Goal: Task Accomplishment & Management: Manage account settings

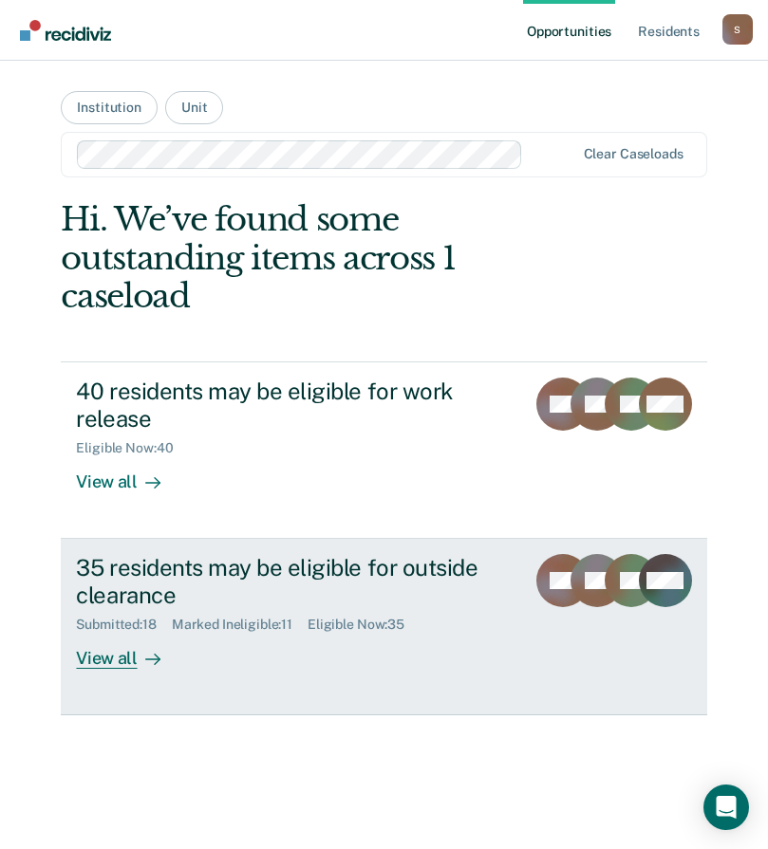
click at [339, 573] on div "35 residents may be eligible for outside clearance" at bounding box center [292, 581] width 433 height 55
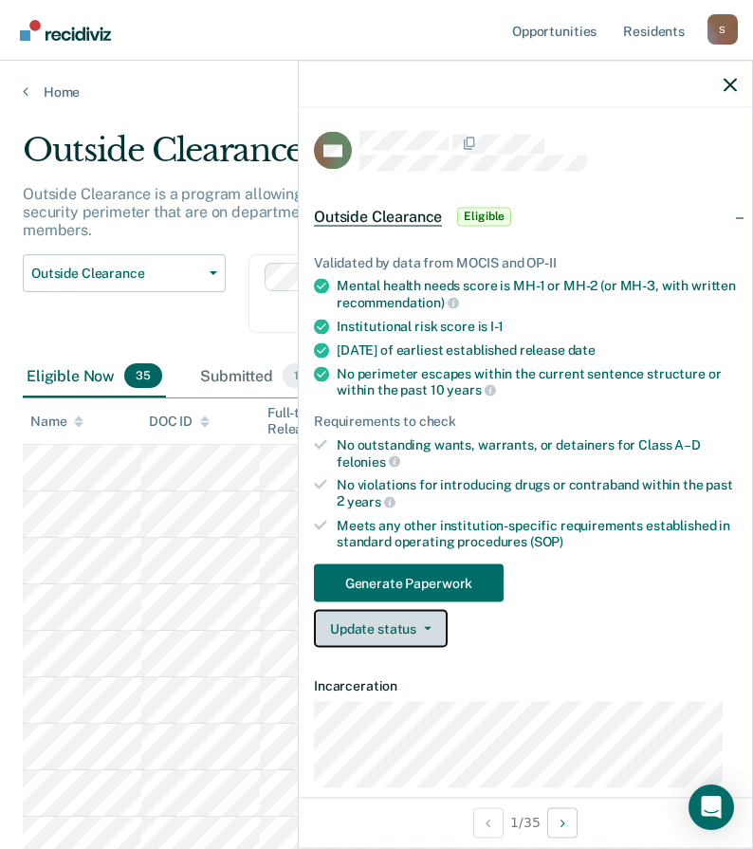
click at [404, 629] on button "Update status" at bounding box center [381, 629] width 134 height 38
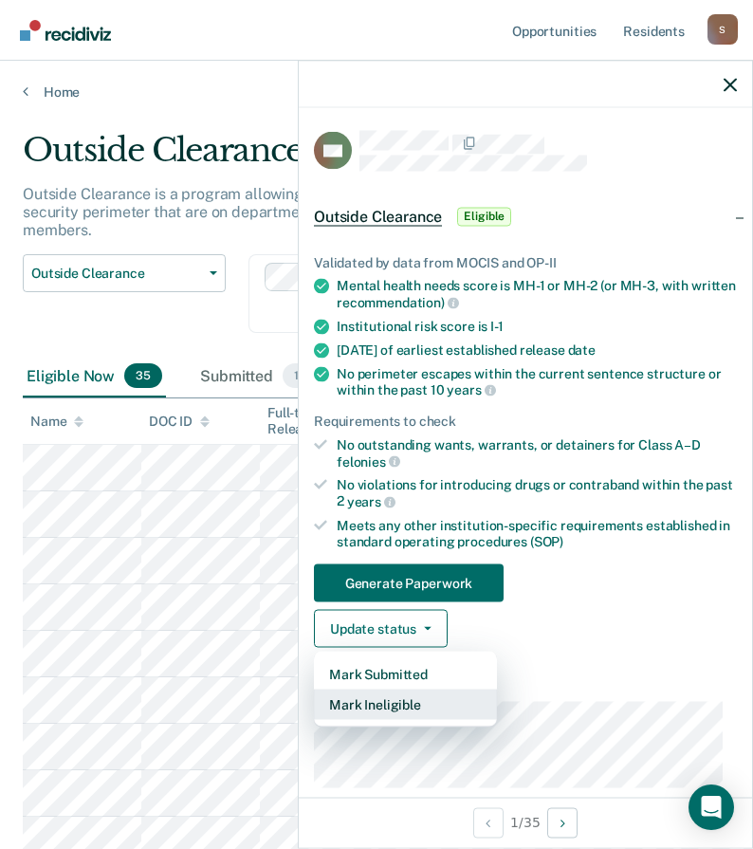
click at [390, 701] on button "Mark Ineligible" at bounding box center [405, 705] width 183 height 30
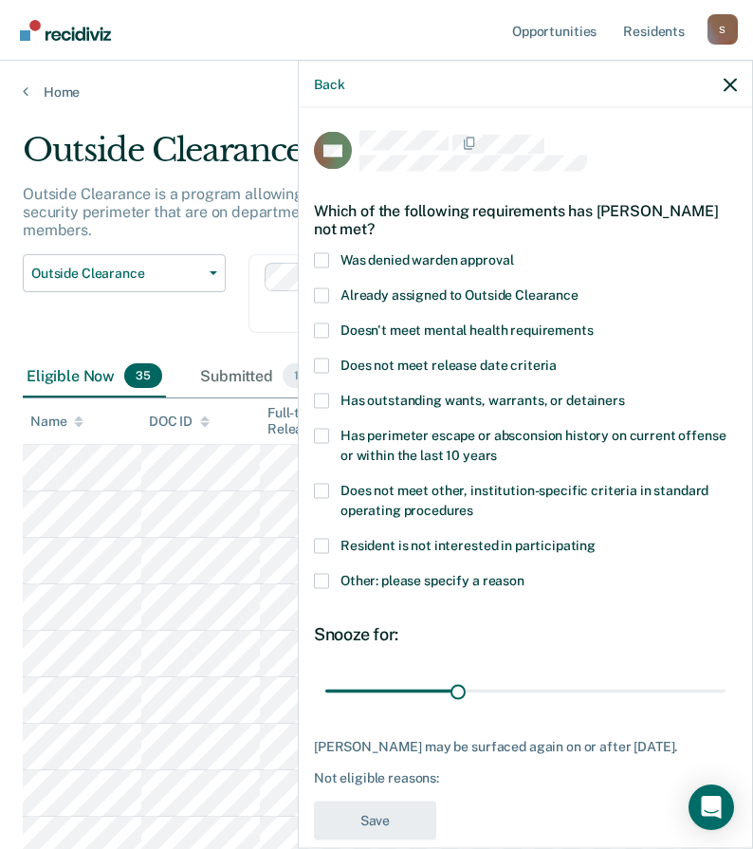
scroll to position [28, 0]
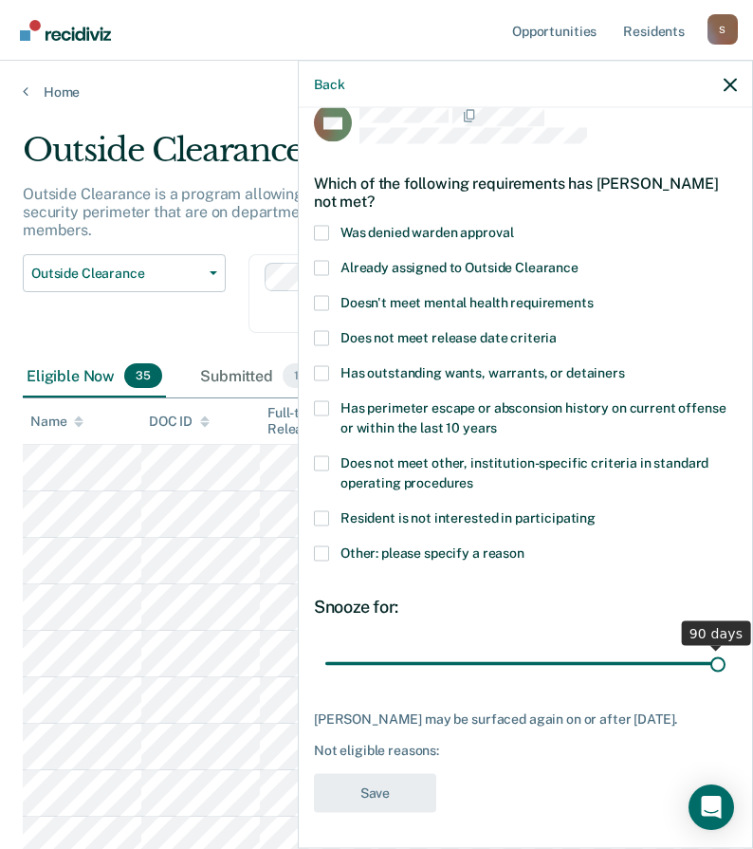
drag, startPoint x: 454, startPoint y: 659, endPoint x: 796, endPoint y: 657, distance: 341.6
type input "90"
click at [726, 657] on input "range" at bounding box center [525, 663] width 400 height 33
click at [320, 555] on span at bounding box center [321, 553] width 15 height 15
click at [525, 546] on input "Other: please specify a reason" at bounding box center [525, 546] width 0 height 0
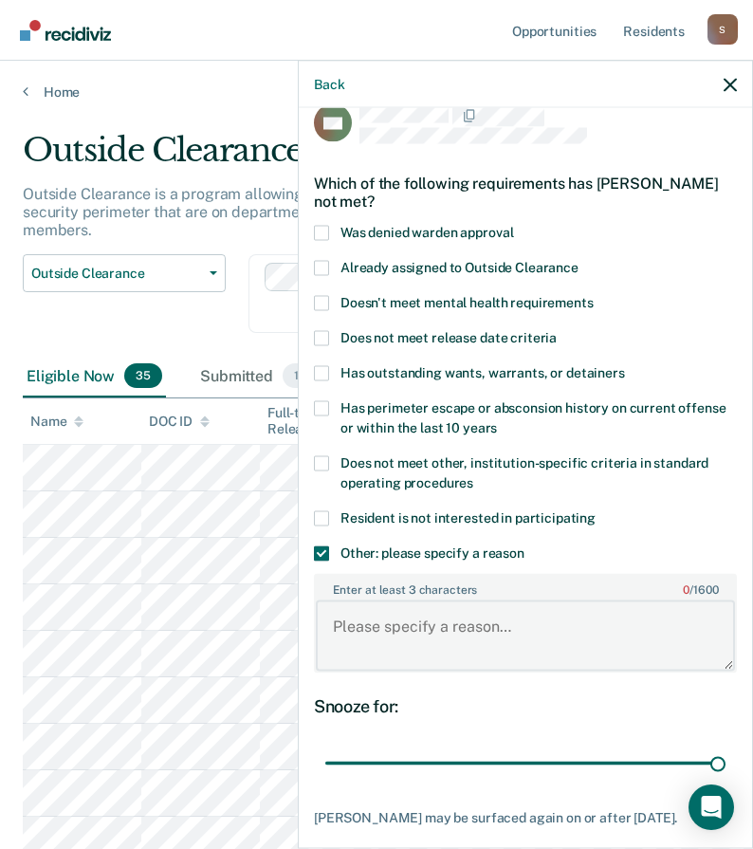
click at [401, 638] on textarea "Enter at least 3 characters 0 / 1600" at bounding box center [525, 636] width 419 height 70
paste textarea "ENDANGERING THE WELFARE OF A CHILD 2ND DEGREE"
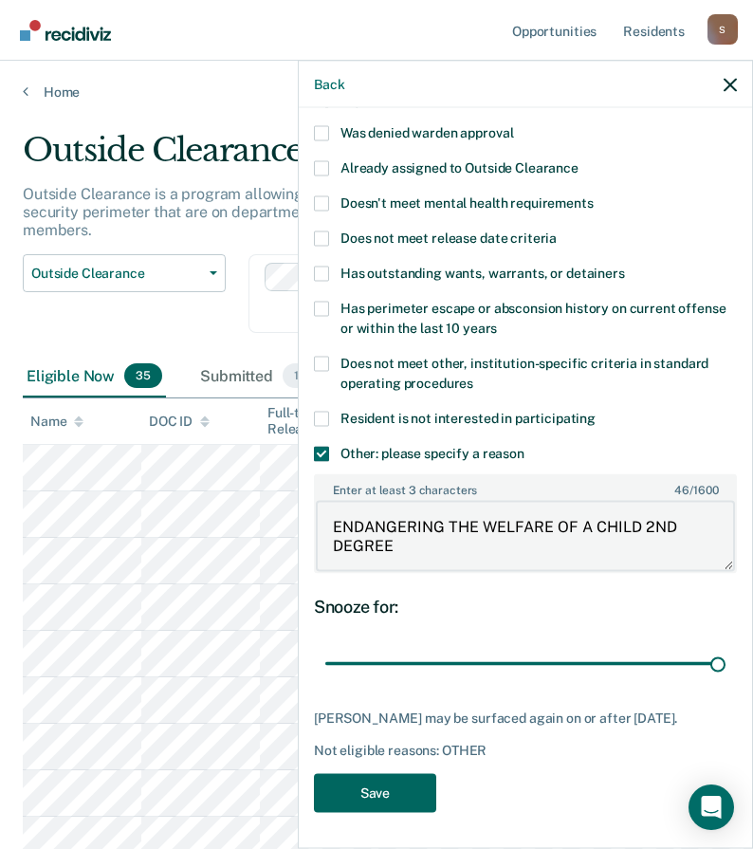
type textarea "ENDANGERING THE WELFARE OF A CHILD 2ND DEGREE"
click at [390, 788] on button "Save" at bounding box center [375, 792] width 122 height 39
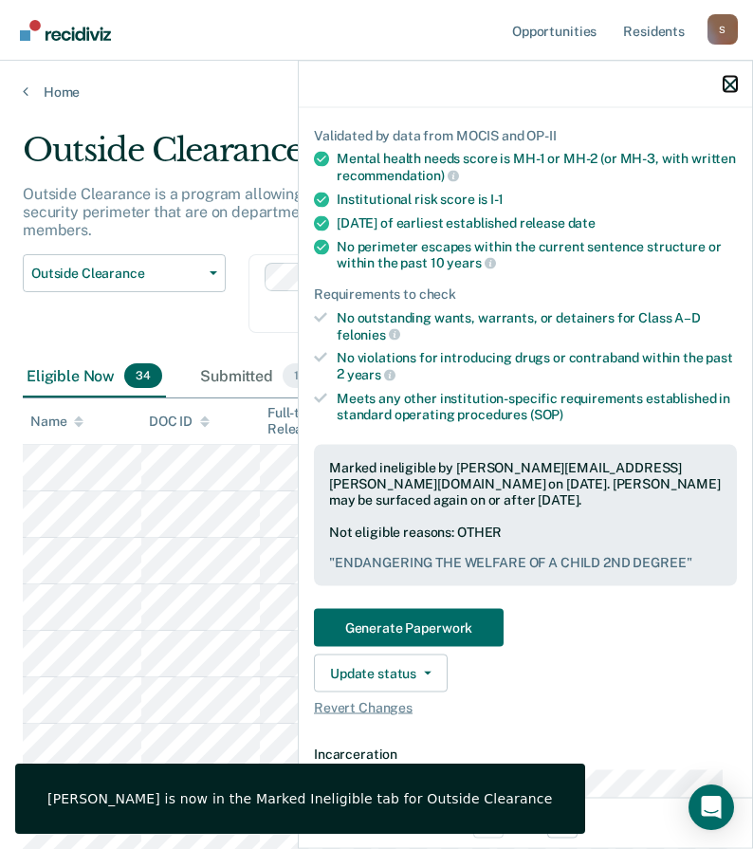
click at [734, 83] on icon "button" at bounding box center [730, 84] width 13 height 13
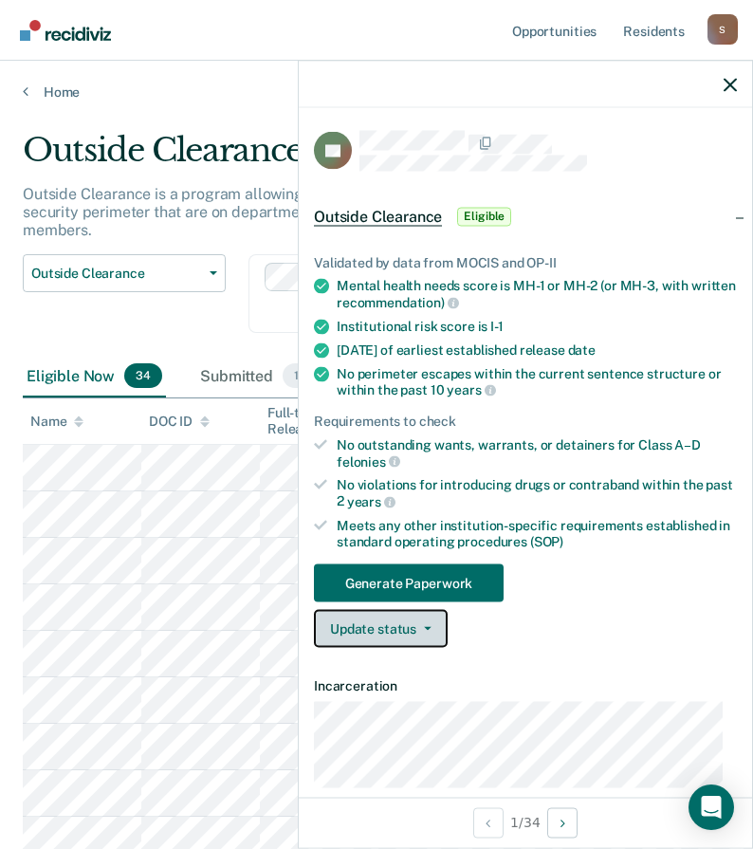
click at [412, 633] on button "Update status" at bounding box center [381, 629] width 134 height 38
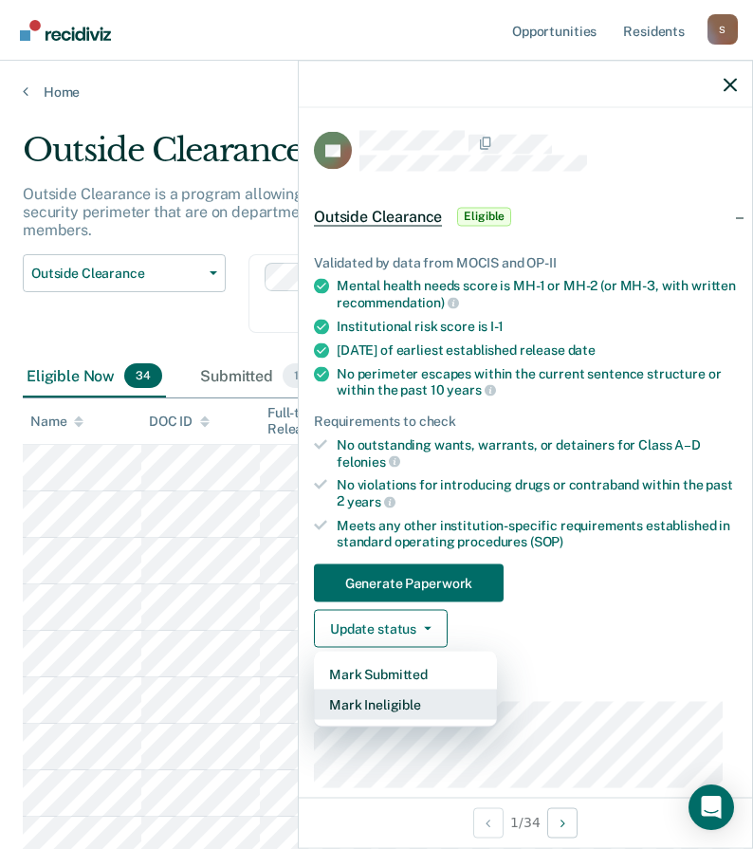
click at [399, 696] on button "Mark Ineligible" at bounding box center [405, 705] width 183 height 30
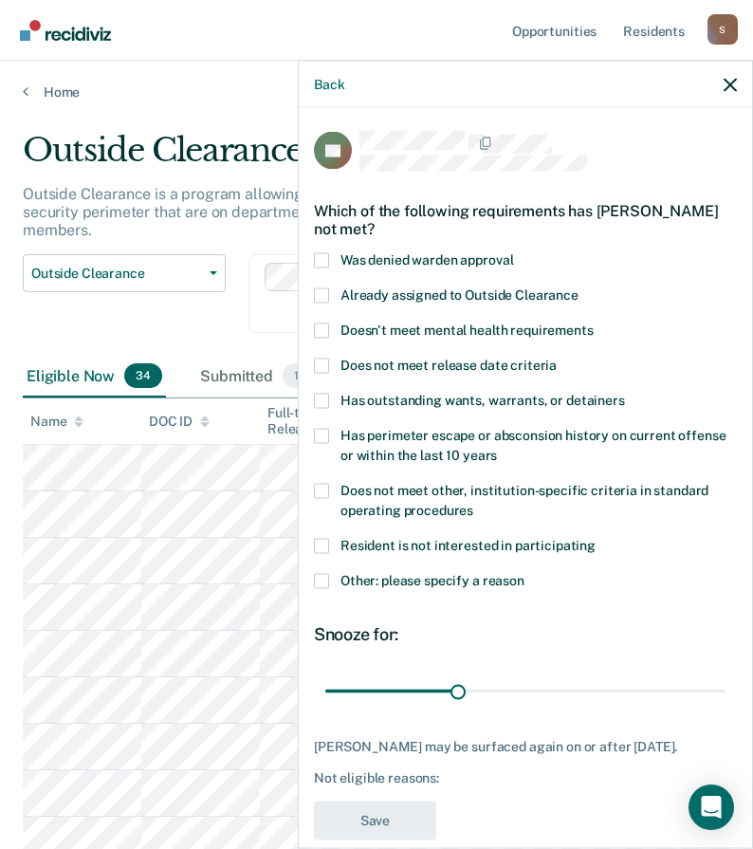
click at [323, 293] on span at bounding box center [321, 294] width 15 height 15
click at [579, 287] on input "Already assigned to Outside Clearance" at bounding box center [579, 287] width 0 height 0
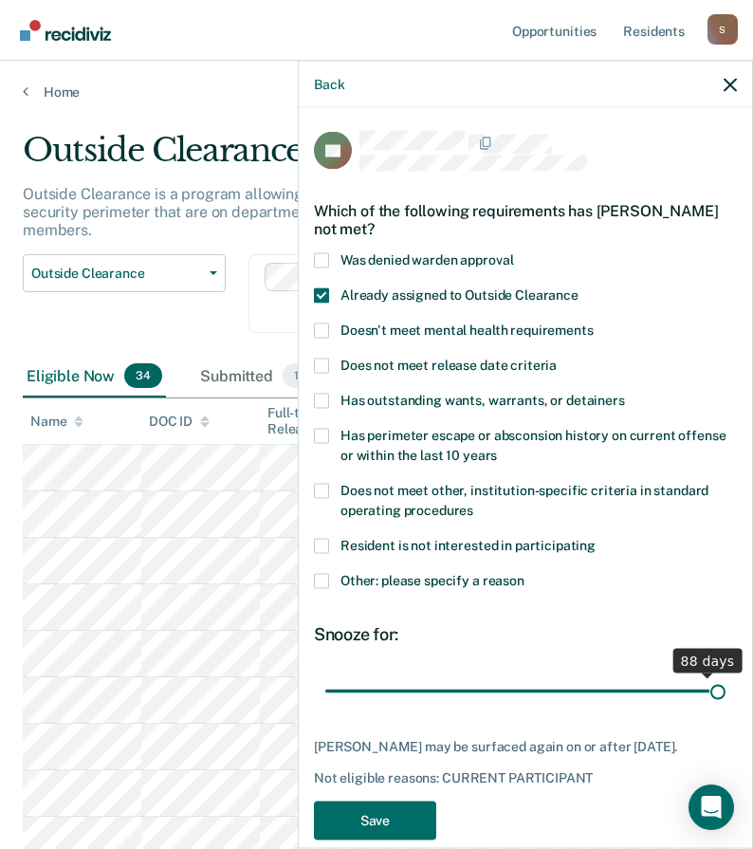
drag, startPoint x: 480, startPoint y: 690, endPoint x: 712, endPoint y: 701, distance: 231.8
type input "90"
click at [726, 675] on input "range" at bounding box center [525, 691] width 400 height 33
click at [401, 828] on button "Save" at bounding box center [375, 820] width 122 height 39
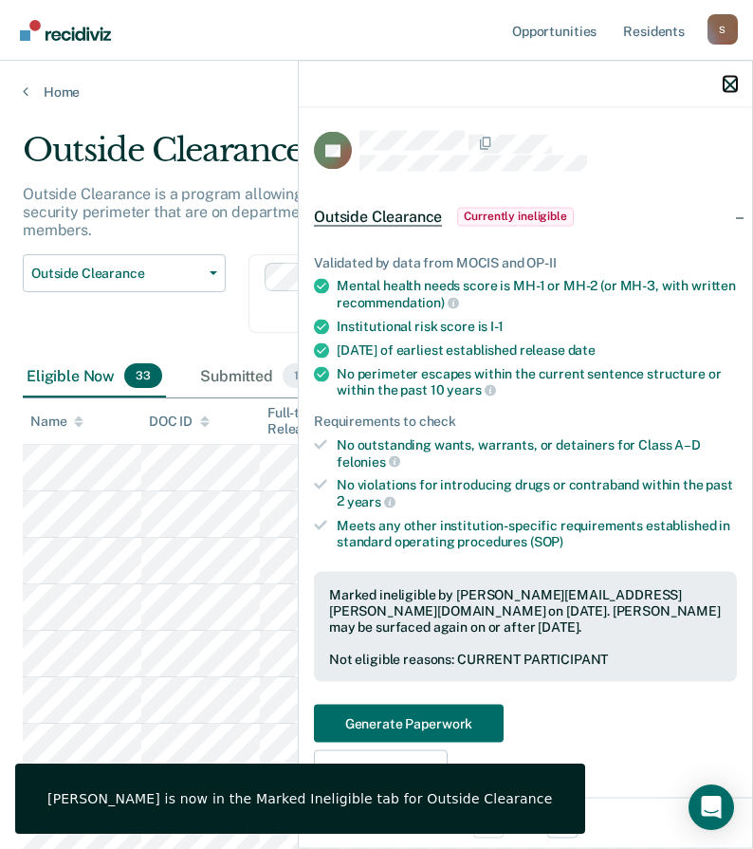
click at [730, 80] on icon "button" at bounding box center [730, 84] width 13 height 13
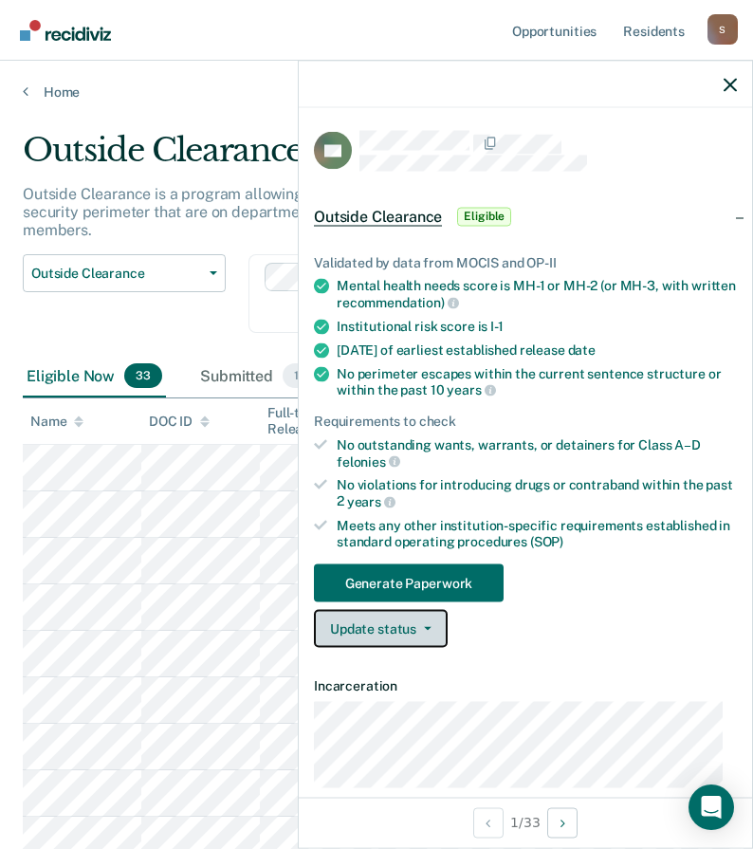
click at [410, 627] on button "Update status" at bounding box center [381, 629] width 134 height 38
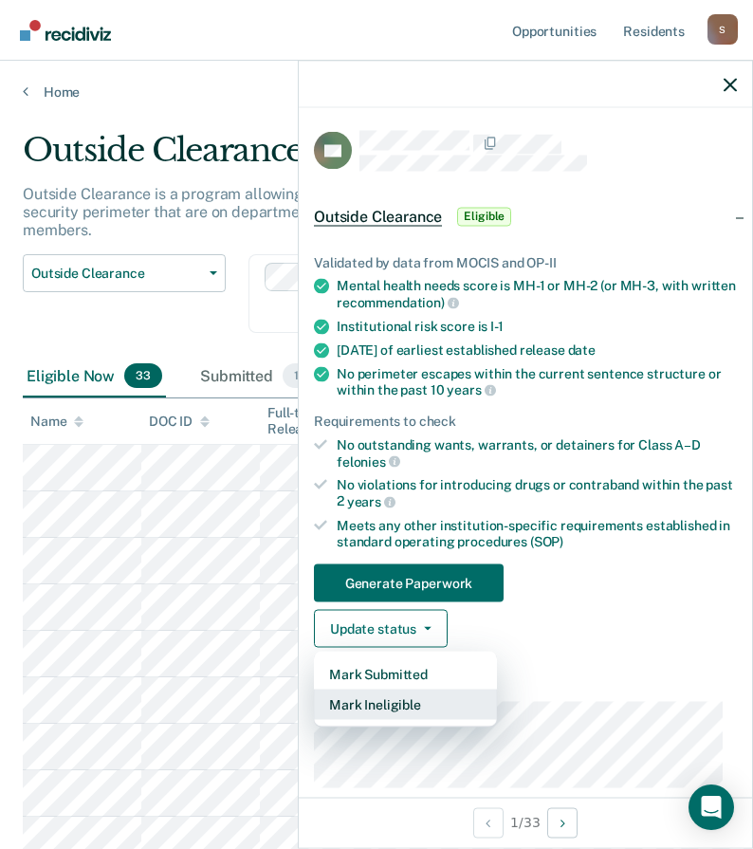
click at [394, 706] on button "Mark Ineligible" at bounding box center [405, 705] width 183 height 30
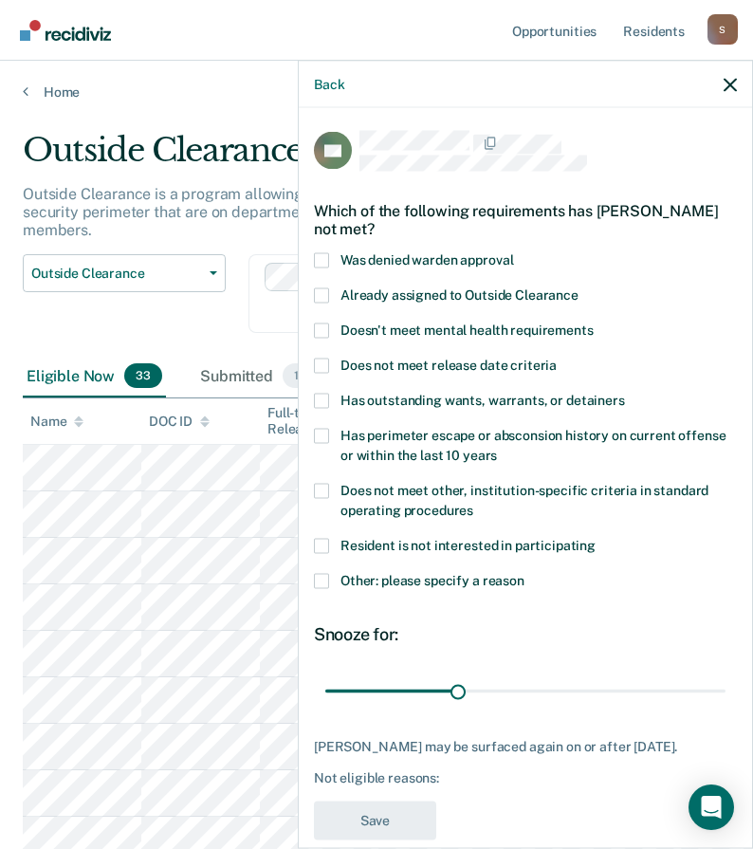
click at [314, 581] on div "FH Which of the following requirements has [PERSON_NAME] not met? Was denied wa…" at bounding box center [526, 476] width 454 height 736
click at [329, 580] on label "Other: please specify a reason" at bounding box center [525, 583] width 423 height 20
click at [525, 573] on input "Other: please specify a reason" at bounding box center [525, 573] width 0 height 0
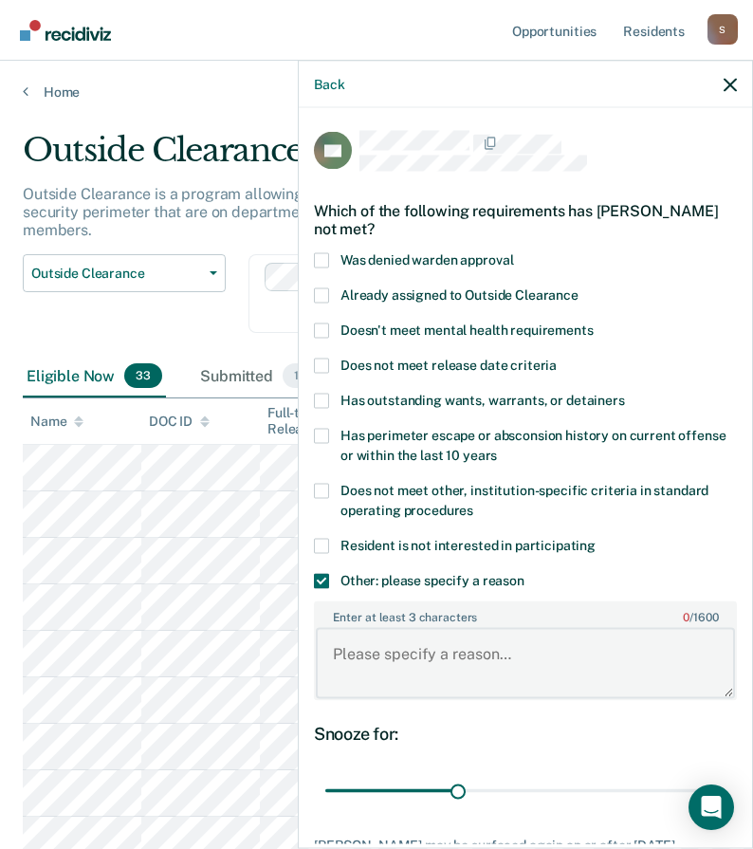
click at [384, 674] on textarea "Enter at least 3 characters 0 / 1600" at bounding box center [525, 663] width 419 height 70
paste textarea "C3 REMOVE/RESTRICT FROM WORK REL ETC. Begin: [DATE] End: [DATE]"
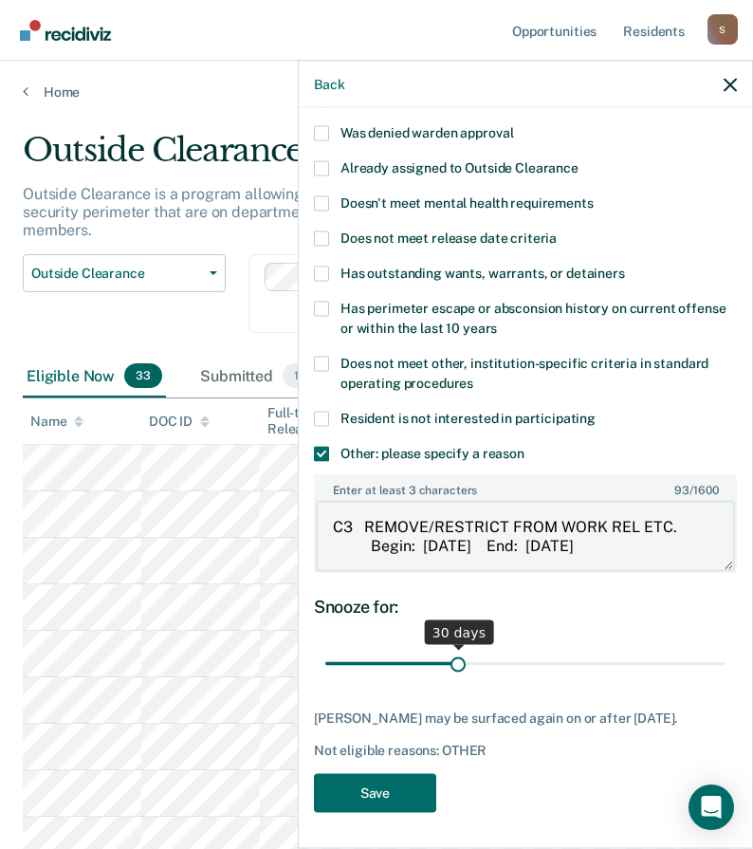
type textarea "C3 REMOVE/RESTRICT FROM WORK REL ETC. Begin: [DATE] End: [DATE]"
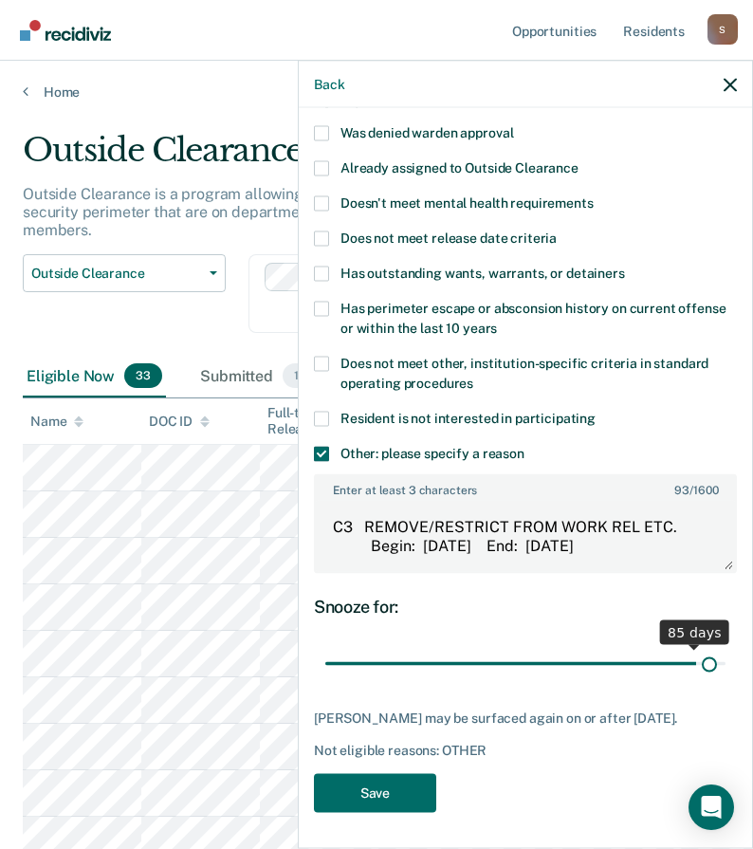
drag, startPoint x: 453, startPoint y: 665, endPoint x: 698, endPoint y: 657, distance: 245.8
click at [696, 657] on input "range" at bounding box center [525, 663] width 400 height 33
drag, startPoint x: 698, startPoint y: 663, endPoint x: 718, endPoint y: 670, distance: 21.0
type input "90"
click at [726, 663] on input "range" at bounding box center [525, 663] width 400 height 33
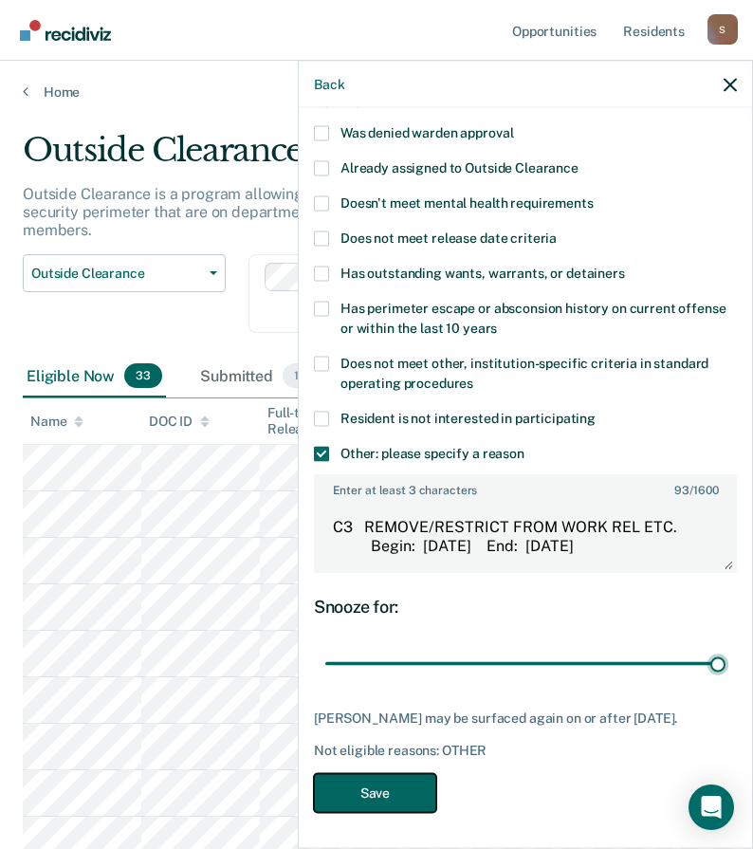
drag, startPoint x: 379, startPoint y: 805, endPoint x: 479, endPoint y: 740, distance: 119.5
click at [380, 805] on button "Save" at bounding box center [375, 792] width 122 height 39
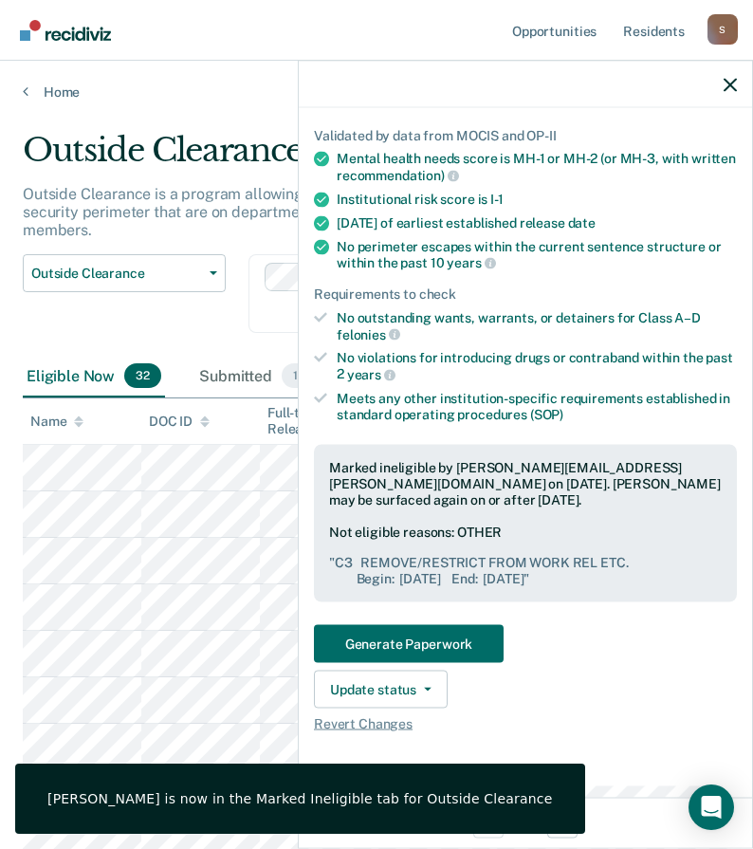
click at [189, 307] on div "Outside Clearance Work Release Outside Clearance" at bounding box center [124, 305] width 203 height 102
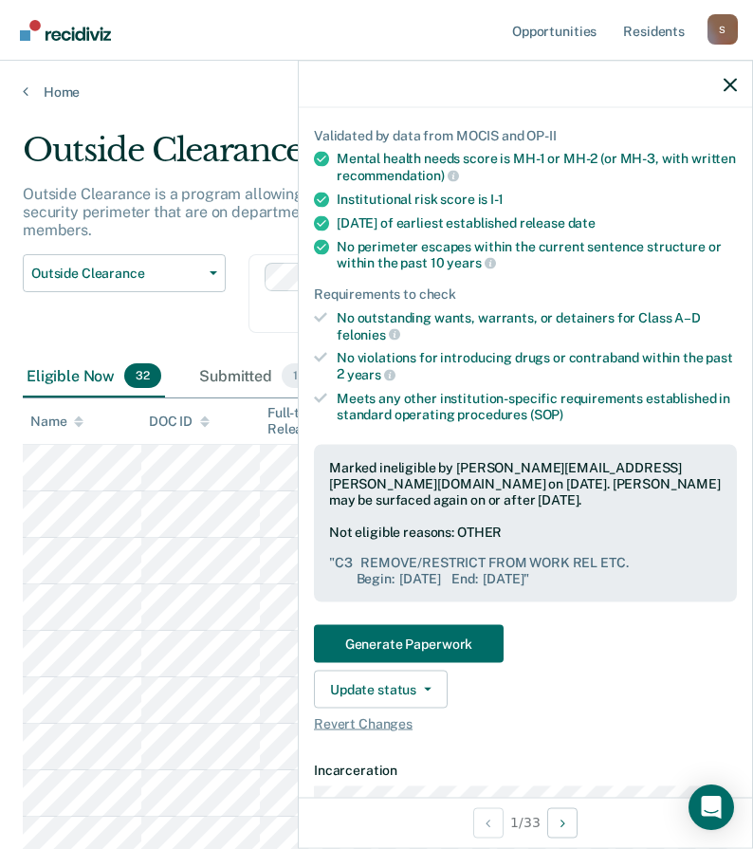
click at [151, 294] on div "Outside Clearance Work Release Outside Clearance" at bounding box center [124, 305] width 203 height 102
click at [728, 81] on icon "button" at bounding box center [730, 84] width 13 height 13
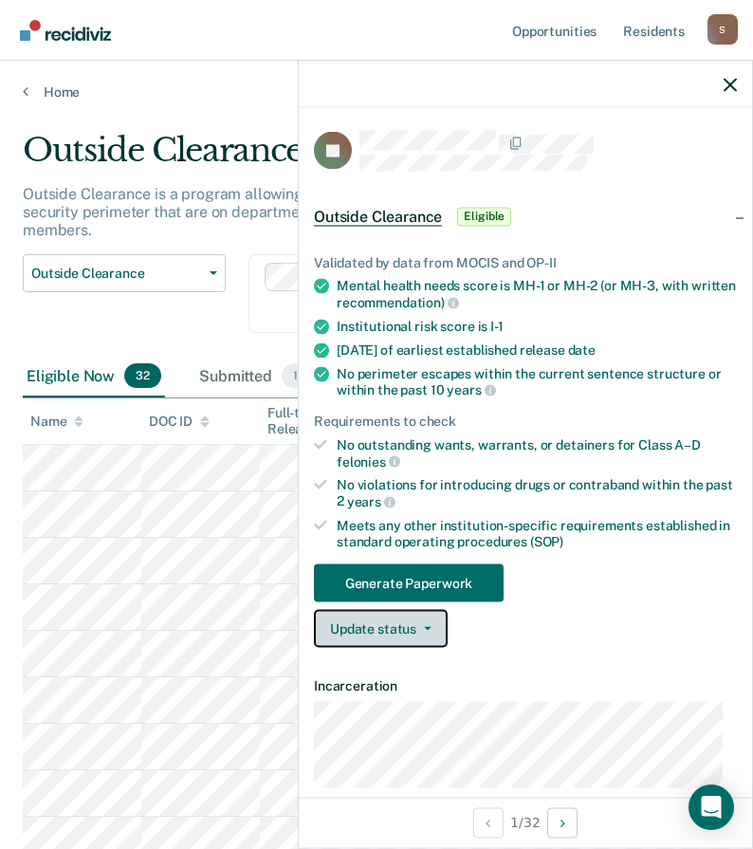
click at [369, 633] on button "Update status" at bounding box center [381, 629] width 134 height 38
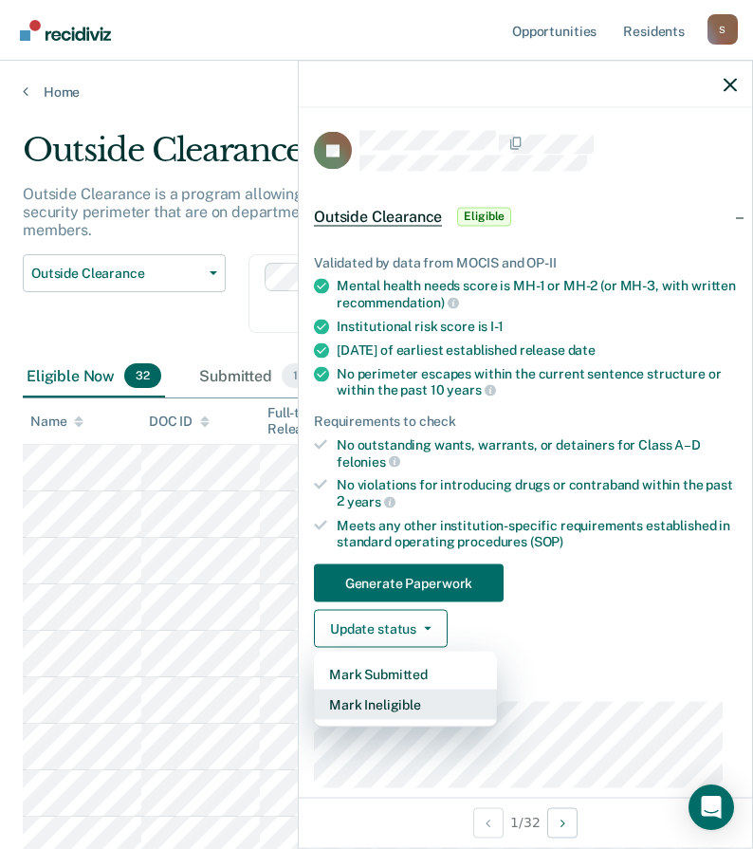
click at [375, 704] on button "Mark Ineligible" at bounding box center [405, 705] width 183 height 30
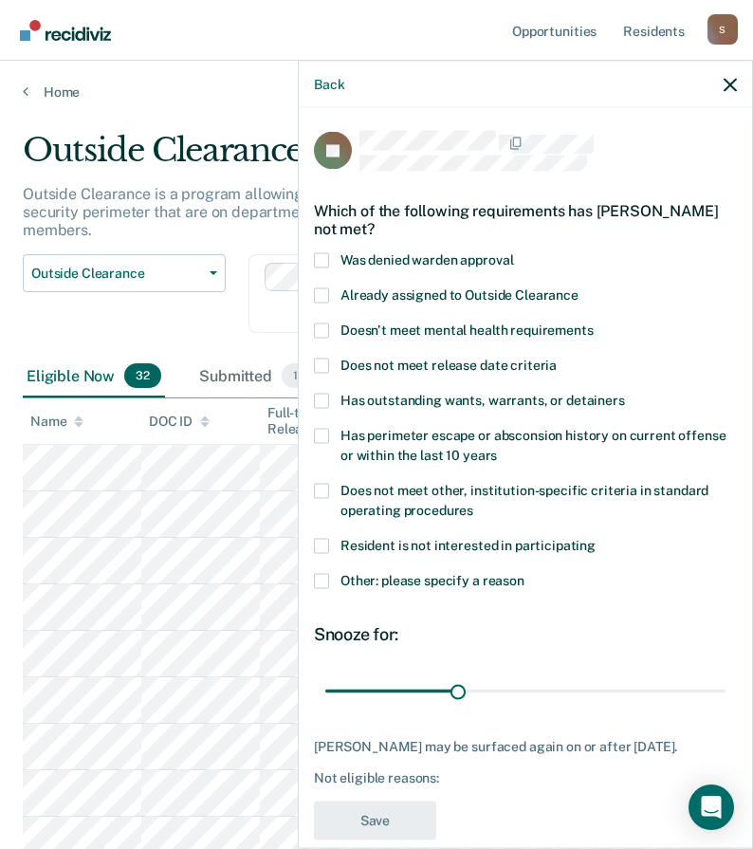
click at [314, 579] on div "DJ Which of the following requirements has [PERSON_NAME] not met? Was denied wa…" at bounding box center [526, 476] width 454 height 736
click at [324, 584] on span at bounding box center [321, 580] width 15 height 15
click at [525, 573] on input "Other: please specify a reason" at bounding box center [525, 573] width 0 height 0
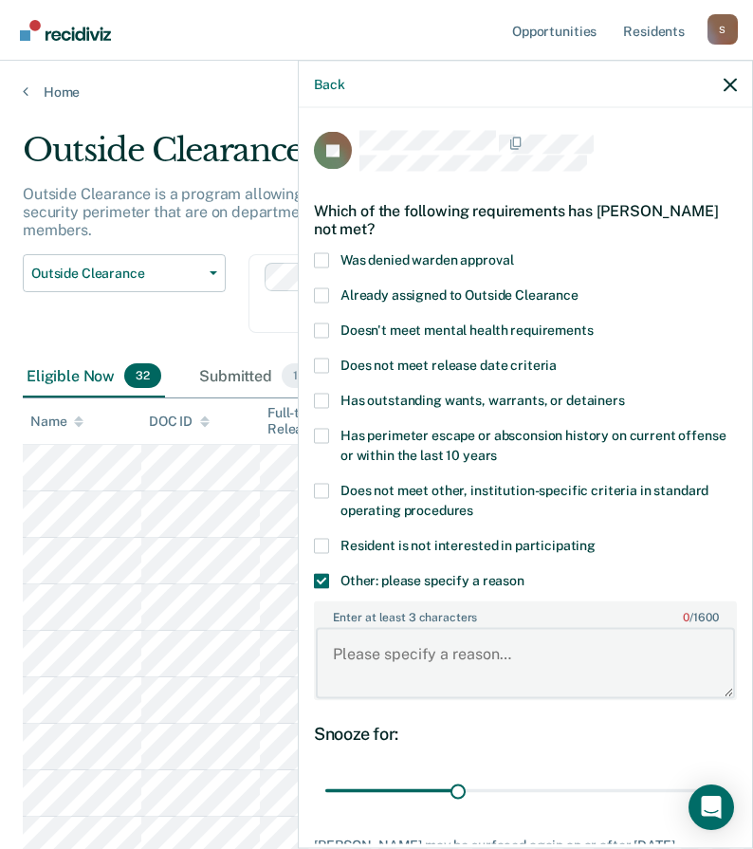
click at [396, 669] on textarea "Enter at least 3 characters 0 / 1600" at bounding box center [525, 663] width 419 height 70
paste textarea "ABUSE OF CHILD - RESULTING IN DEATH"
type textarea "ABUSE OF CHILD - RESULTING IN DEATH"
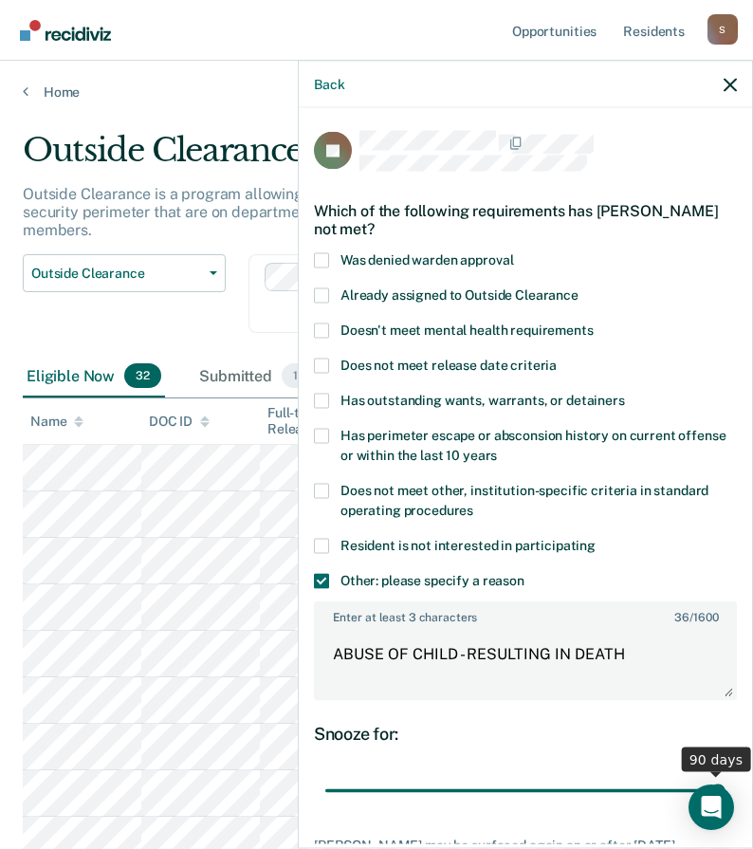
drag, startPoint x: 453, startPoint y: 792, endPoint x: 824, endPoint y: 792, distance: 371.0
type input "90"
click at [726, 792] on input "range" at bounding box center [525, 790] width 400 height 33
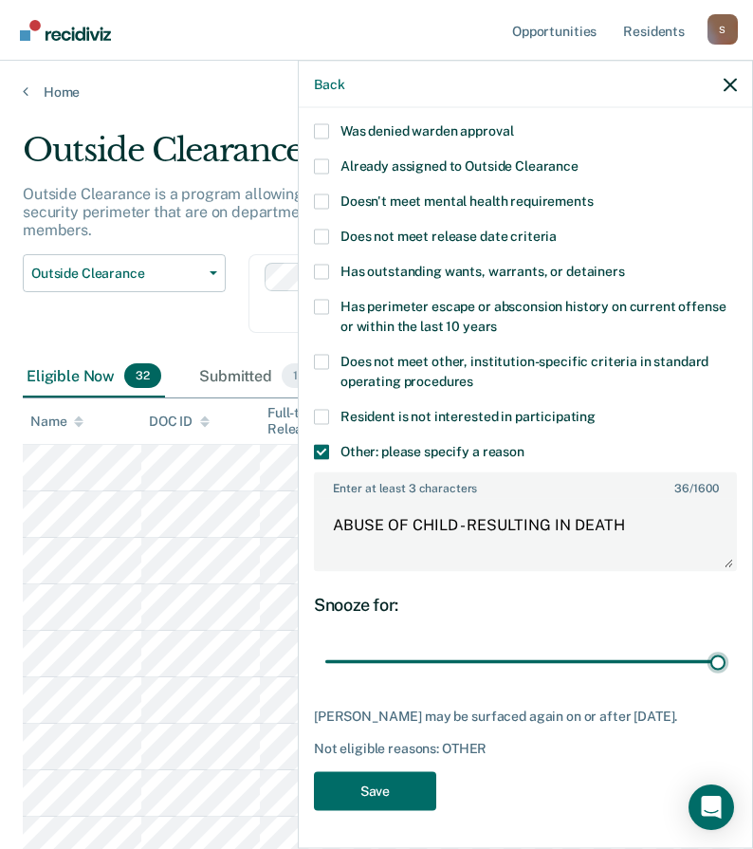
scroll to position [190, 0]
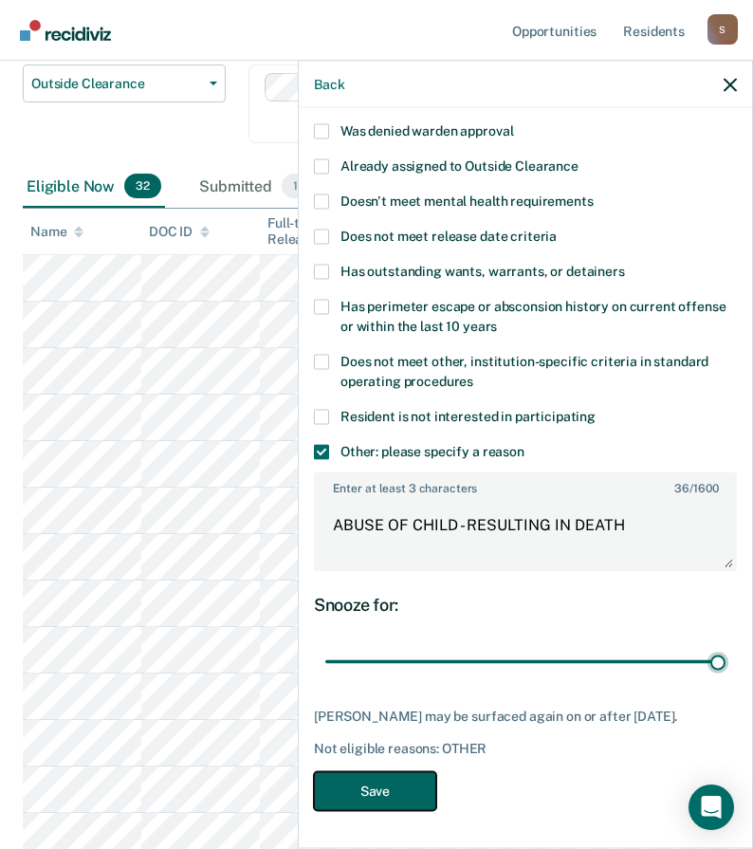
click at [415, 779] on button "Save" at bounding box center [375, 790] width 122 height 39
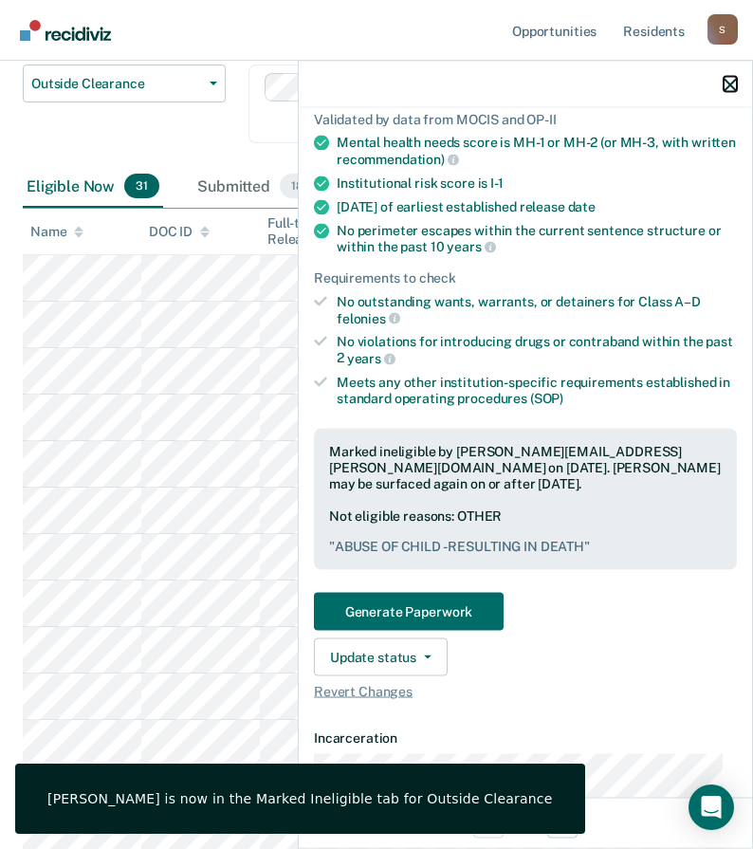
click at [731, 83] on icon "button" at bounding box center [730, 84] width 13 height 13
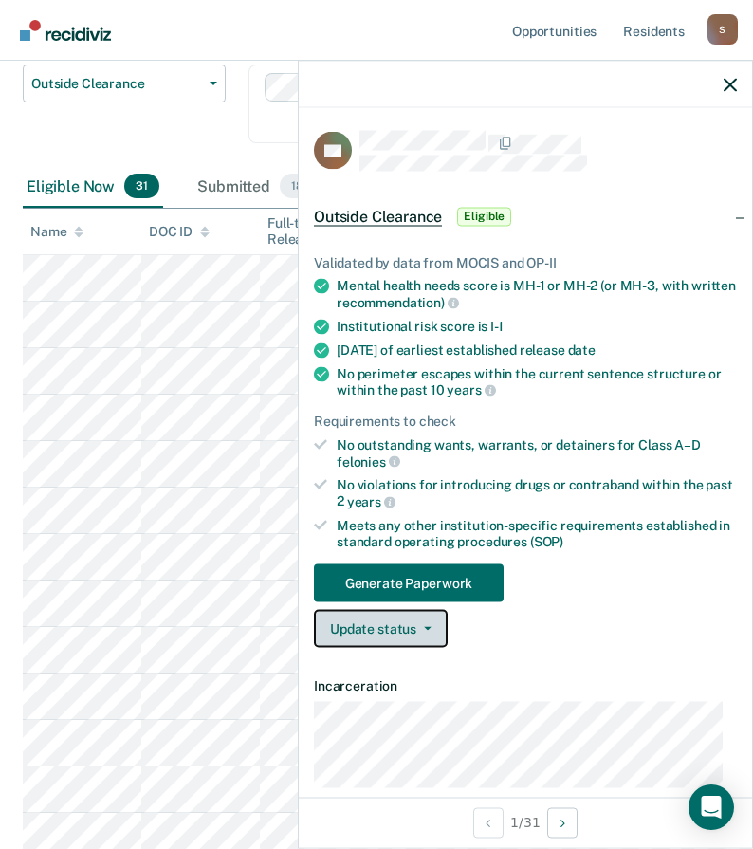
click at [398, 635] on button "Update status" at bounding box center [381, 629] width 134 height 38
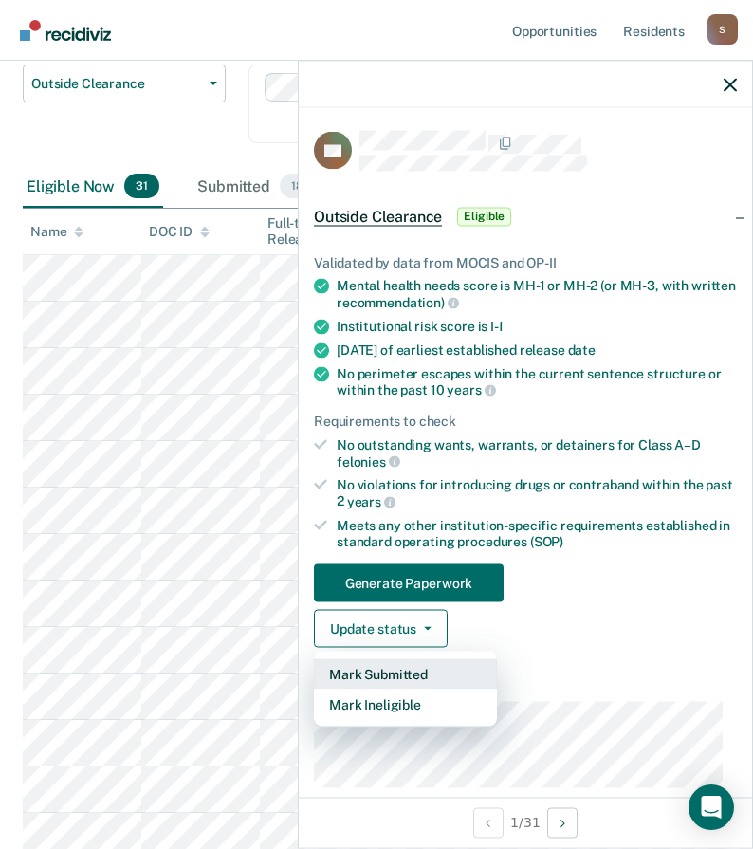
click at [402, 675] on button "Mark Submitted" at bounding box center [405, 674] width 183 height 30
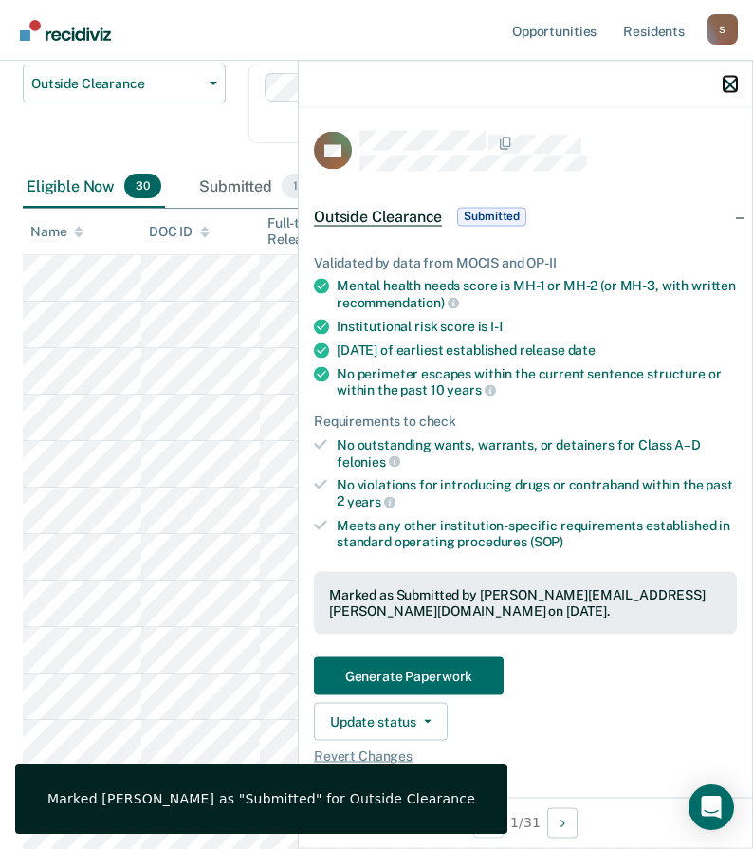
click at [734, 84] on icon "button" at bounding box center [730, 84] width 13 height 13
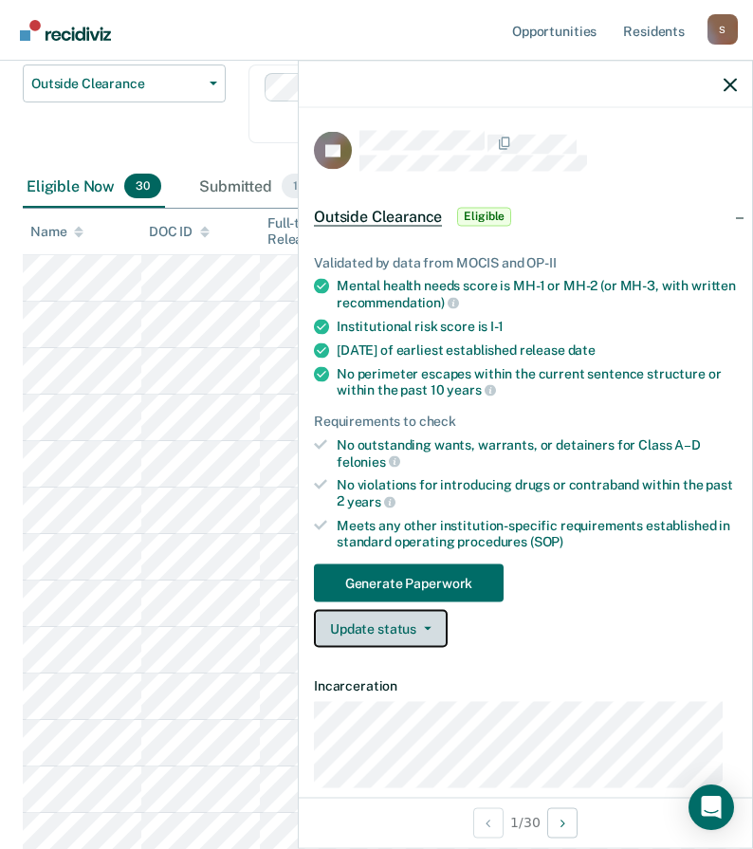
click at [395, 639] on button "Update status" at bounding box center [381, 629] width 134 height 38
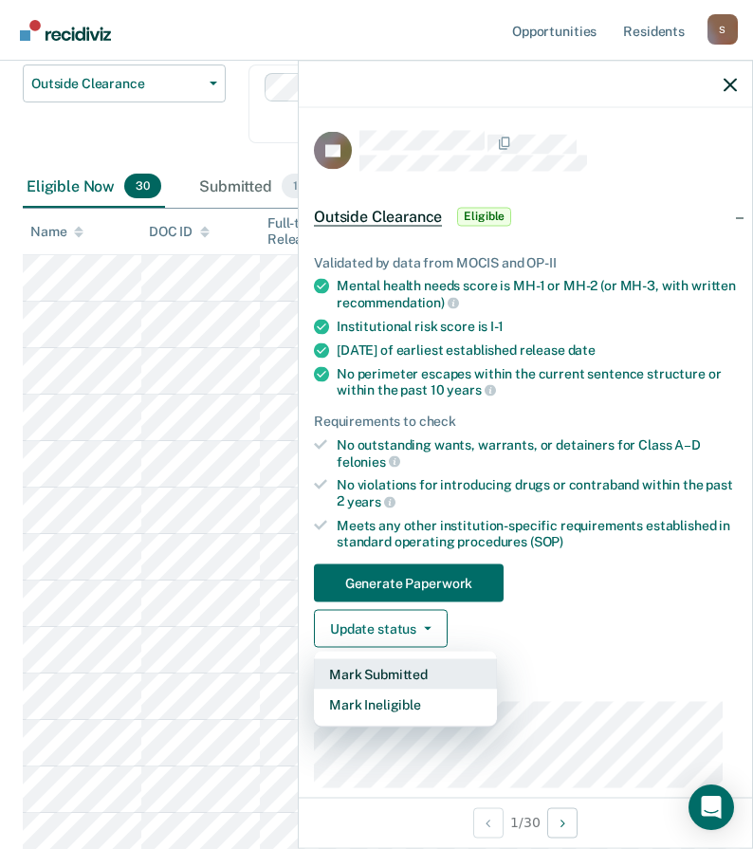
click at [380, 674] on button "Mark Submitted" at bounding box center [405, 674] width 183 height 30
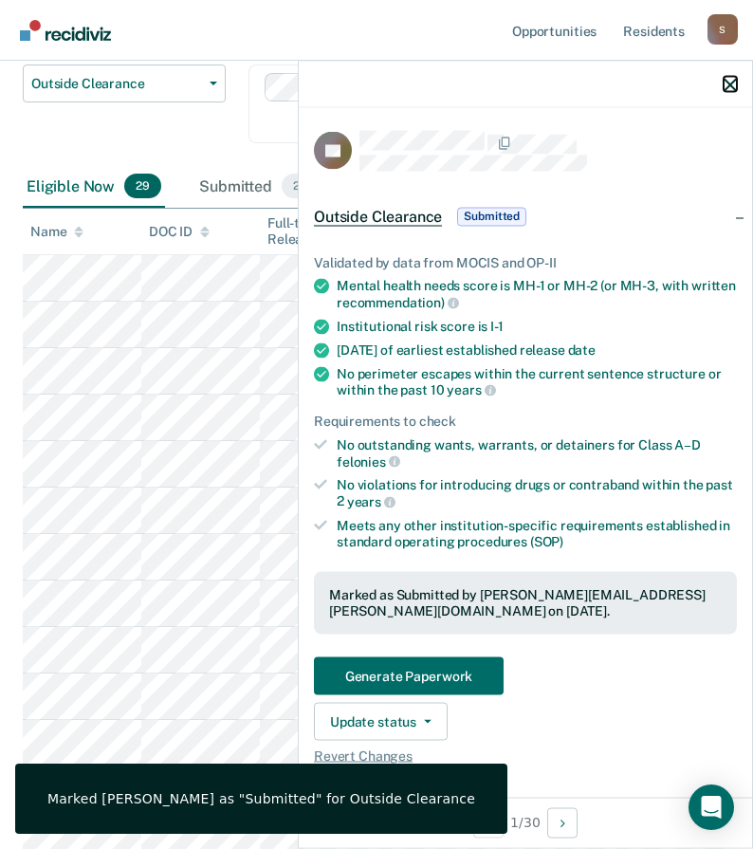
click at [732, 84] on icon "button" at bounding box center [730, 84] width 13 height 13
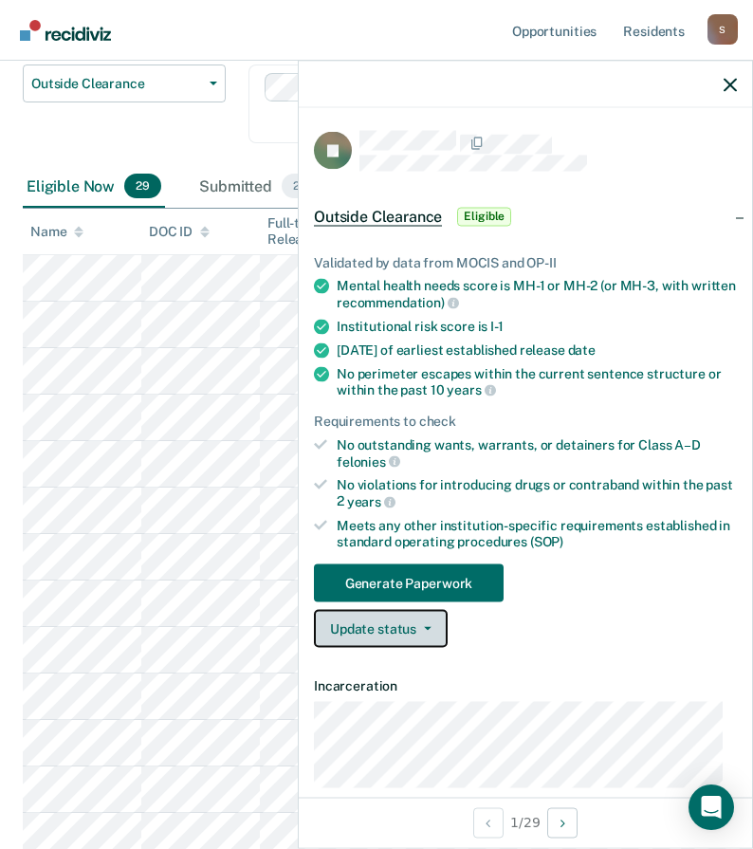
click at [424, 631] on button "Update status" at bounding box center [381, 629] width 134 height 38
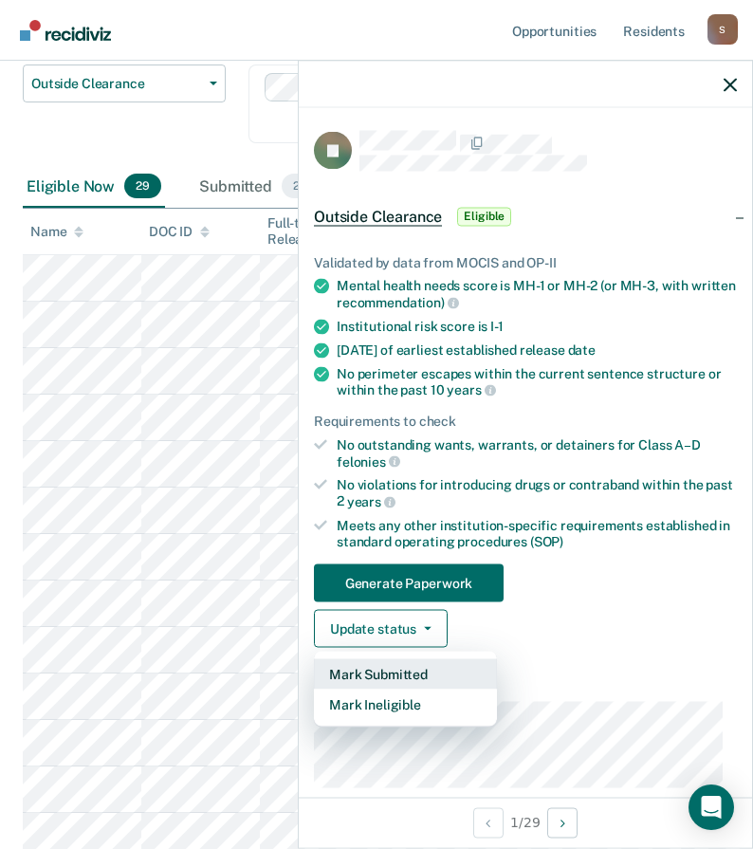
click at [409, 674] on button "Mark Submitted" at bounding box center [405, 674] width 183 height 30
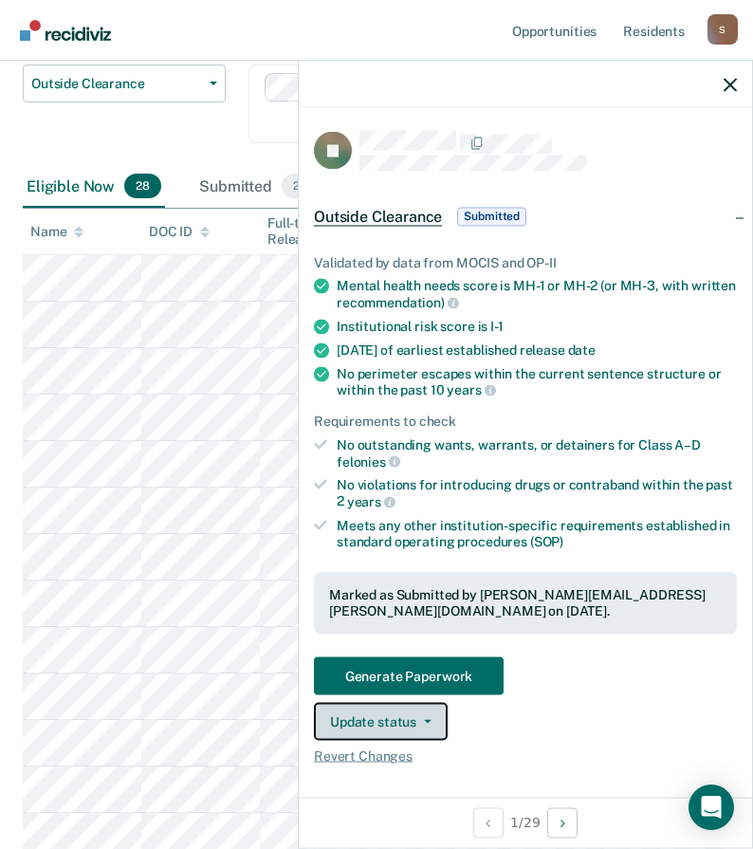
click at [421, 730] on button "Update status" at bounding box center [381, 721] width 134 height 38
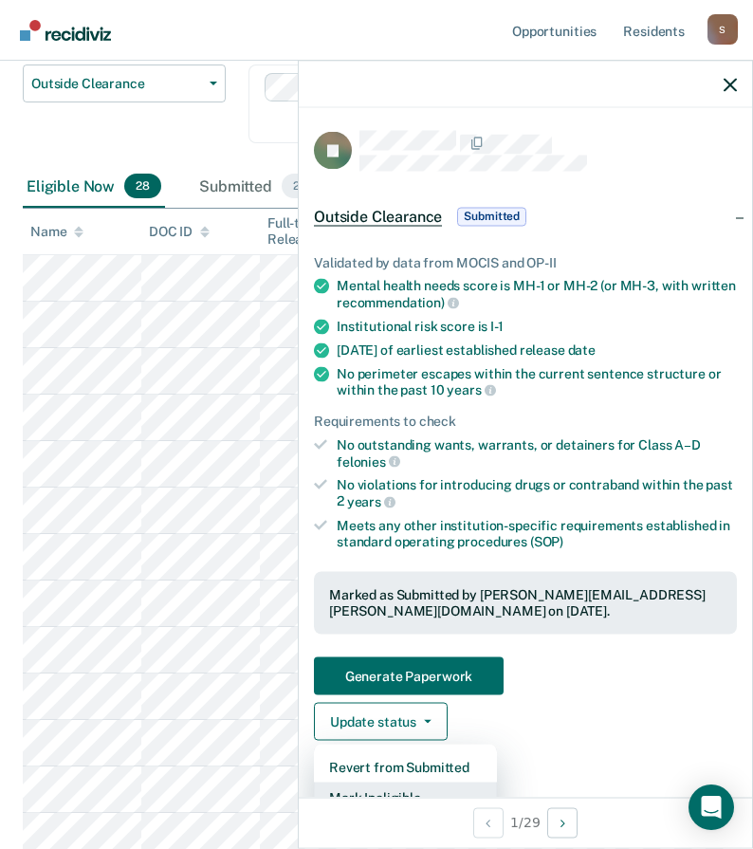
scroll to position [13, 0]
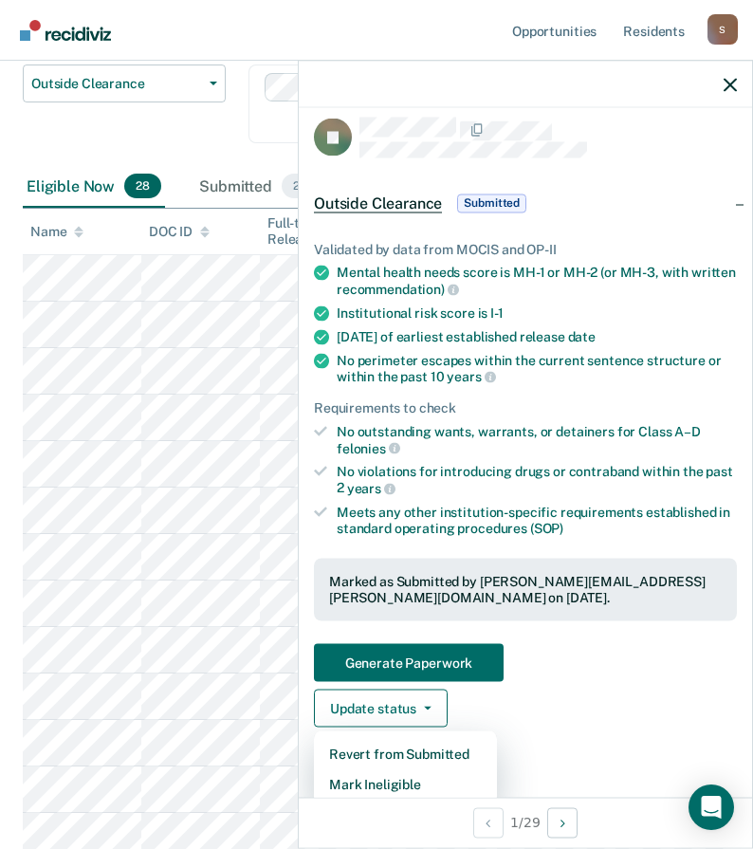
click at [207, 115] on div "Outside Clearance Work Release Outside Clearance" at bounding box center [124, 116] width 203 height 102
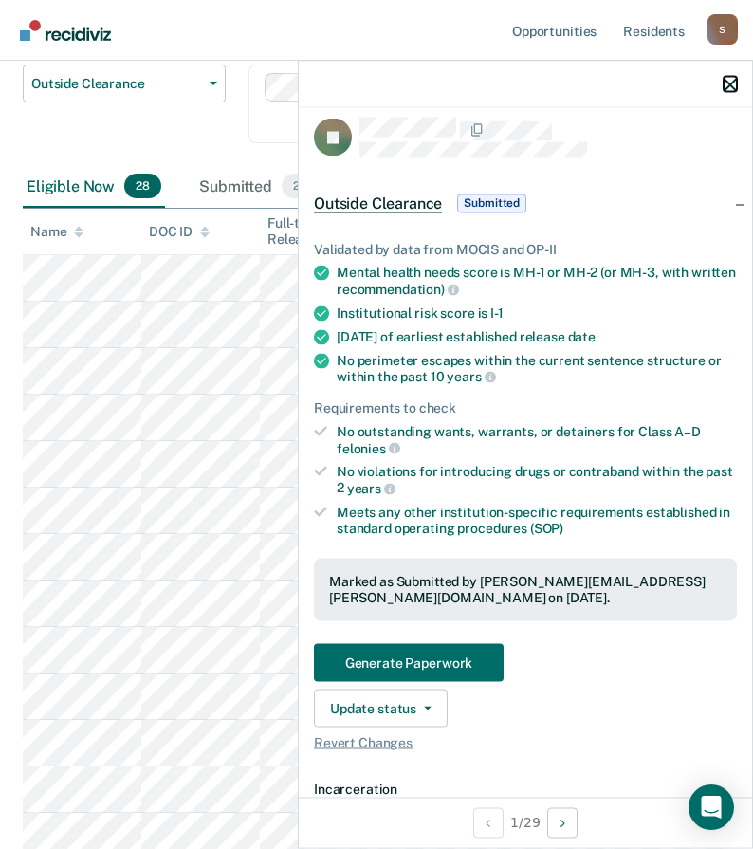
click at [733, 83] on icon "button" at bounding box center [730, 84] width 13 height 13
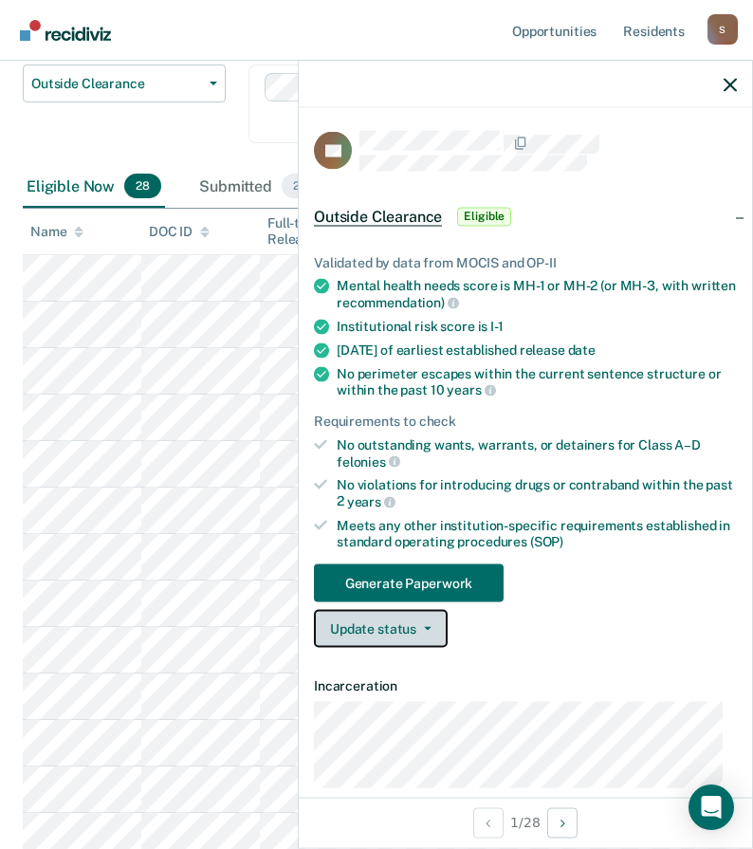
click at [397, 630] on button "Update status" at bounding box center [381, 629] width 134 height 38
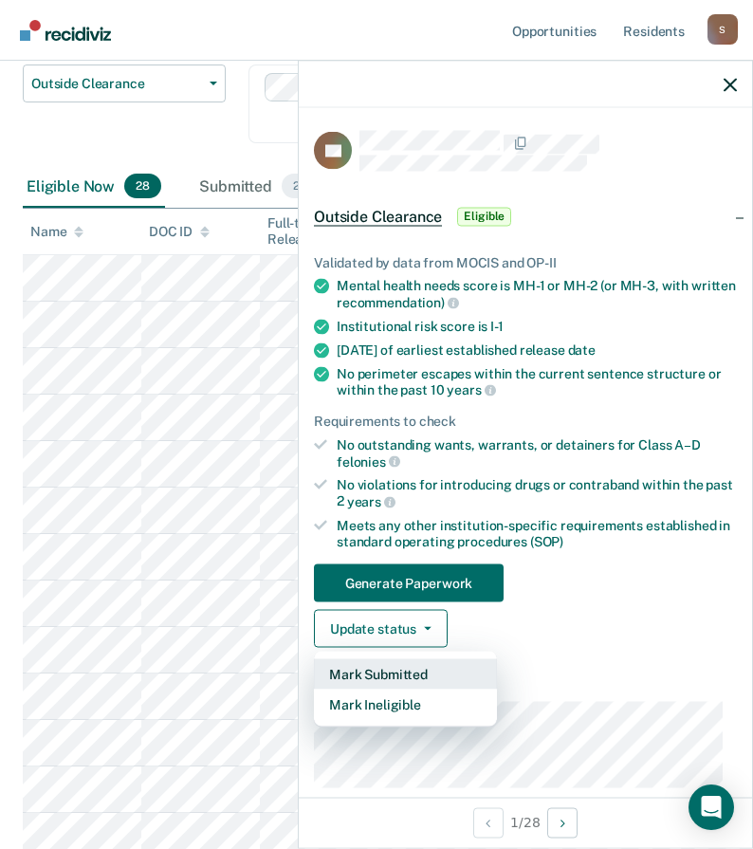
click at [381, 670] on button "Mark Submitted" at bounding box center [405, 674] width 183 height 30
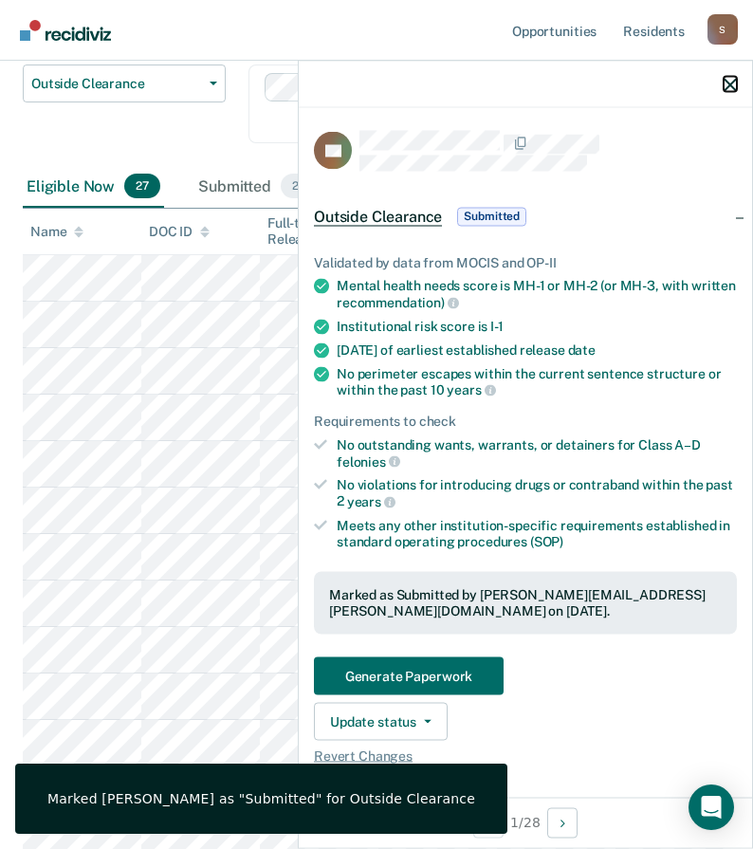
click at [733, 89] on icon "button" at bounding box center [730, 84] width 13 height 13
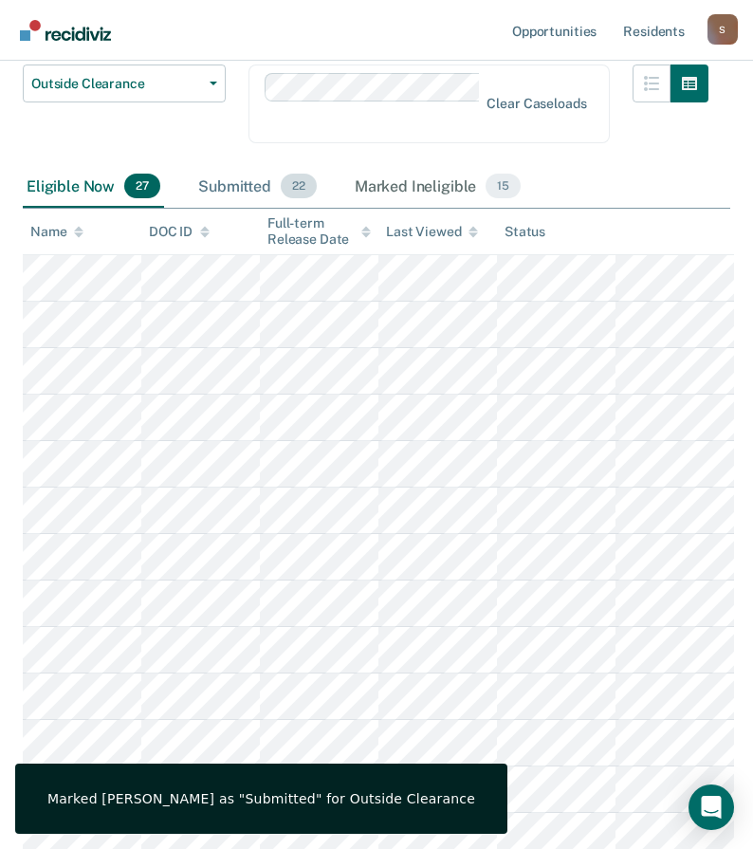
click at [224, 166] on div "Submitted 22" at bounding box center [257, 187] width 126 height 42
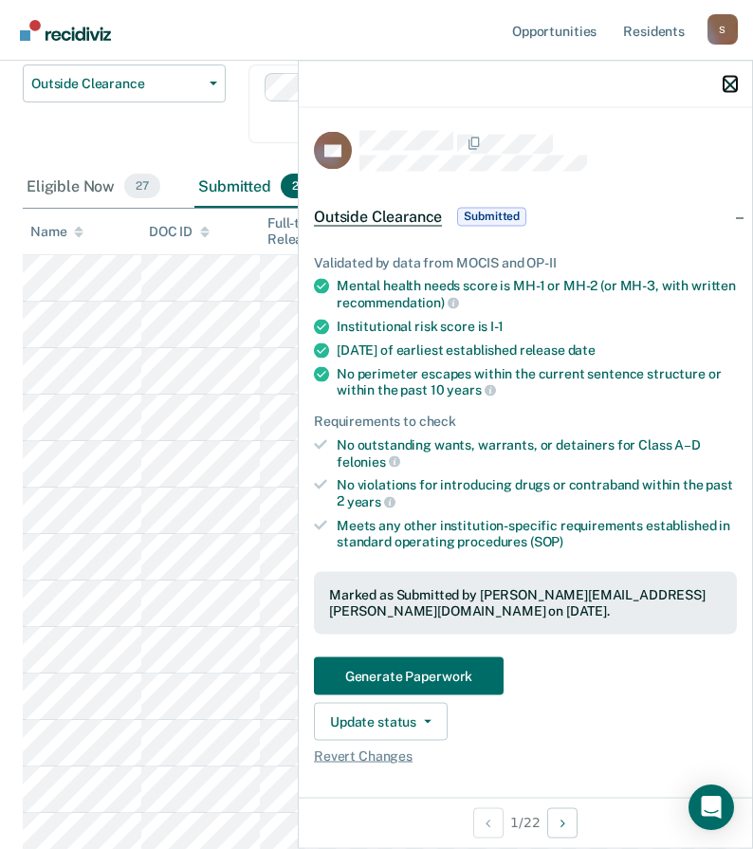
click at [724, 79] on icon "button" at bounding box center [730, 84] width 13 height 13
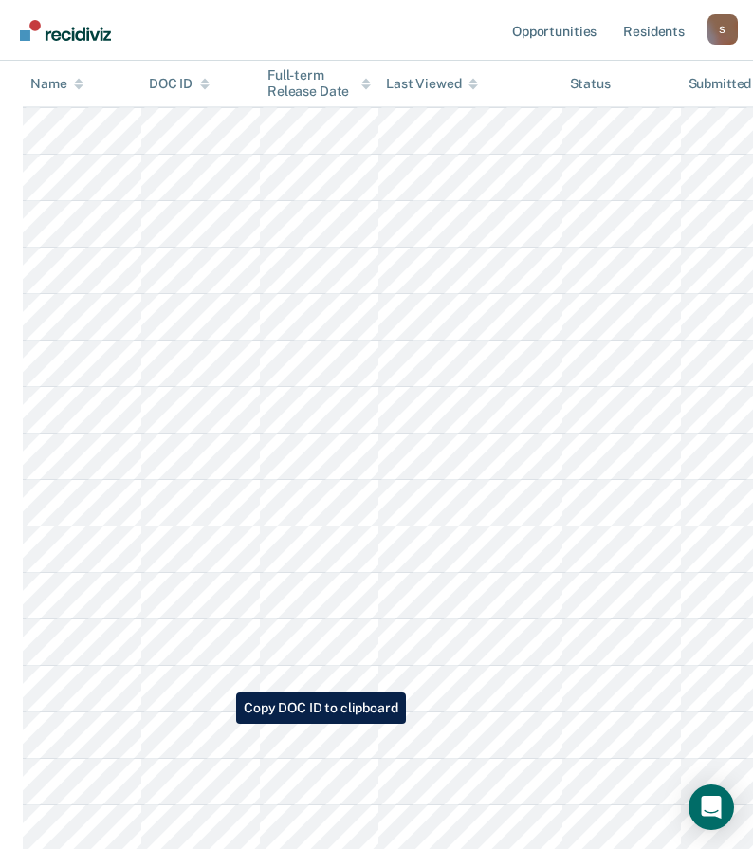
scroll to position [664, 0]
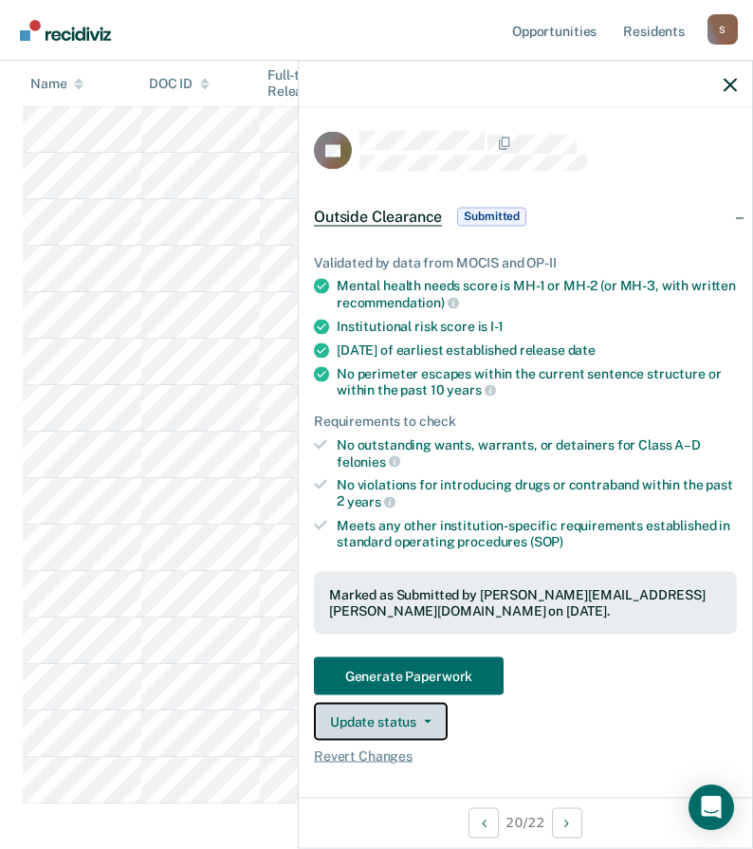
click at [421, 731] on button "Update status" at bounding box center [381, 721] width 134 height 38
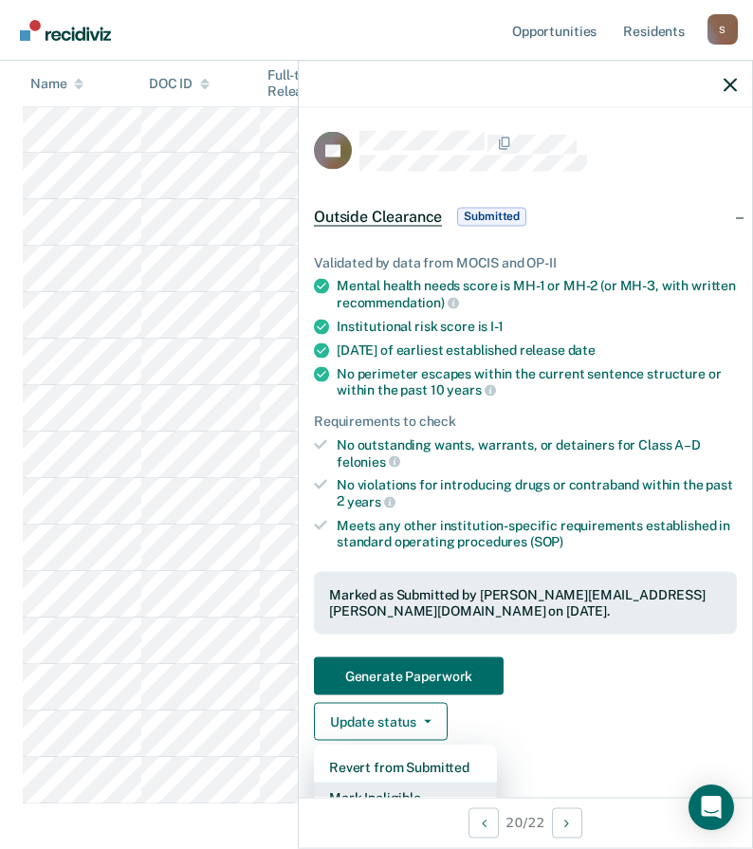
scroll to position [13, 0]
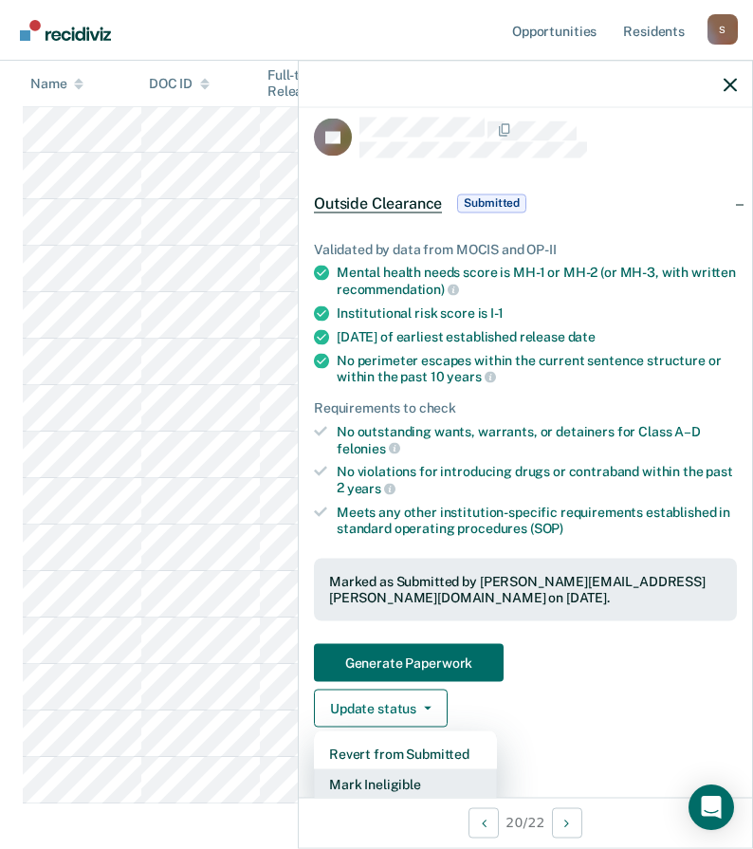
click at [414, 778] on button "Mark Ineligible" at bounding box center [405, 784] width 183 height 30
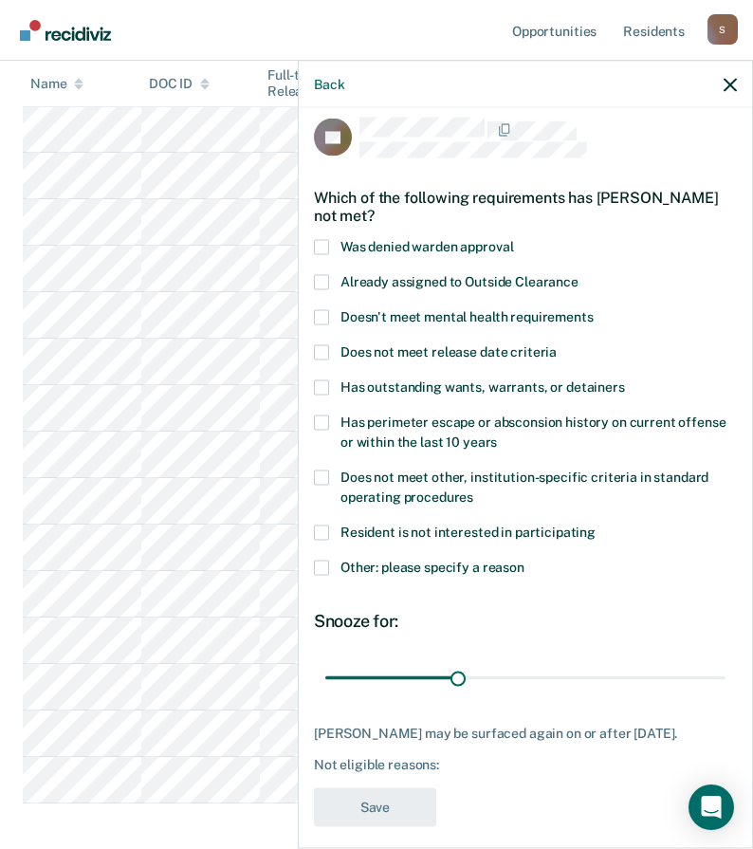
click at [324, 565] on span at bounding box center [321, 567] width 15 height 15
click at [525, 560] on input "Other: please specify a reason" at bounding box center [525, 560] width 0 height 0
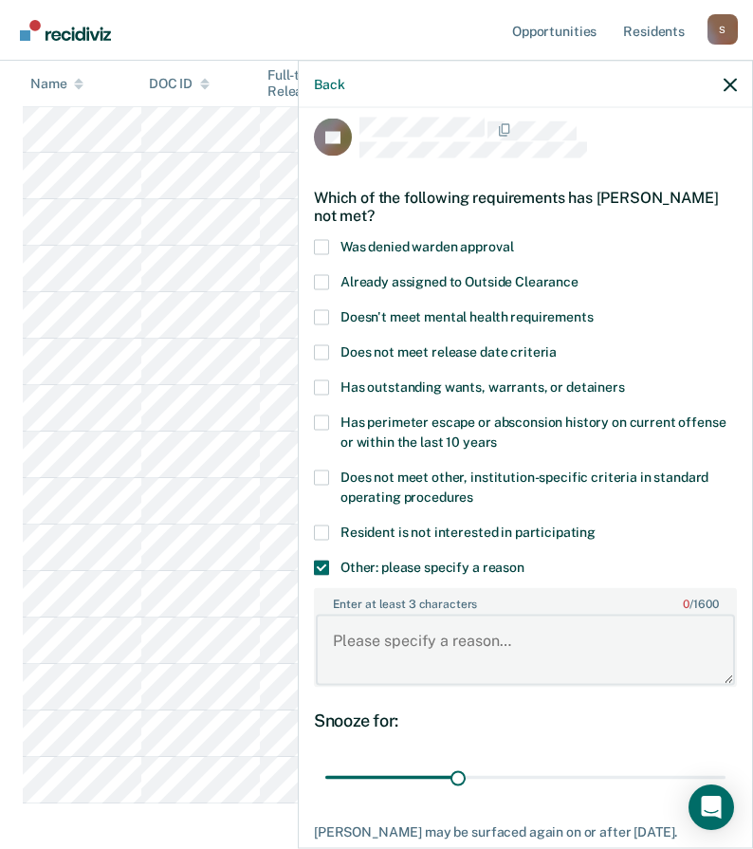
click at [392, 654] on textarea "Enter at least 3 characters 0 / 1600" at bounding box center [525, 650] width 419 height 70
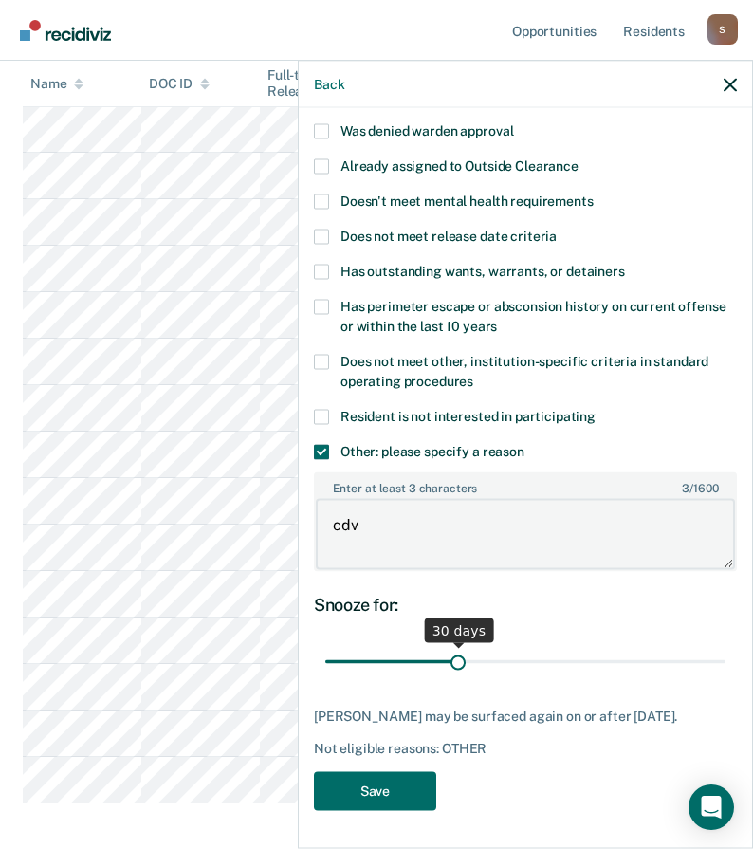
type textarea "cdv"
drag, startPoint x: 456, startPoint y: 649, endPoint x: 384, endPoint y: 649, distance: 72.1
type input "13"
click at [384, 649] on input "range" at bounding box center [525, 661] width 400 height 33
click at [401, 785] on button "Save" at bounding box center [375, 790] width 122 height 39
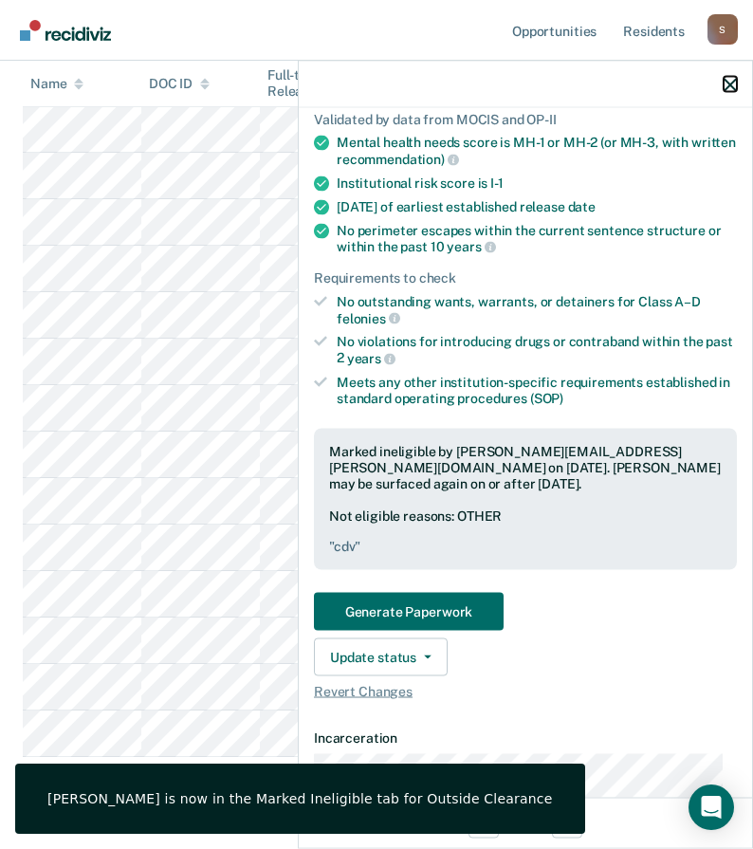
click at [732, 82] on icon "button" at bounding box center [730, 84] width 13 height 13
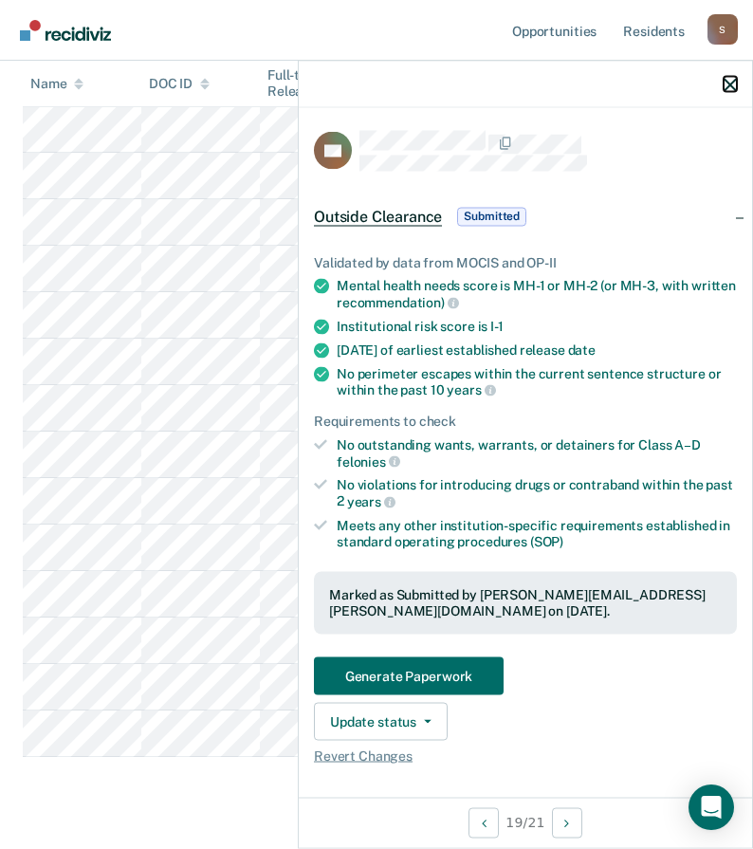
click at [731, 91] on icon "button" at bounding box center [730, 84] width 13 height 13
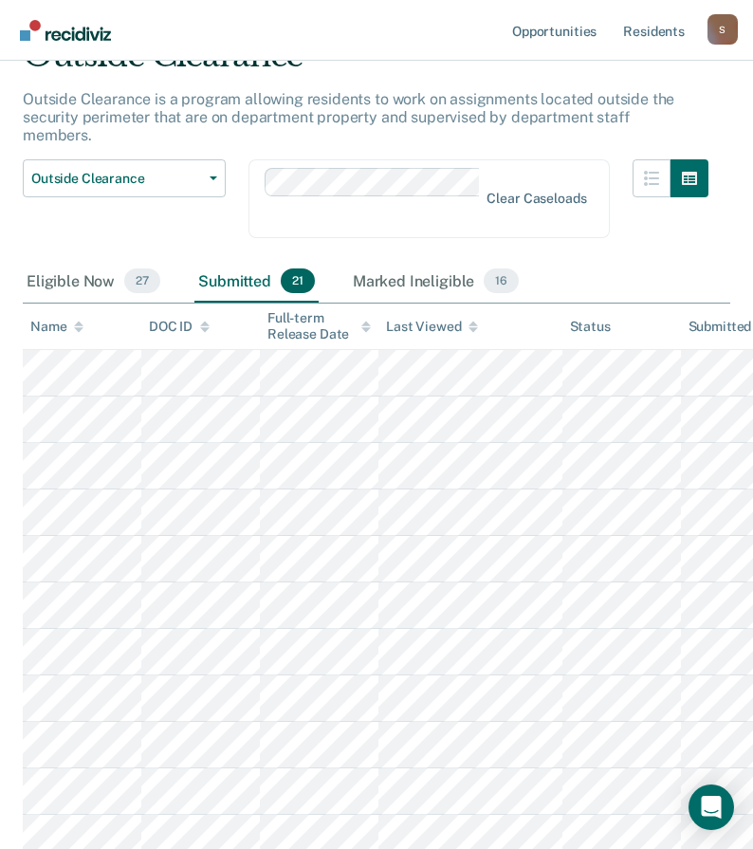
scroll to position [0, 0]
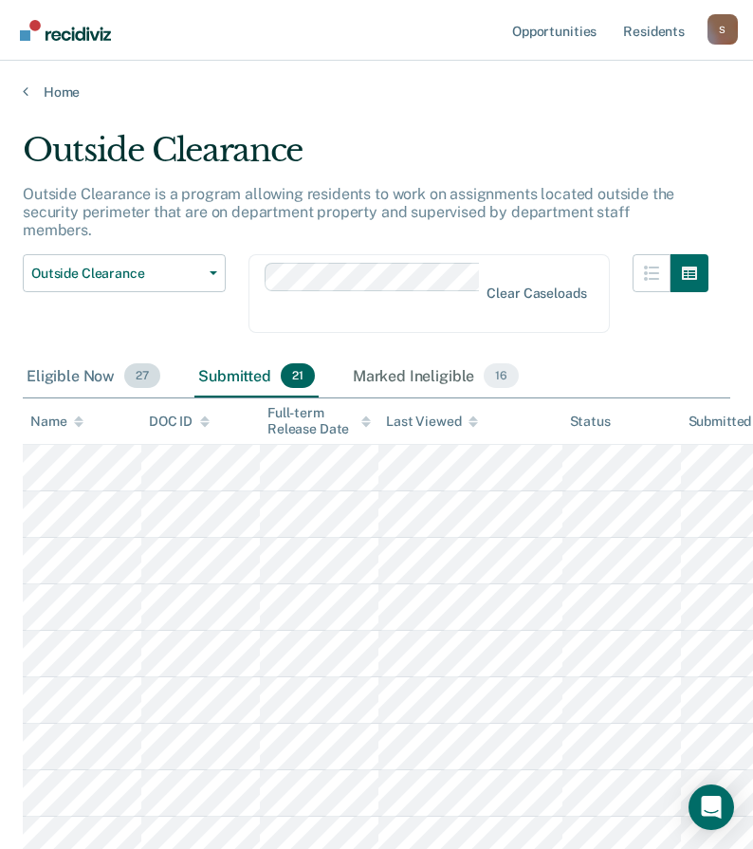
drag, startPoint x: 72, startPoint y: 357, endPoint x: 106, endPoint y: 357, distance: 34.2
click at [72, 357] on div "Eligible Now 27" at bounding box center [93, 377] width 141 height 42
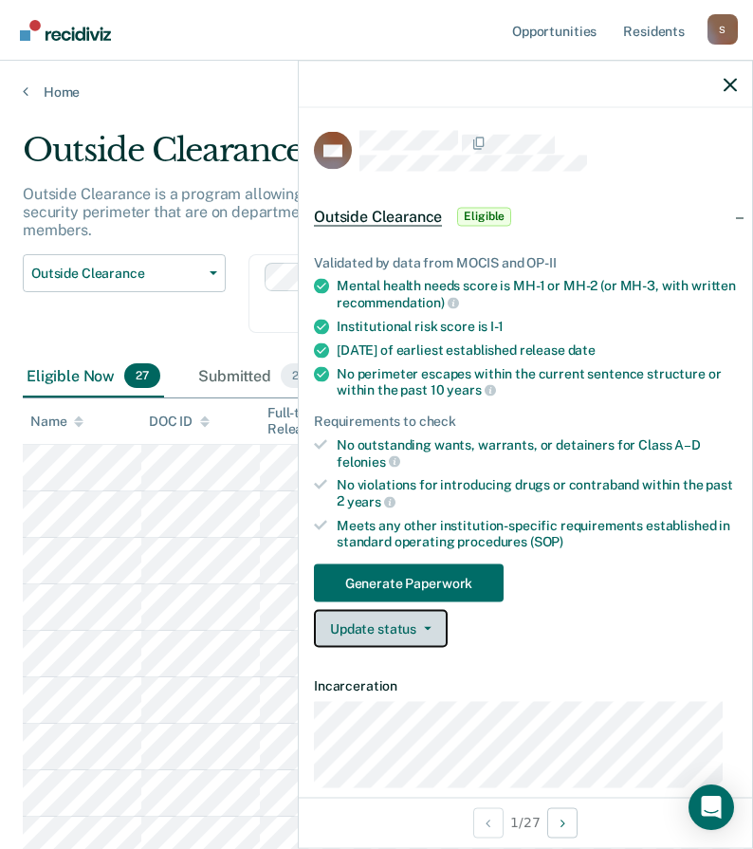
click at [396, 637] on button "Update status" at bounding box center [381, 629] width 134 height 38
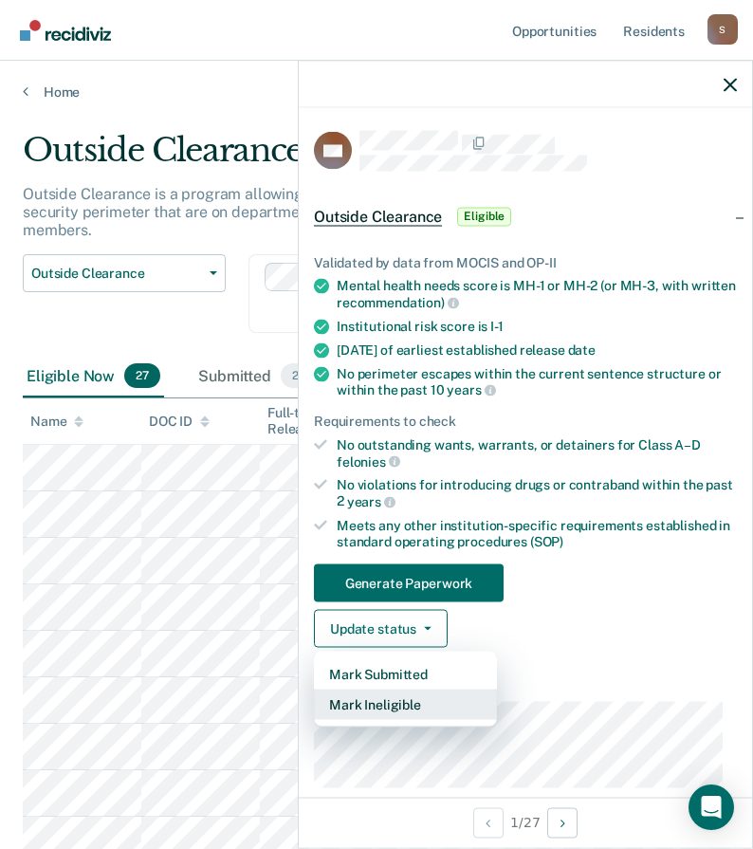
click at [394, 702] on button "Mark Ineligible" at bounding box center [405, 705] width 183 height 30
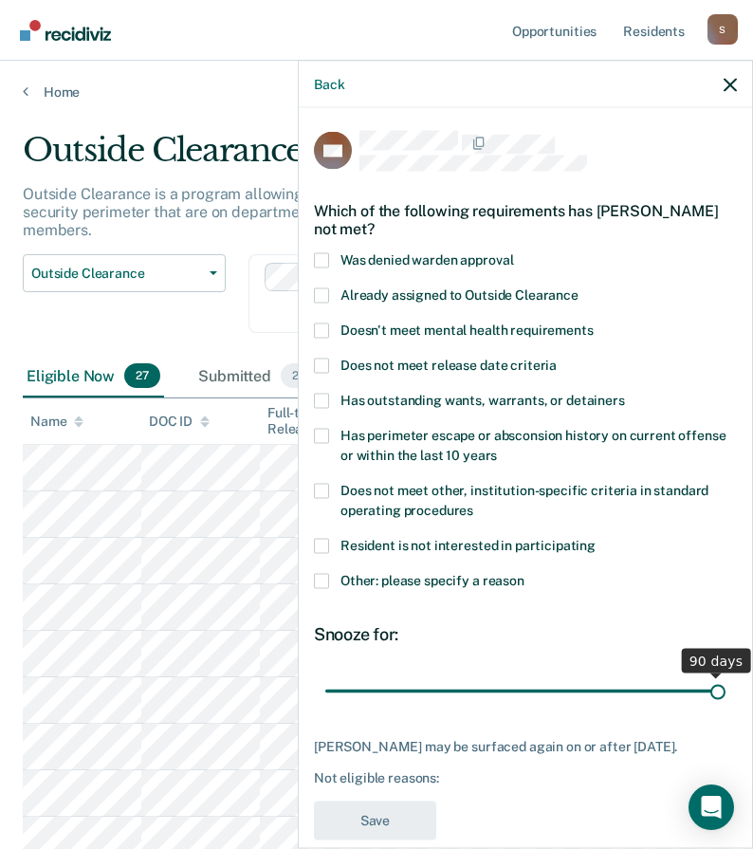
drag, startPoint x: 454, startPoint y: 692, endPoint x: 429, endPoint y: 571, distance: 123.2
type input "90"
click at [726, 676] on input "range" at bounding box center [525, 691] width 400 height 33
click at [321, 579] on span at bounding box center [321, 580] width 15 height 15
click at [525, 573] on input "Other: please specify a reason" at bounding box center [525, 573] width 0 height 0
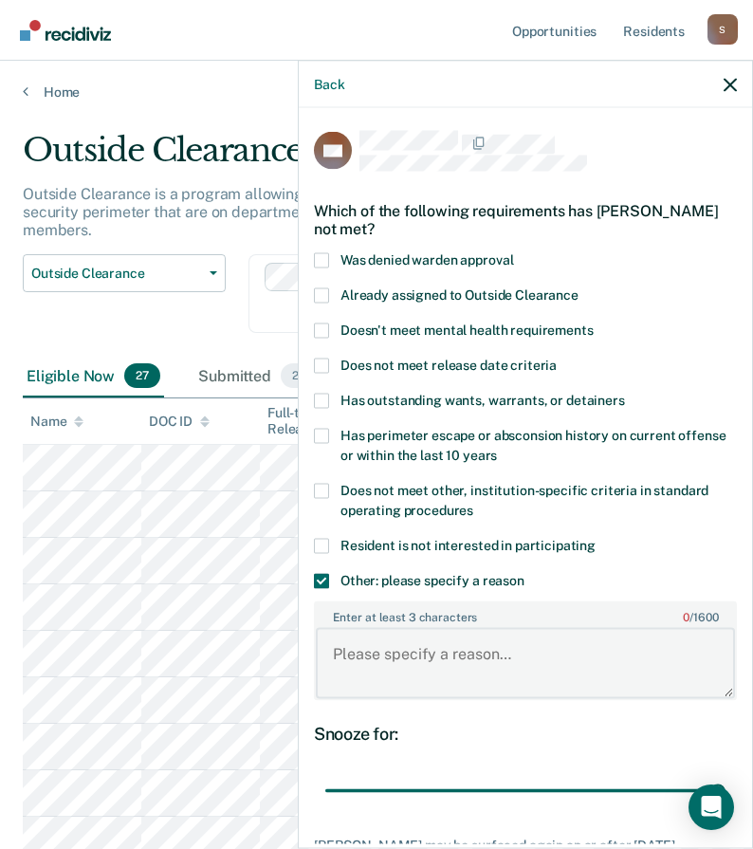
click at [422, 669] on textarea "Enter at least 3 characters 0 / 1600" at bounding box center [525, 663] width 419 height 70
paste textarea "ENDANGERING THE WELFARE OF A CHILD IN THE FIRST DEGREE"
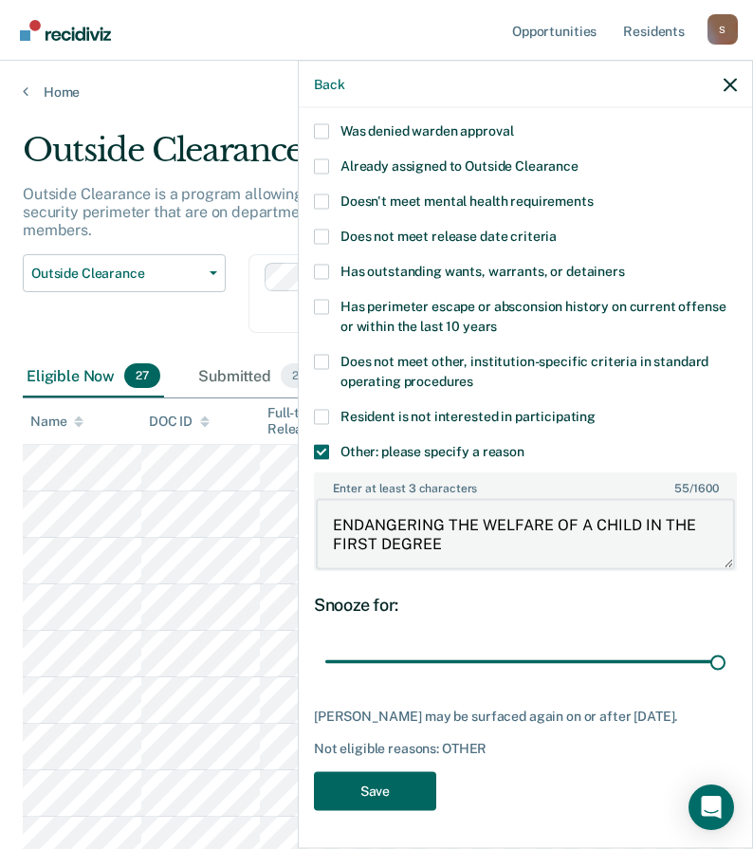
type textarea "ENDANGERING THE WELFARE OF A CHILD IN THE FIRST DEGREE"
click at [395, 788] on button "Save" at bounding box center [375, 790] width 122 height 39
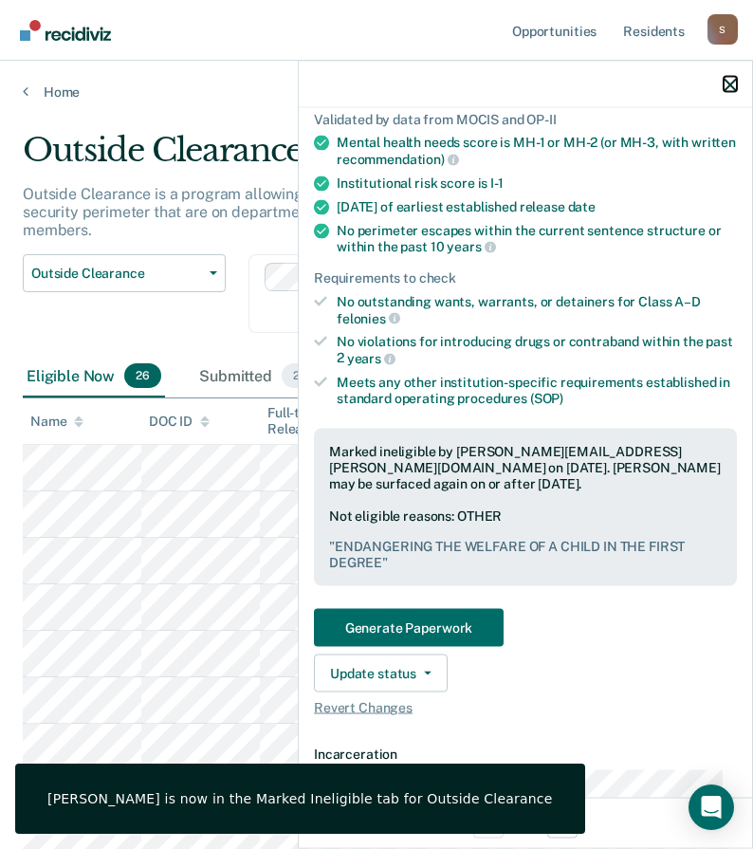
click at [731, 84] on icon "button" at bounding box center [730, 84] width 13 height 13
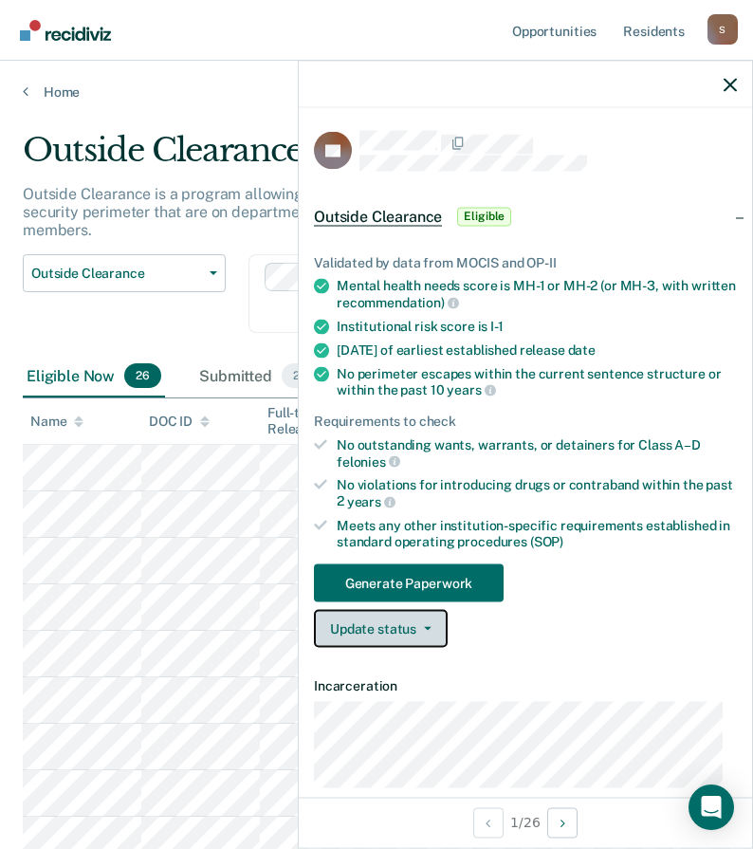
click at [385, 624] on button "Update status" at bounding box center [381, 629] width 134 height 38
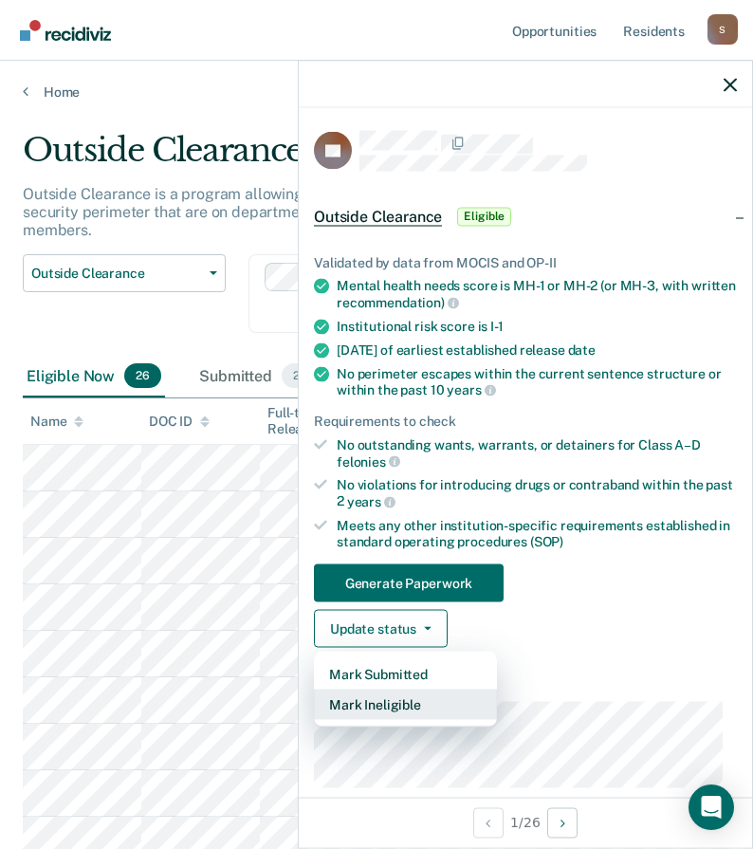
click at [384, 709] on button "Mark Ineligible" at bounding box center [405, 705] width 183 height 30
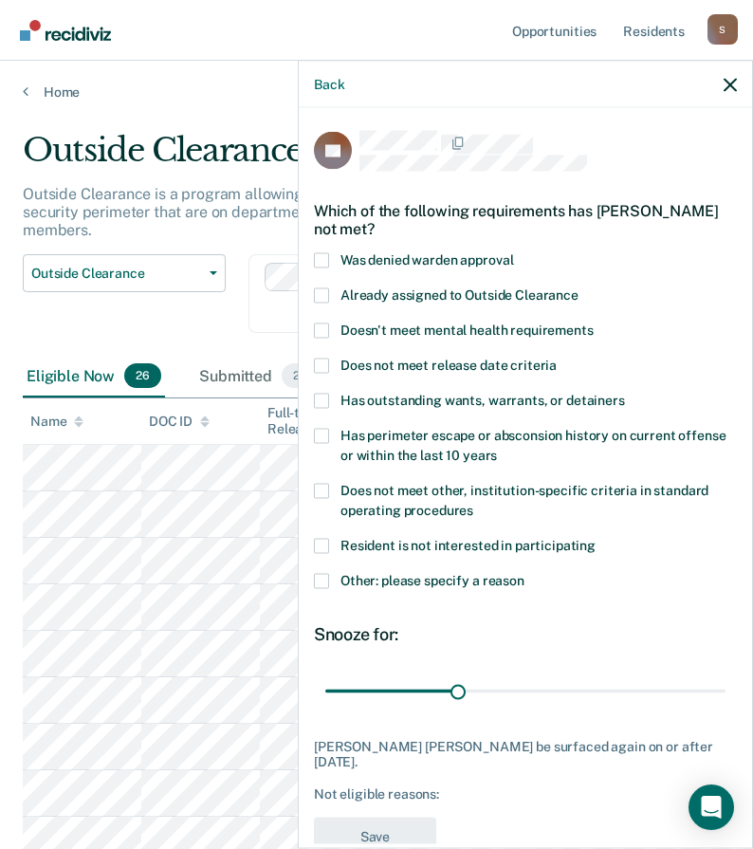
click at [325, 579] on span at bounding box center [321, 580] width 15 height 15
click at [525, 573] on input "Other: please specify a reason" at bounding box center [525, 573] width 0 height 0
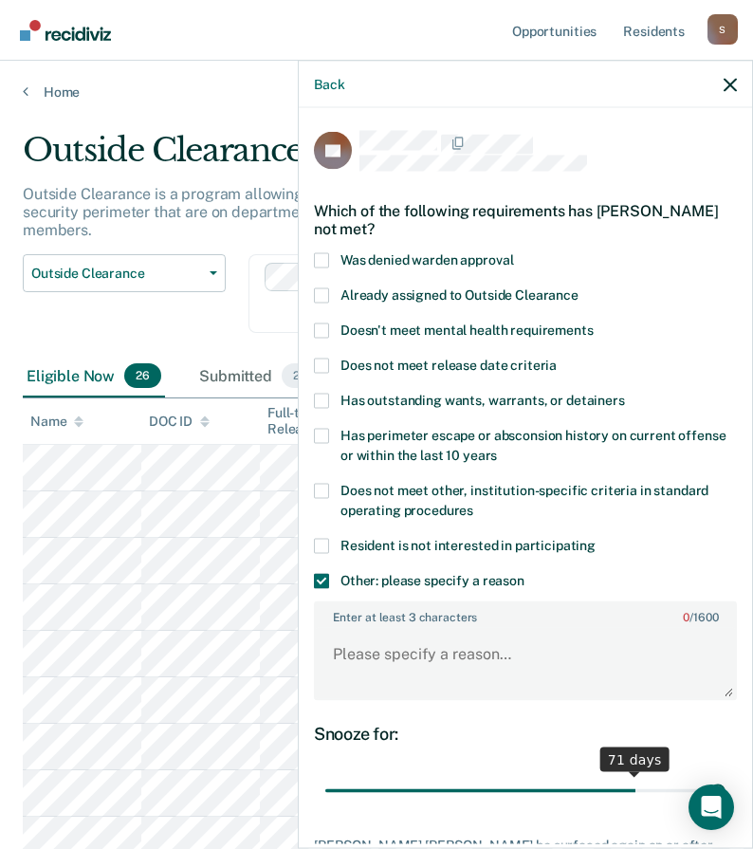
drag, startPoint x: 453, startPoint y: 794, endPoint x: 817, endPoint y: 765, distance: 365.5
type input "90"
click at [726, 774] on input "range" at bounding box center [525, 790] width 400 height 33
click at [394, 664] on textarea "Enter at least 3 characters 0 / 1600" at bounding box center [525, 663] width 419 height 70
paste textarea "KIDNAPPING-2ND DEGREE"
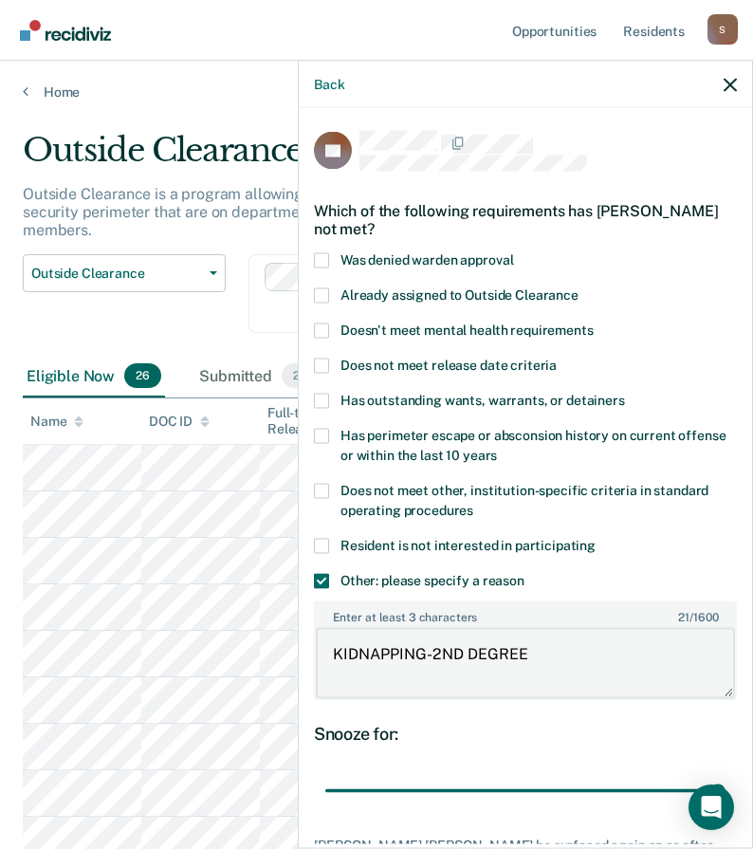
scroll to position [127, 0]
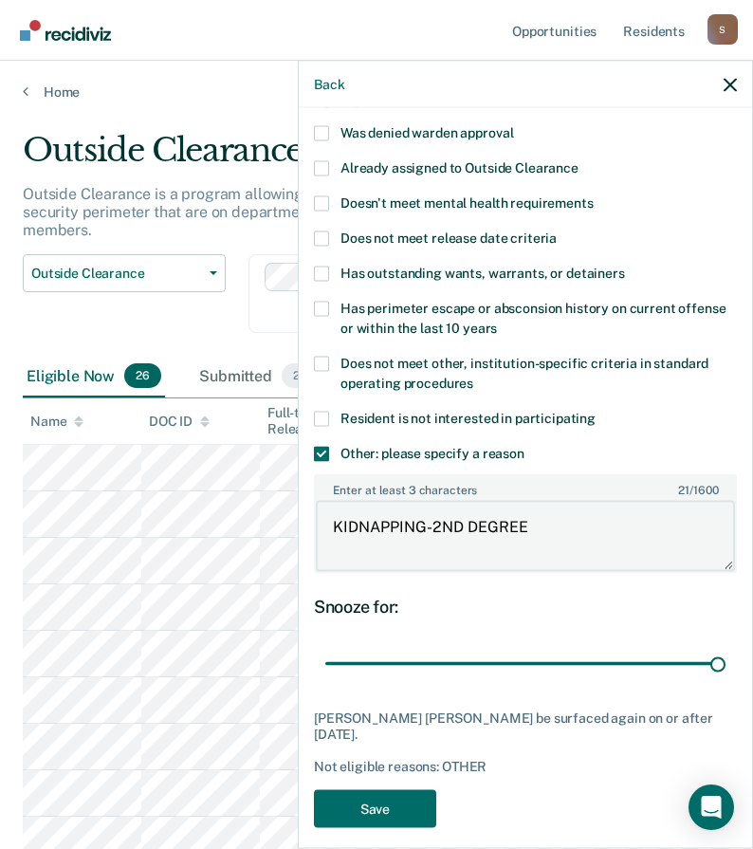
type textarea "KIDNAPPING-2ND DEGREE"
click at [319, 357] on span at bounding box center [321, 363] width 15 height 15
click at [473, 376] on input "Does not meet other, institution-specific criteria in standard operating proced…" at bounding box center [473, 376] width 0 height 0
click at [406, 789] on button "Save" at bounding box center [375, 808] width 122 height 39
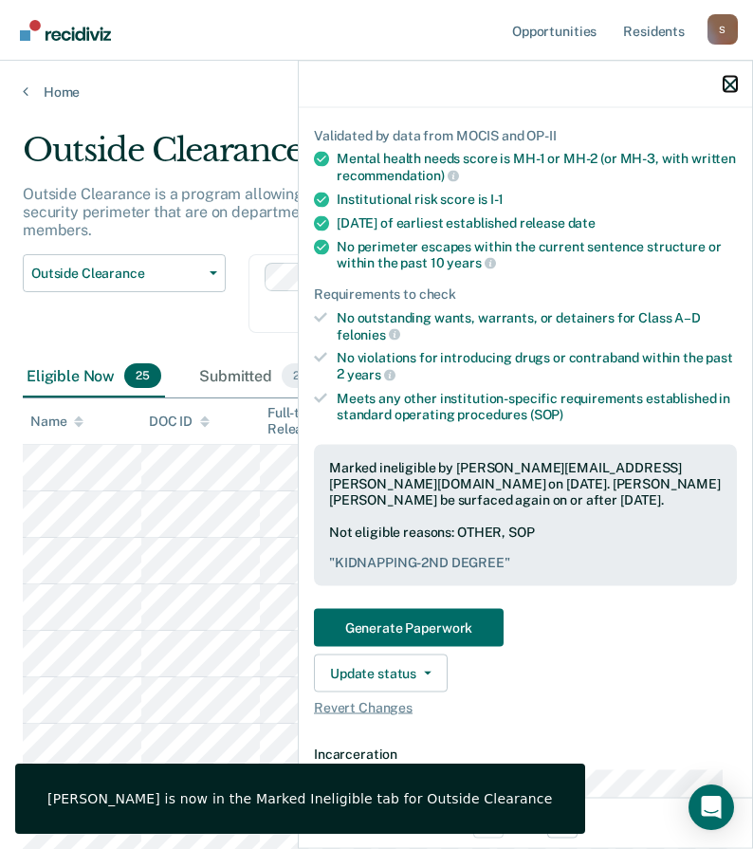
click at [732, 86] on icon "button" at bounding box center [730, 84] width 13 height 13
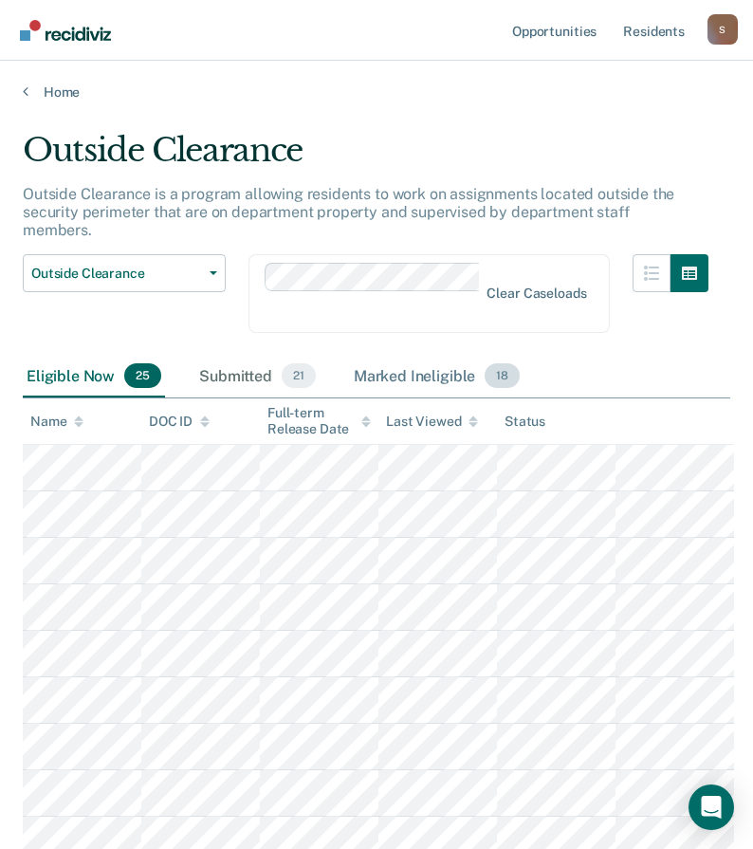
click at [429, 356] on div "Marked Ineligible 18" at bounding box center [437, 377] width 174 height 42
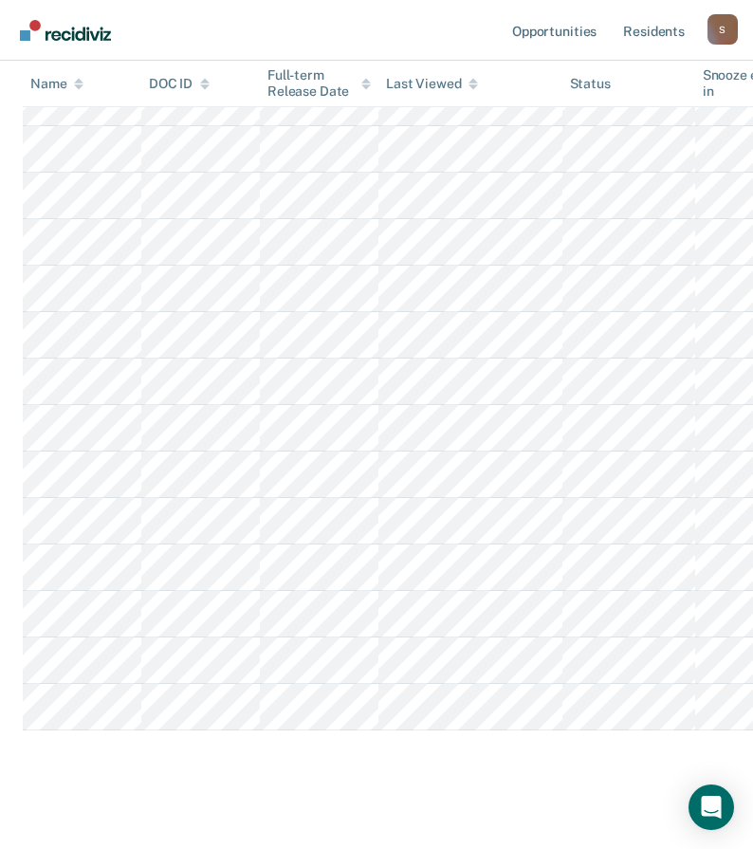
scroll to position [0, 0]
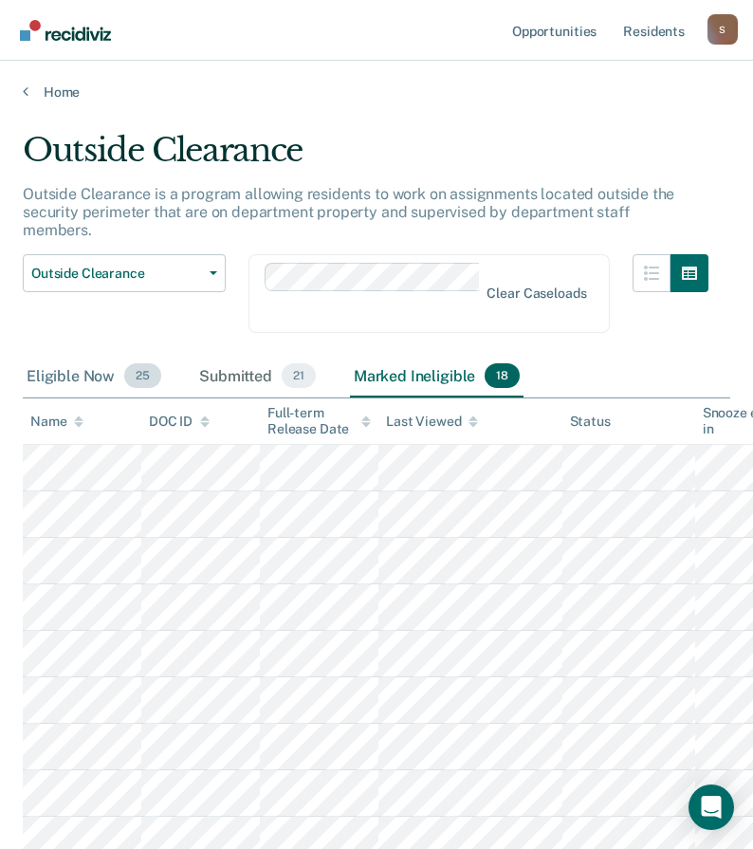
click at [65, 357] on div "Eligible Now 25" at bounding box center [94, 377] width 142 height 42
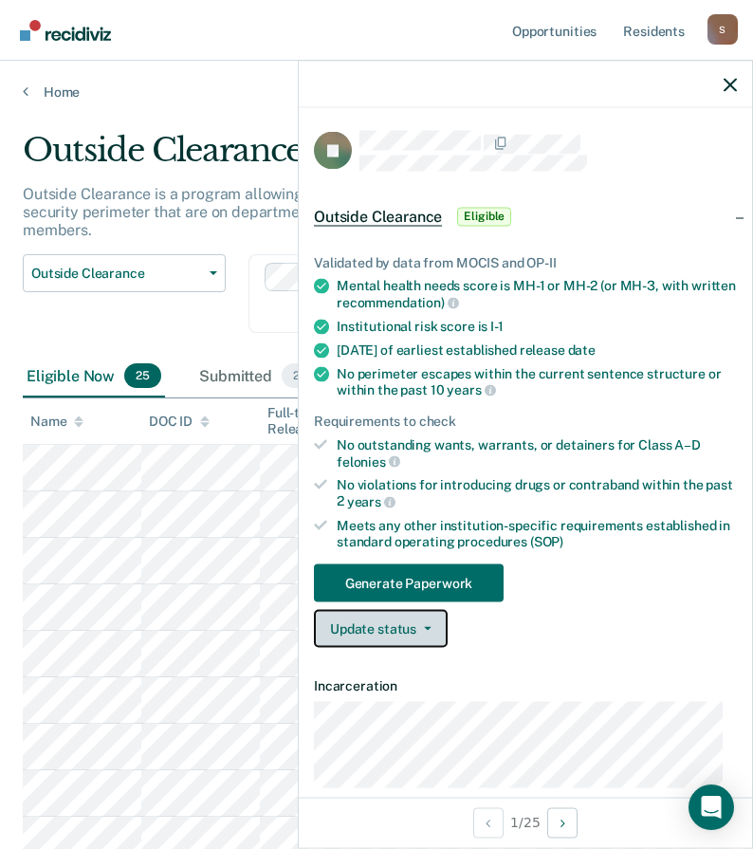
click at [385, 633] on button "Update status" at bounding box center [381, 629] width 134 height 38
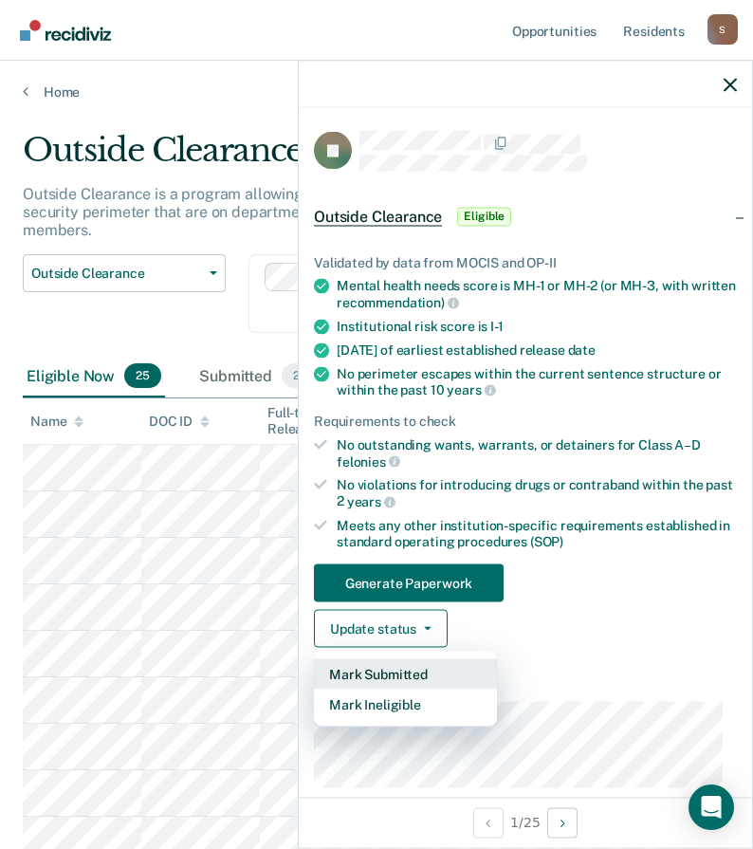
click at [378, 672] on button "Mark Submitted" at bounding box center [405, 674] width 183 height 30
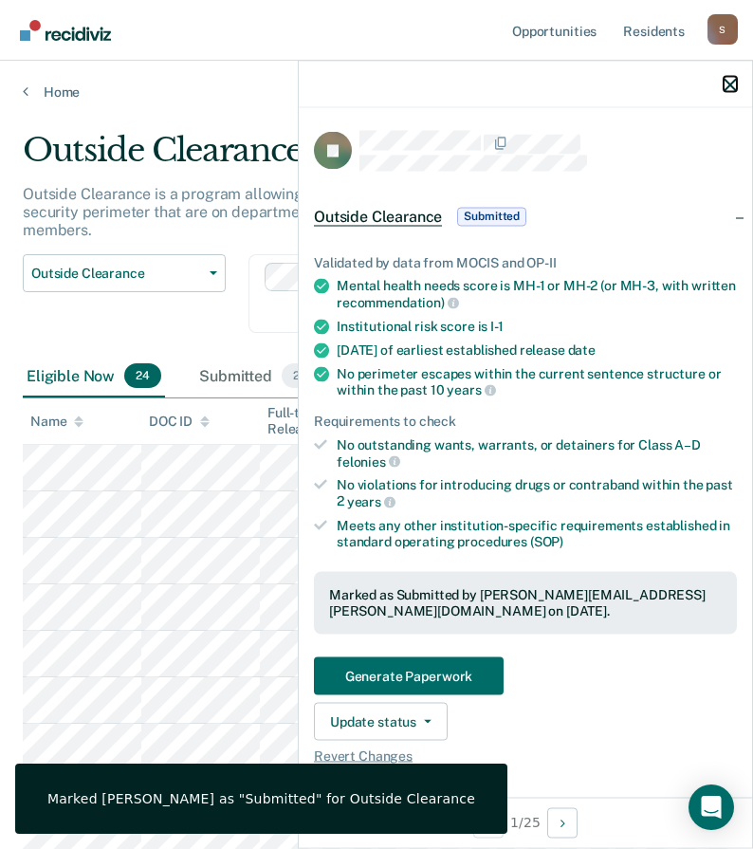
drag, startPoint x: 733, startPoint y: 83, endPoint x: 619, endPoint y: 125, distance: 122.5
click at [730, 83] on icon "button" at bounding box center [730, 84] width 13 height 13
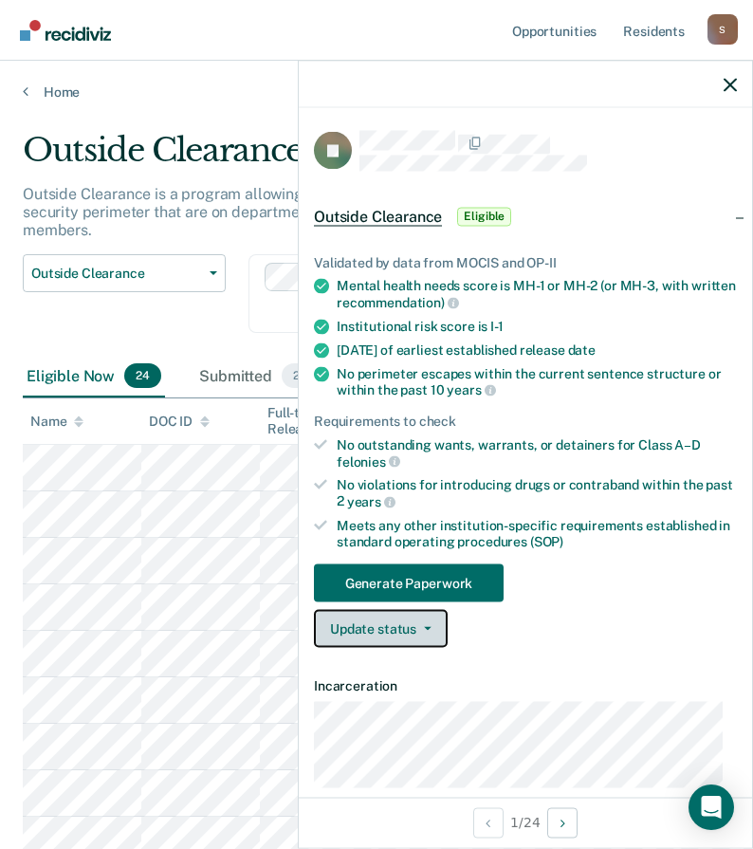
click at [413, 629] on button "Update status" at bounding box center [381, 629] width 134 height 38
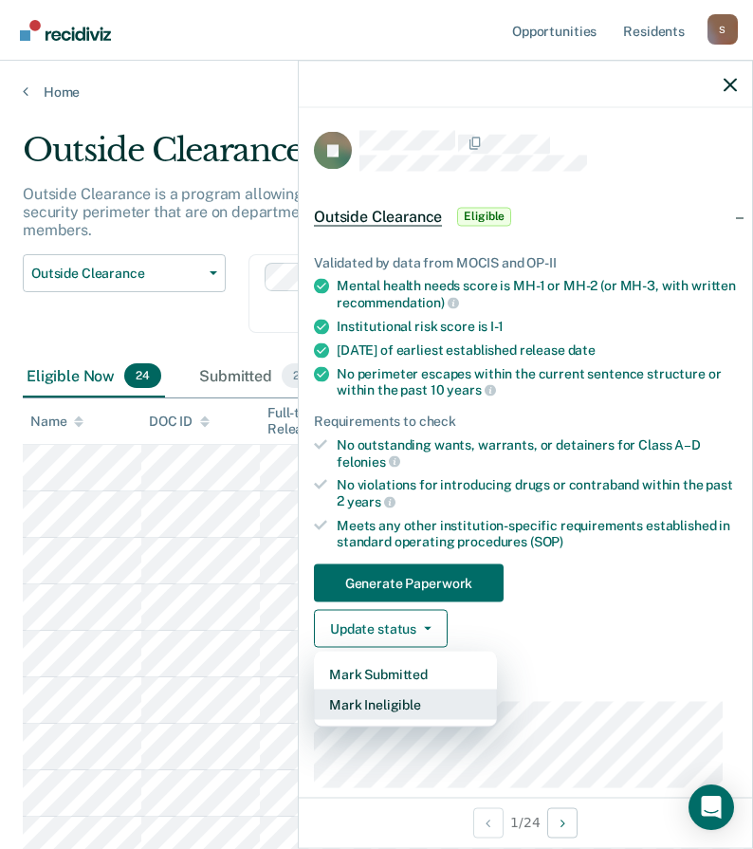
click at [392, 703] on button "Mark Ineligible" at bounding box center [405, 705] width 183 height 30
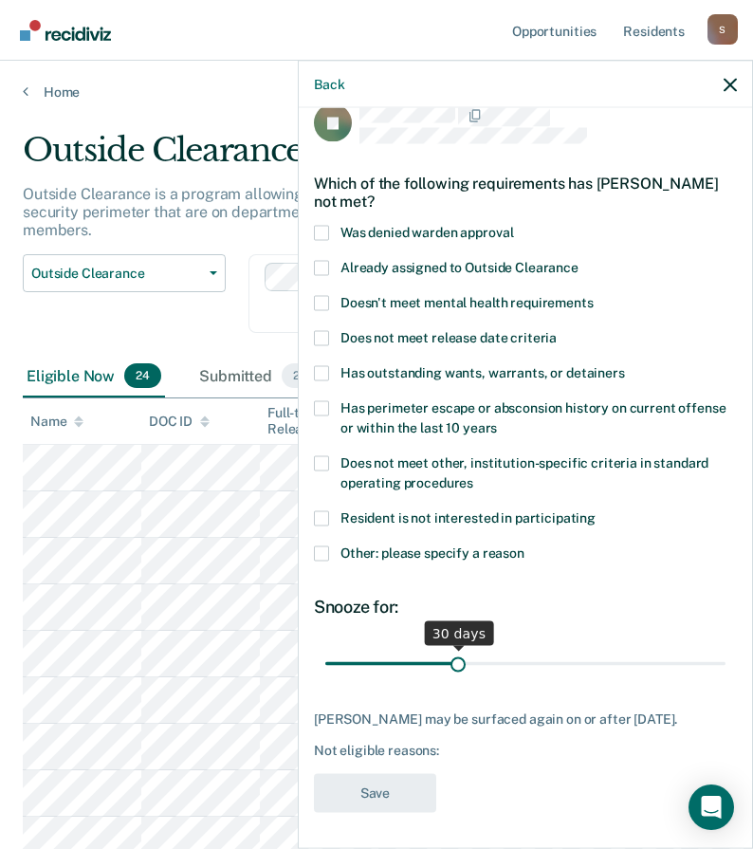
scroll to position [190, 0]
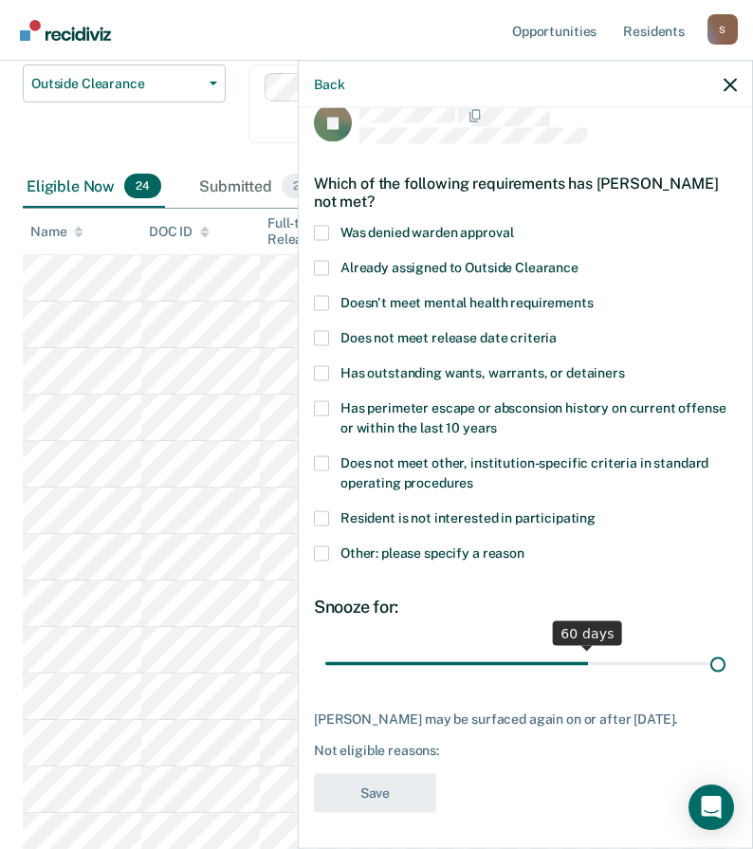
drag, startPoint x: 454, startPoint y: 664, endPoint x: 774, endPoint y: 652, distance: 320.0
type input "90"
click at [726, 652] on input "range" at bounding box center [525, 663] width 400 height 33
click at [321, 269] on span at bounding box center [321, 267] width 15 height 15
click at [579, 260] on input "Already assigned to Outside Clearance" at bounding box center [579, 260] width 0 height 0
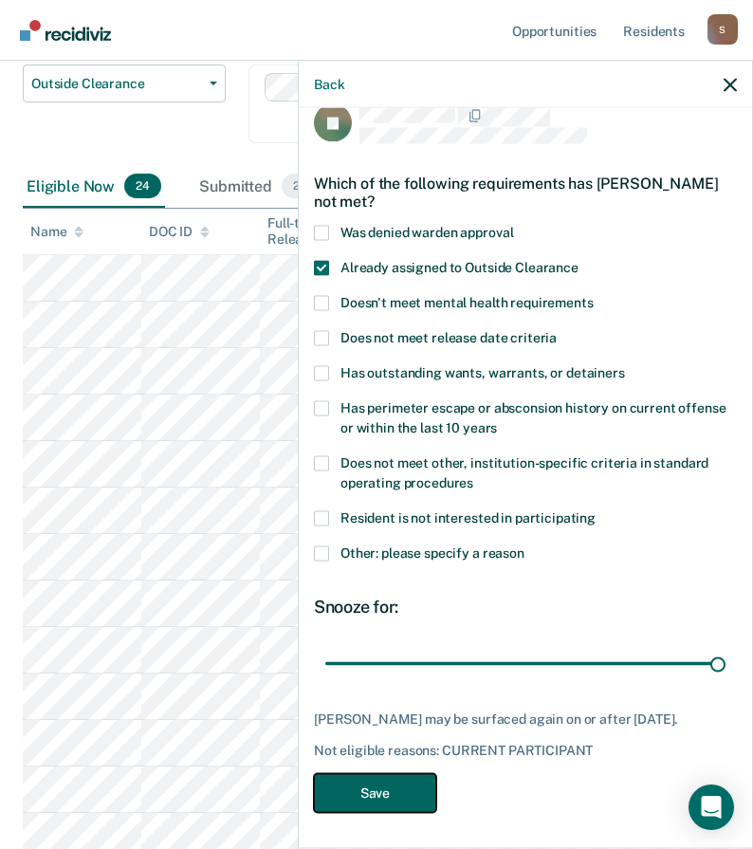
click at [378, 797] on button "Save" at bounding box center [375, 792] width 122 height 39
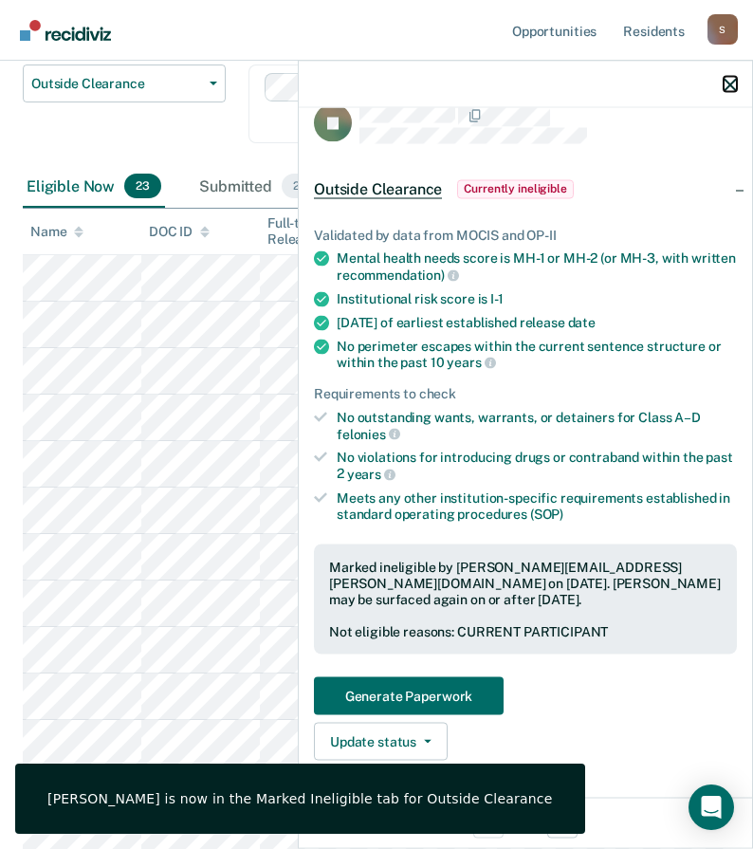
click at [725, 88] on icon "button" at bounding box center [730, 84] width 13 height 13
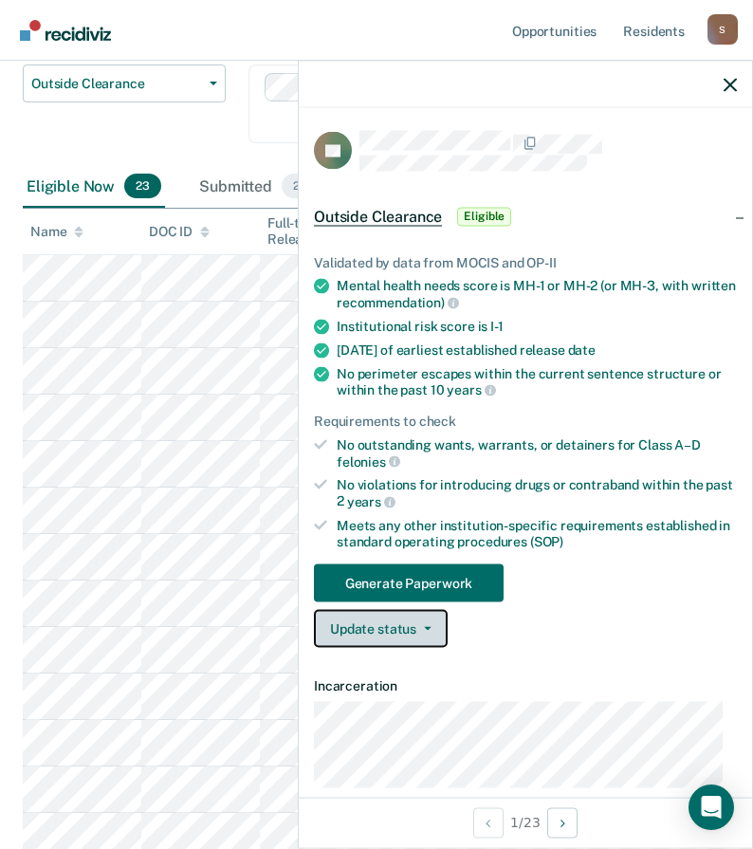
click at [409, 640] on button "Update status" at bounding box center [381, 629] width 134 height 38
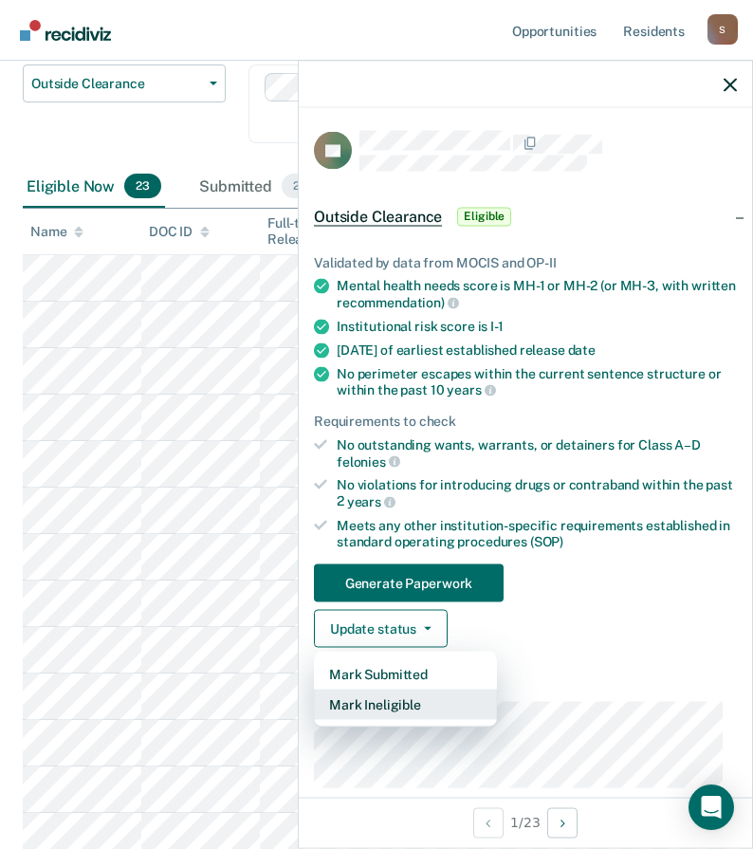
click at [391, 710] on button "Mark Ineligible" at bounding box center [405, 705] width 183 height 30
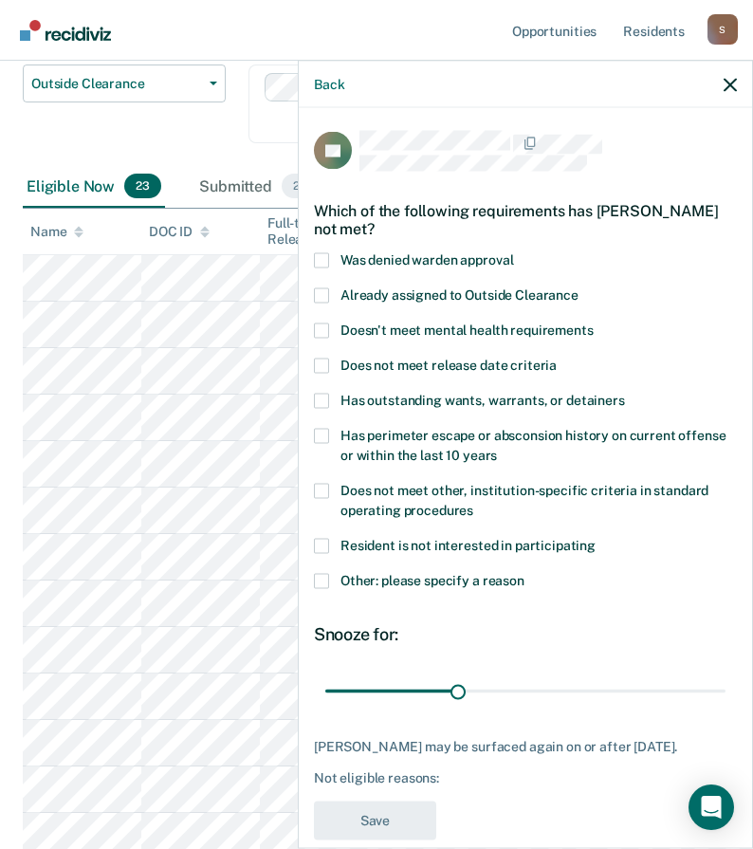
click at [324, 580] on span at bounding box center [321, 580] width 15 height 15
click at [525, 573] on input "Other: please specify a reason" at bounding box center [525, 573] width 0 height 0
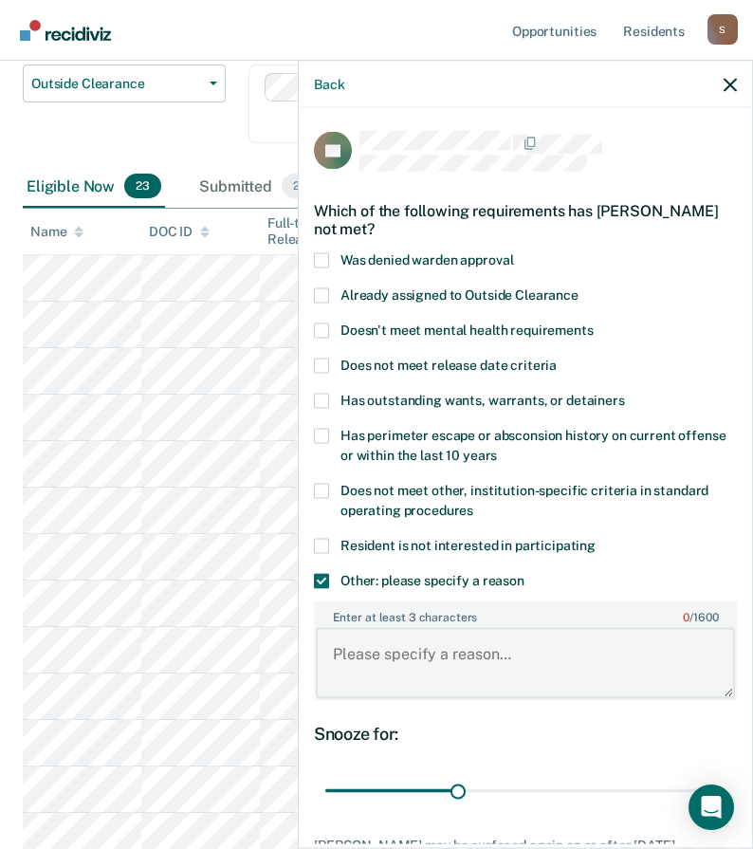
click at [394, 658] on textarea "Enter at least 3 characters 0 / 1600" at bounding box center [525, 663] width 419 height 70
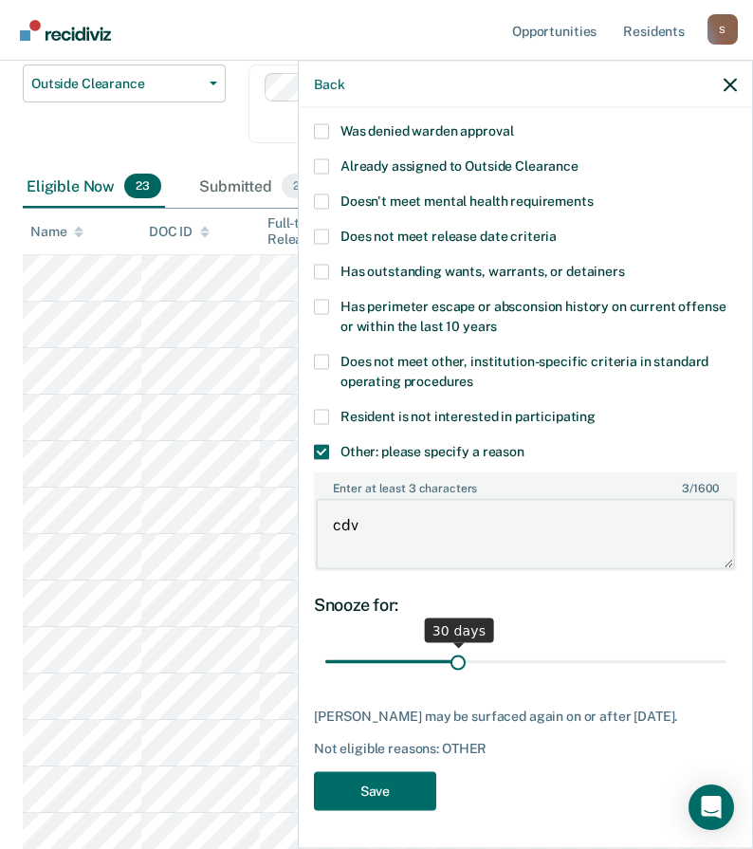
type textarea "cdv"
drag, startPoint x: 451, startPoint y: 643, endPoint x: 467, endPoint y: 646, distance: 16.4
type input "33"
click at [467, 646] on input "range" at bounding box center [525, 661] width 400 height 33
click at [399, 789] on button "Save" at bounding box center [375, 790] width 122 height 39
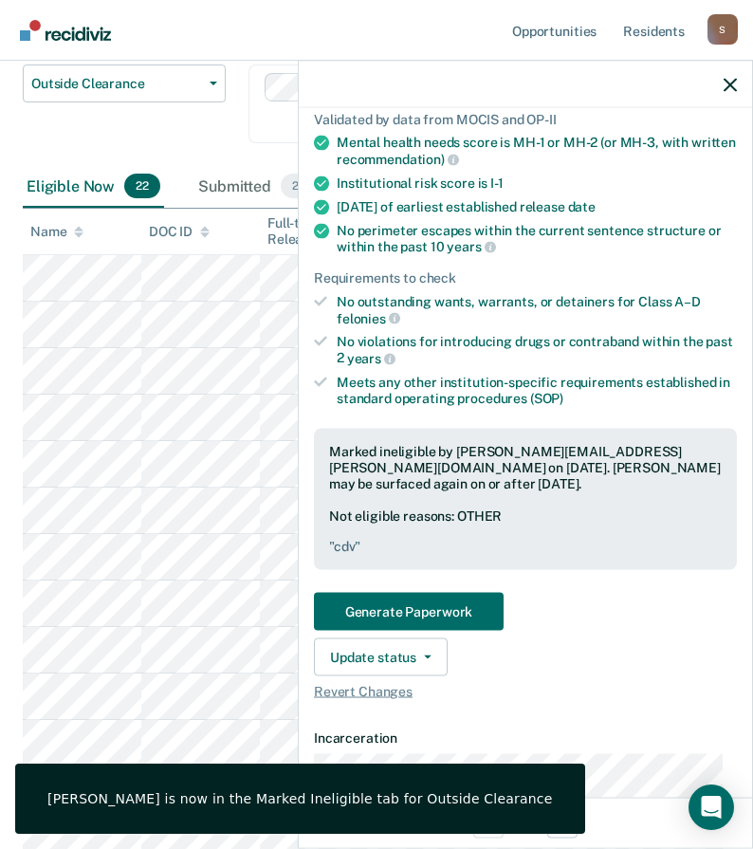
click at [725, 96] on div at bounding box center [526, 84] width 454 height 47
click at [727, 92] on div at bounding box center [526, 84] width 454 height 47
click at [737, 90] on div at bounding box center [526, 84] width 454 height 47
click at [726, 79] on icon "button" at bounding box center [730, 84] width 13 height 13
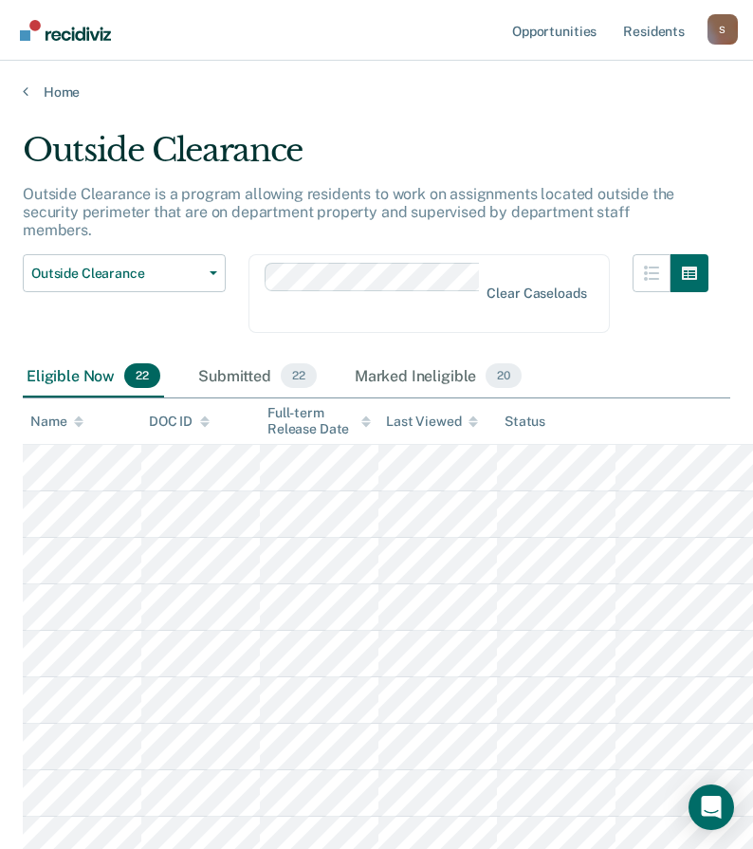
scroll to position [95, 0]
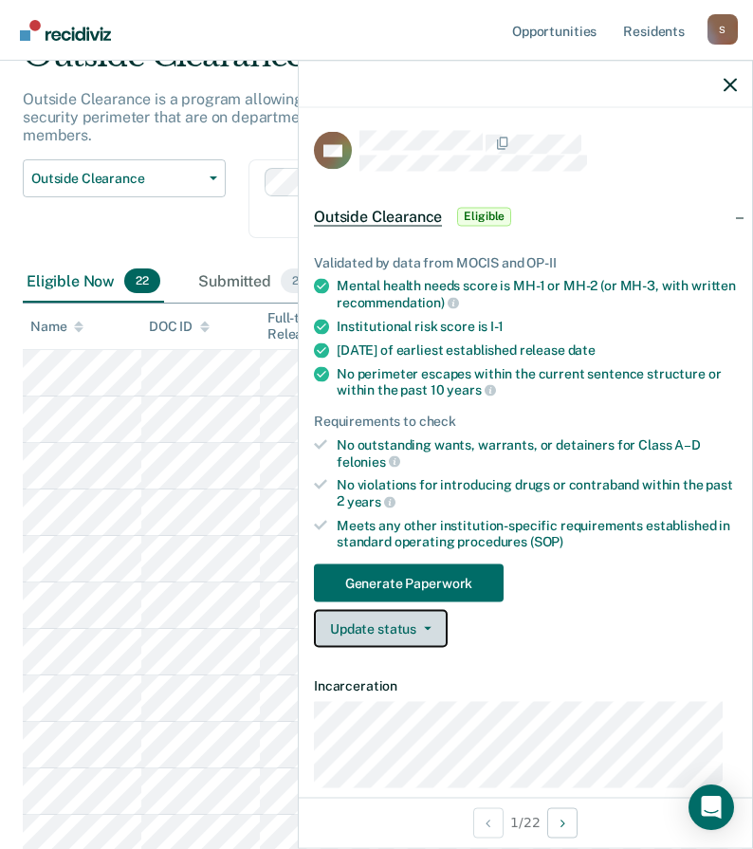
click at [419, 635] on button "Update status" at bounding box center [381, 629] width 134 height 38
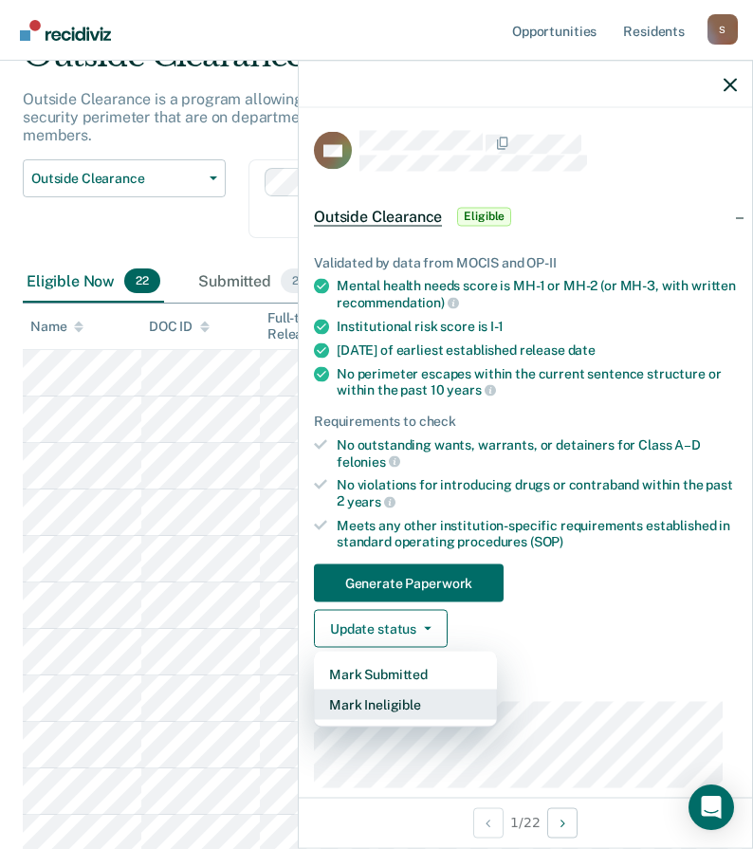
click at [397, 699] on button "Mark Ineligible" at bounding box center [405, 705] width 183 height 30
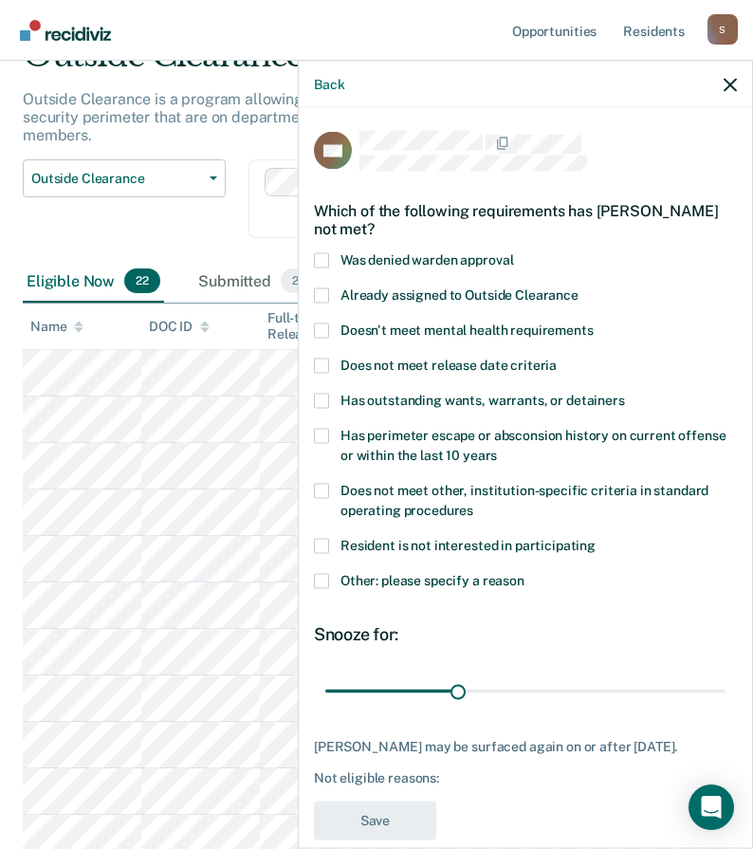
click at [318, 575] on span at bounding box center [321, 580] width 15 height 15
click at [525, 573] on input "Other: please specify a reason" at bounding box center [525, 573] width 0 height 0
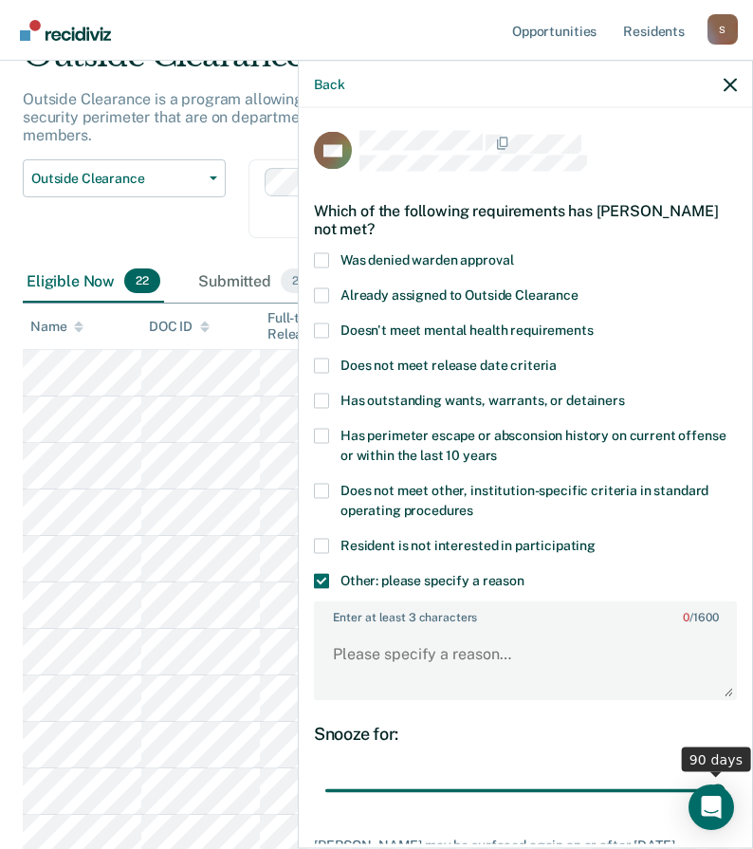
drag, startPoint x: 451, startPoint y: 792, endPoint x: 781, endPoint y: 728, distance: 336.4
type input "90"
click at [726, 774] on input "range" at bounding box center [525, 790] width 400 height 33
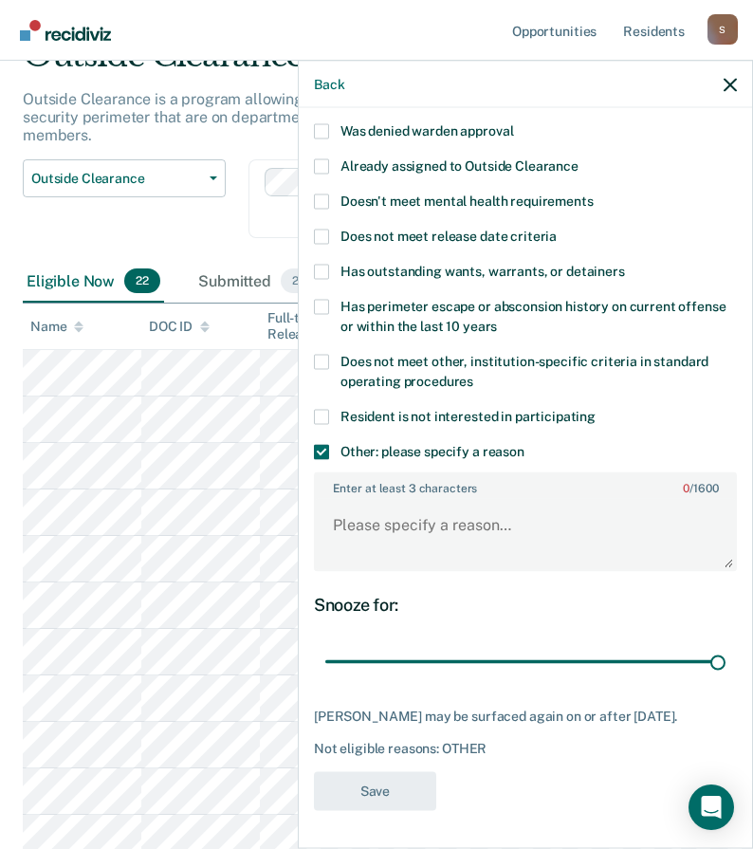
click at [315, 354] on span at bounding box center [321, 361] width 15 height 15
click at [473, 374] on input "Does not meet other, institution-specific criteria in standard operating proced…" at bounding box center [473, 374] width 0 height 0
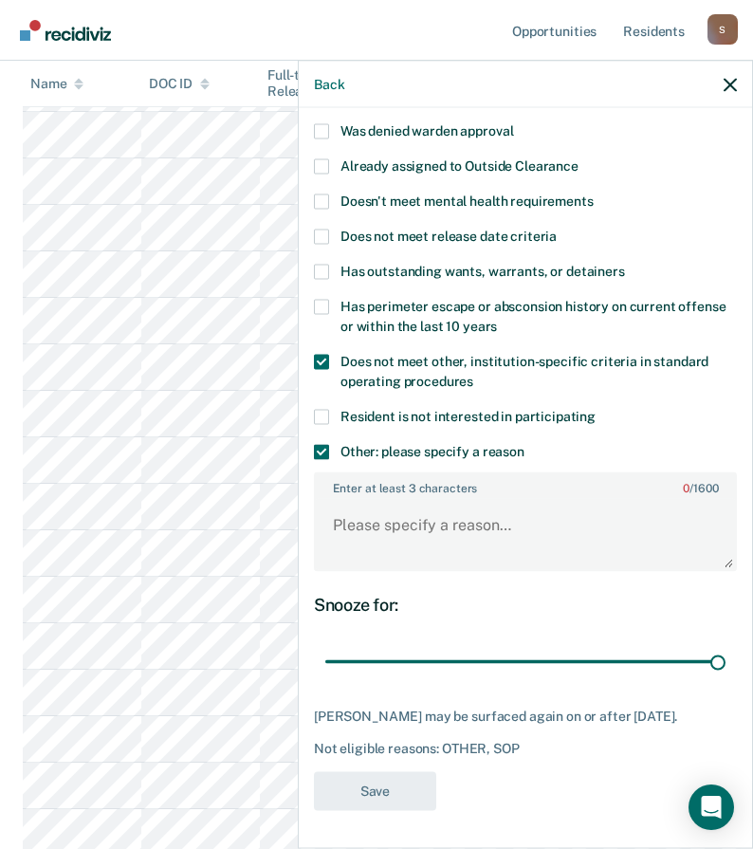
scroll to position [474, 0]
click at [431, 516] on textarea "Enter at least 3 characters 0 / 1600" at bounding box center [525, 534] width 419 height 70
paste textarea "[DATE] /o/ work release application denied for absconding history and violation…"
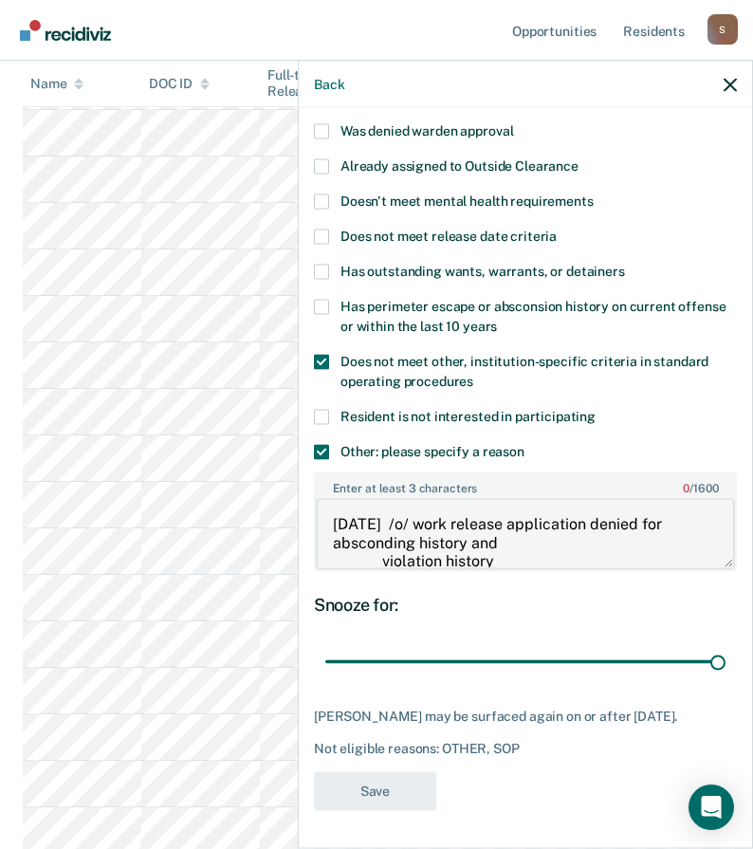
scroll to position [3, 0]
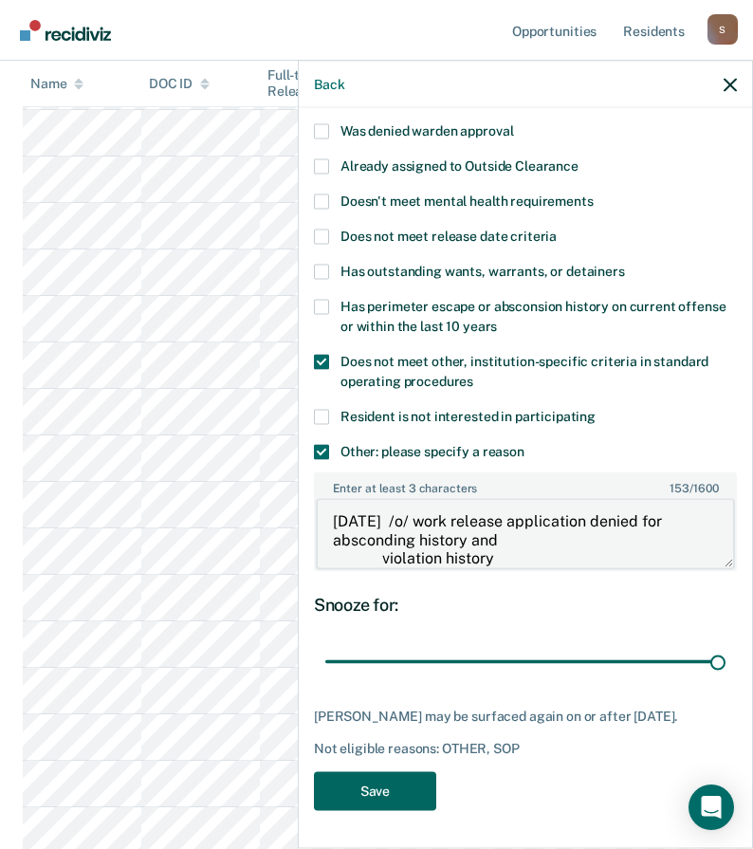
type textarea "[DATE] /o/ work release application denied for absconding history and violation…"
click at [385, 804] on button "Save" at bounding box center [375, 790] width 122 height 39
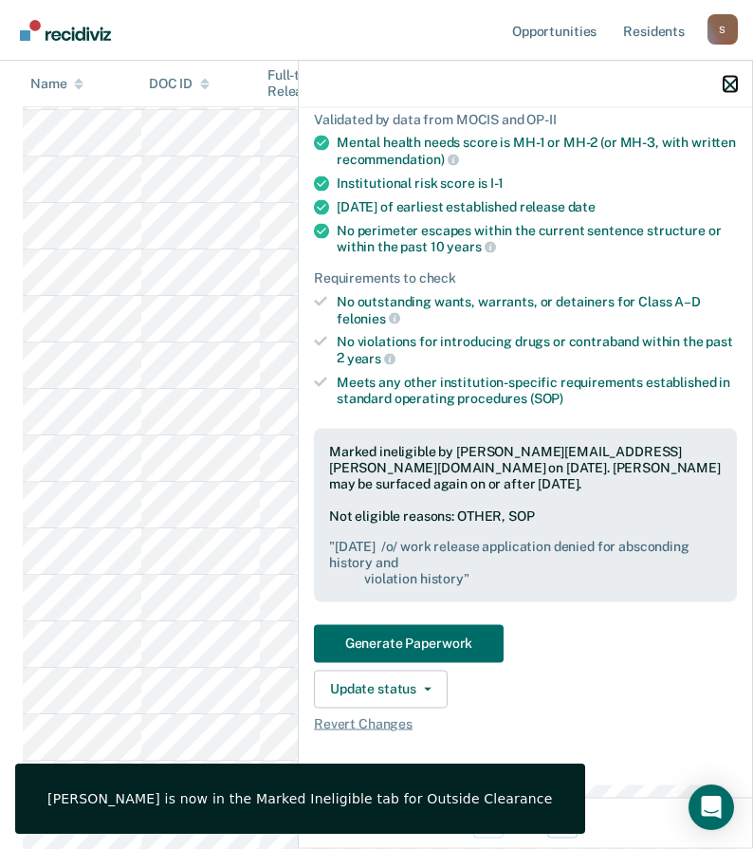
click at [729, 87] on icon "button" at bounding box center [730, 84] width 13 height 13
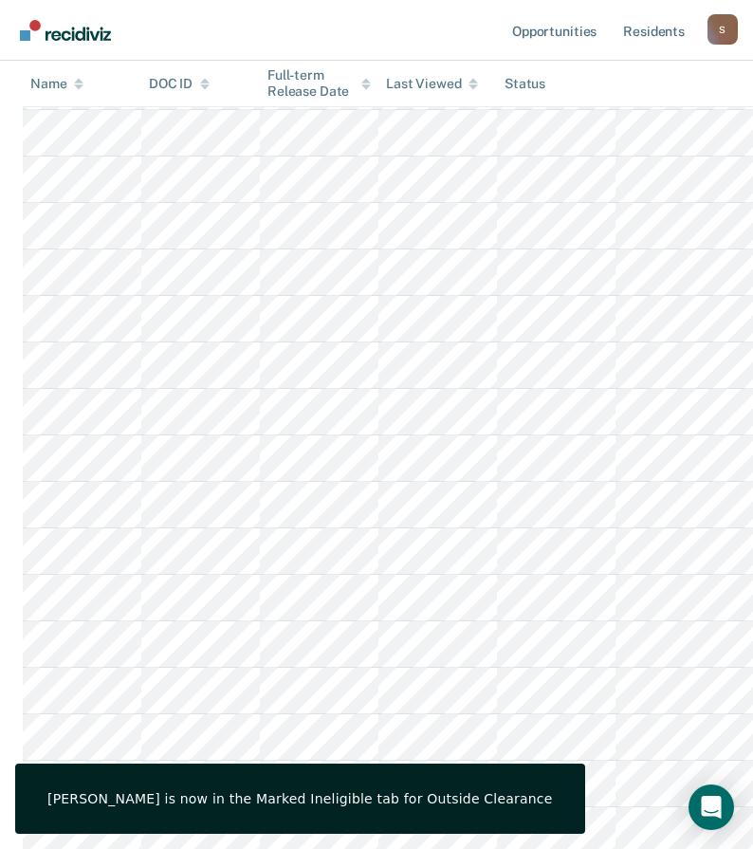
scroll to position [190, 0]
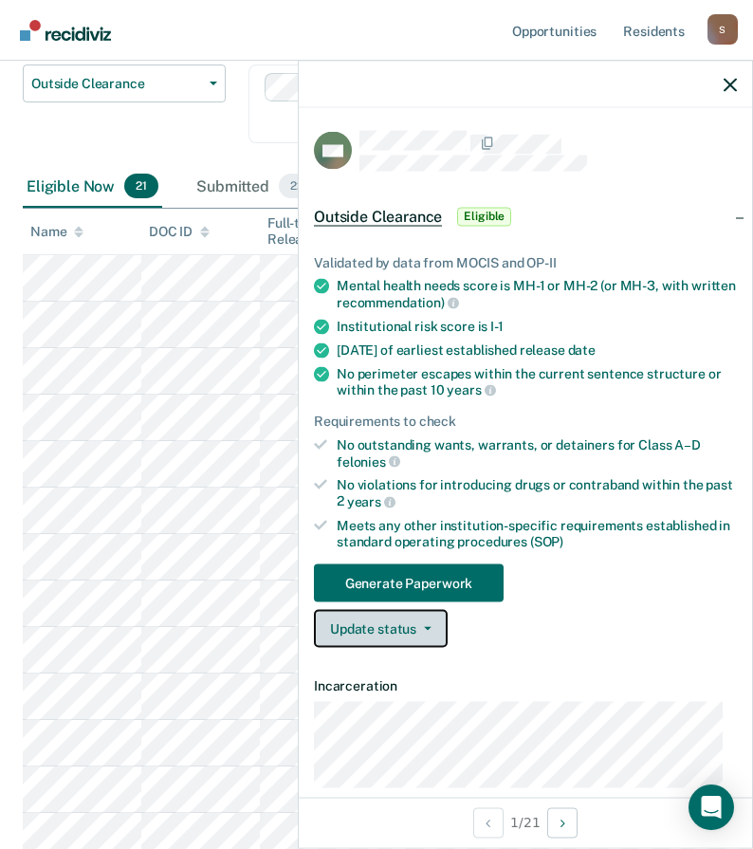
click at [377, 625] on button "Update status" at bounding box center [381, 629] width 134 height 38
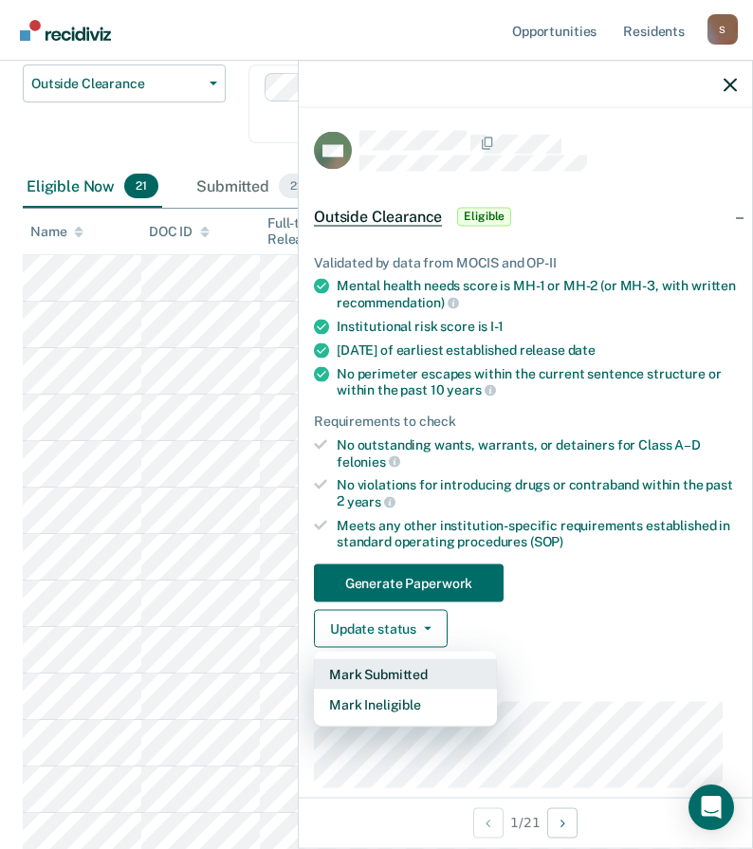
click at [384, 678] on button "Mark Submitted" at bounding box center [405, 674] width 183 height 30
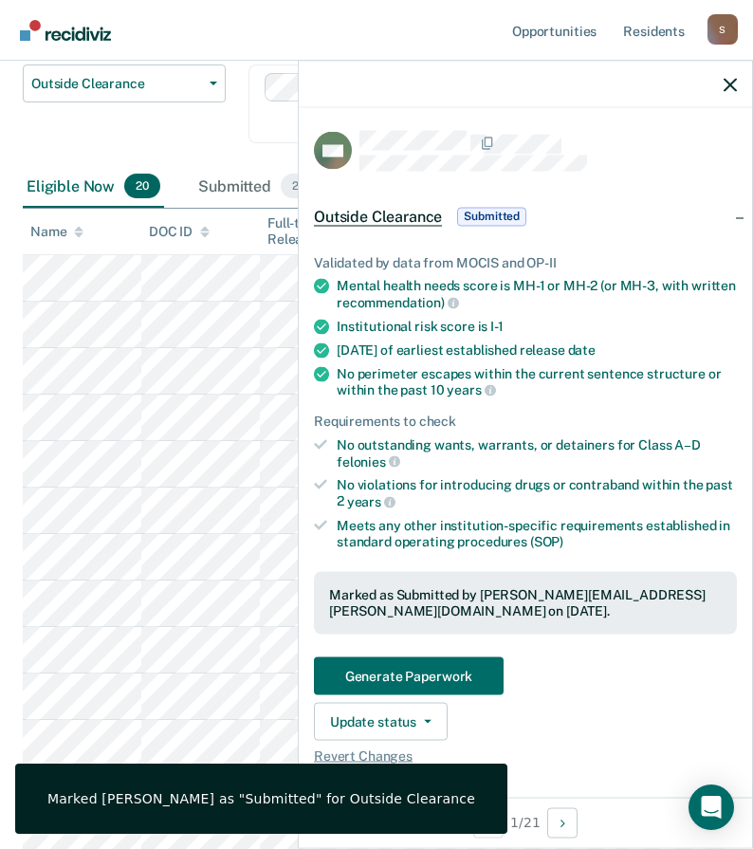
click at [722, 85] on div at bounding box center [526, 84] width 454 height 47
click at [750, 79] on div at bounding box center [526, 84] width 454 height 47
click at [728, 84] on icon "button" at bounding box center [730, 84] width 13 height 13
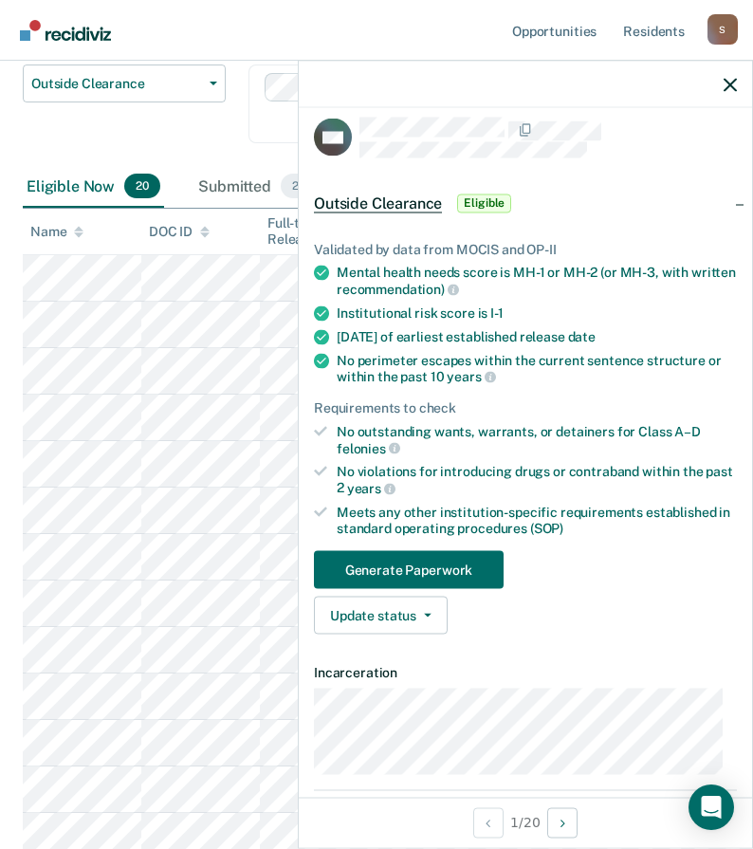
scroll to position [0, 0]
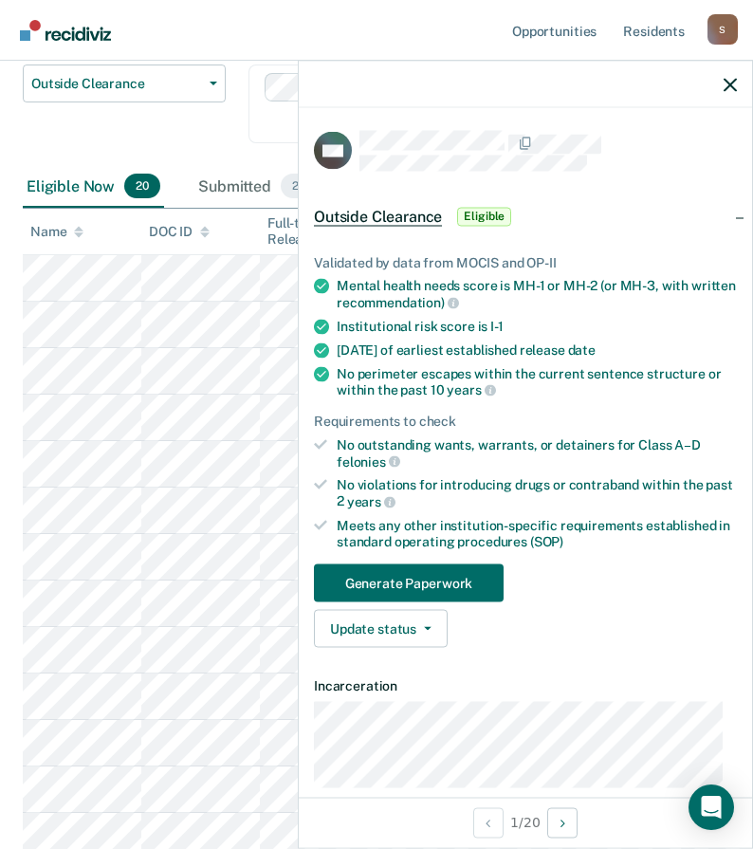
drag, startPoint x: 722, startPoint y: 82, endPoint x: 552, endPoint y: 121, distance: 174.4
click at [723, 82] on div at bounding box center [526, 84] width 454 height 47
click at [725, 80] on icon "button" at bounding box center [730, 84] width 13 height 13
click at [419, 630] on button "Update status" at bounding box center [381, 629] width 134 height 38
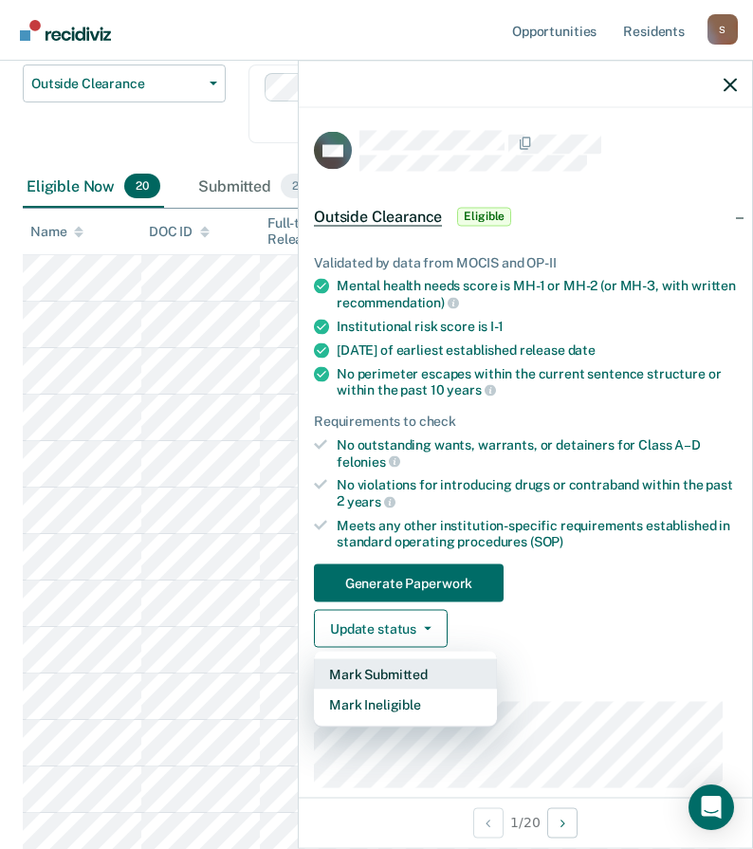
click at [394, 676] on button "Mark Submitted" at bounding box center [405, 674] width 183 height 30
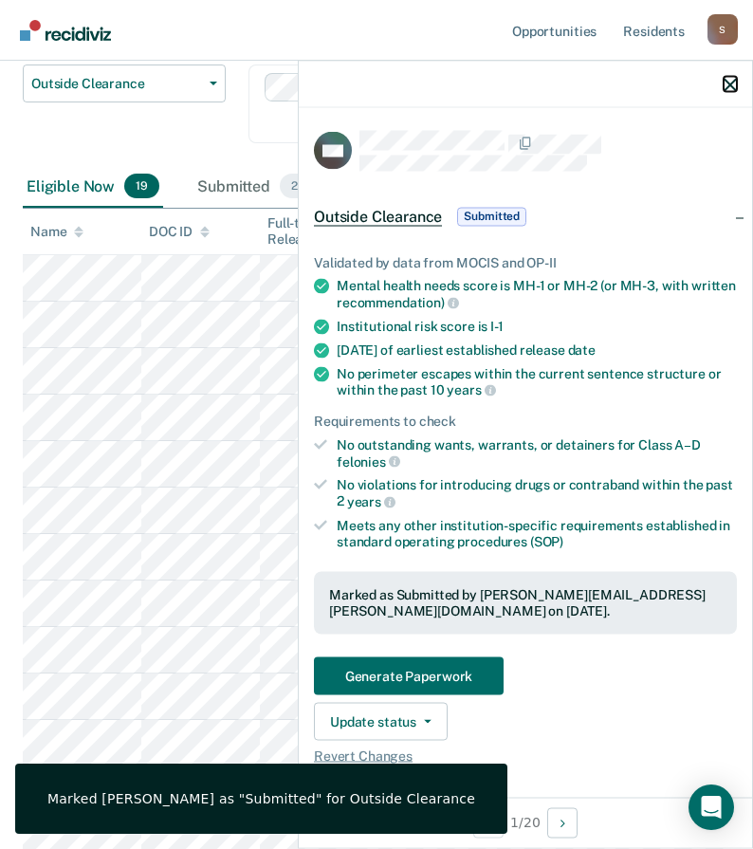
click at [732, 81] on icon "button" at bounding box center [730, 84] width 13 height 13
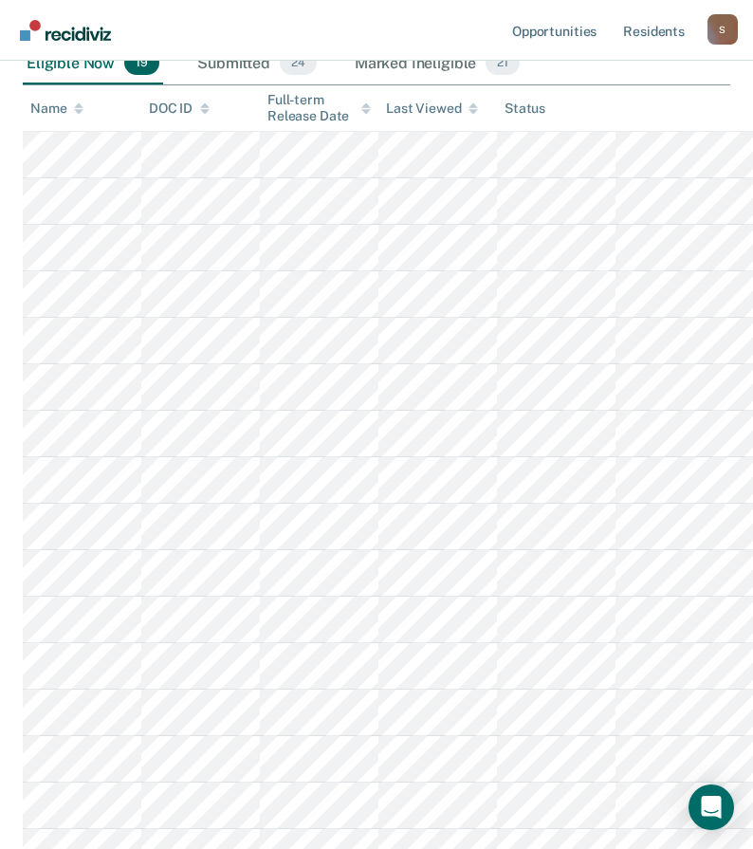
scroll to position [28, 0]
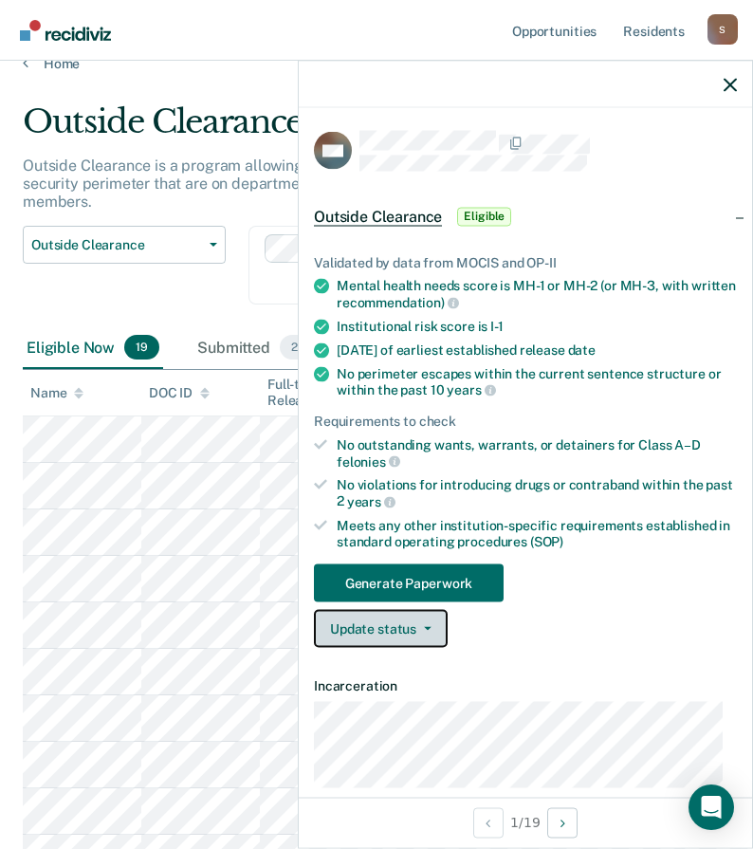
click at [411, 635] on button "Update status" at bounding box center [381, 629] width 134 height 38
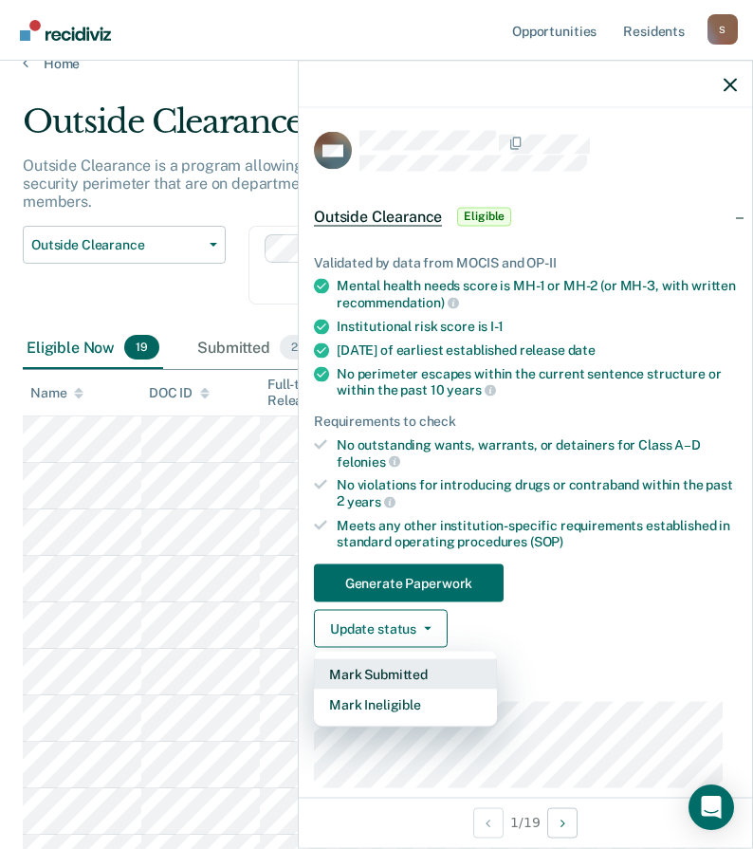
click at [388, 676] on button "Mark Submitted" at bounding box center [405, 674] width 183 height 30
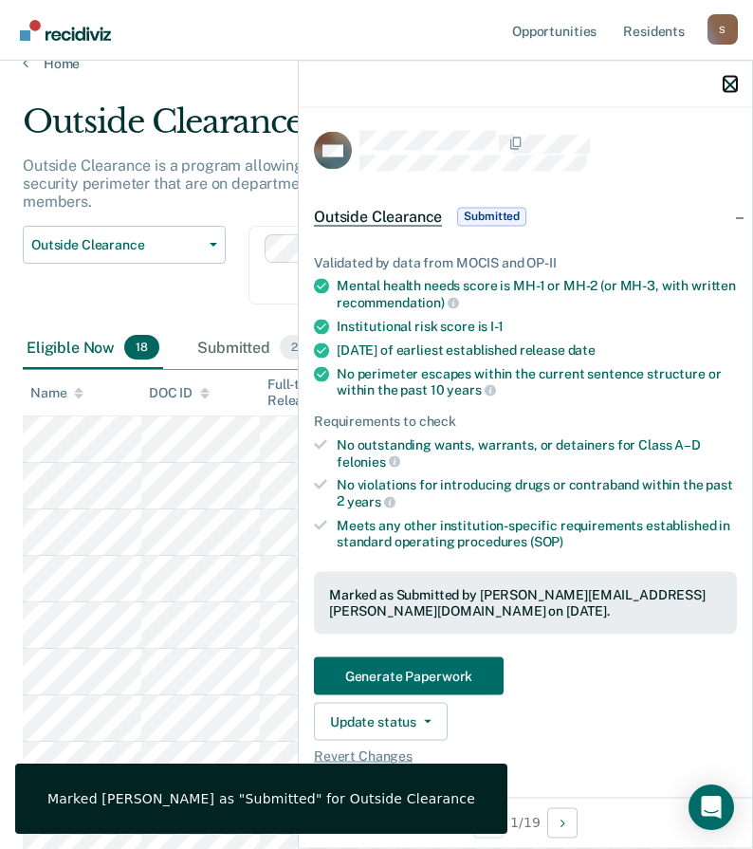
drag, startPoint x: 729, startPoint y: 83, endPoint x: 700, endPoint y: 83, distance: 28.5
click at [730, 83] on icon "button" at bounding box center [730, 84] width 13 height 13
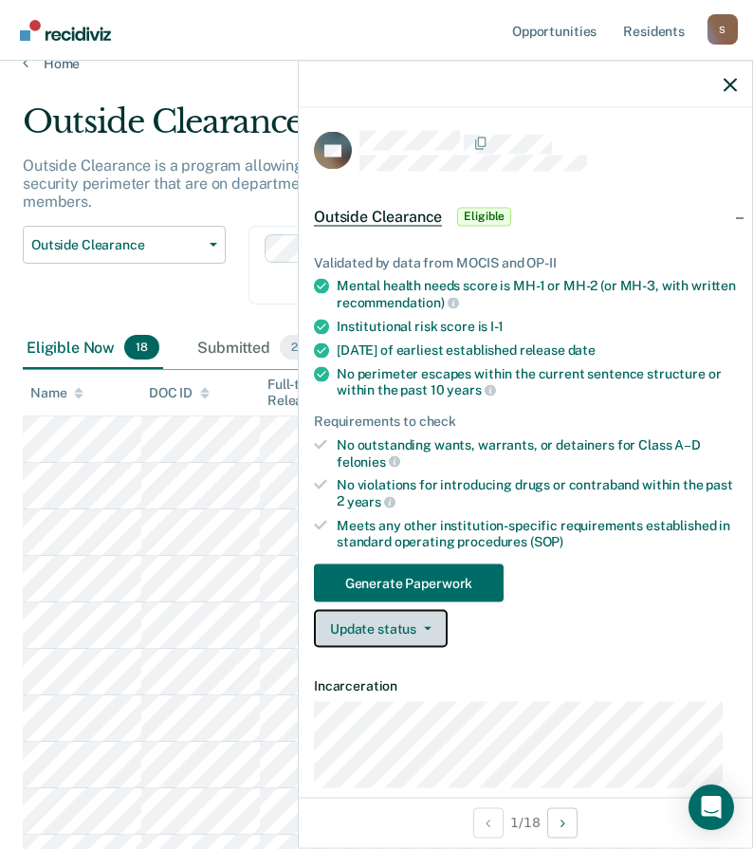
click at [405, 633] on button "Update status" at bounding box center [381, 629] width 134 height 38
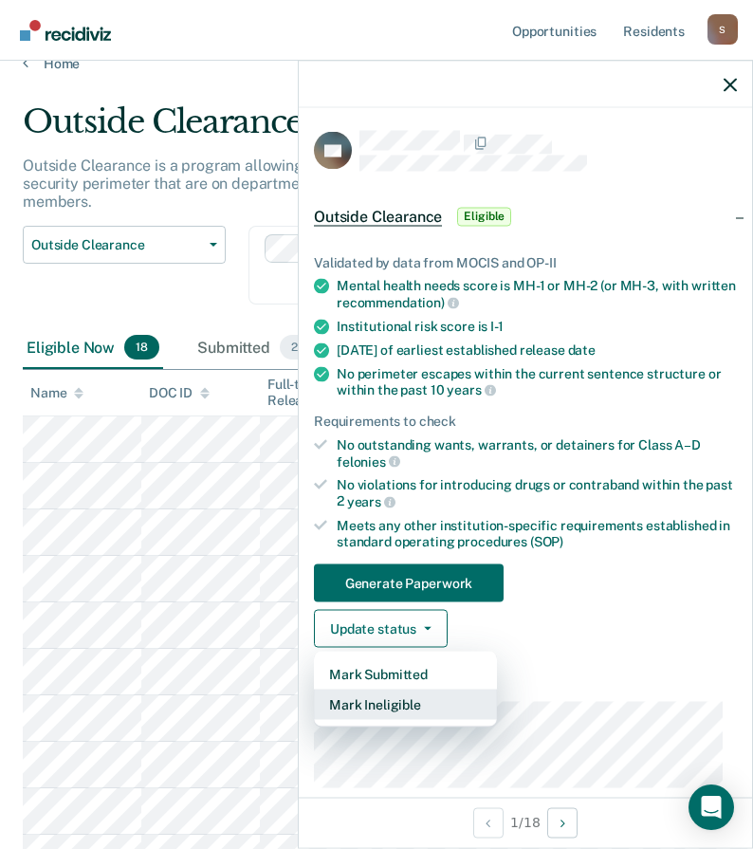
click at [406, 705] on button "Mark Ineligible" at bounding box center [405, 705] width 183 height 30
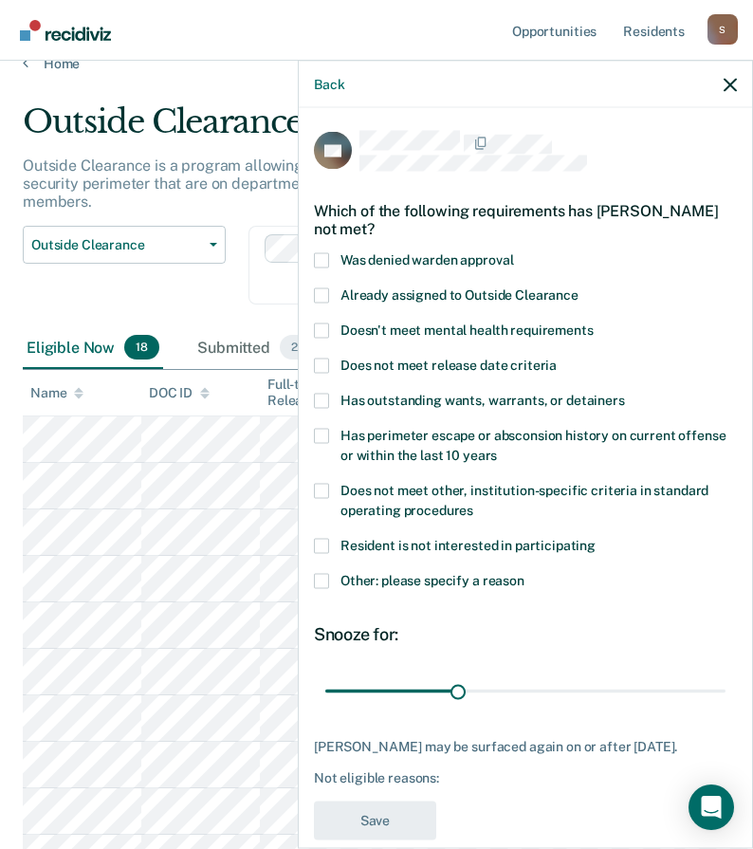
drag, startPoint x: 323, startPoint y: 580, endPoint x: 330, endPoint y: 513, distance: 66.8
click at [323, 578] on span at bounding box center [321, 580] width 15 height 15
click at [525, 573] on input "Other: please specify a reason" at bounding box center [525, 573] width 0 height 0
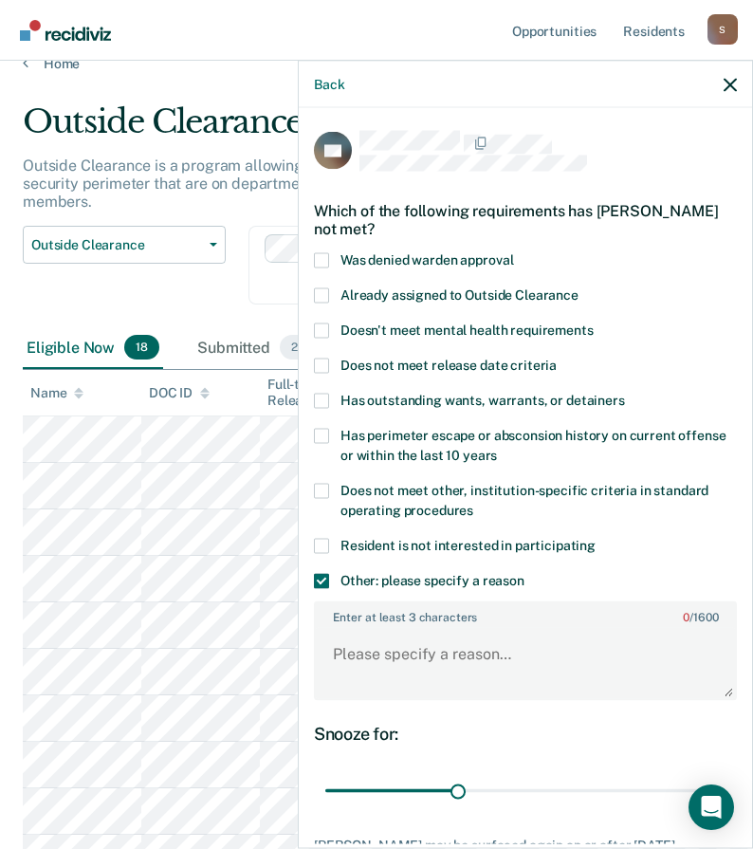
drag, startPoint x: 322, startPoint y: 494, endPoint x: 335, endPoint y: 502, distance: 15.3
click at [323, 495] on span at bounding box center [321, 490] width 15 height 15
click at [473, 503] on input "Does not meet other, institution-specific criteria in standard operating proced…" at bounding box center [473, 503] width 0 height 0
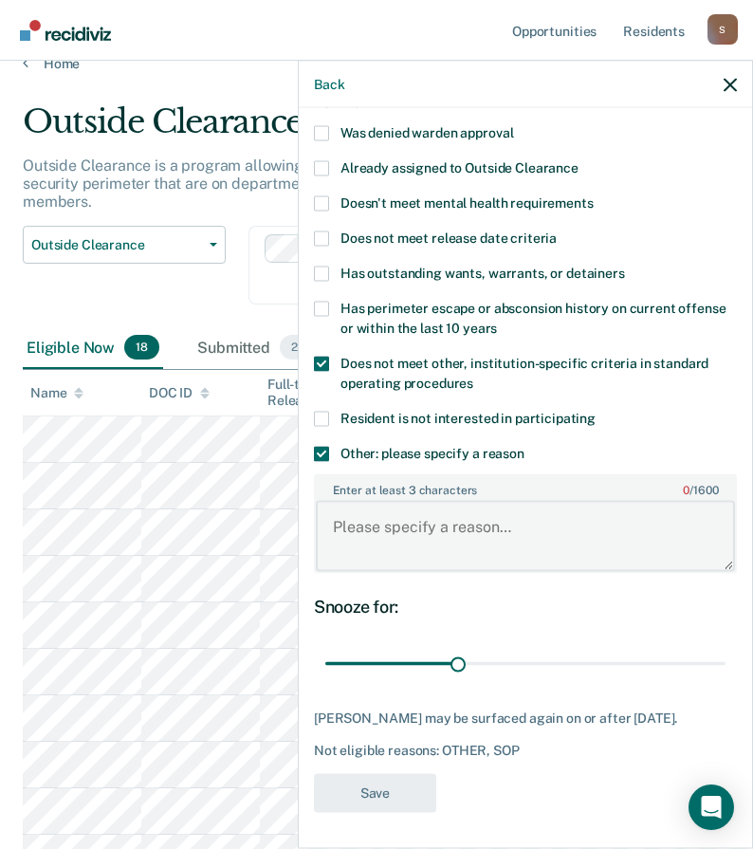
click at [416, 532] on textarea "Enter at least 3 characters 0 / 1600" at bounding box center [525, 536] width 419 height 70
paste textarea "ABUSE OR NEGLECT OF A CHILD UNDER SECTION 568.060.0(1)"
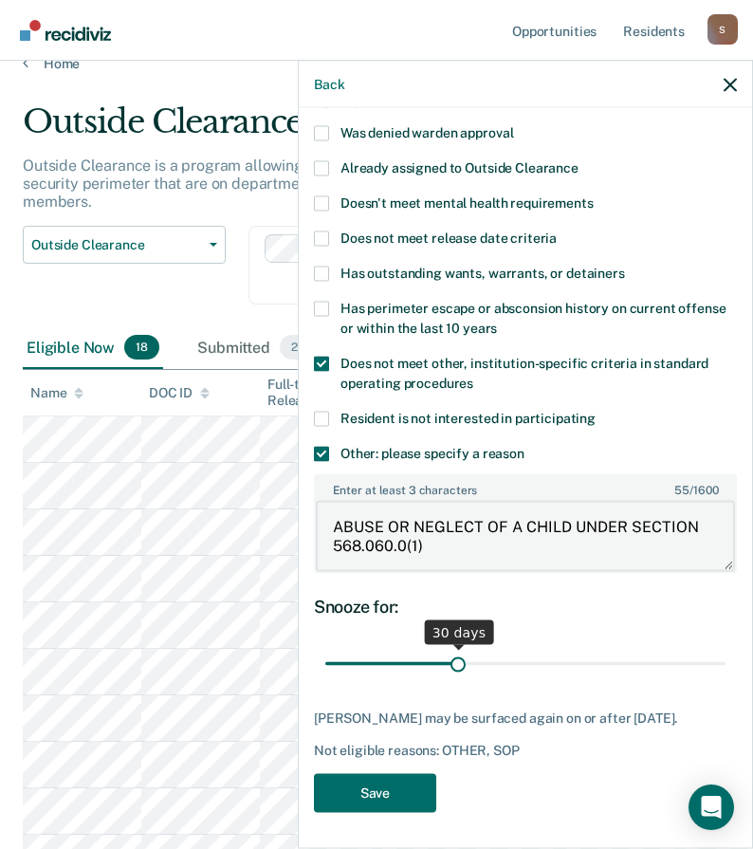
type textarea "ABUSE OR NEGLECT OF A CHILD UNDER SECTION 568.060.0(1)"
drag, startPoint x: 454, startPoint y: 662, endPoint x: 975, endPoint y: 634, distance: 522.6
type input "90"
click at [726, 647] on input "range" at bounding box center [525, 663] width 400 height 33
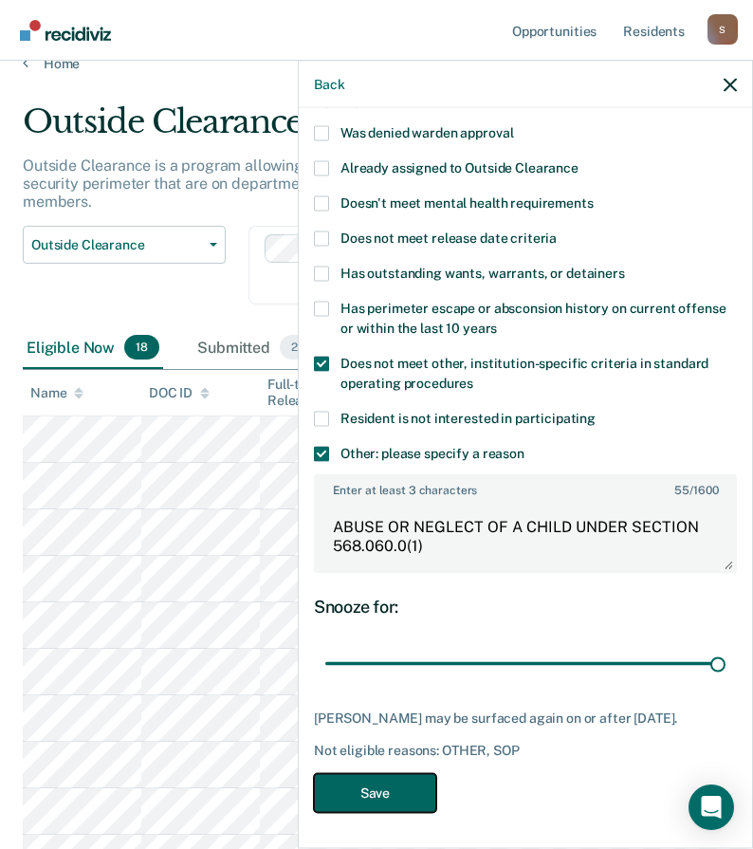
click at [380, 792] on button "Save" at bounding box center [375, 792] width 122 height 39
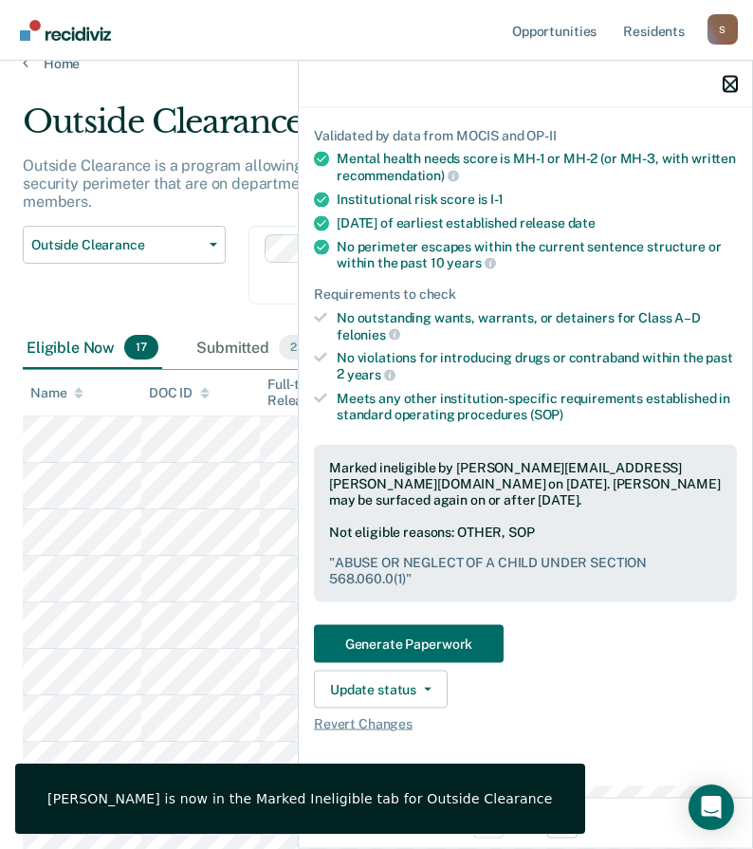
click at [728, 88] on icon "button" at bounding box center [730, 84] width 13 height 13
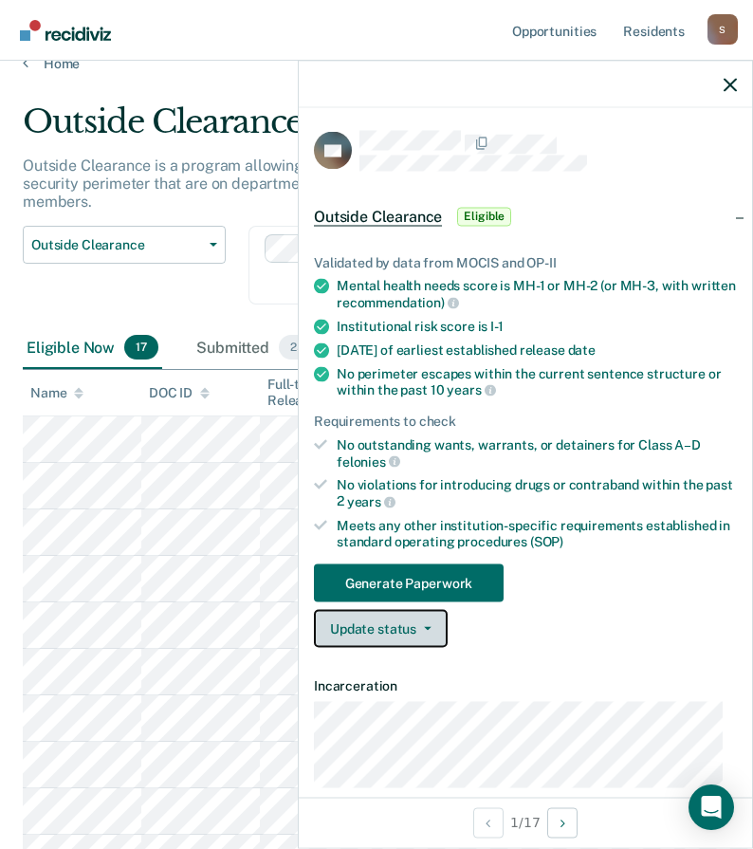
click at [367, 633] on button "Update status" at bounding box center [381, 629] width 134 height 38
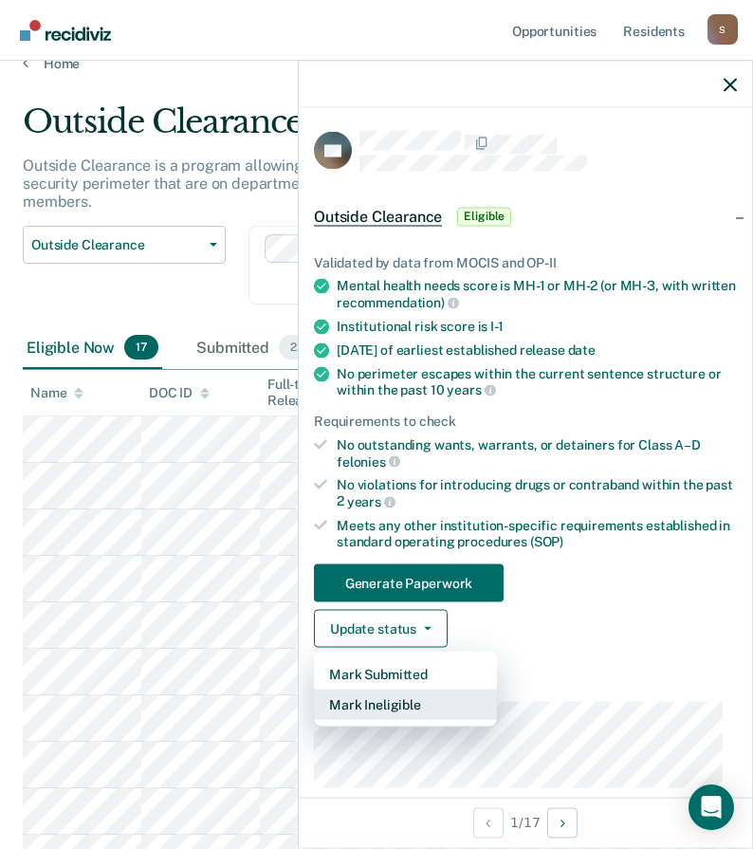
click at [393, 705] on button "Mark Ineligible" at bounding box center [405, 705] width 183 height 30
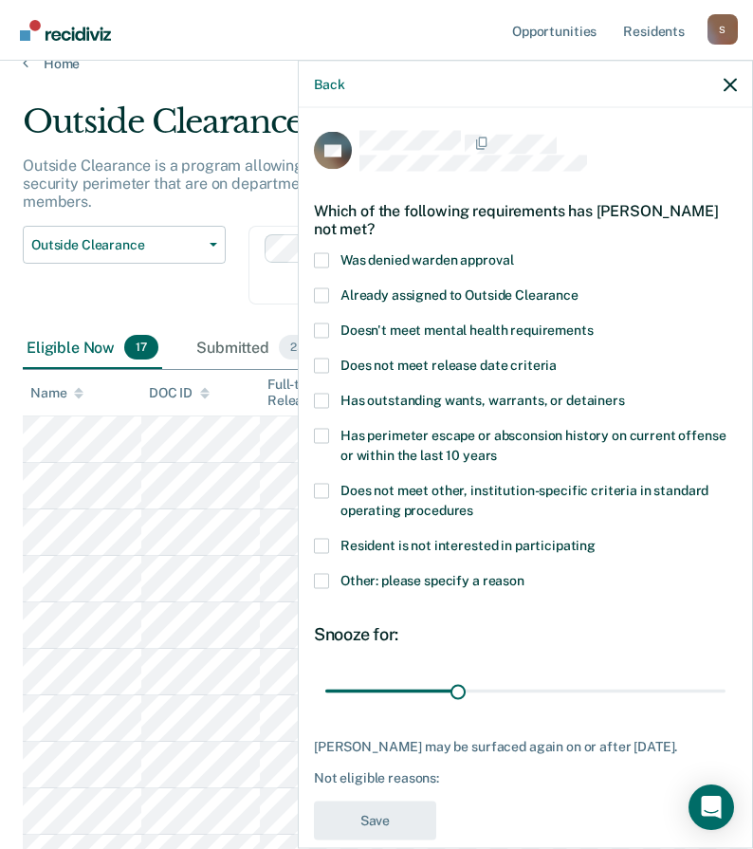
click at [324, 580] on span at bounding box center [321, 580] width 15 height 15
click at [525, 573] on input "Other: please specify a reason" at bounding box center [525, 573] width 0 height 0
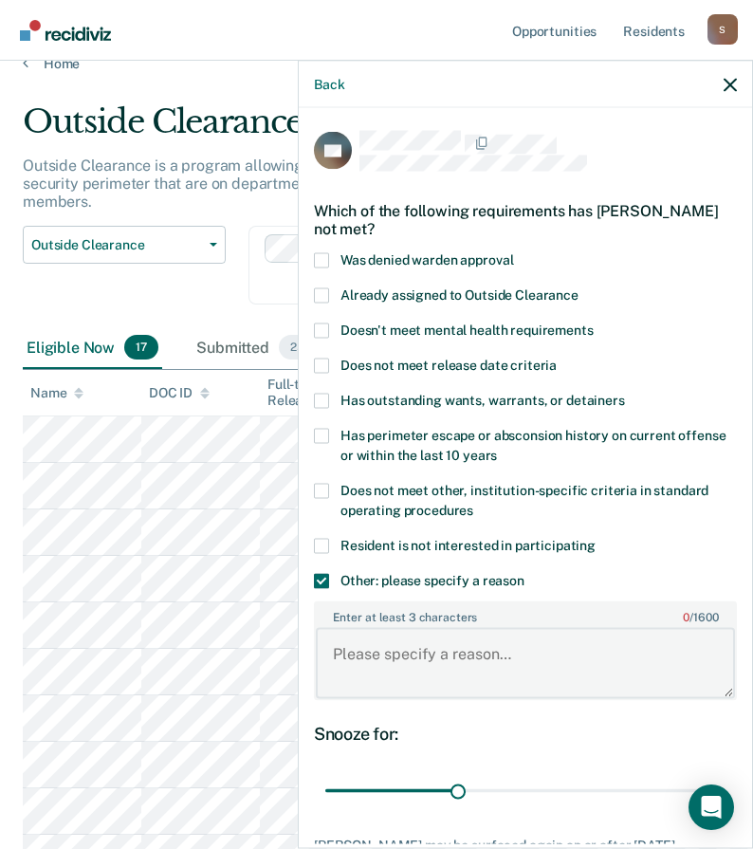
click at [368, 655] on textarea "Enter at least 3 characters 0 / 1600" at bounding box center [525, 663] width 419 height 70
paste textarea "ASSAULT 1ST DEGREE"
type textarea "ASSAULT 1ST DEGREE"
click at [322, 494] on span at bounding box center [321, 490] width 15 height 15
click at [473, 503] on input "Does not meet other, institution-specific criteria in standard operating proced…" at bounding box center [473, 503] width 0 height 0
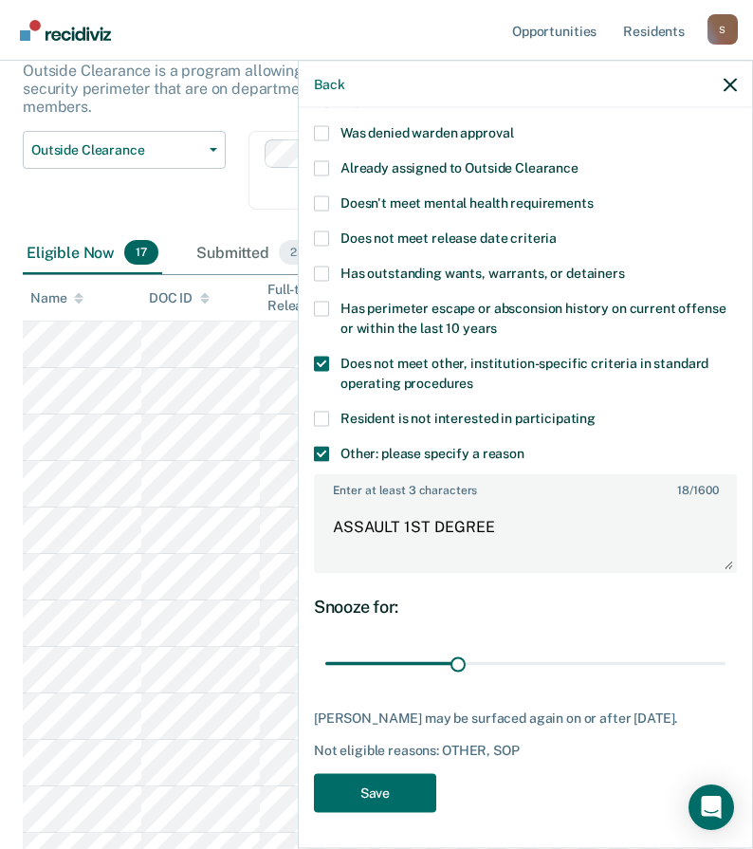
scroll to position [218, 0]
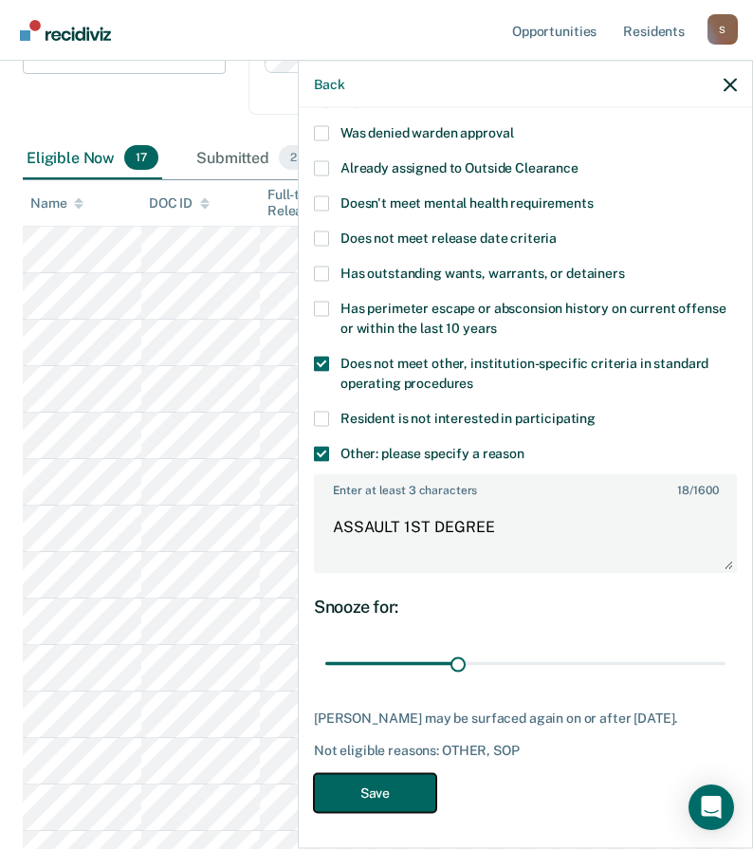
click at [380, 796] on button "Save" at bounding box center [375, 792] width 122 height 39
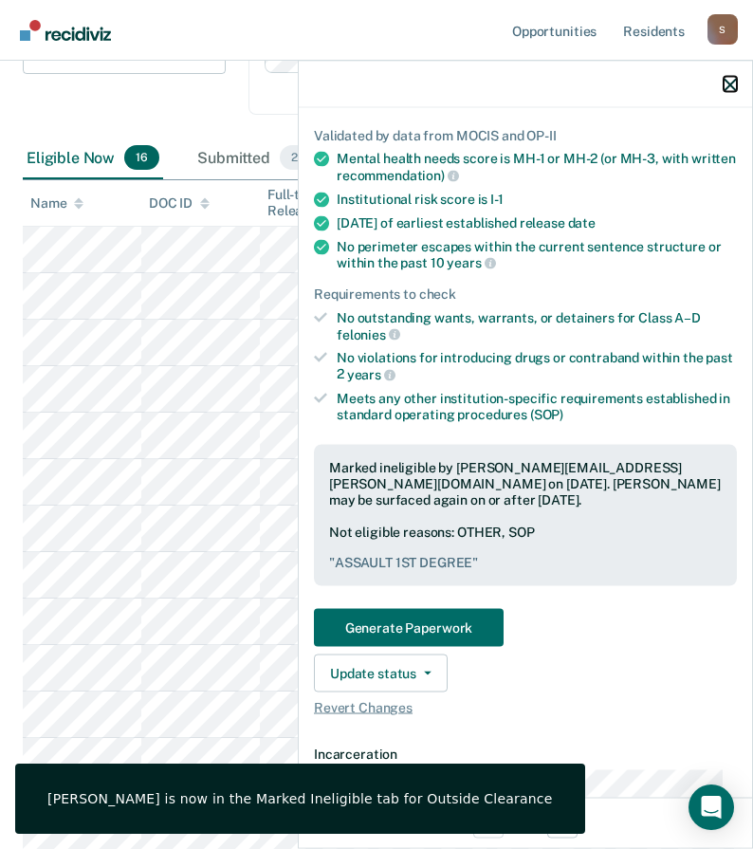
click at [727, 91] on icon "button" at bounding box center [730, 84] width 13 height 13
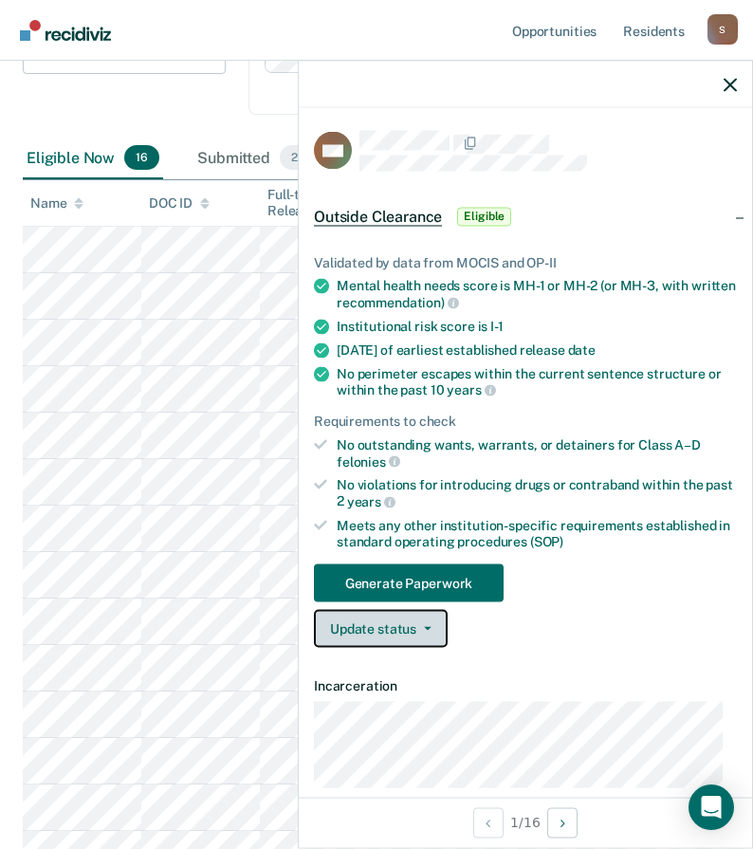
click at [423, 613] on button "Update status" at bounding box center [381, 629] width 134 height 38
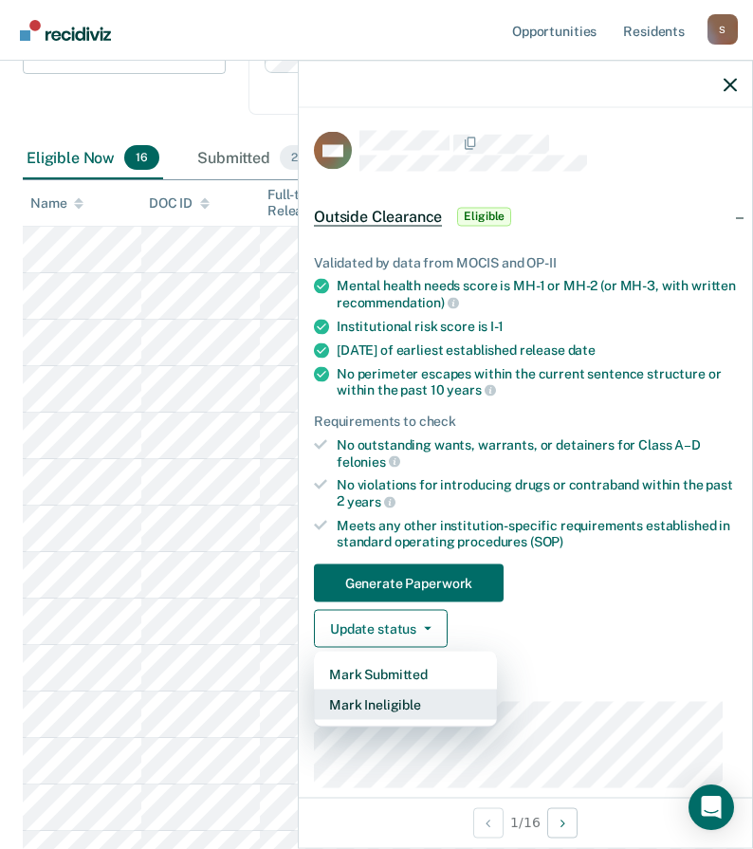
click at [397, 698] on button "Mark Ineligible" at bounding box center [405, 705] width 183 height 30
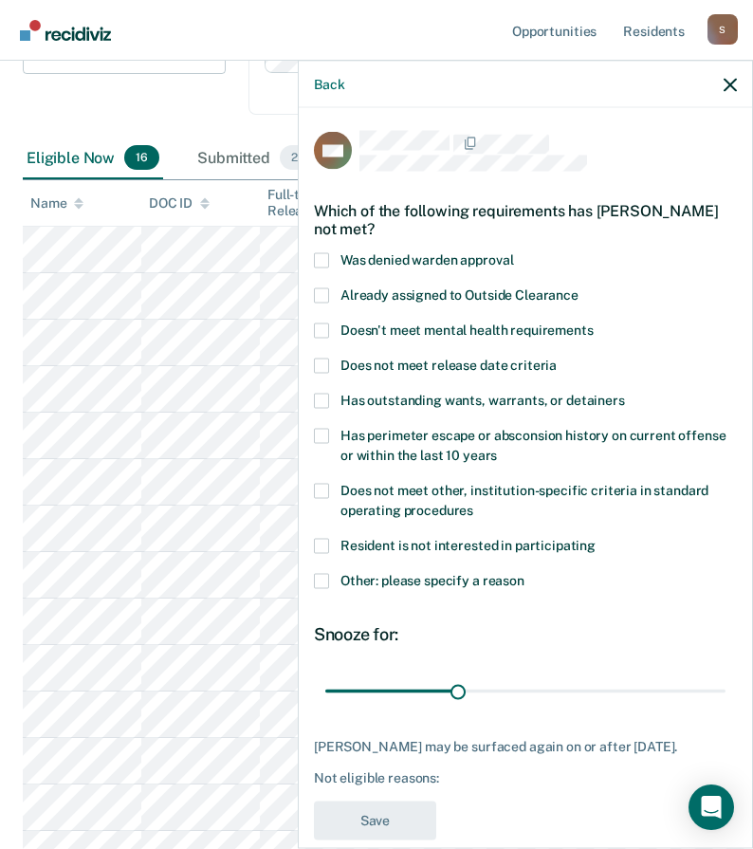
click at [318, 485] on span at bounding box center [321, 490] width 15 height 15
click at [473, 503] on input "Does not meet other, institution-specific criteria in standard operating proced…" at bounding box center [473, 503] width 0 height 0
click at [324, 582] on span at bounding box center [321, 580] width 15 height 15
click at [525, 573] on input "Other: please specify a reason" at bounding box center [525, 573] width 0 height 0
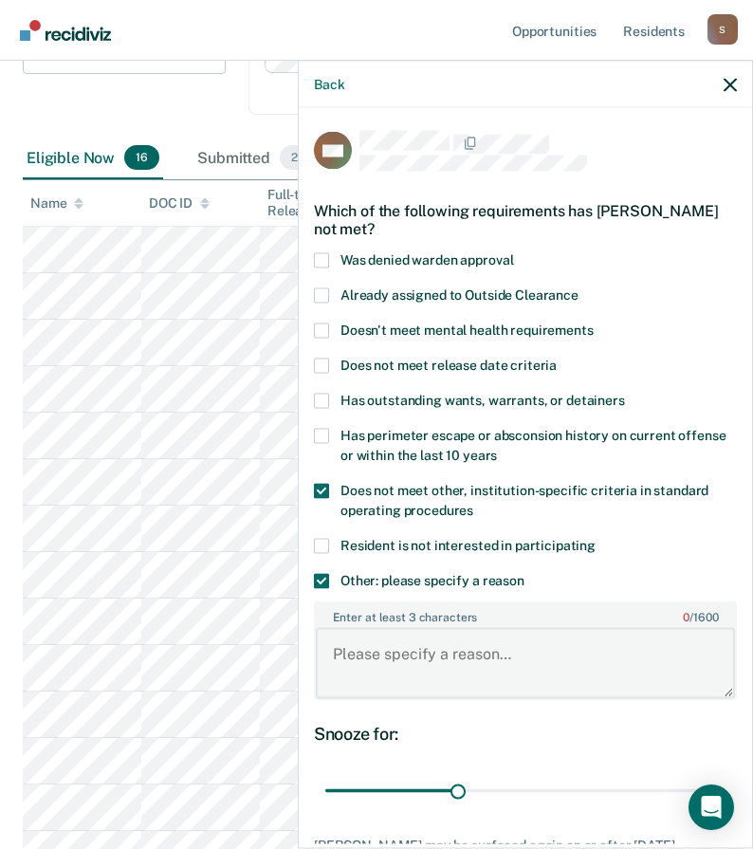
click at [408, 660] on textarea "Enter at least 3 characters 0 / 1600" at bounding box center [525, 663] width 419 height 70
paste textarea "DISARMING A PEACE OFFICER OR CORRECTIONAL OFFICER WHILE PERFMG OF"
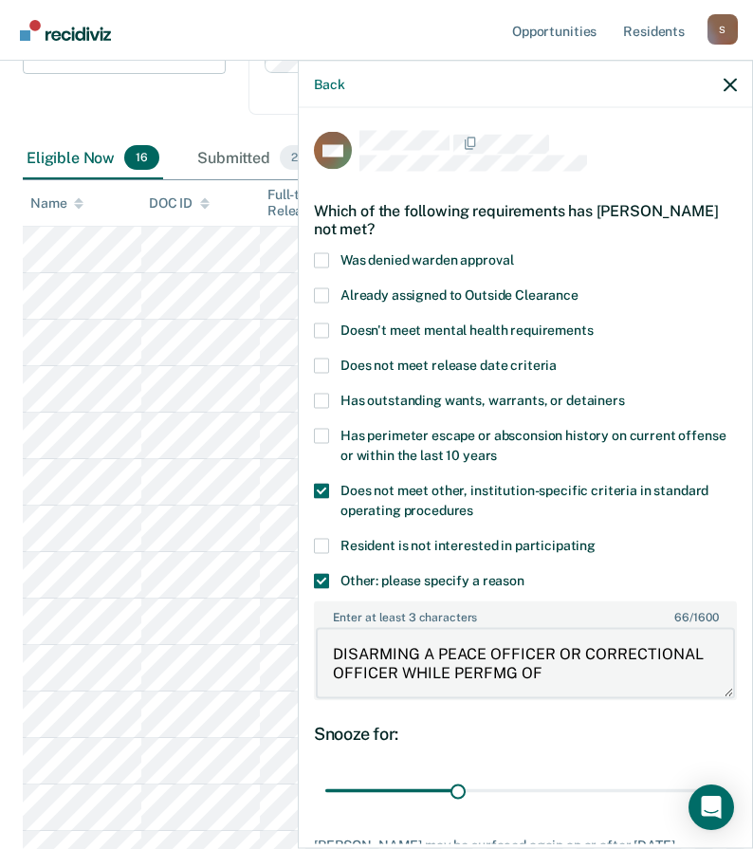
scroll to position [127, 0]
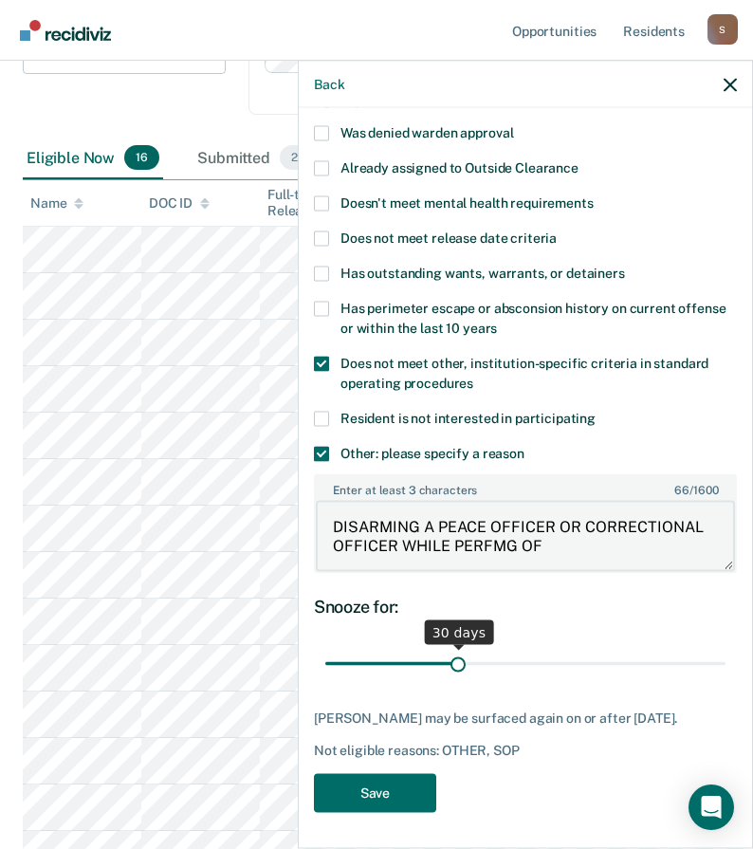
type textarea "DISARMING A PEACE OFFICER OR CORRECTIONAL OFFICER WHILE PERFMG OF"
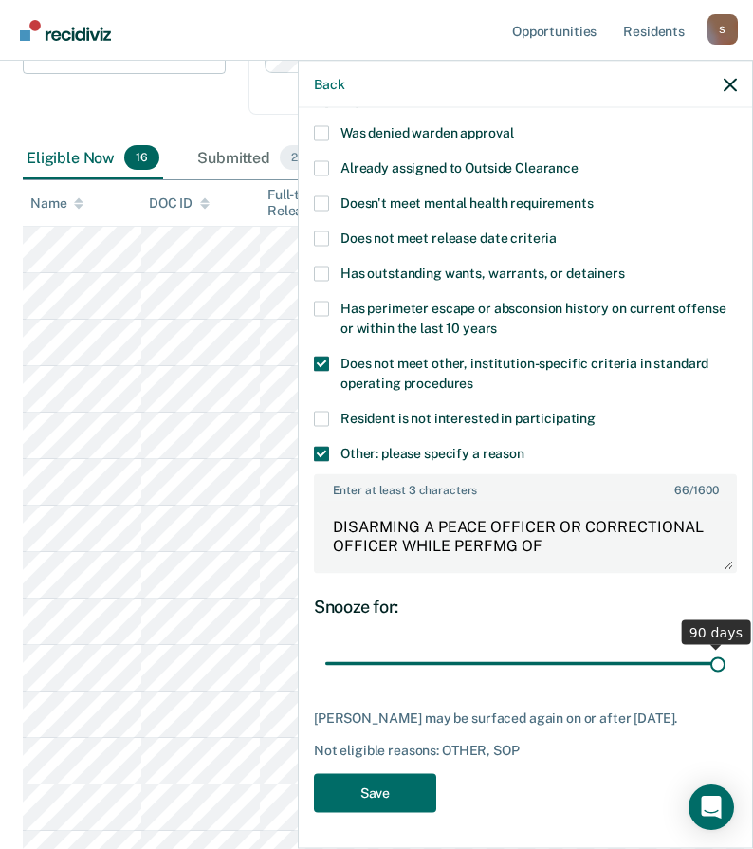
drag, startPoint x: 451, startPoint y: 658, endPoint x: 882, endPoint y: 665, distance: 431.7
type input "90"
click at [726, 665] on input "range" at bounding box center [525, 663] width 400 height 33
click at [398, 788] on button "Save" at bounding box center [375, 792] width 122 height 39
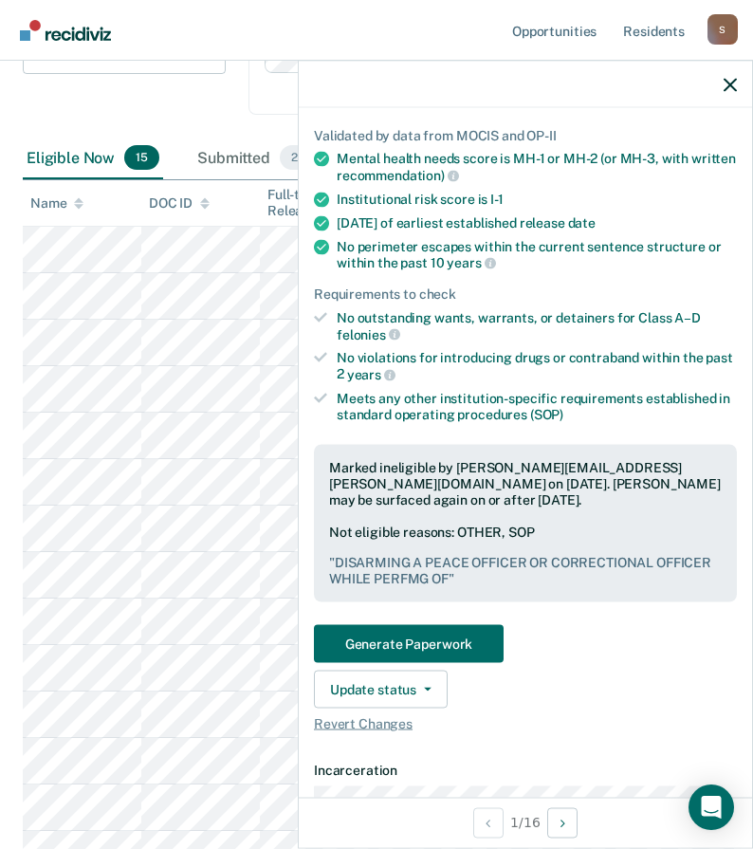
click at [738, 82] on div at bounding box center [526, 84] width 454 height 47
click at [728, 85] on icon "button" at bounding box center [730, 84] width 13 height 13
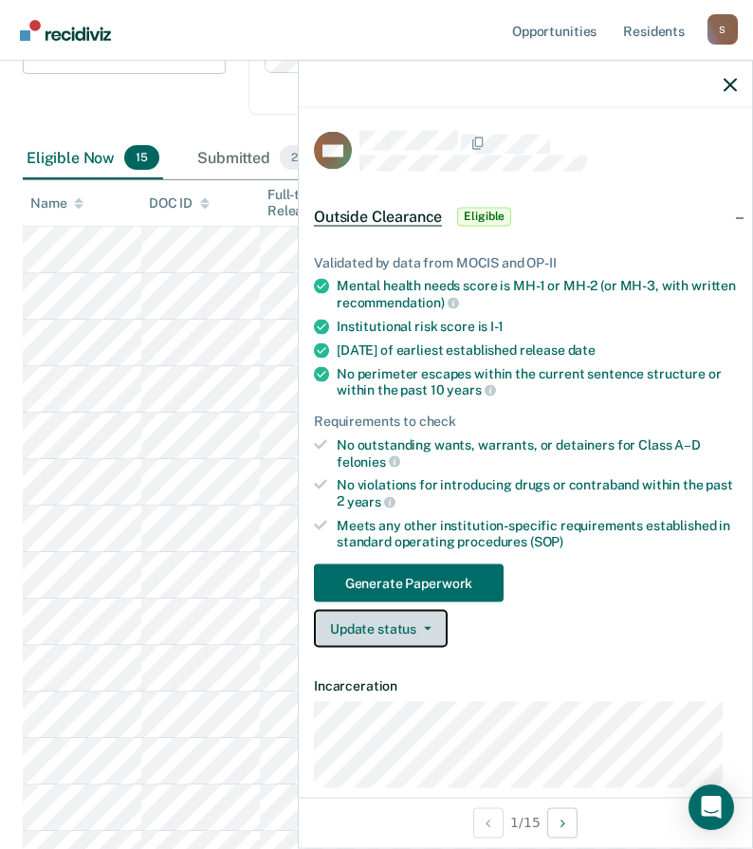
click at [386, 644] on button "Update status" at bounding box center [381, 629] width 134 height 38
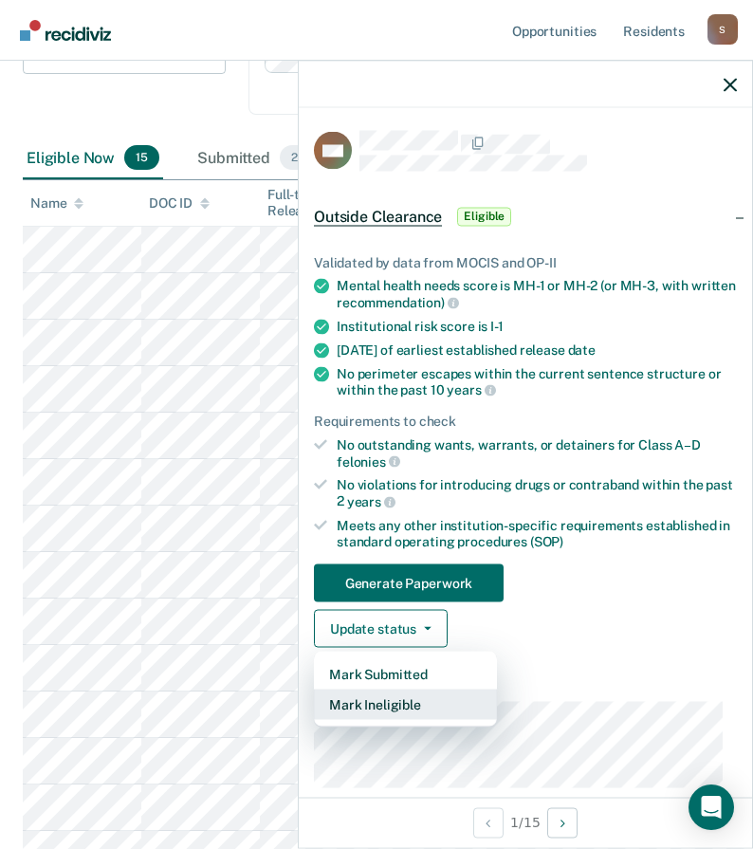
click at [407, 700] on button "Mark Ineligible" at bounding box center [405, 705] width 183 height 30
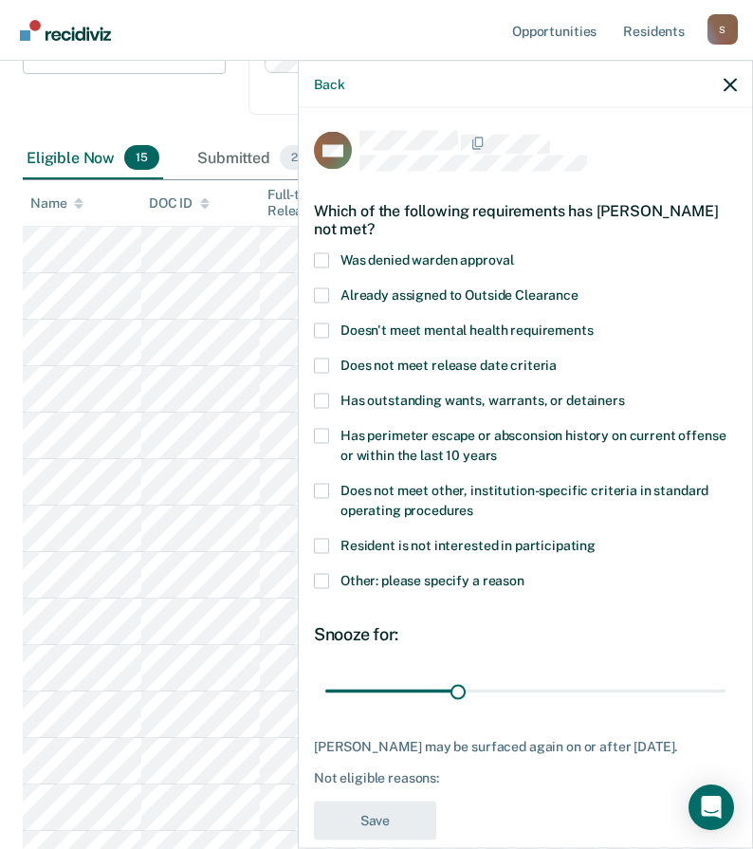
click at [323, 581] on span at bounding box center [321, 580] width 15 height 15
click at [525, 573] on input "Other: please specify a reason" at bounding box center [525, 573] width 0 height 0
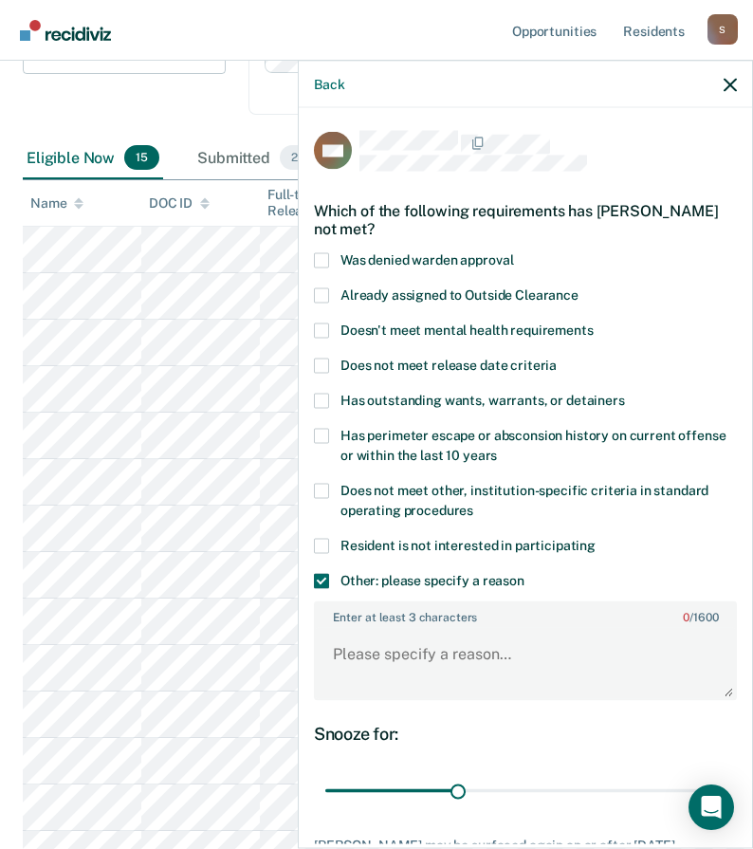
click at [325, 480] on div "Has perimeter escape or absconsion history on current offense or within the las…" at bounding box center [525, 455] width 423 height 55
click at [319, 491] on span at bounding box center [321, 490] width 15 height 15
click at [473, 503] on input "Does not meet other, institution-specific criteria in standard operating proced…" at bounding box center [473, 503] width 0 height 0
click at [370, 655] on textarea "Enter at least 3 characters 0 / 1600" at bounding box center [525, 663] width 419 height 70
paste textarea "ASSAULT-1ST DEGREEE OR ATTEMPT"
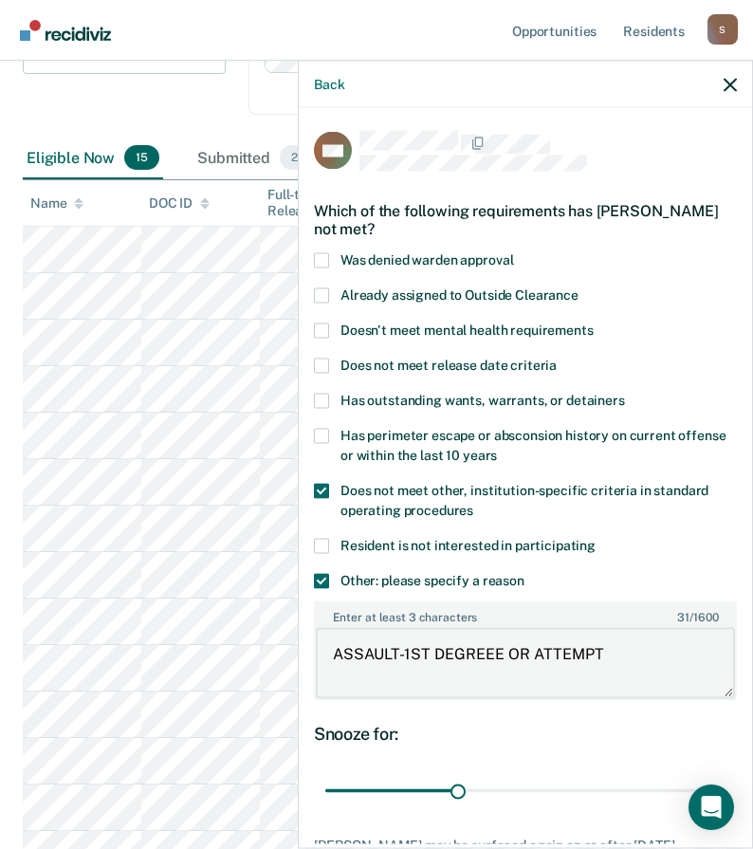
scroll to position [408, 0]
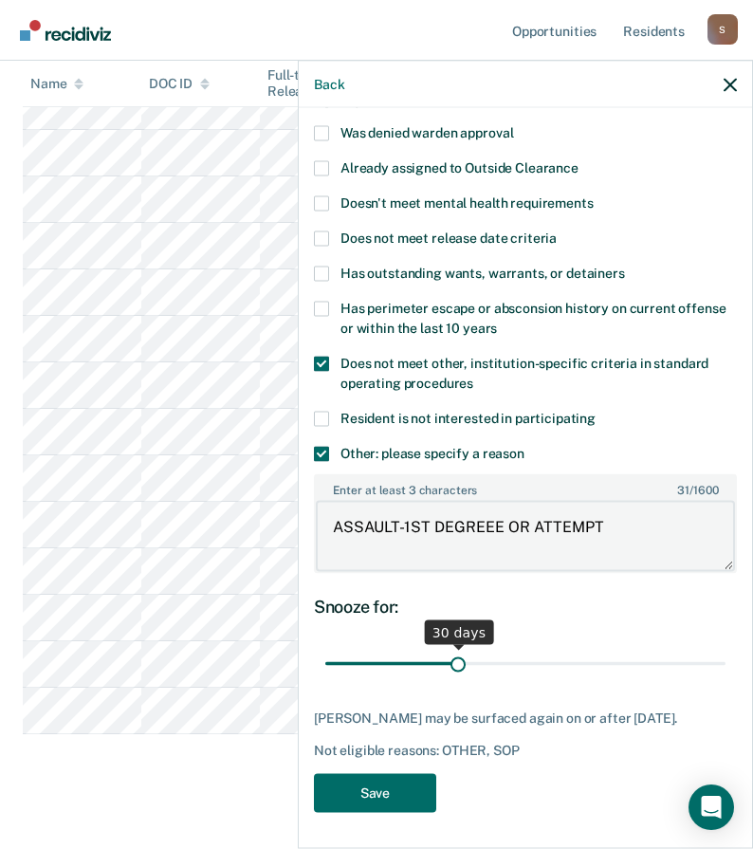
type textarea "ASSAULT-1ST DEGREEE OR ATTEMPT"
drag, startPoint x: 448, startPoint y: 664, endPoint x: 746, endPoint y: 662, distance: 297.9
type input "90"
click at [726, 663] on input "range" at bounding box center [525, 663] width 400 height 33
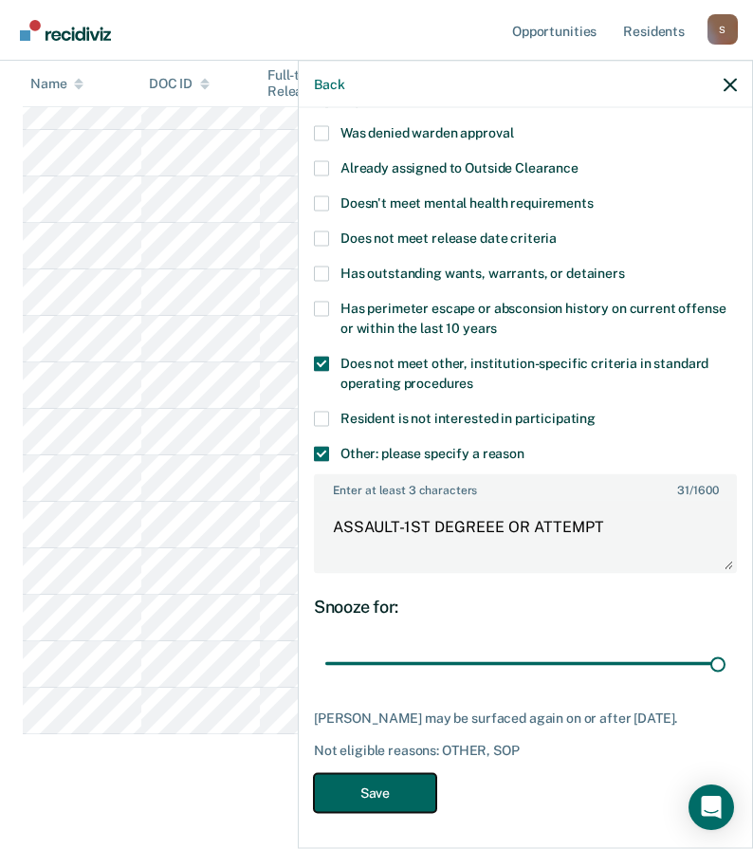
click at [395, 811] on button "Save" at bounding box center [375, 792] width 122 height 39
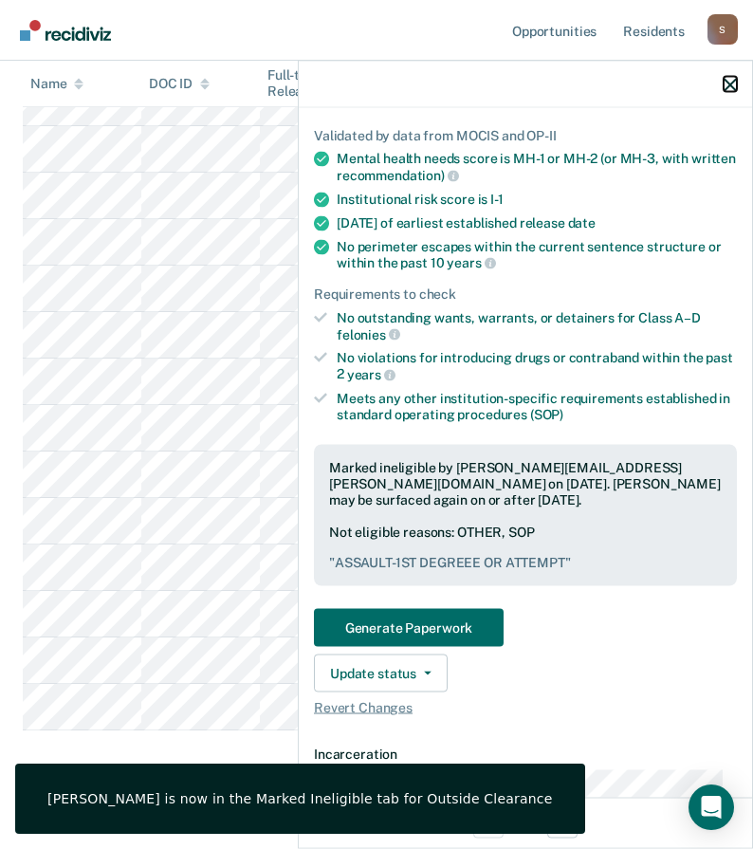
click at [733, 81] on icon "button" at bounding box center [730, 84] width 13 height 13
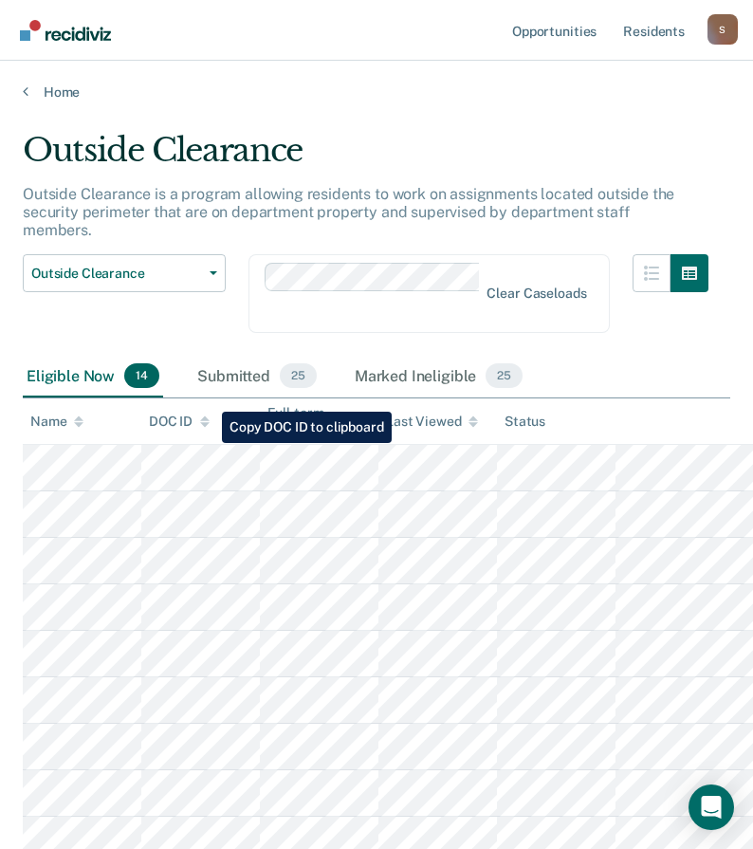
scroll to position [95, 0]
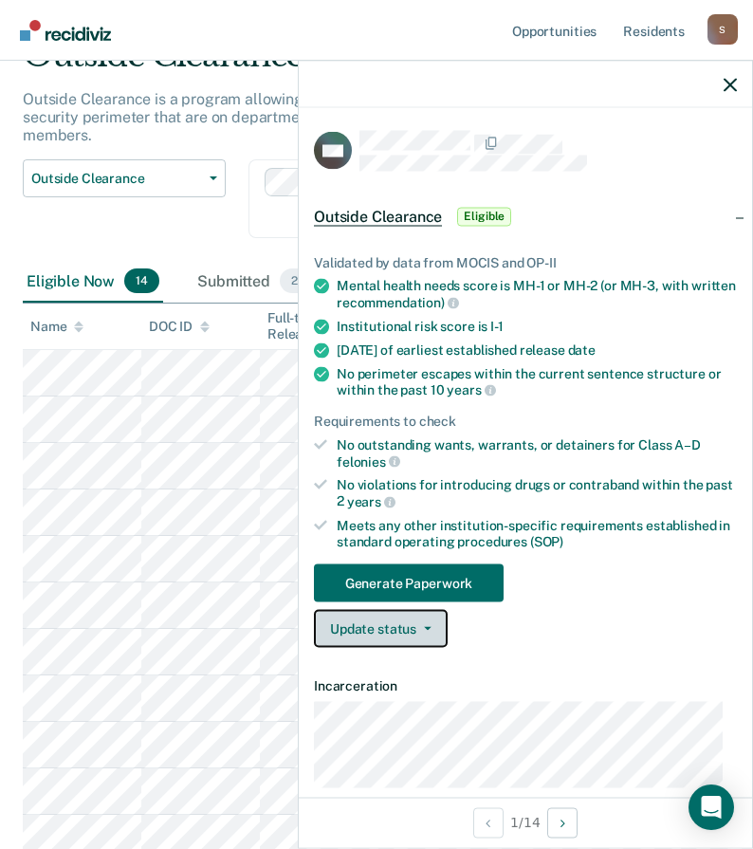
click at [394, 621] on button "Update status" at bounding box center [381, 629] width 134 height 38
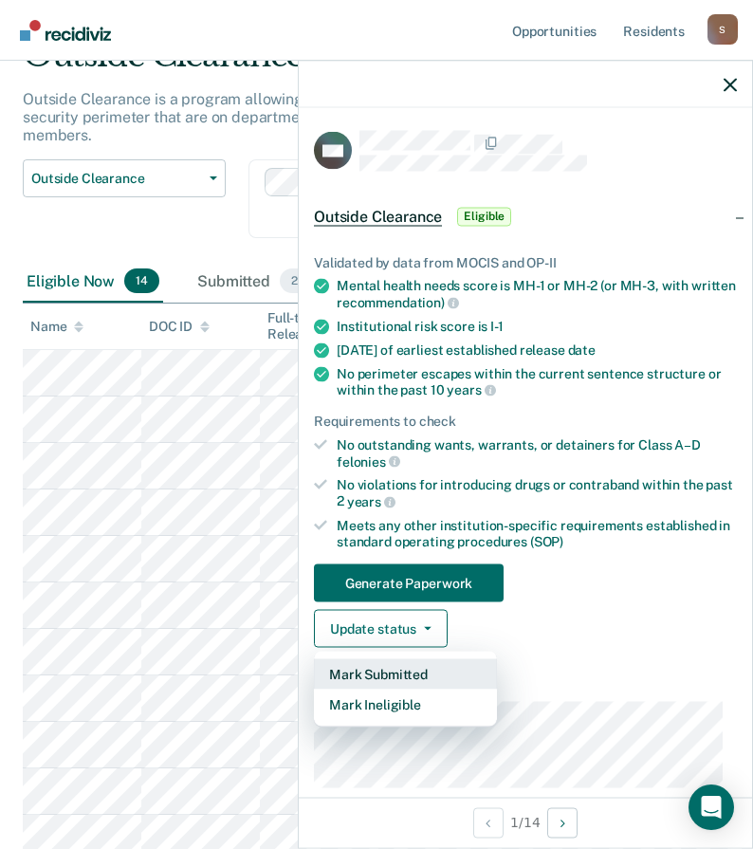
click at [418, 673] on button "Mark Submitted" at bounding box center [405, 674] width 183 height 30
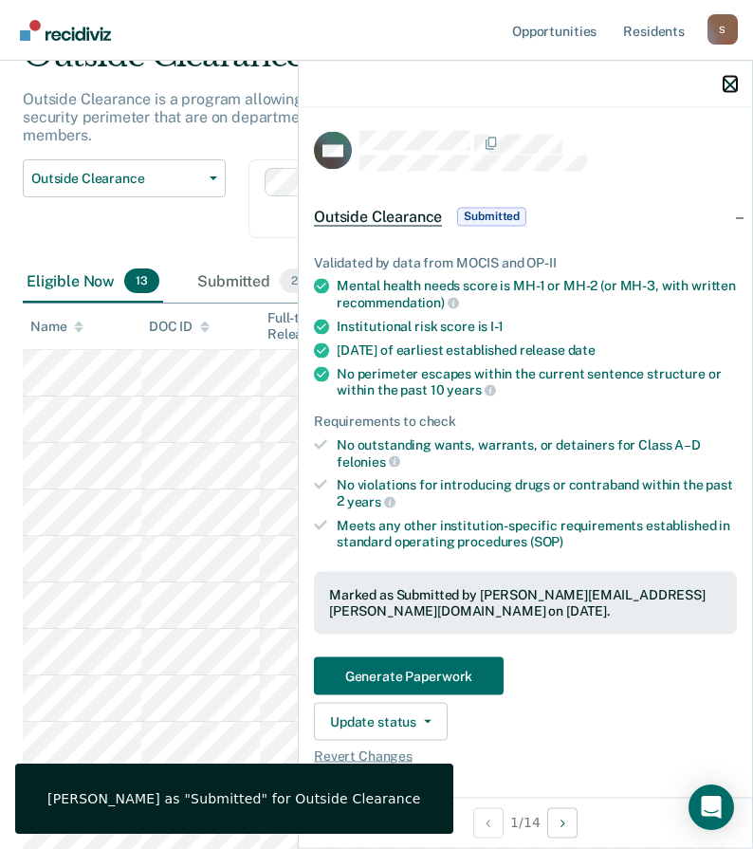
click at [726, 86] on icon "button" at bounding box center [730, 84] width 13 height 13
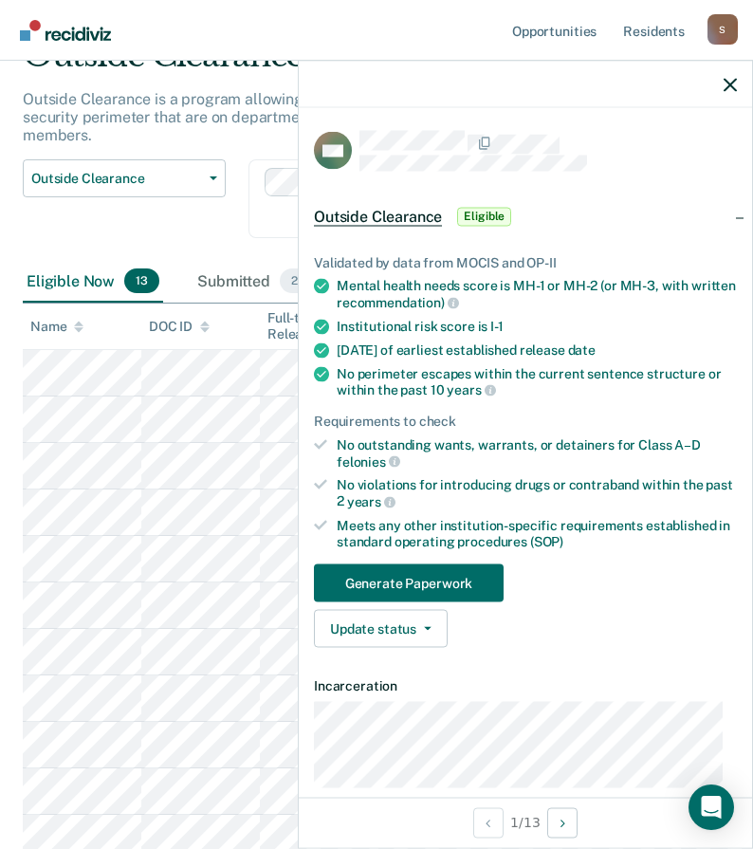
click at [425, 646] on div "Validated by data from MOCIS and OP-II Mental health needs score is MH-1 or MH-…" at bounding box center [526, 443] width 454 height 439
click at [425, 634] on button "Update status" at bounding box center [381, 629] width 134 height 38
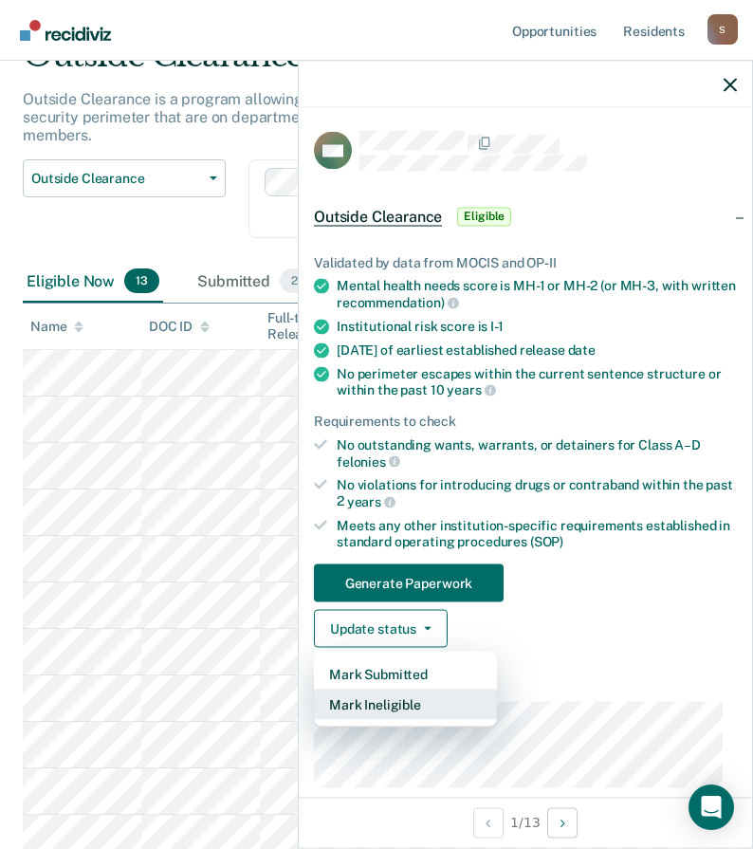
click at [433, 704] on button "Mark Ineligible" at bounding box center [405, 705] width 183 height 30
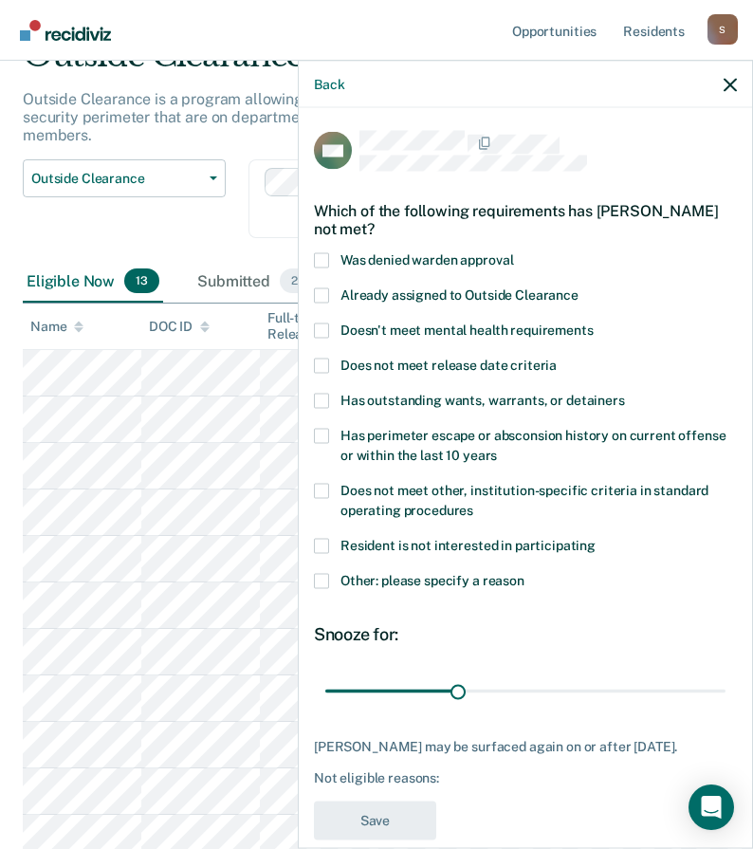
click at [320, 581] on span at bounding box center [321, 580] width 15 height 15
click at [525, 573] on input "Other: please specify a reason" at bounding box center [525, 573] width 0 height 0
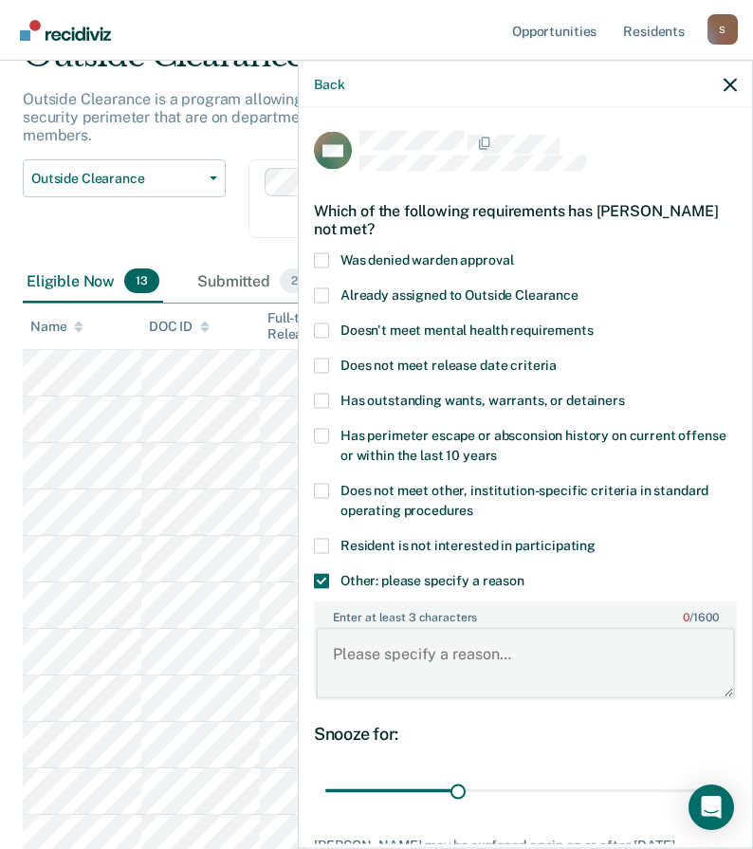
click at [409, 664] on textarea "Enter at least 3 characters 0 / 1600" at bounding box center [525, 663] width 419 height 70
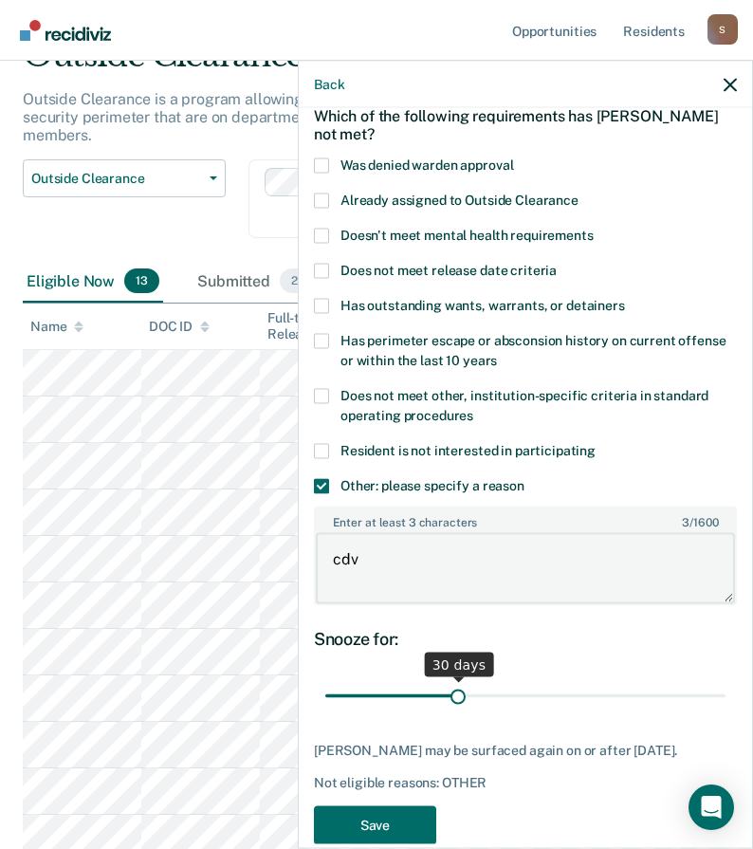
scroll to position [127, 0]
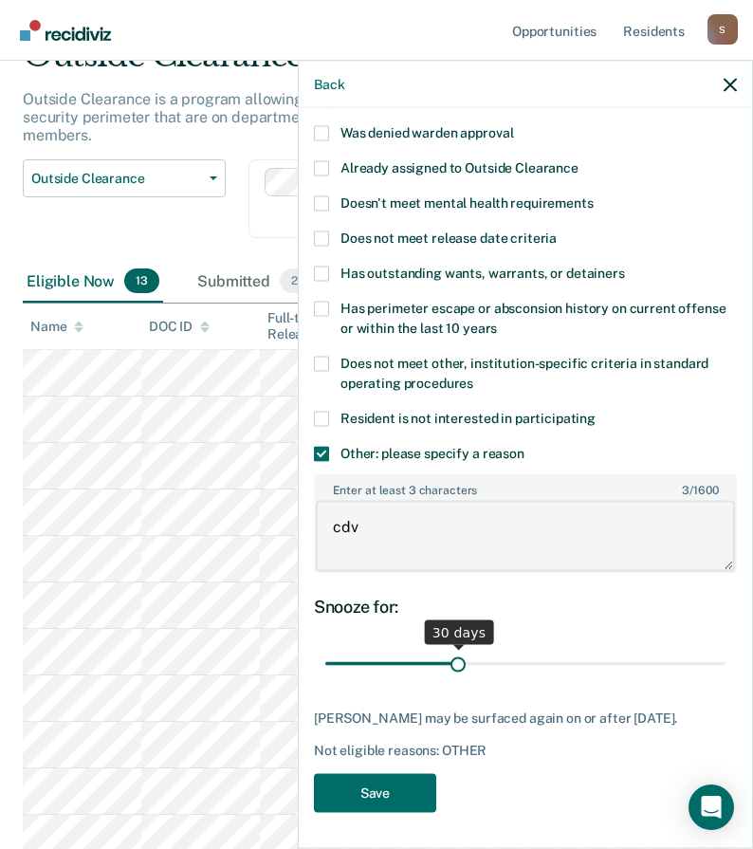
type textarea "cdv"
drag, startPoint x: 454, startPoint y: 659, endPoint x: 426, endPoint y: 657, distance: 27.7
type input "23"
click at [426, 657] on input "range" at bounding box center [525, 663] width 400 height 33
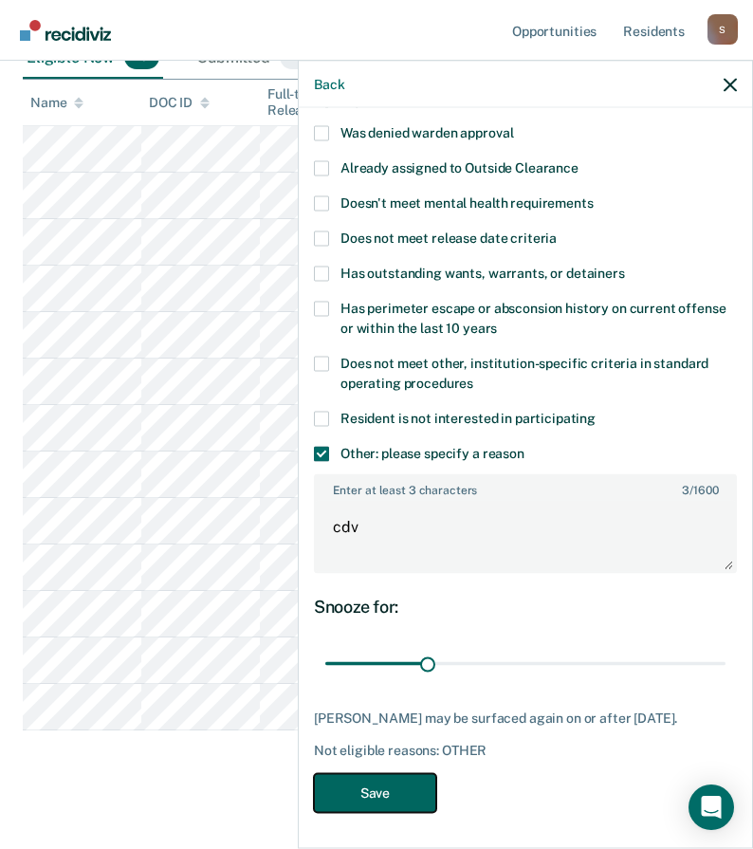
click at [379, 783] on button "Save" at bounding box center [375, 792] width 122 height 39
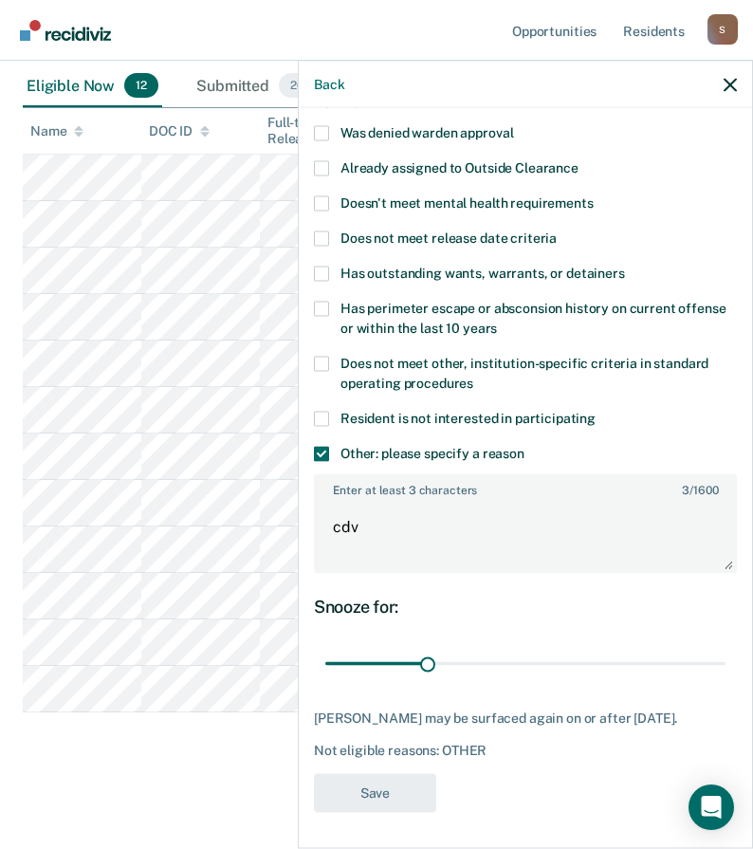
scroll to position [272, 0]
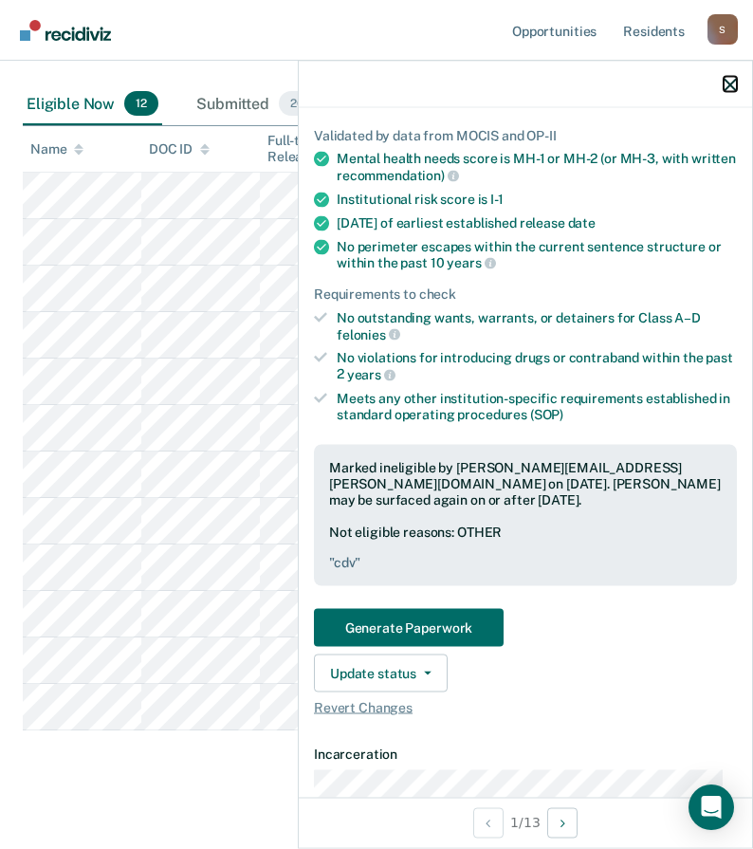
click at [729, 86] on icon "button" at bounding box center [730, 84] width 13 height 13
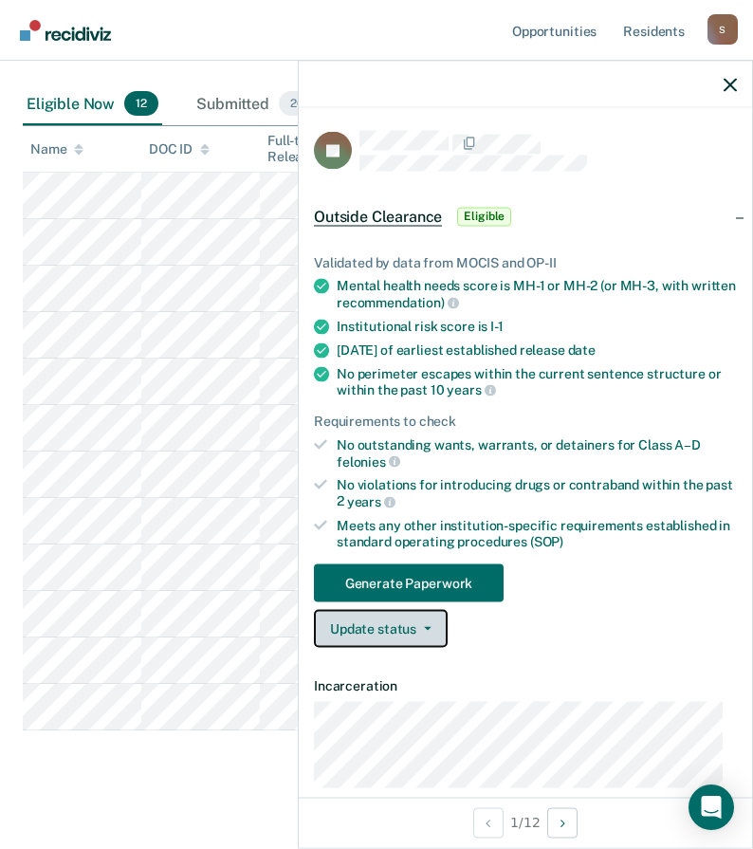
click at [372, 624] on button "Update status" at bounding box center [381, 629] width 134 height 38
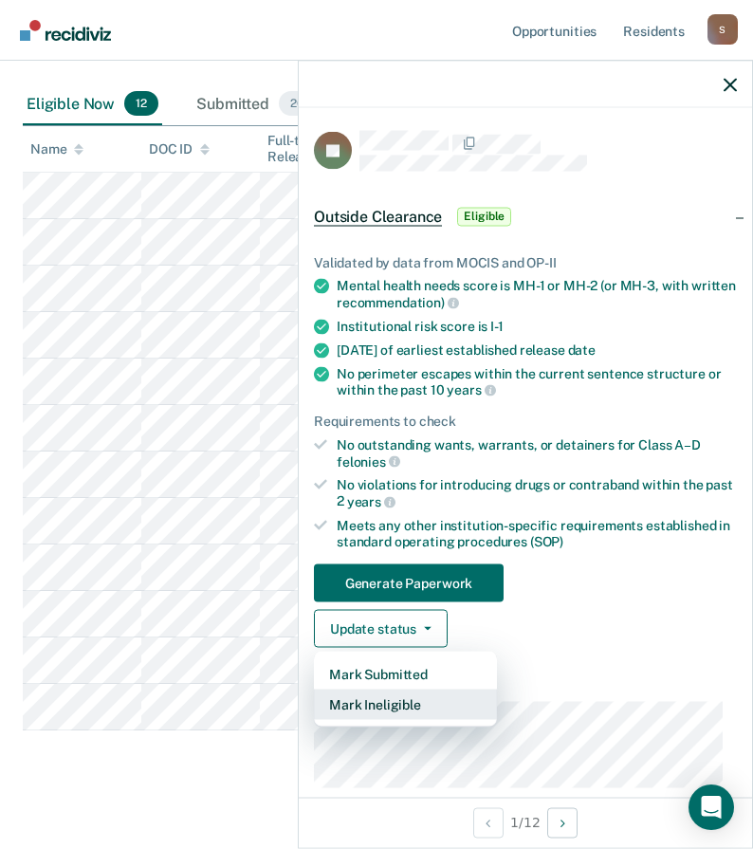
click at [398, 704] on button "Mark Ineligible" at bounding box center [405, 705] width 183 height 30
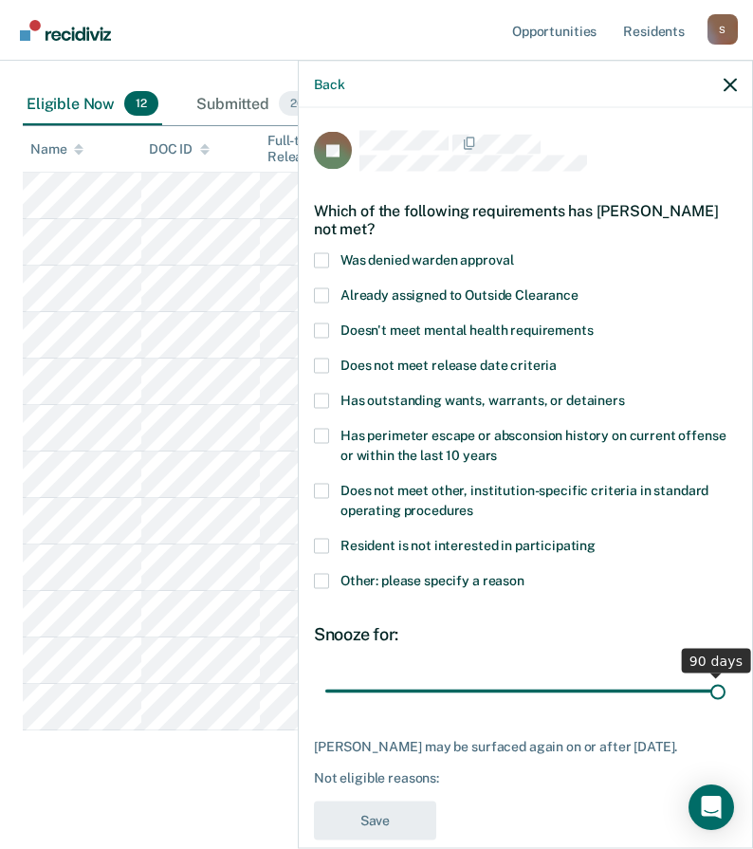
drag, startPoint x: 453, startPoint y: 690, endPoint x: 338, endPoint y: 553, distance: 178.5
type input "90"
click at [726, 675] on input "range" at bounding box center [525, 691] width 400 height 33
click at [319, 583] on span at bounding box center [321, 580] width 15 height 15
click at [525, 573] on input "Other: please specify a reason" at bounding box center [525, 573] width 0 height 0
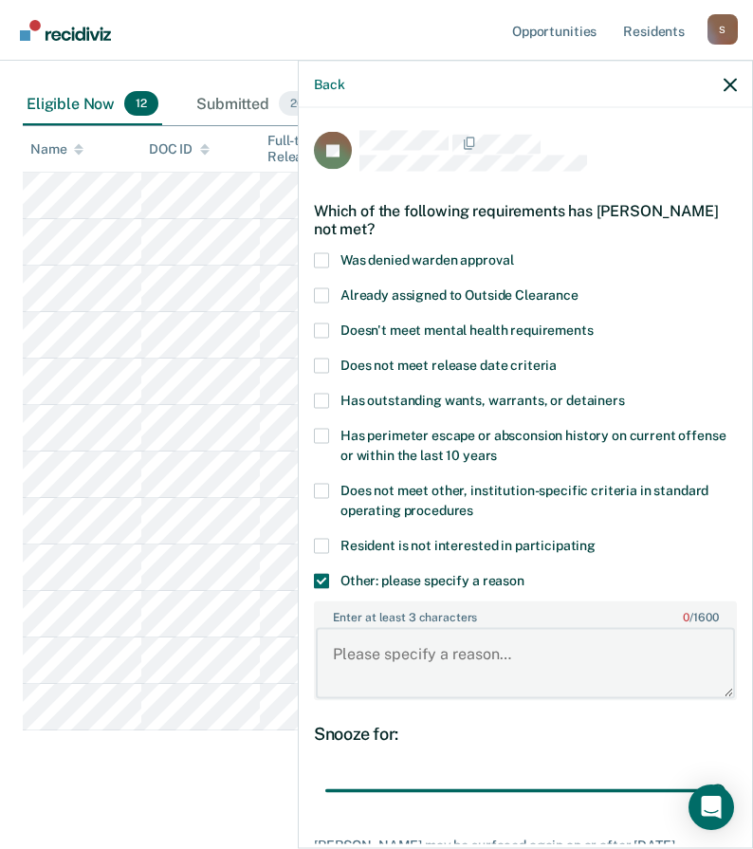
click at [380, 676] on textarea "Enter at least 3 characters 0 / 1600" at bounding box center [525, 663] width 419 height 70
type textarea "C"
click at [394, 660] on textarea "Enter at least 3 characters 0 / 1600" at bounding box center [525, 663] width 419 height 70
paste textarea "C3 REMOVE/RESTRICT FROM WORK REL ETC. Begin: [DATE] End: [DATE]"
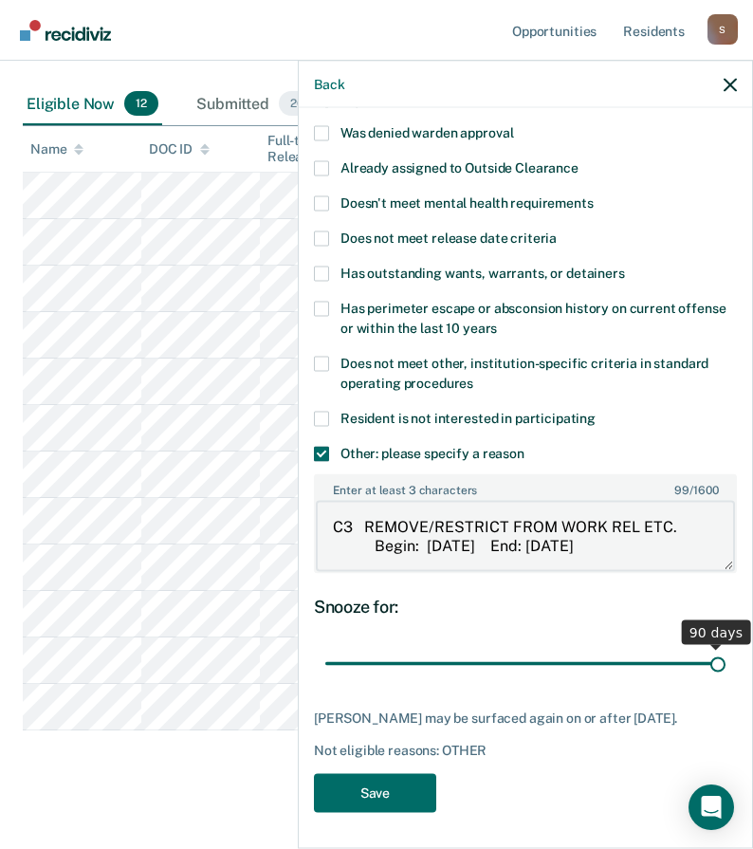
type textarea "C3 REMOVE/RESTRICT FROM WORK REL ETC. Begin: [DATE] End: [DATE]"
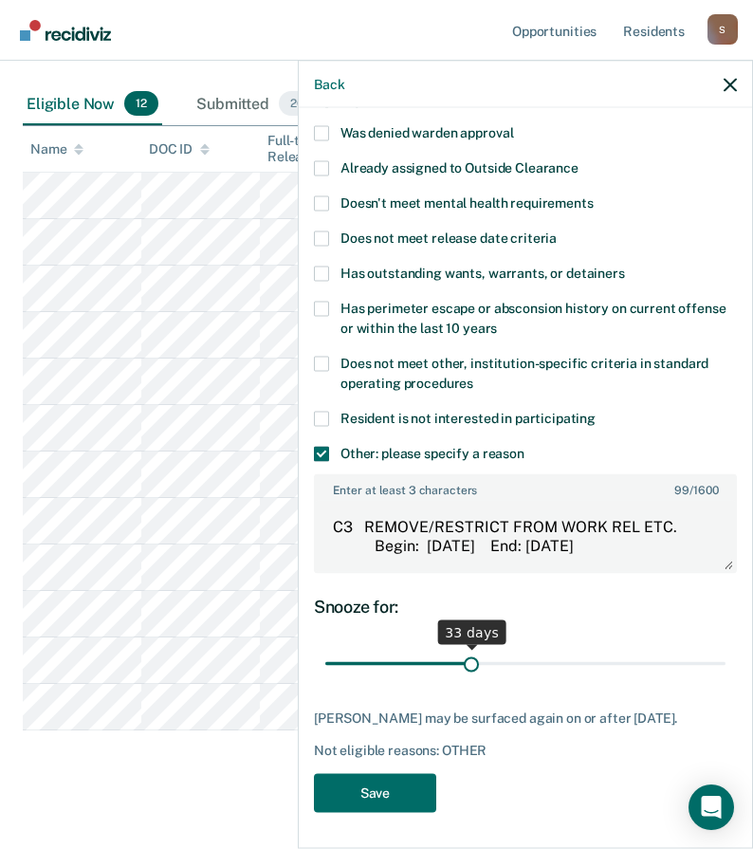
drag, startPoint x: 704, startPoint y: 656, endPoint x: 466, endPoint y: 661, distance: 238.2
type input "33"
click at [466, 661] on input "range" at bounding box center [525, 663] width 400 height 33
click at [377, 796] on button "Save" at bounding box center [375, 792] width 122 height 39
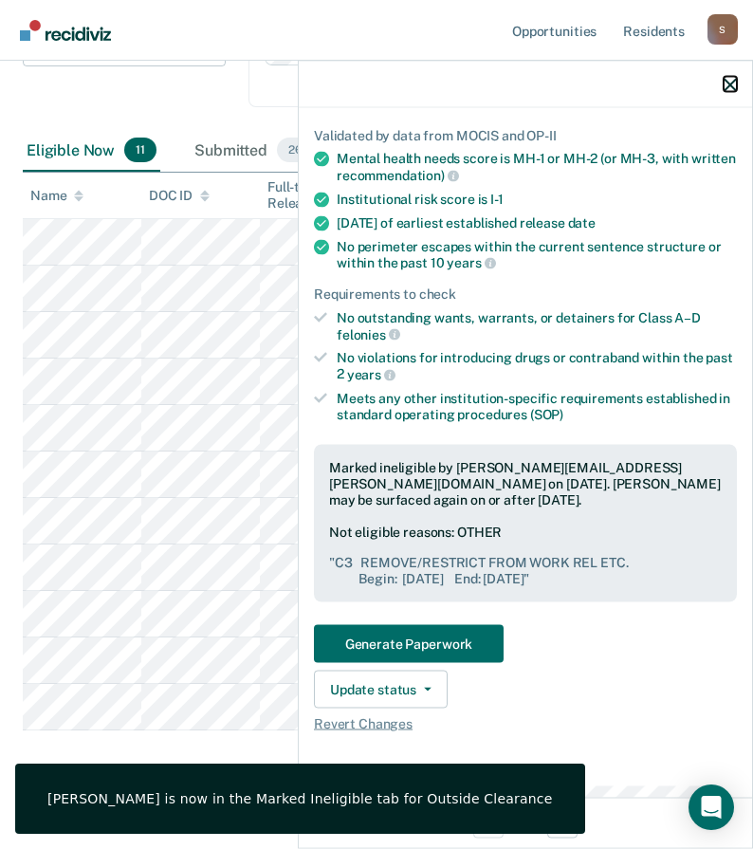
click at [729, 89] on icon "button" at bounding box center [730, 84] width 13 height 13
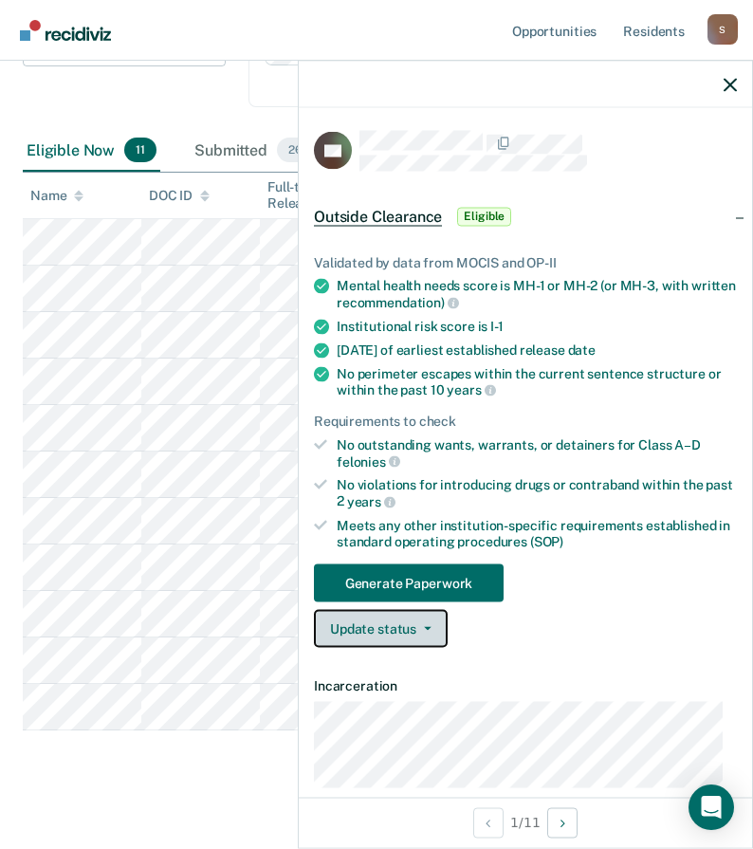
click at [421, 635] on button "Update status" at bounding box center [381, 629] width 134 height 38
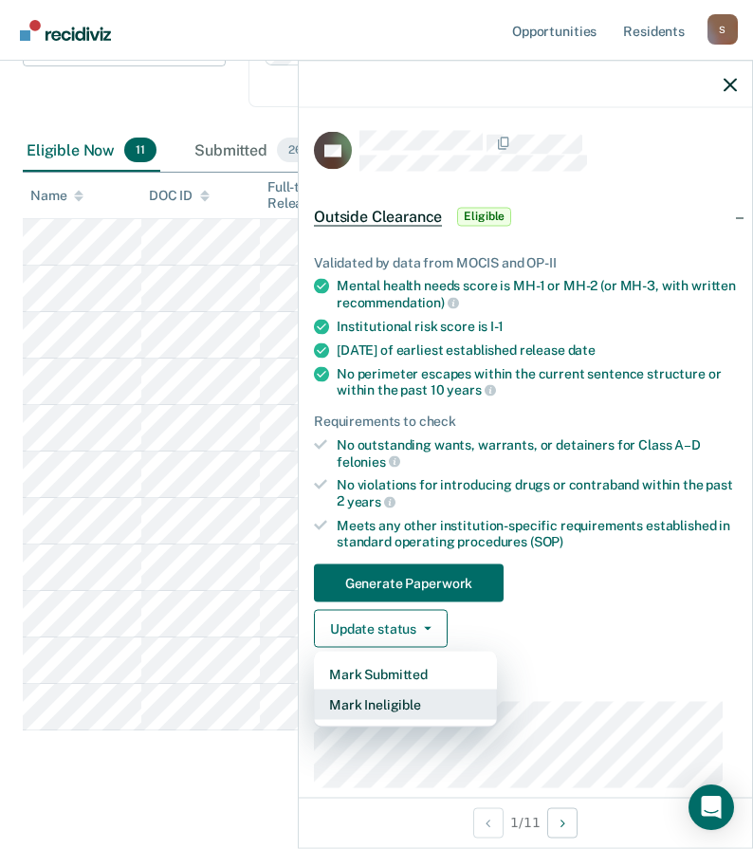
click at [427, 708] on button "Mark Ineligible" at bounding box center [405, 705] width 183 height 30
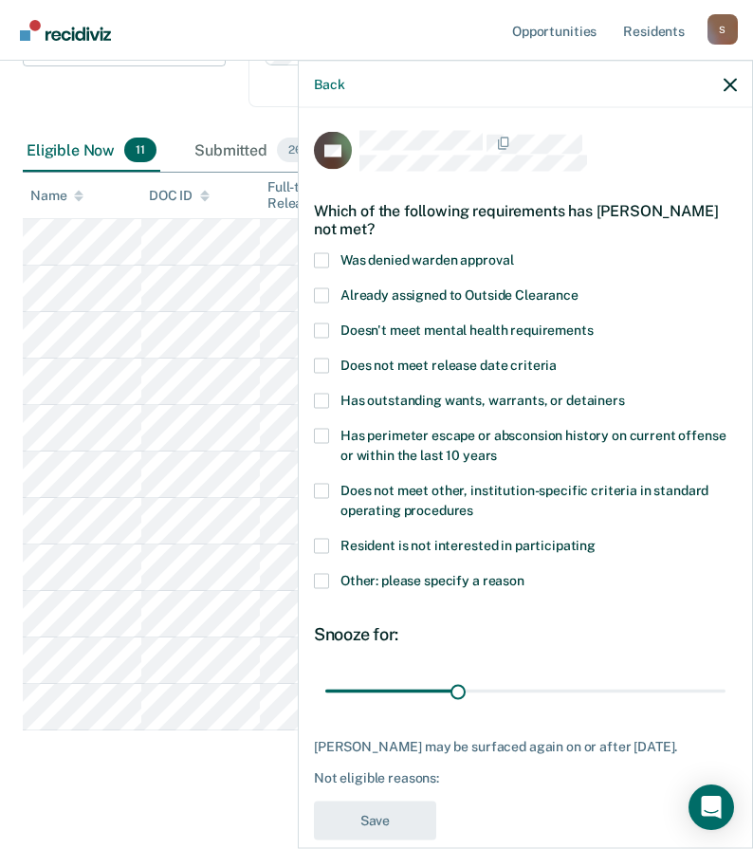
scroll to position [44, 0]
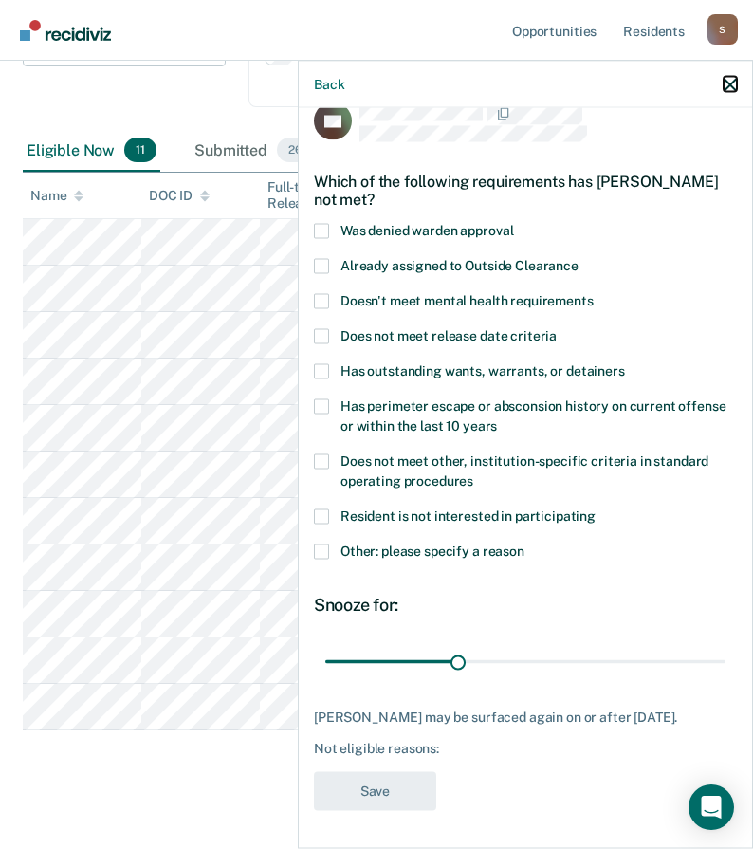
drag, startPoint x: 732, startPoint y: 85, endPoint x: 714, endPoint y: 94, distance: 19.1
click at [732, 85] on icon "button" at bounding box center [730, 84] width 13 height 13
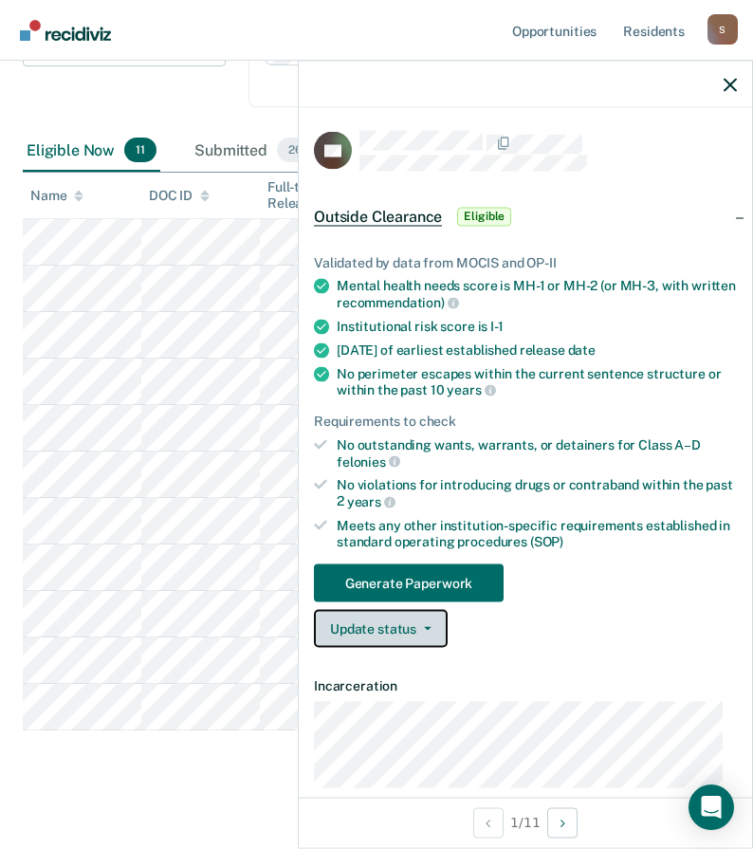
click at [414, 637] on button "Update status" at bounding box center [381, 629] width 134 height 38
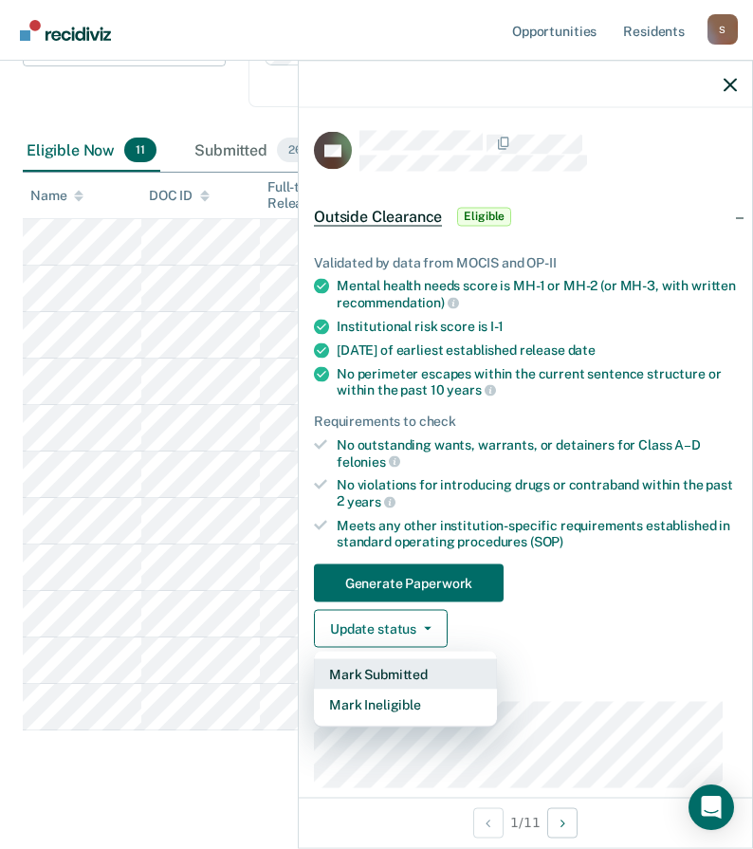
click at [376, 673] on button "Mark Submitted" at bounding box center [405, 674] width 183 height 30
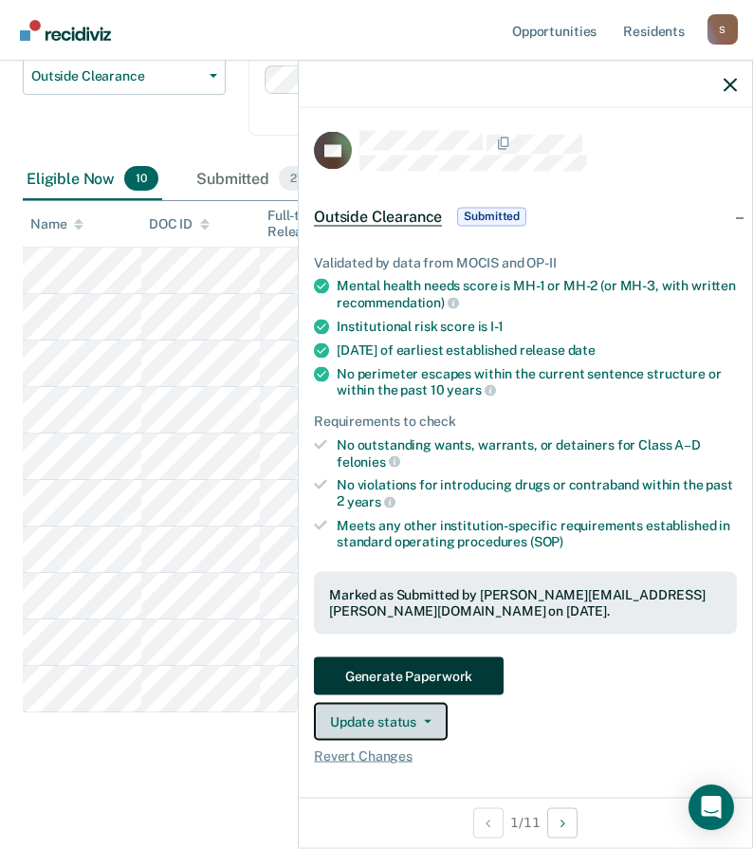
scroll to position [179, 0]
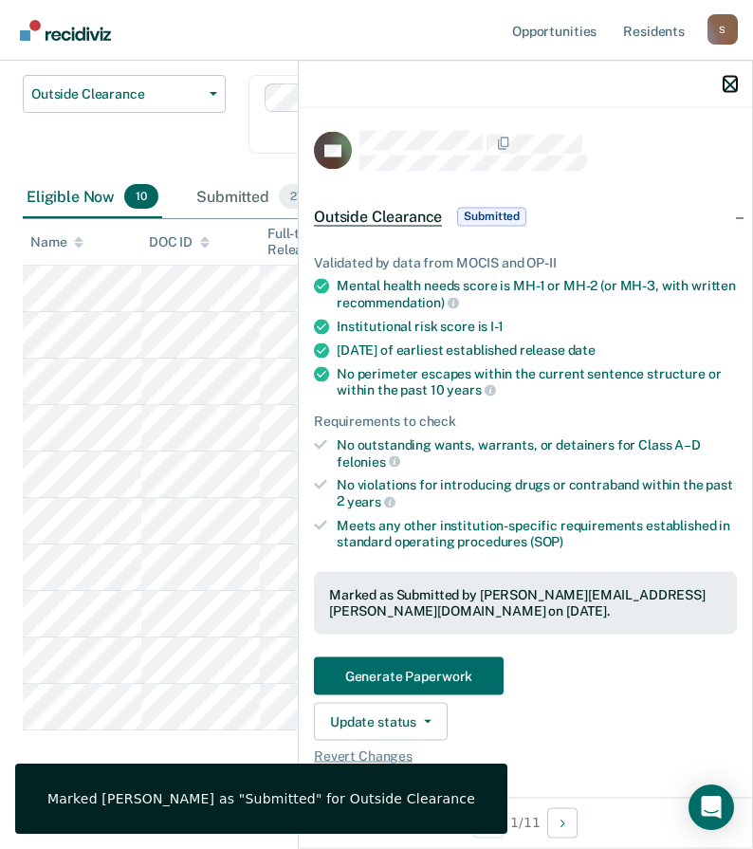
click at [725, 85] on icon "button" at bounding box center [730, 84] width 13 height 13
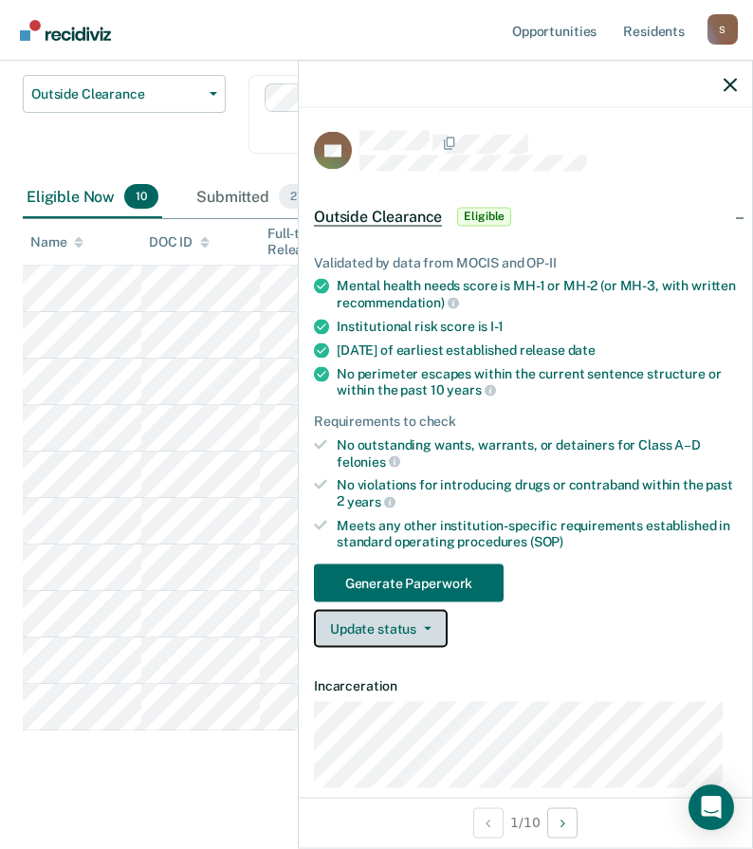
click at [398, 622] on button "Update status" at bounding box center [381, 629] width 134 height 38
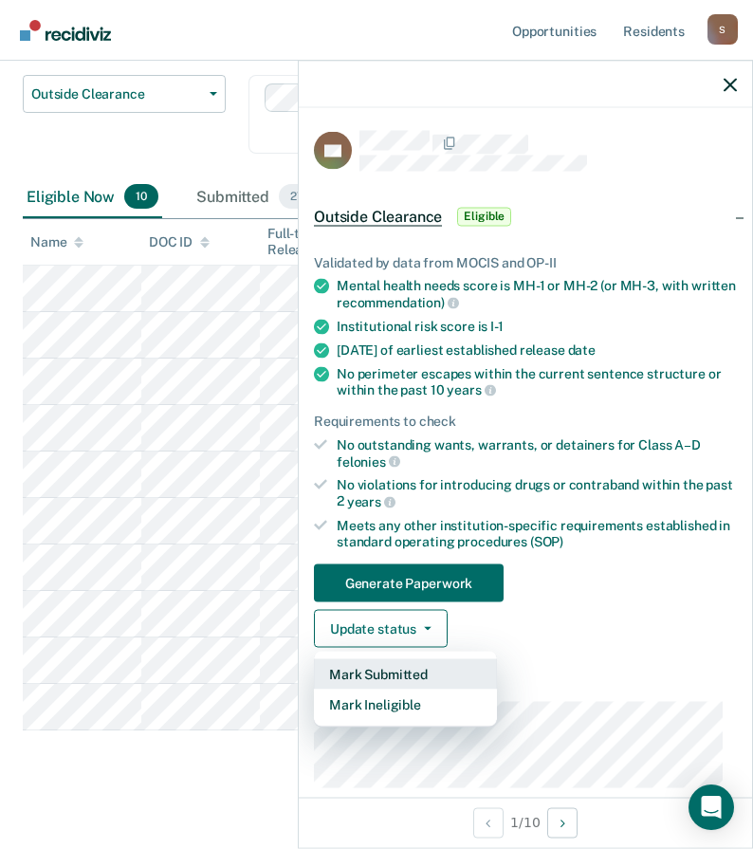
click at [402, 671] on button "Mark Submitted" at bounding box center [405, 674] width 183 height 30
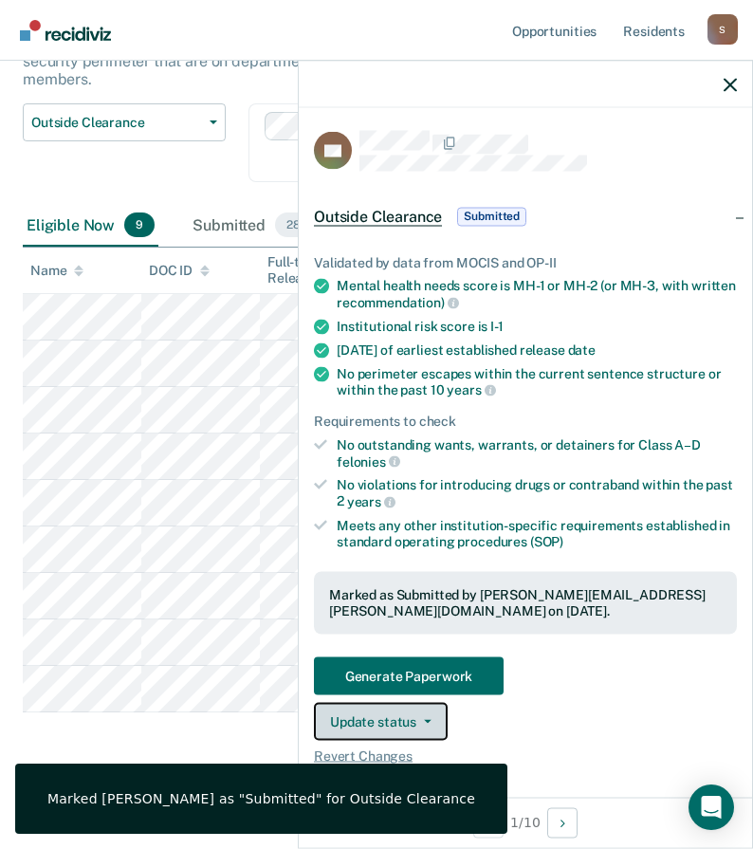
scroll to position [133, 0]
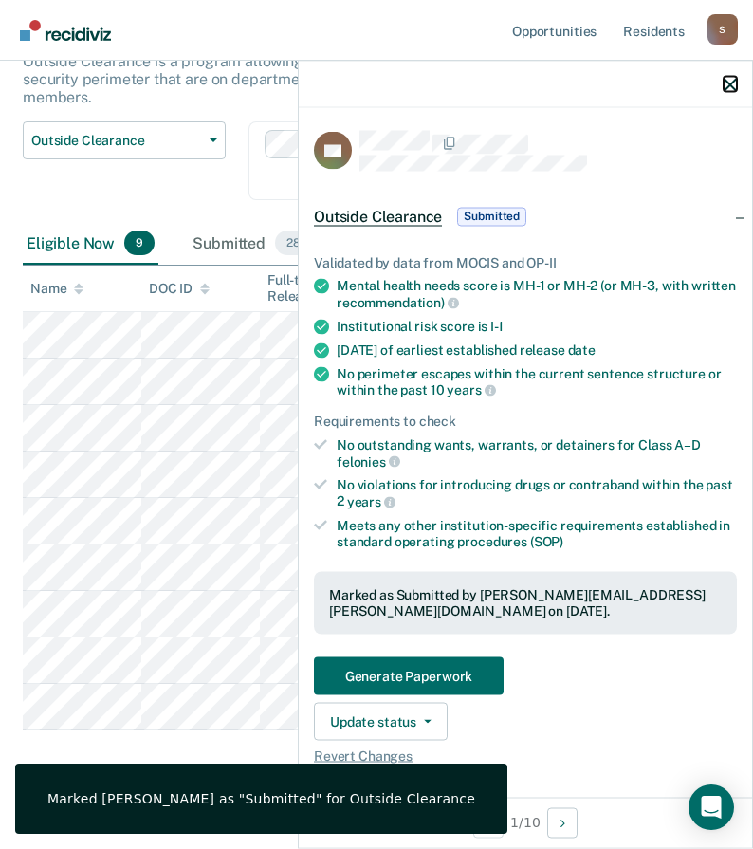
click at [725, 83] on icon "button" at bounding box center [730, 84] width 13 height 13
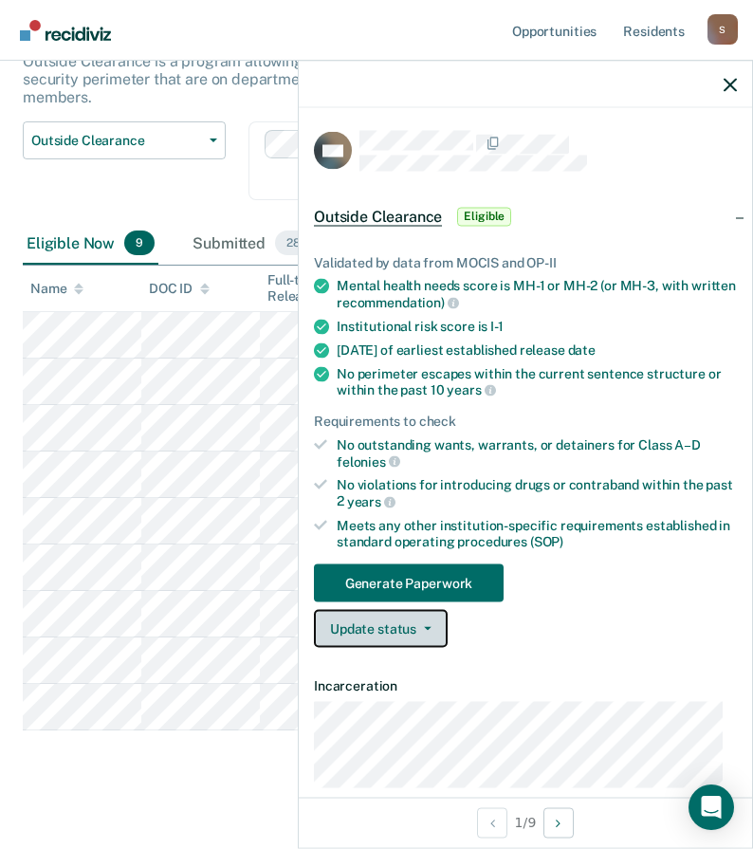
click at [417, 618] on button "Update status" at bounding box center [381, 629] width 134 height 38
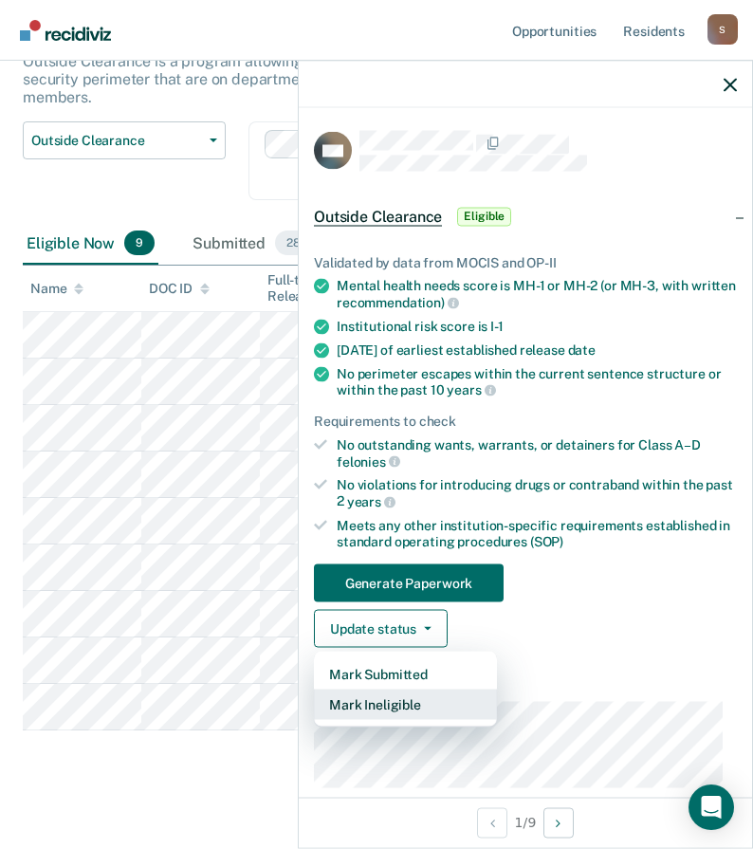
click at [377, 711] on button "Mark Ineligible" at bounding box center [405, 705] width 183 height 30
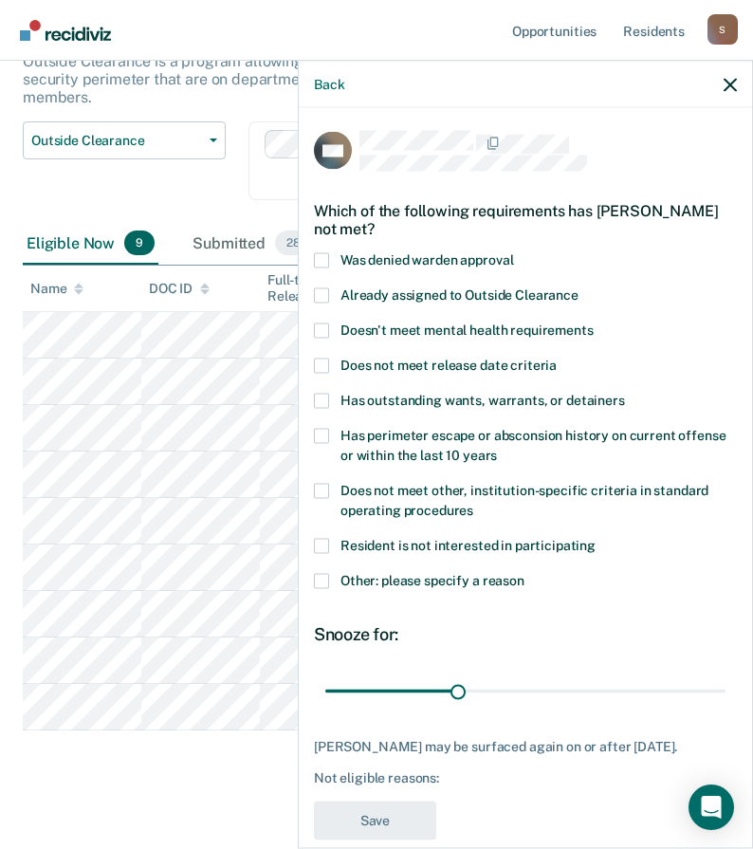
drag, startPoint x: 323, startPoint y: 578, endPoint x: 334, endPoint y: 561, distance: 20.5
click at [324, 574] on span at bounding box center [321, 580] width 15 height 15
click at [525, 573] on input "Other: please specify a reason" at bounding box center [525, 573] width 0 height 0
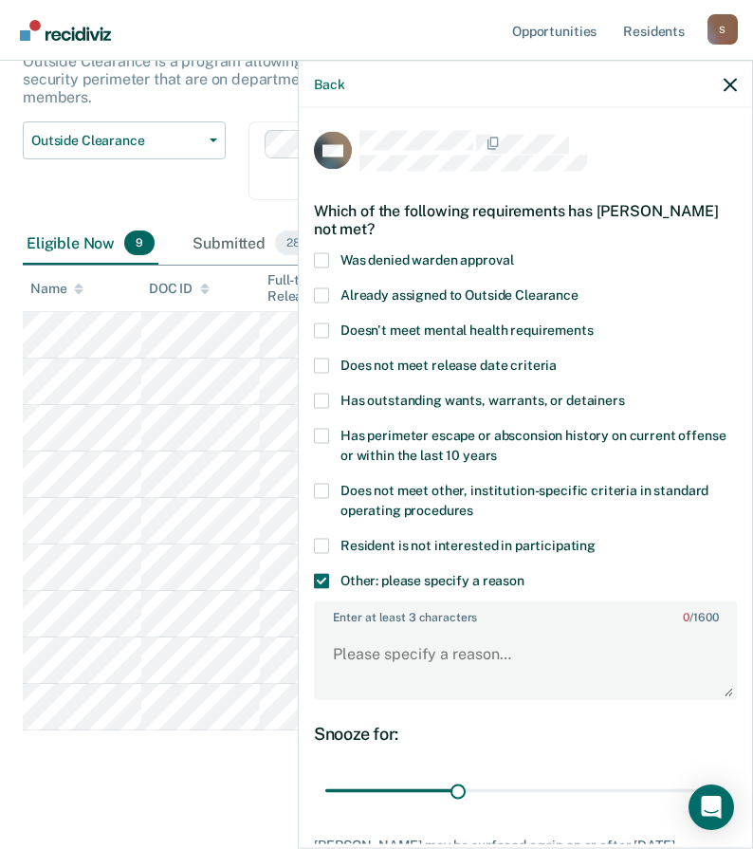
click at [323, 483] on span at bounding box center [321, 490] width 15 height 15
click at [473, 503] on input "Does not meet other, institution-specific criteria in standard operating proced…" at bounding box center [473, 503] width 0 height 0
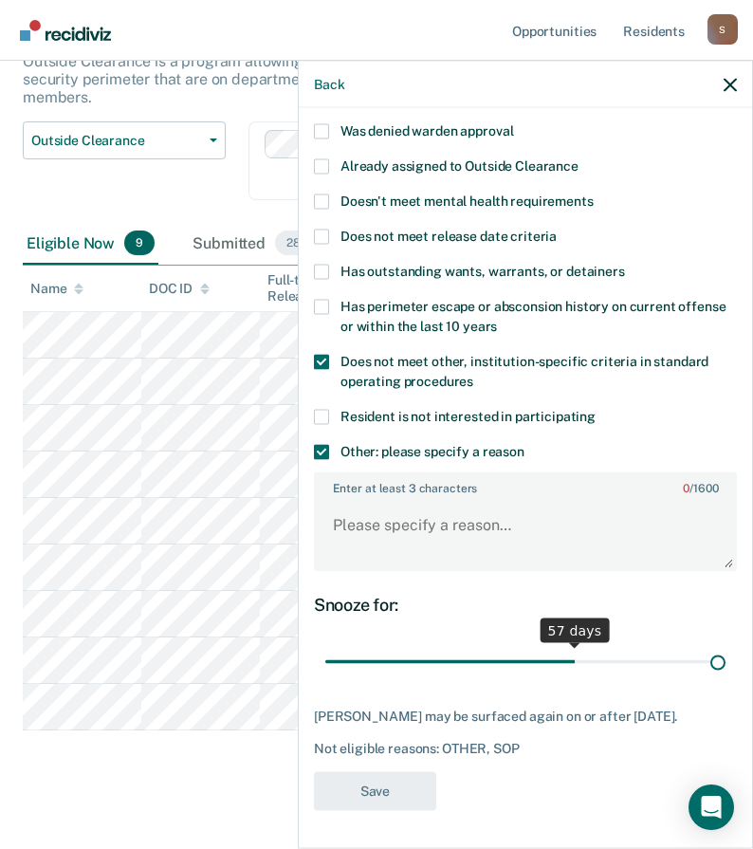
drag, startPoint x: 454, startPoint y: 646, endPoint x: 944, endPoint y: 631, distance: 489.8
type input "90"
click at [726, 645] on input "range" at bounding box center [525, 661] width 400 height 33
click at [398, 520] on textarea "Enter at least 3 characters 0 / 1600" at bounding box center [525, 534] width 419 height 70
paste textarea "MURDER SECOND DEGREE"
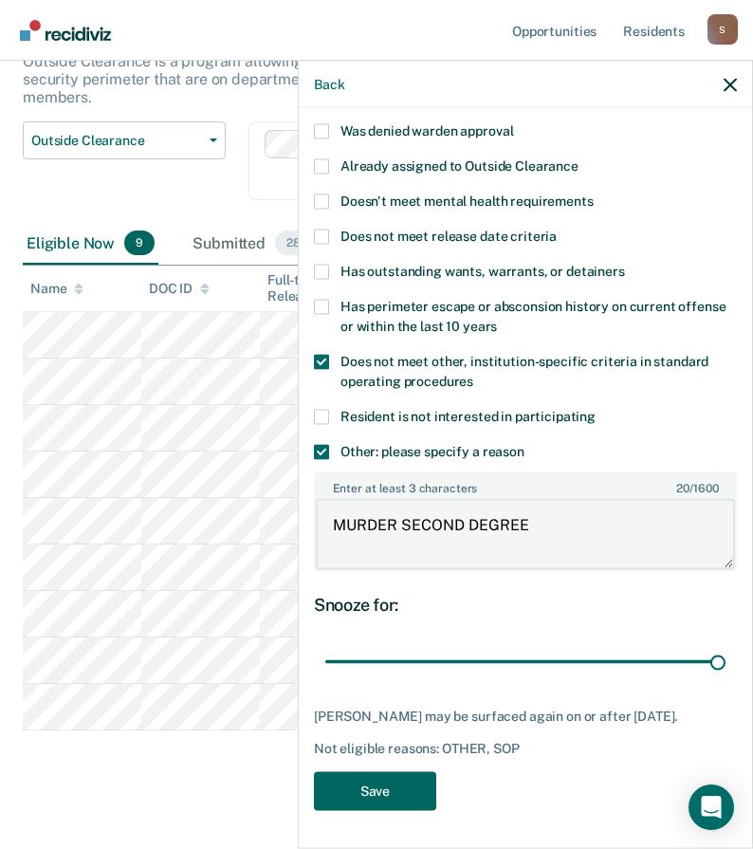
type textarea "MURDER SECOND DEGREE"
click at [393, 794] on button "Save" at bounding box center [375, 790] width 122 height 39
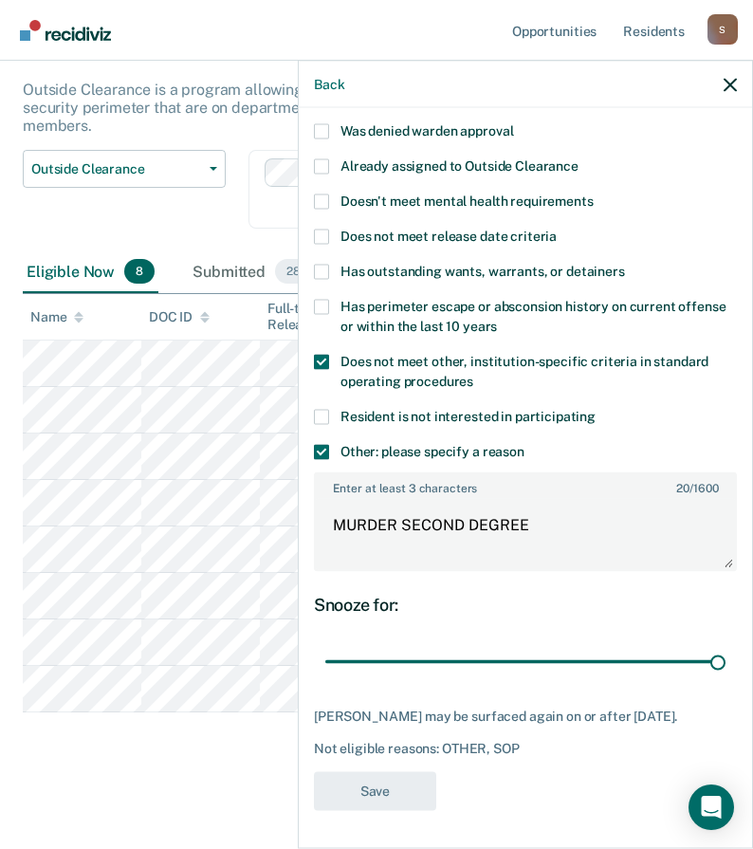
scroll to position [86, 0]
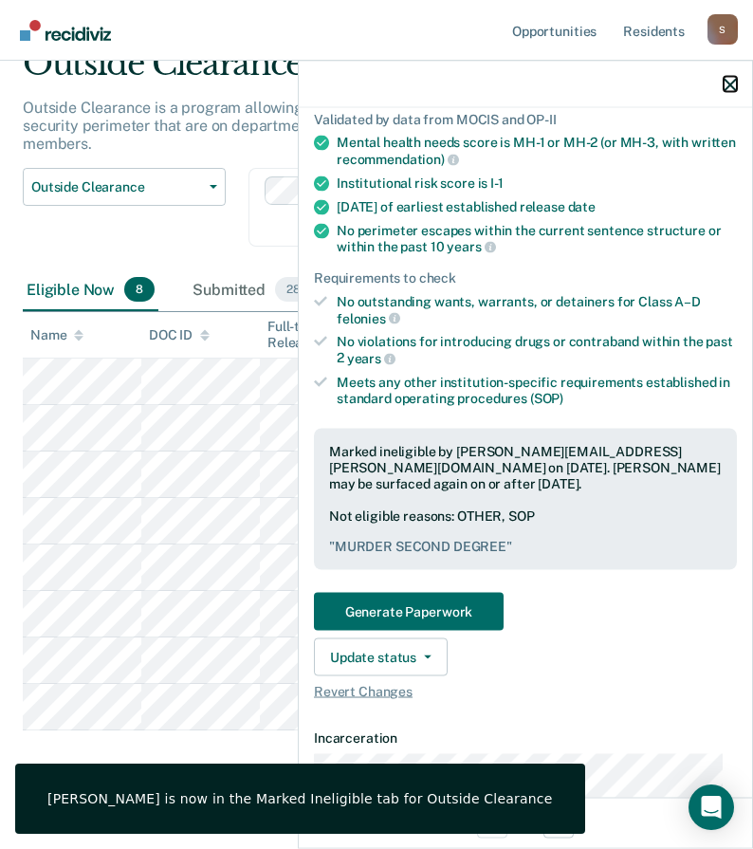
click at [730, 83] on icon "button" at bounding box center [730, 84] width 13 height 13
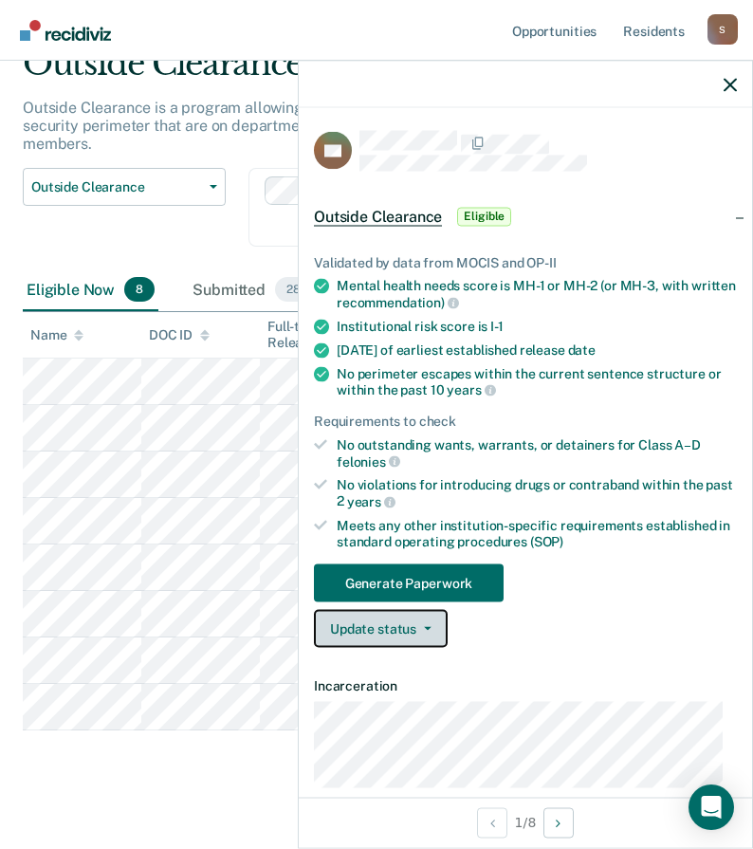
click at [396, 635] on button "Update status" at bounding box center [381, 629] width 134 height 38
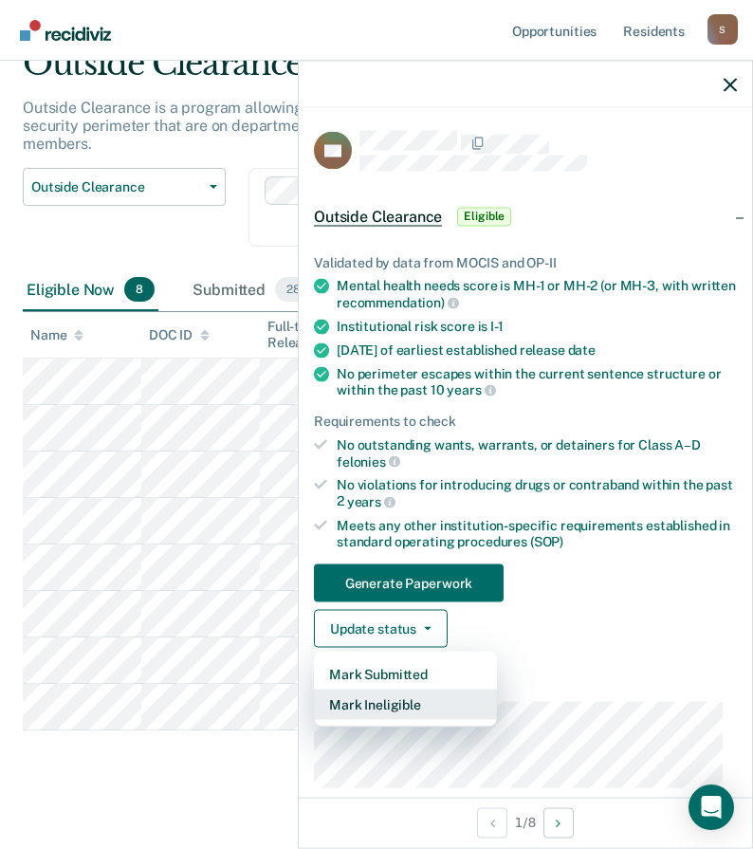
click at [365, 702] on button "Mark Ineligible" at bounding box center [405, 705] width 183 height 30
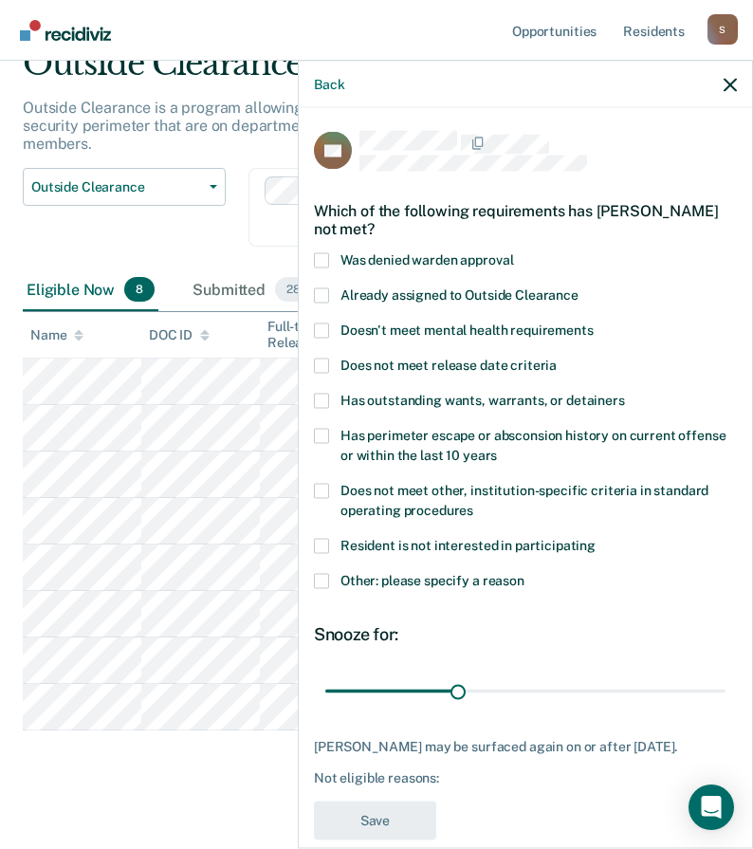
click at [323, 582] on span at bounding box center [321, 580] width 15 height 15
click at [525, 573] on input "Other: please specify a reason" at bounding box center [525, 573] width 0 height 0
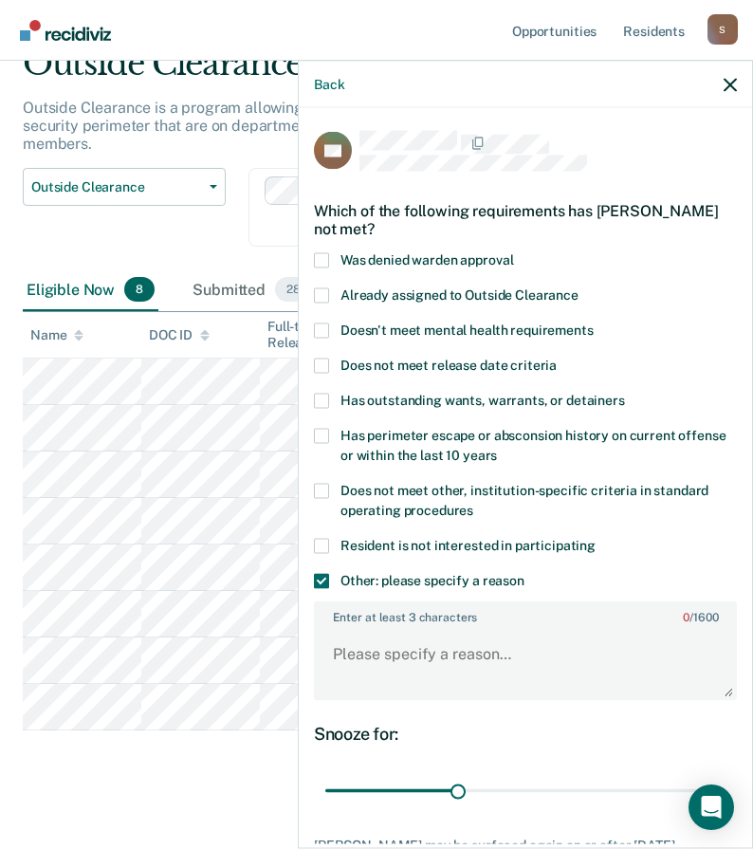
click at [321, 489] on span at bounding box center [321, 490] width 15 height 15
click at [473, 503] on input "Does not meet other, institution-specific criteria in standard operating proced…" at bounding box center [473, 503] width 0 height 0
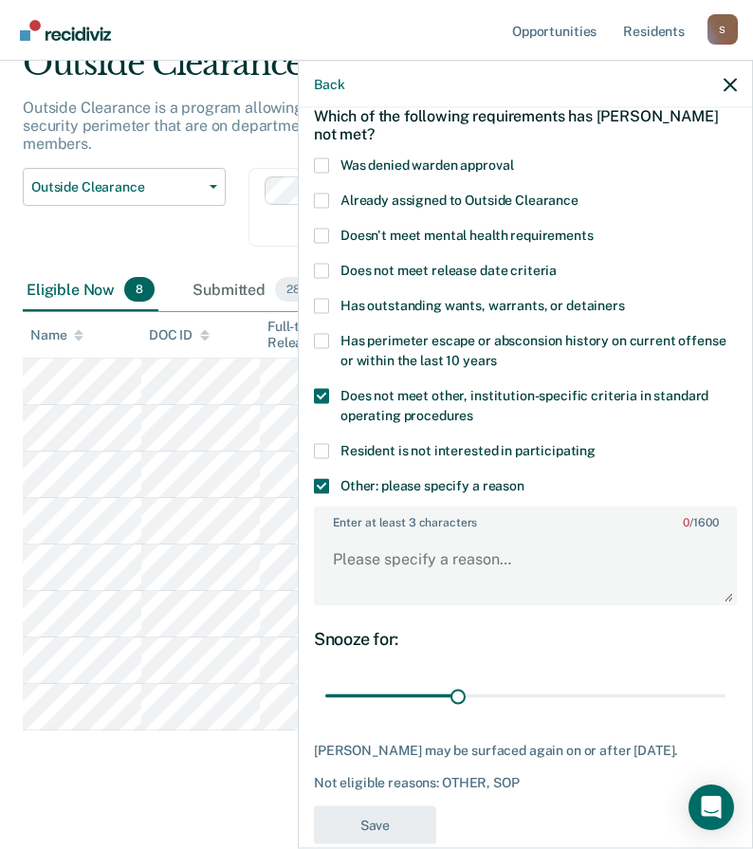
scroll to position [127, 0]
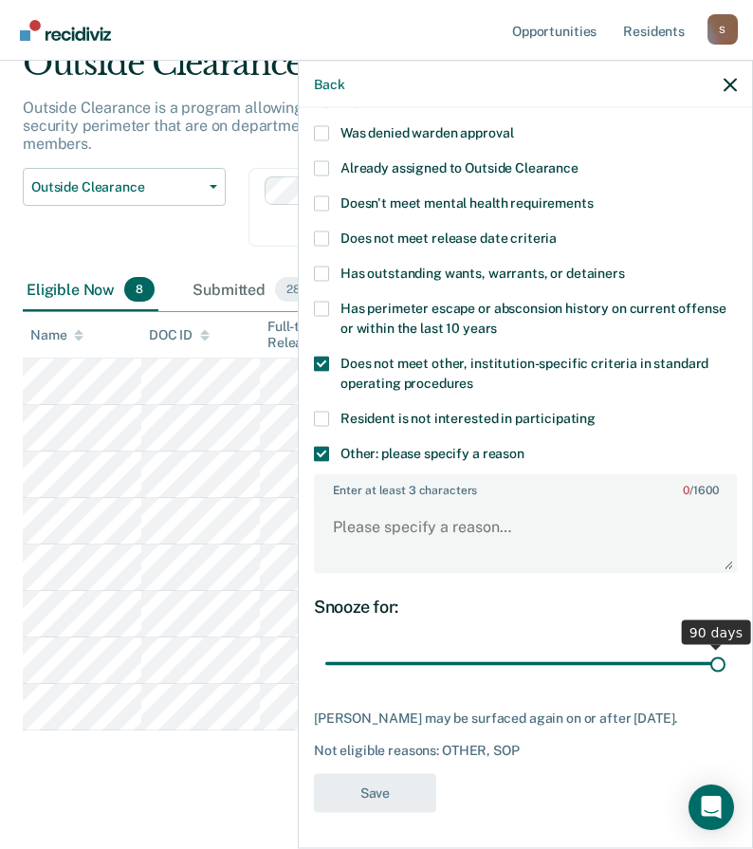
drag, startPoint x: 450, startPoint y: 663, endPoint x: 875, endPoint y: 720, distance: 428.8
type input "90"
click at [726, 680] on input "range" at bounding box center [525, 663] width 400 height 33
click at [429, 527] on textarea "Enter at least 3 characters 0 / 1600" at bounding box center [525, 536] width 419 height 70
paste textarea "ENDANGER WELFARE OF CHILD-1ST DEGREE-1ST OFFENSE"
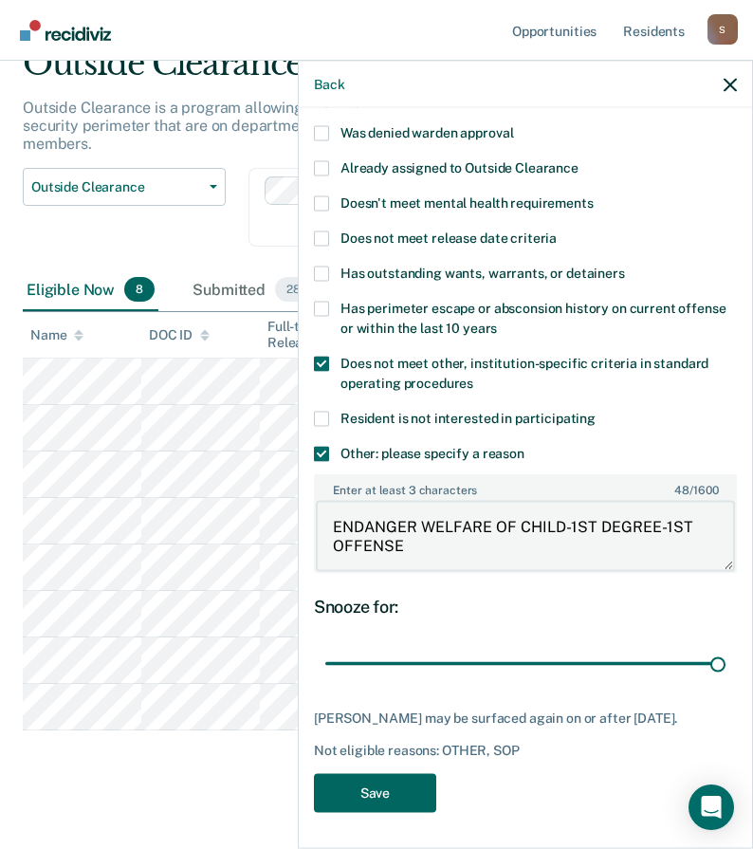
type textarea "ENDANGER WELFARE OF CHILD-1ST DEGREE-1ST OFFENSE"
click at [390, 799] on button "Save" at bounding box center [375, 792] width 122 height 39
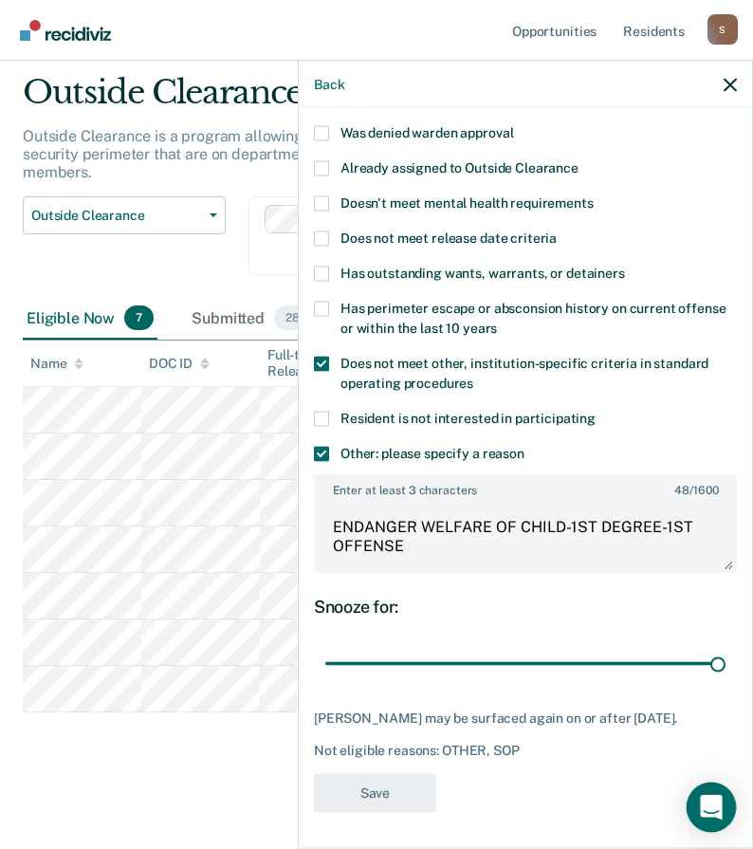
scroll to position [40, 0]
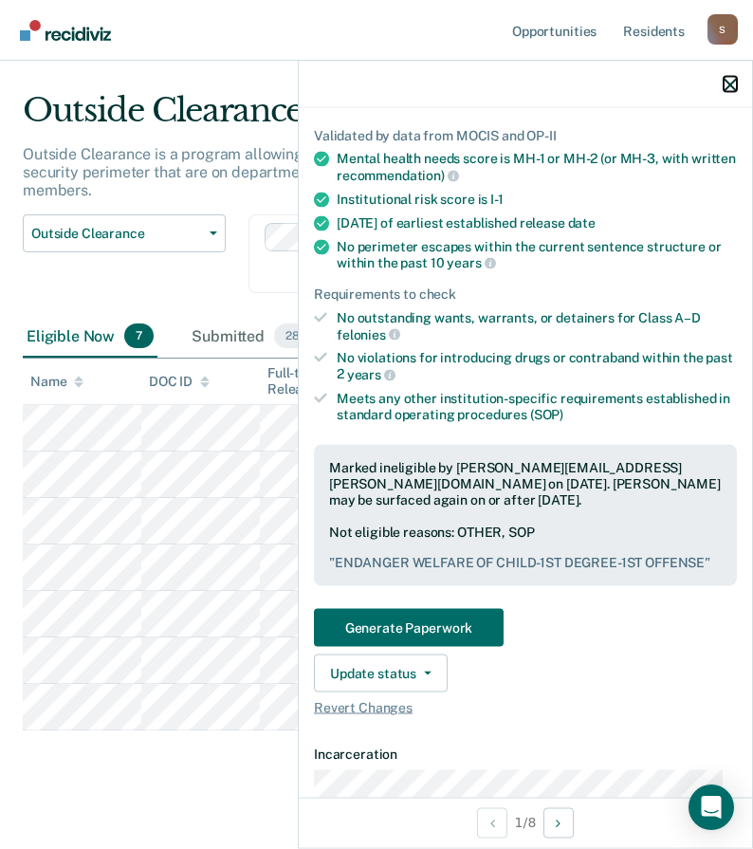
click at [729, 88] on icon "button" at bounding box center [730, 84] width 13 height 13
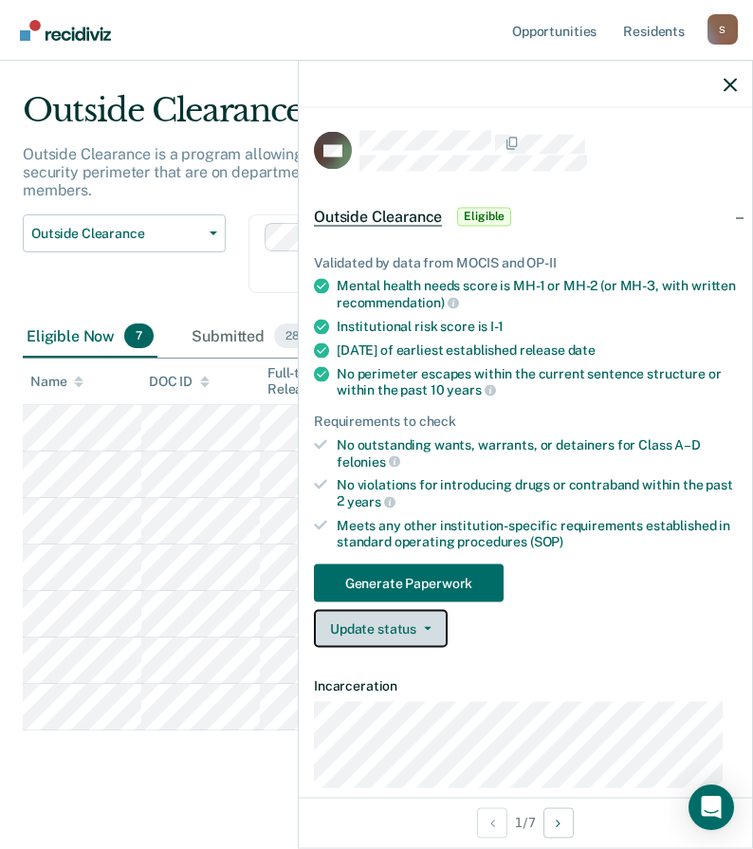
click at [388, 630] on button "Update status" at bounding box center [381, 629] width 134 height 38
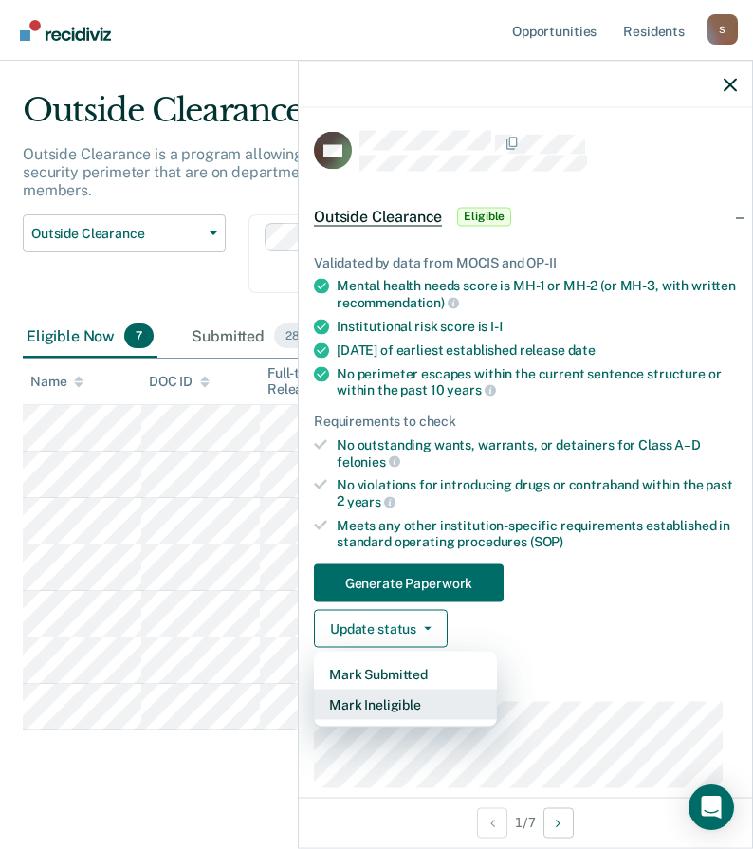
click at [387, 705] on button "Mark Ineligible" at bounding box center [405, 705] width 183 height 30
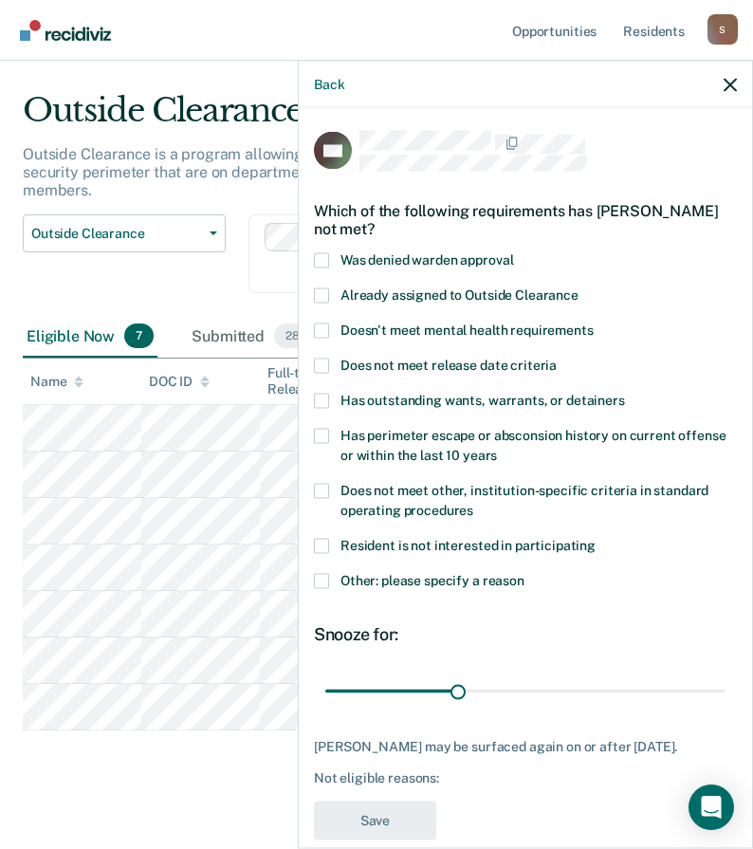
click at [329, 578] on label "Other: please specify a reason" at bounding box center [525, 583] width 423 height 20
click at [525, 573] on input "Other: please specify a reason" at bounding box center [525, 573] width 0 height 0
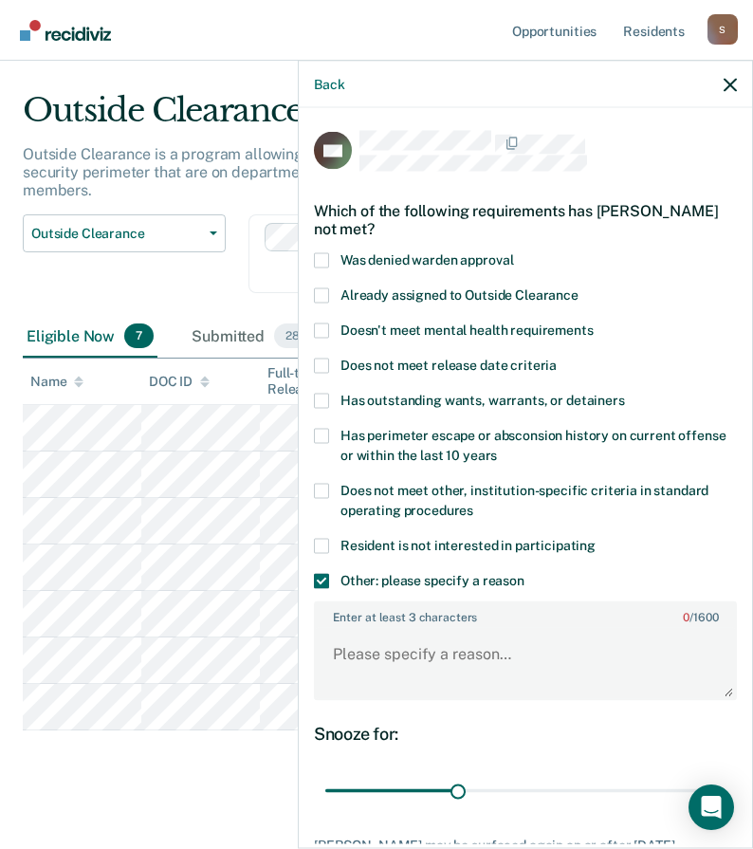
click at [330, 485] on label "Does not meet other, institution-specific criteria in standard operating proced…" at bounding box center [525, 503] width 423 height 40
click at [473, 503] on input "Does not meet other, institution-specific criteria in standard operating proced…" at bounding box center [473, 503] width 0 height 0
click at [389, 670] on textarea "Enter at least 3 characters 0 / 1600" at bounding box center [525, 663] width 419 height 70
paste textarea "ENDANGERING WELFARE OF CHILD-1ST DEGREE"
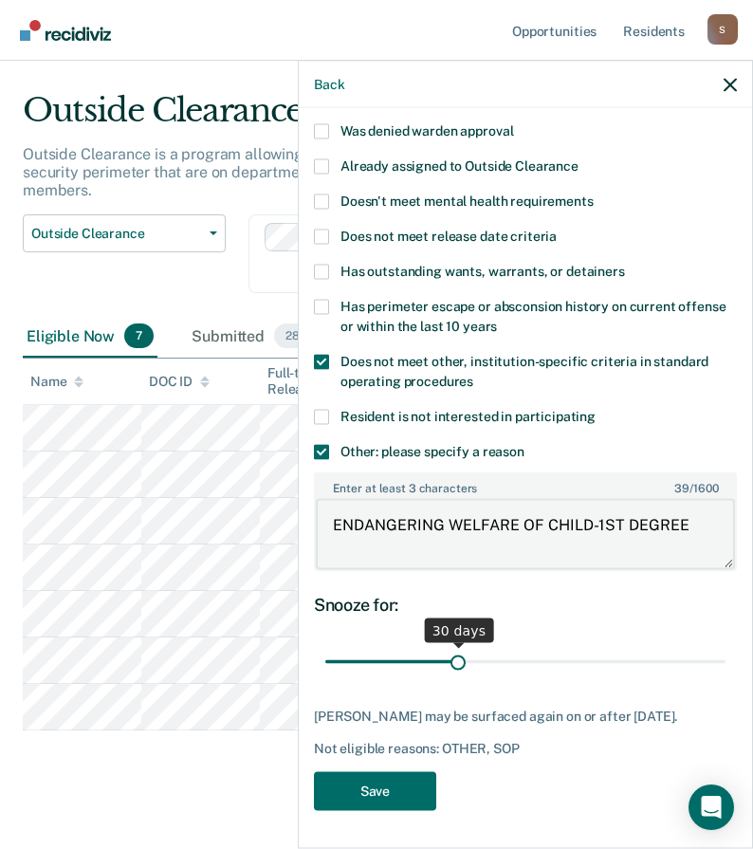
type textarea "ENDANGERING WELFARE OF CHILD-1ST DEGREE"
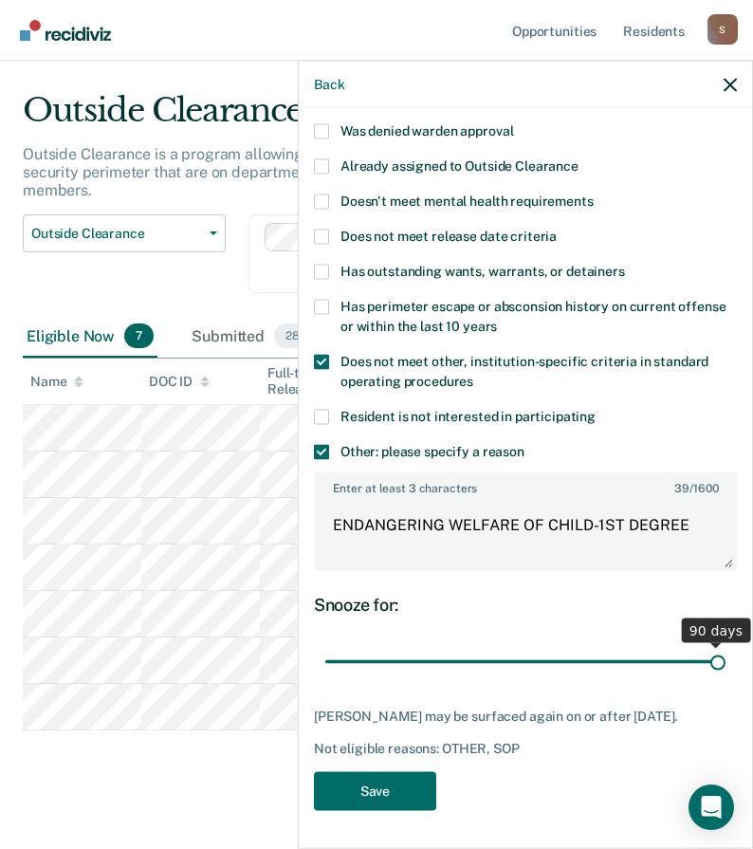
drag, startPoint x: 453, startPoint y: 644, endPoint x: 864, endPoint y: 645, distance: 411.8
type input "90"
click at [726, 645] on input "range" at bounding box center [525, 661] width 400 height 33
click at [370, 792] on button "Save" at bounding box center [375, 790] width 122 height 39
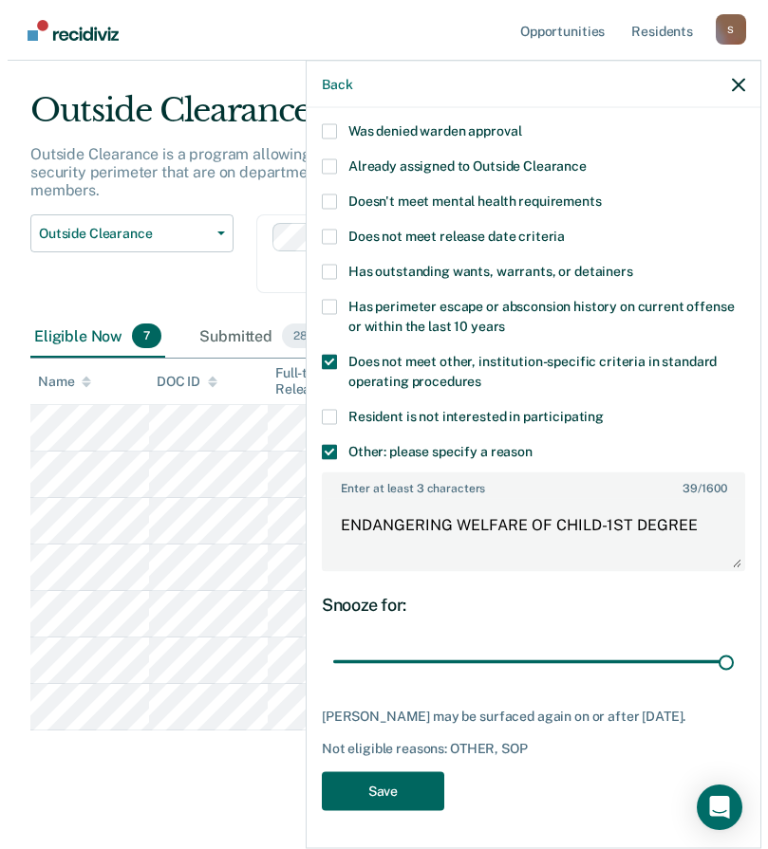
scroll to position [0, 0]
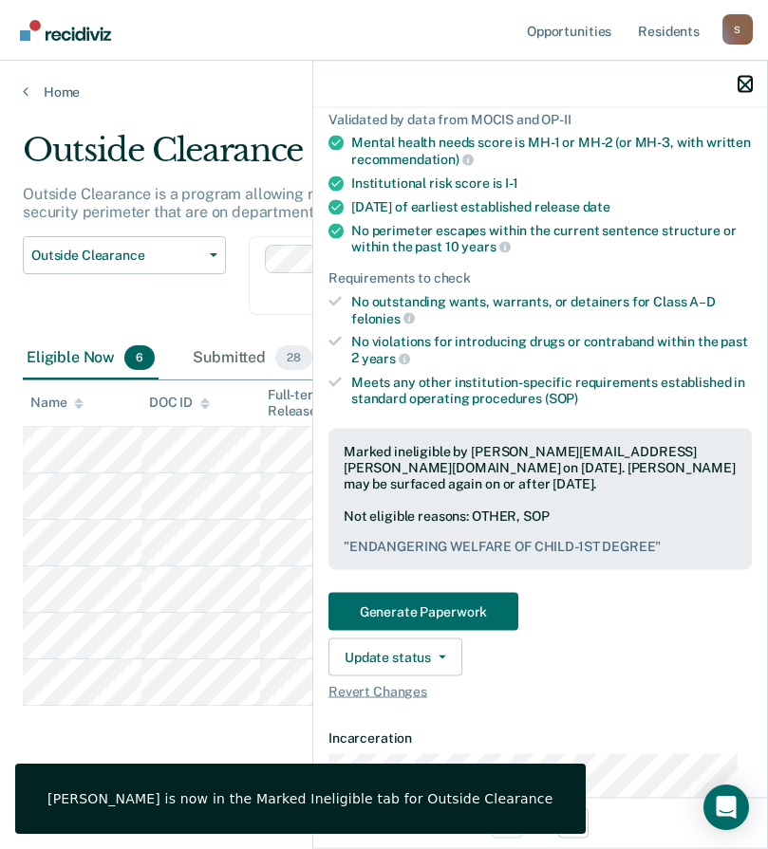
click at [750, 84] on icon "button" at bounding box center [744, 84] width 13 height 13
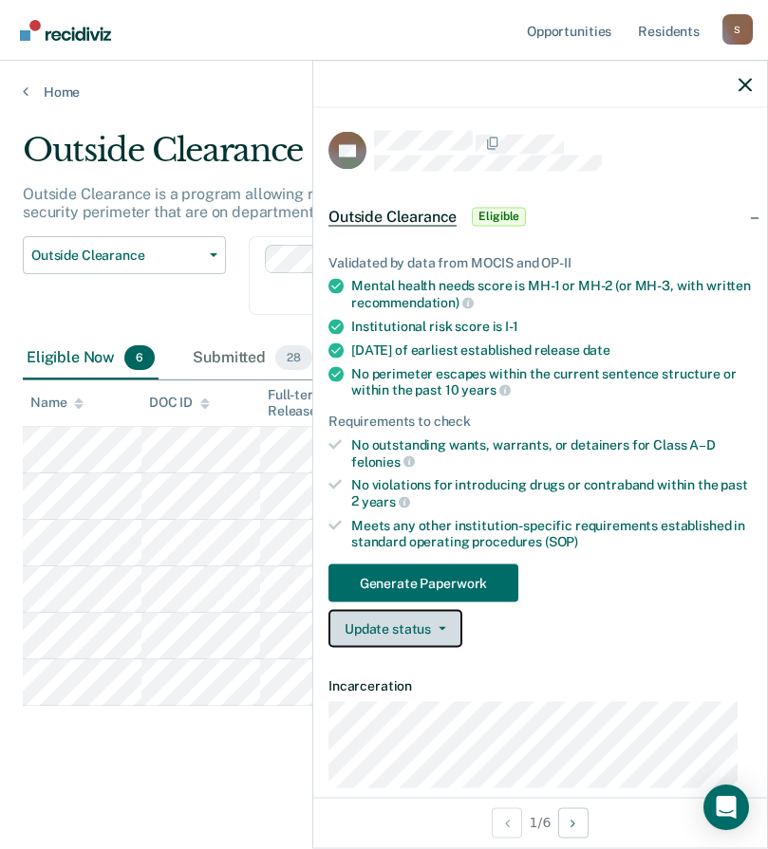
click at [431, 619] on button "Update status" at bounding box center [395, 629] width 134 height 38
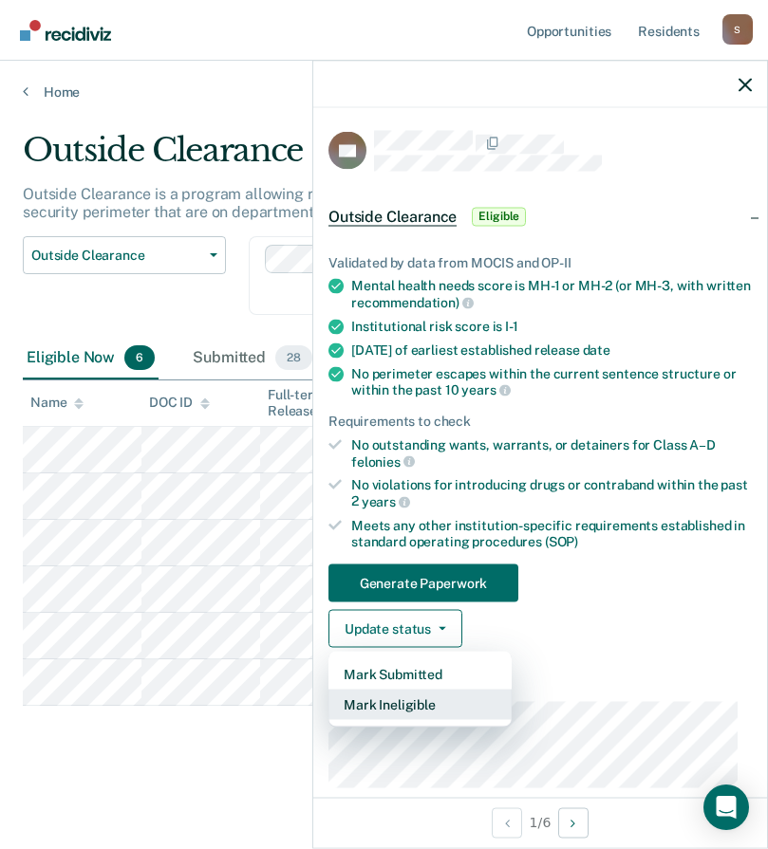
click at [423, 707] on button "Mark Ineligible" at bounding box center [419, 705] width 183 height 30
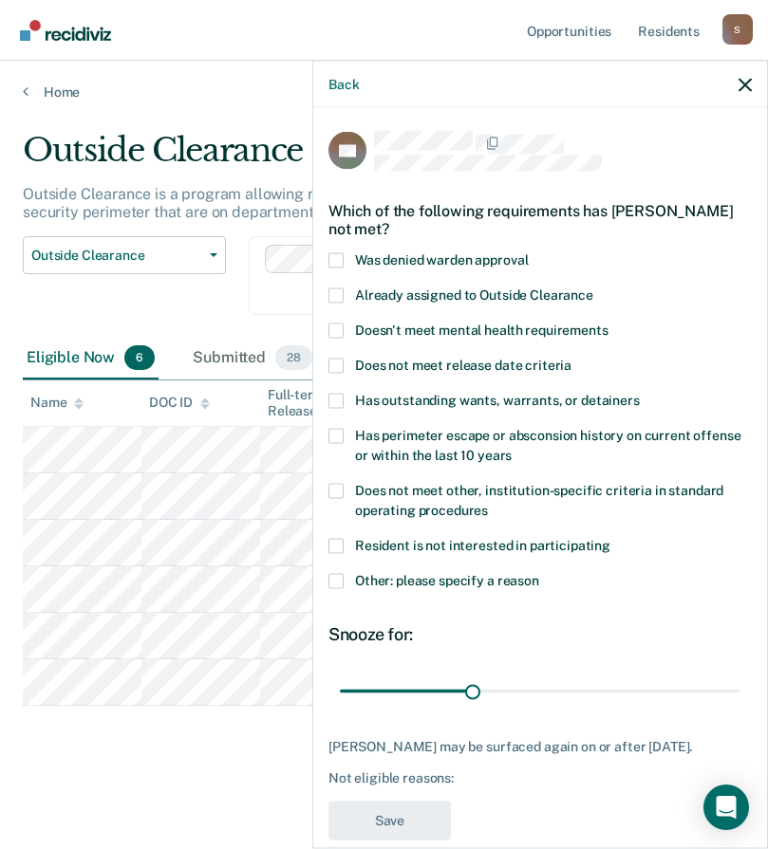
click at [329, 577] on div "SS Which of the following requirements has [PERSON_NAME] not met? Was denied wa…" at bounding box center [540, 476] width 454 height 736
click at [344, 490] on label "Does not meet other, institution-specific criteria in standard operating proced…" at bounding box center [539, 503] width 423 height 40
click at [488, 503] on input "Does not meet other, institution-specific criteria in standard operating proced…" at bounding box center [488, 503] width 0 height 0
click at [342, 579] on span at bounding box center [335, 580] width 15 height 15
click at [539, 573] on input "Other: please specify a reason" at bounding box center [539, 573] width 0 height 0
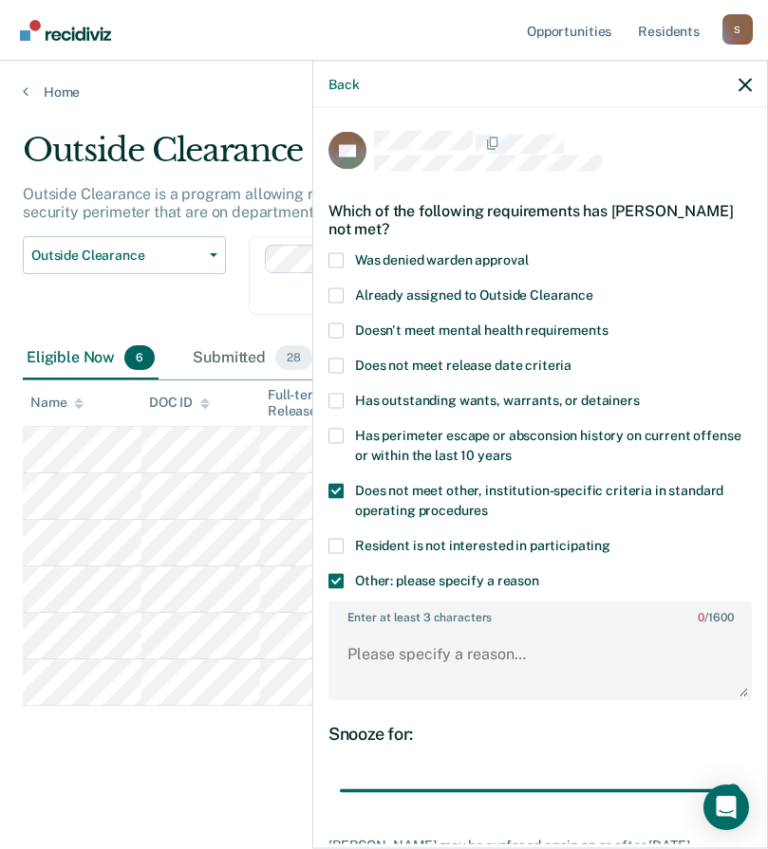
drag, startPoint x: 470, startPoint y: 791, endPoint x: 725, endPoint y: 729, distance: 262.8
type input "90"
click at [740, 807] on input "range" at bounding box center [540, 790] width 400 height 33
click at [474, 660] on textarea "Enter at least 3 characters 0 / 1600" at bounding box center [539, 663] width 419 height 70
paste textarea "ABUSE OF A CHILD"
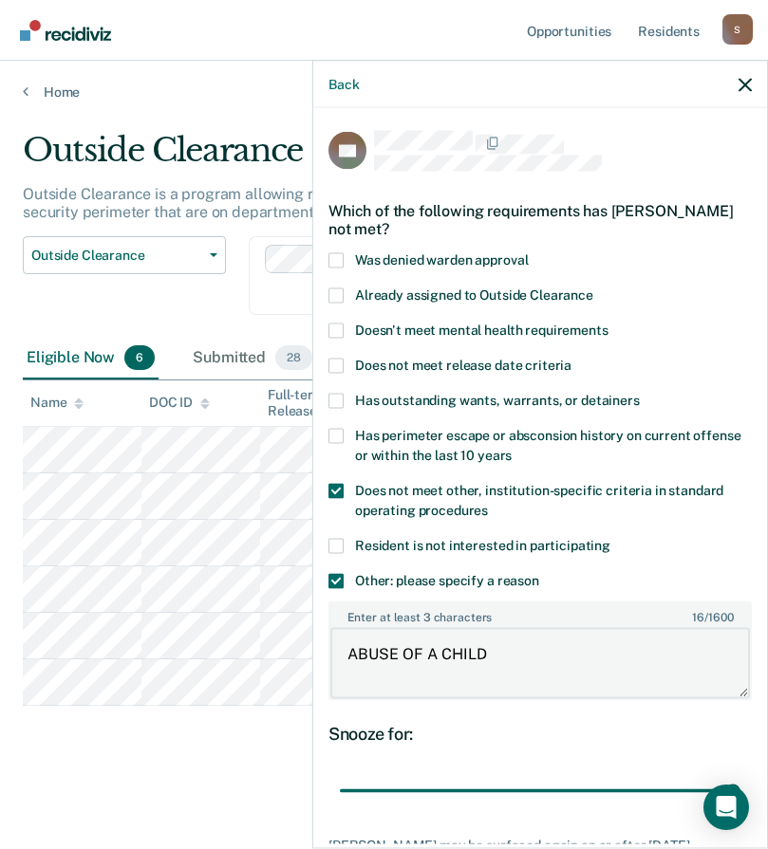
click at [506, 650] on textarea "ABUSE OF A CHILD" at bounding box center [539, 663] width 419 height 70
paste textarea "ENDANGERING WELFARE OF CHILD CREATE SUBS RISK-1ST DEG-1ST OFFENSE"
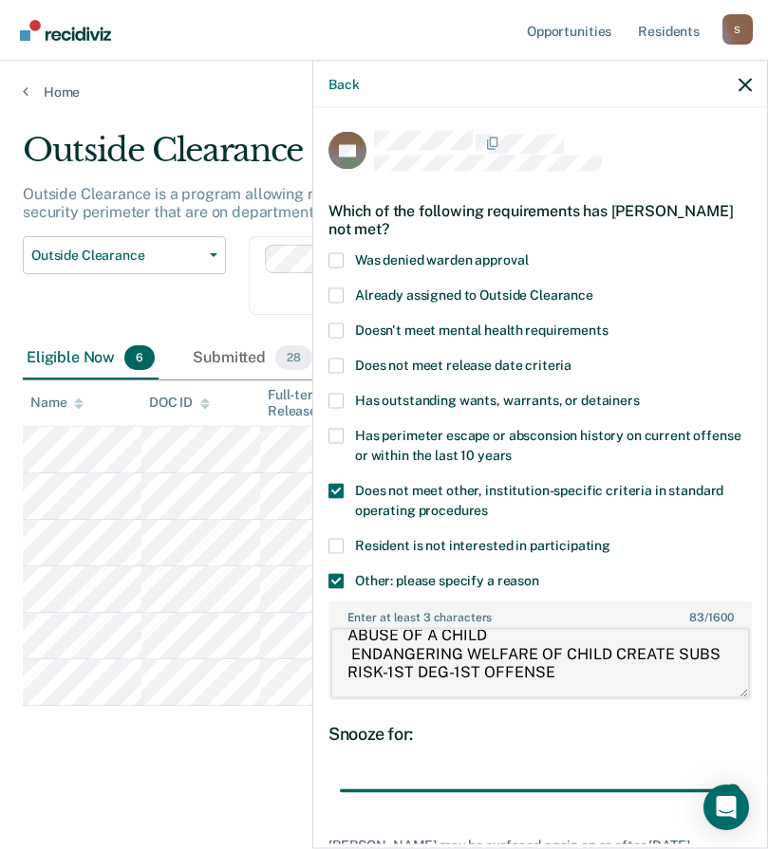
scroll to position [143, 0]
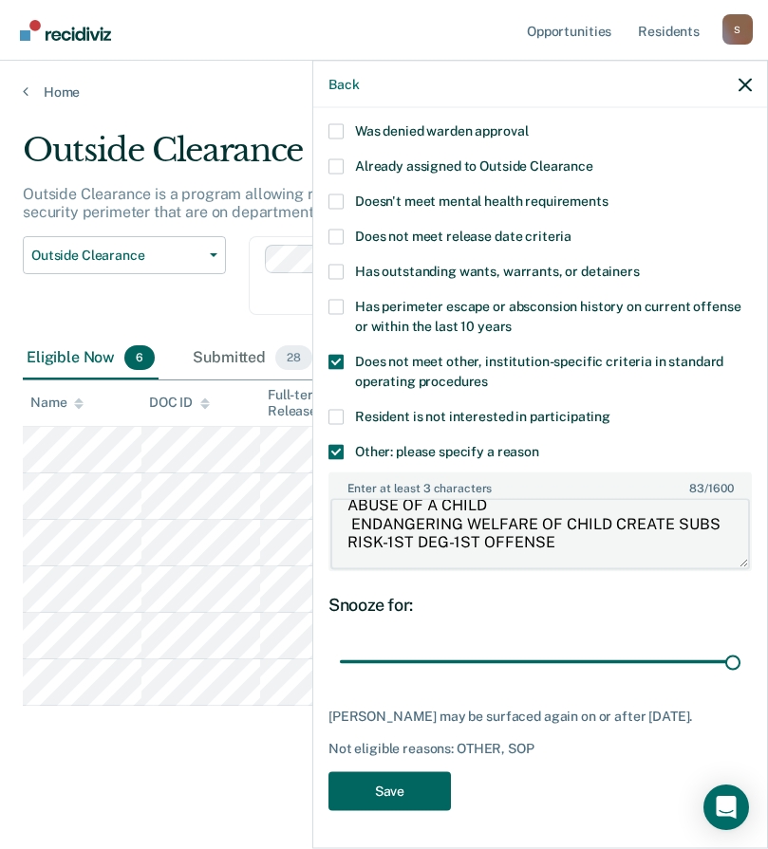
type textarea "ABUSE OF A CHILD ENDANGERING WELFARE OF CHILD CREATE SUBS RISK-1ST DEG-1ST OFFE…"
click at [428, 794] on button "Save" at bounding box center [389, 790] width 122 height 39
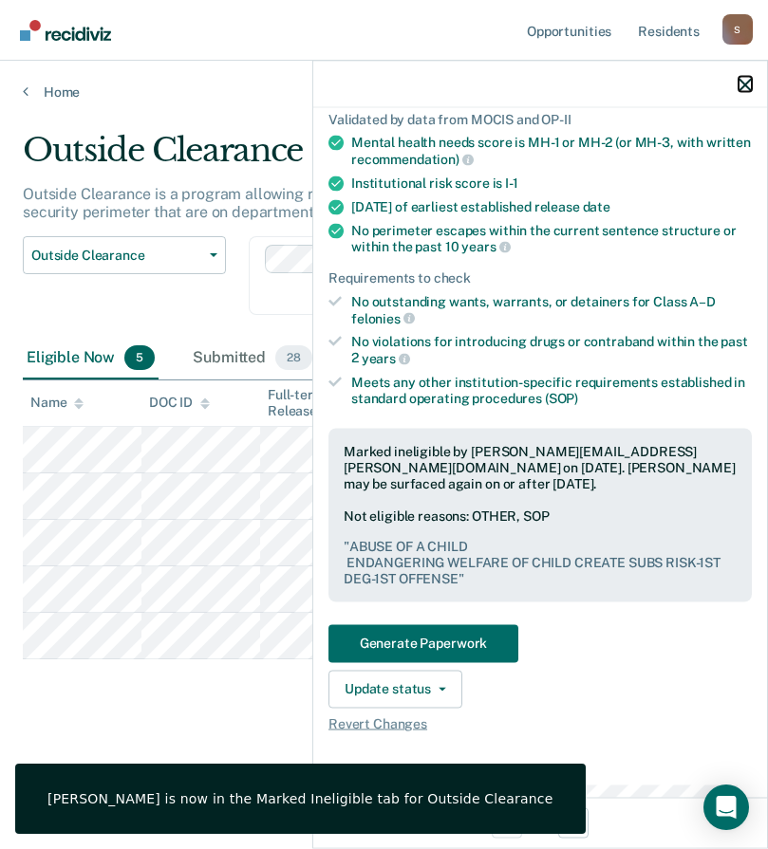
click at [749, 85] on icon "button" at bounding box center [744, 84] width 13 height 13
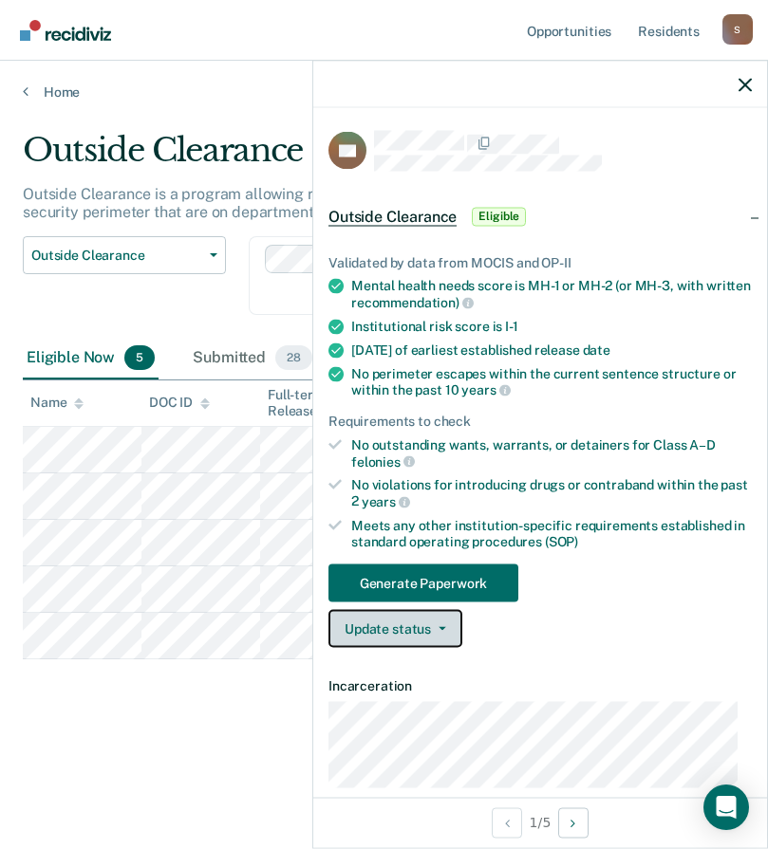
click at [426, 637] on button "Update status" at bounding box center [395, 629] width 134 height 38
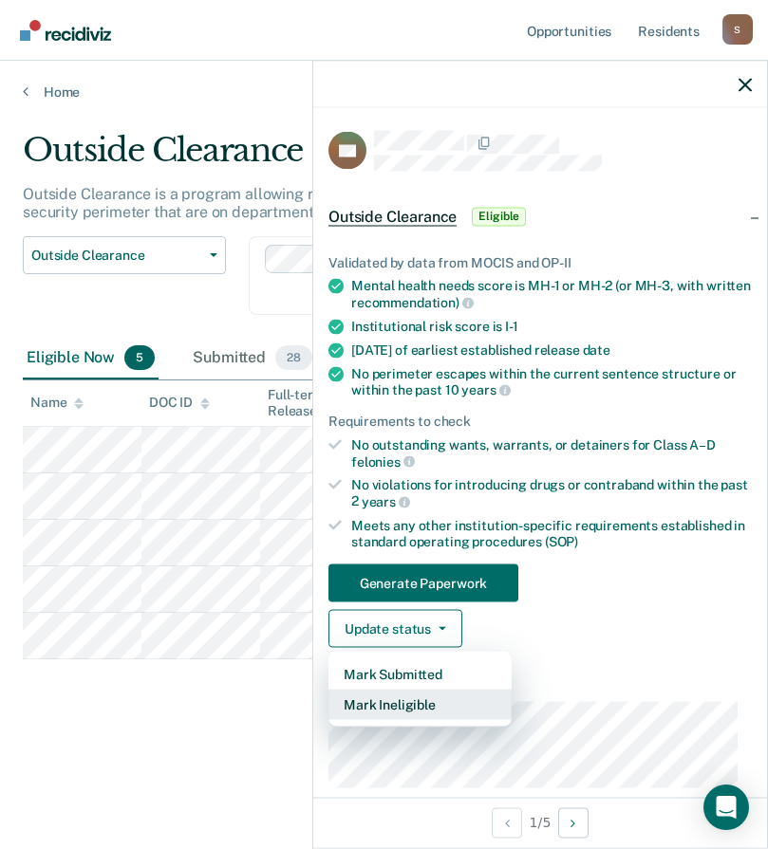
click at [426, 703] on button "Mark Ineligible" at bounding box center [419, 705] width 183 height 30
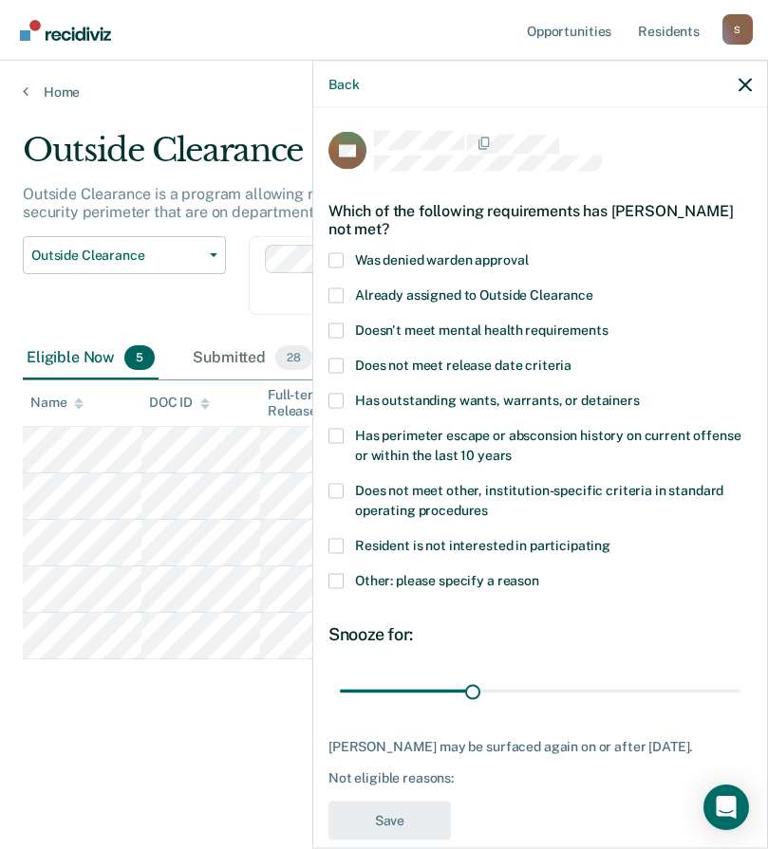
click at [336, 488] on span at bounding box center [335, 490] width 15 height 15
click at [488, 503] on input "Does not meet other, institution-specific criteria in standard operating proced…" at bounding box center [488, 503] width 0 height 0
click at [340, 582] on span at bounding box center [335, 580] width 15 height 15
click at [539, 573] on input "Other: please specify a reason" at bounding box center [539, 573] width 0 height 0
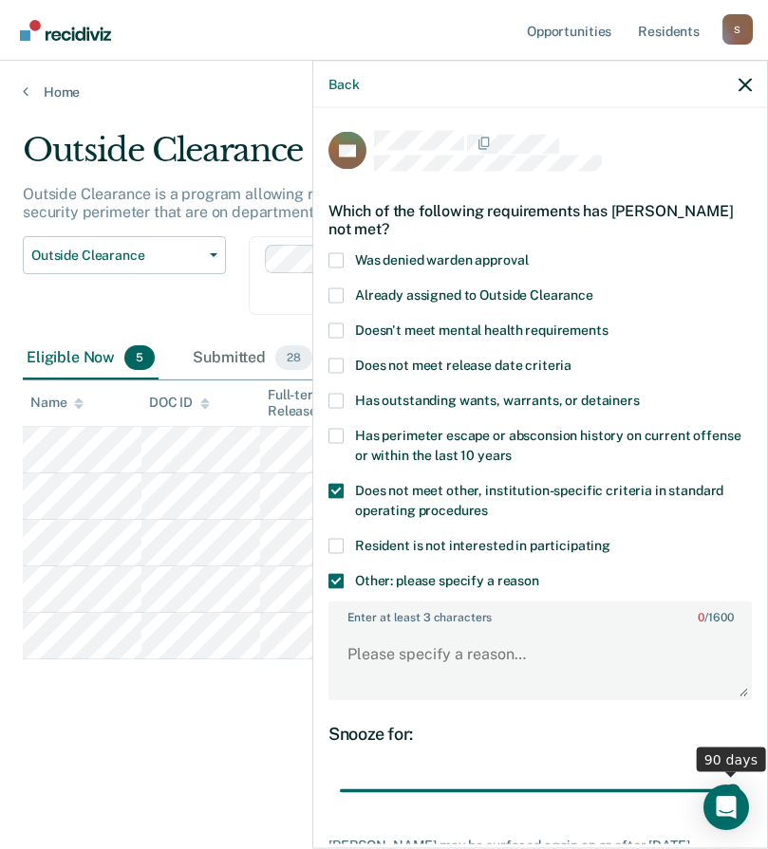
drag, startPoint x: 468, startPoint y: 793, endPoint x: 905, endPoint y: 747, distance: 439.8
type input "90"
click at [740, 774] on input "range" at bounding box center [540, 790] width 400 height 33
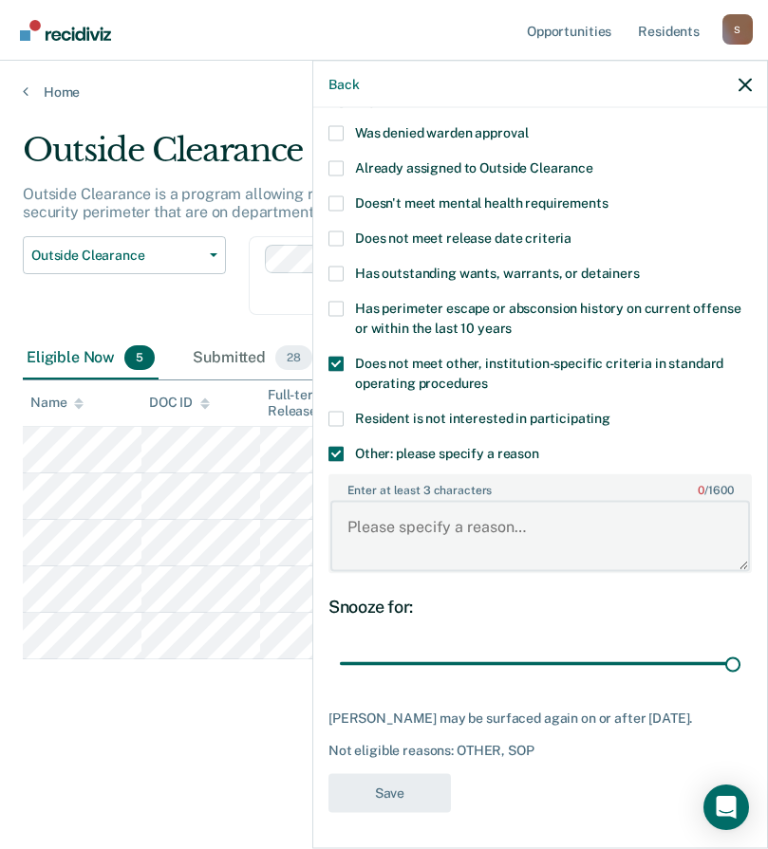
click at [448, 507] on textarea "Enter at least 3 characters 0 / 1600" at bounding box center [539, 536] width 419 height 70
paste textarea "SEX WITH AN ANIMAL"
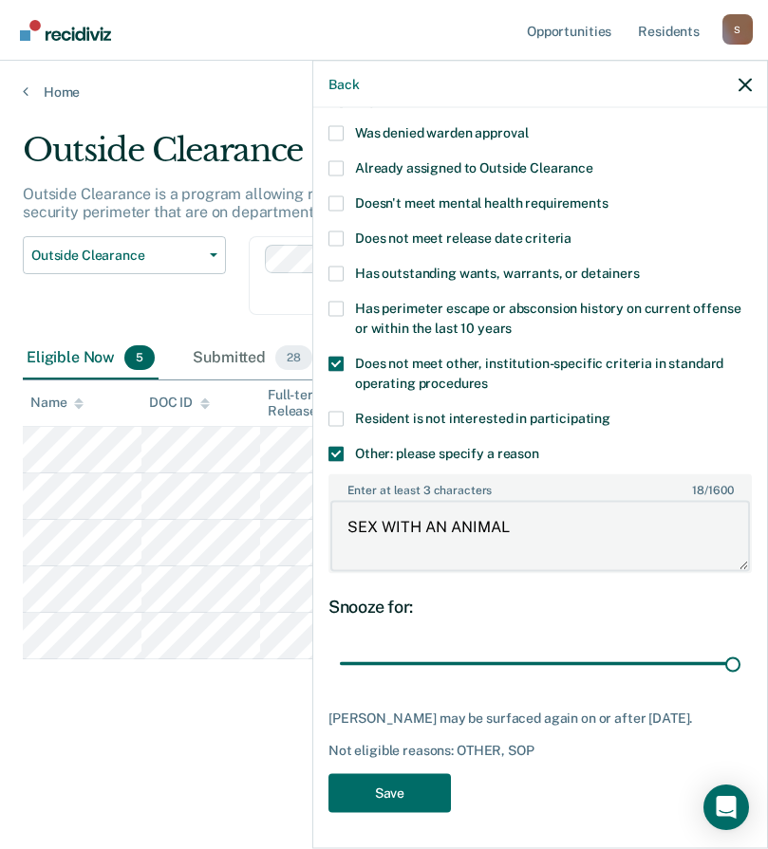
type textarea "SEX WITH AN ANIMAL"
click at [407, 787] on button "Save" at bounding box center [389, 792] width 122 height 39
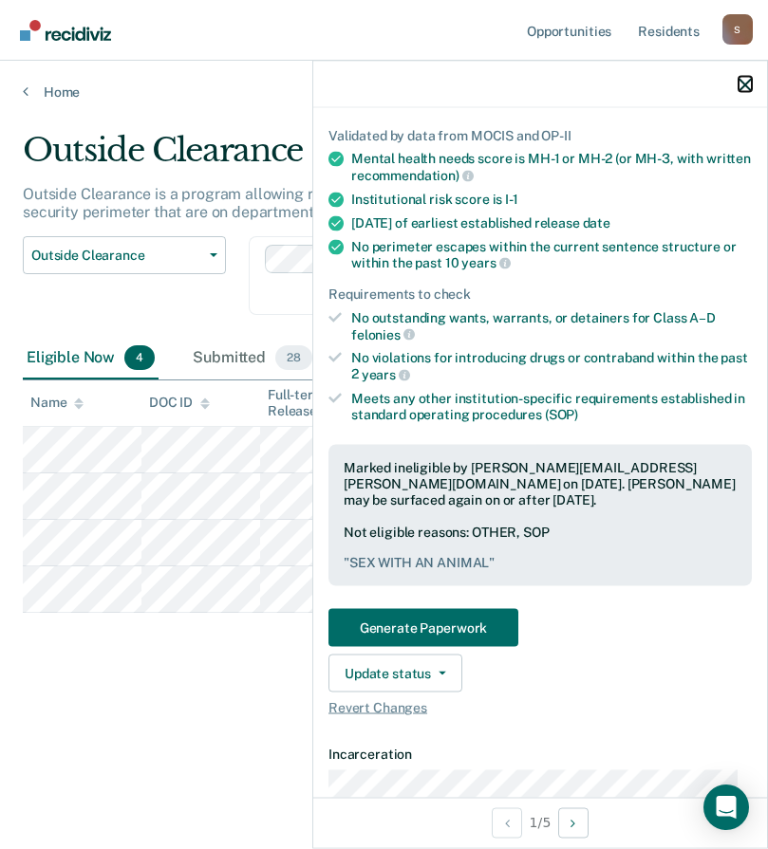
click at [745, 81] on icon "button" at bounding box center [744, 84] width 13 height 13
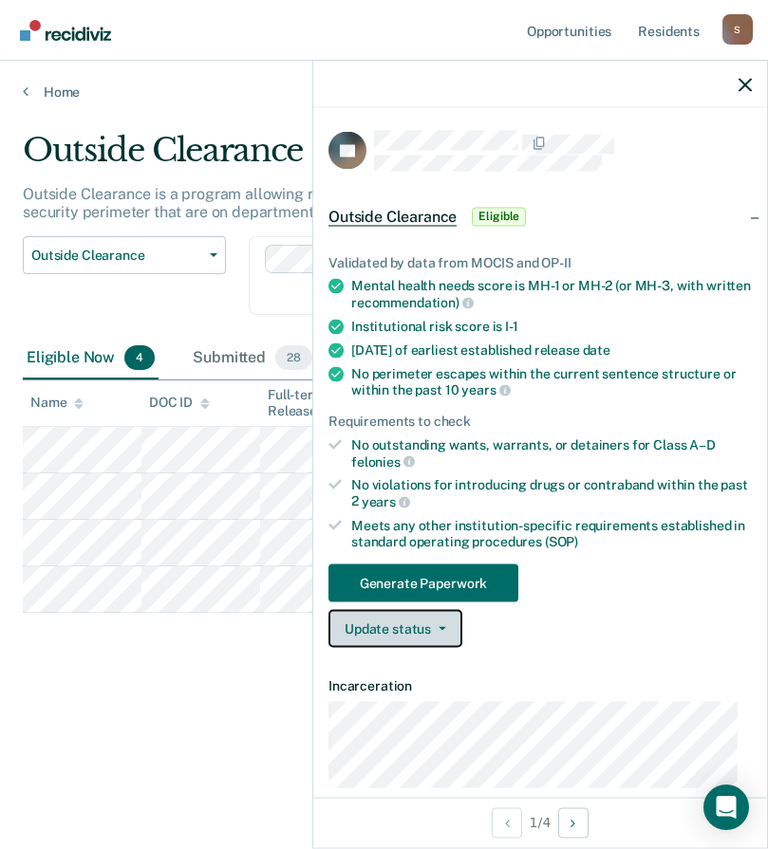
click at [421, 632] on button "Update status" at bounding box center [395, 629] width 134 height 38
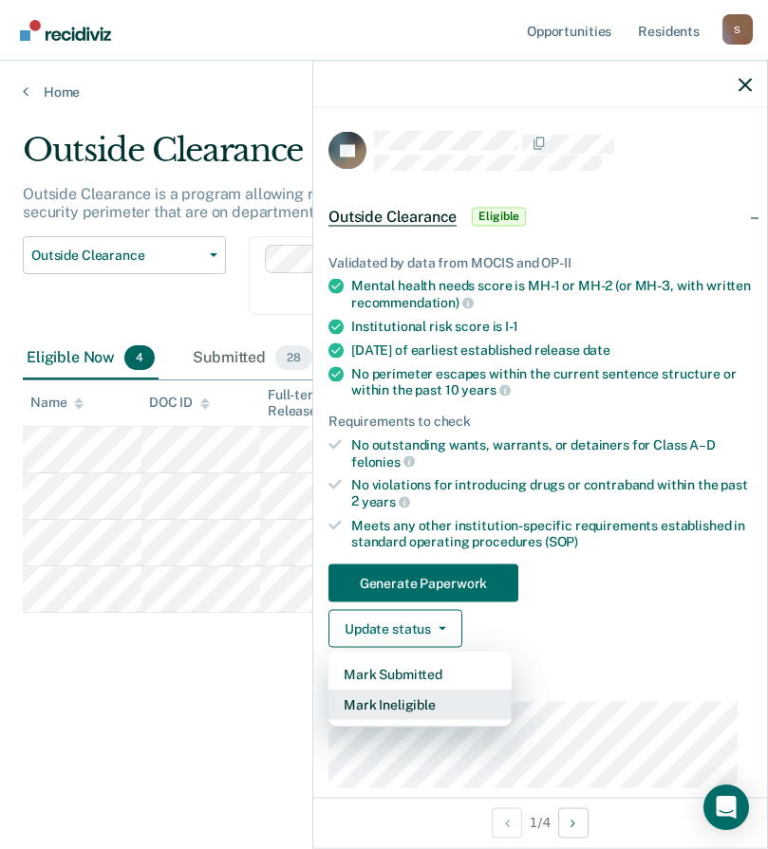
click at [423, 705] on button "Mark Ineligible" at bounding box center [419, 705] width 183 height 30
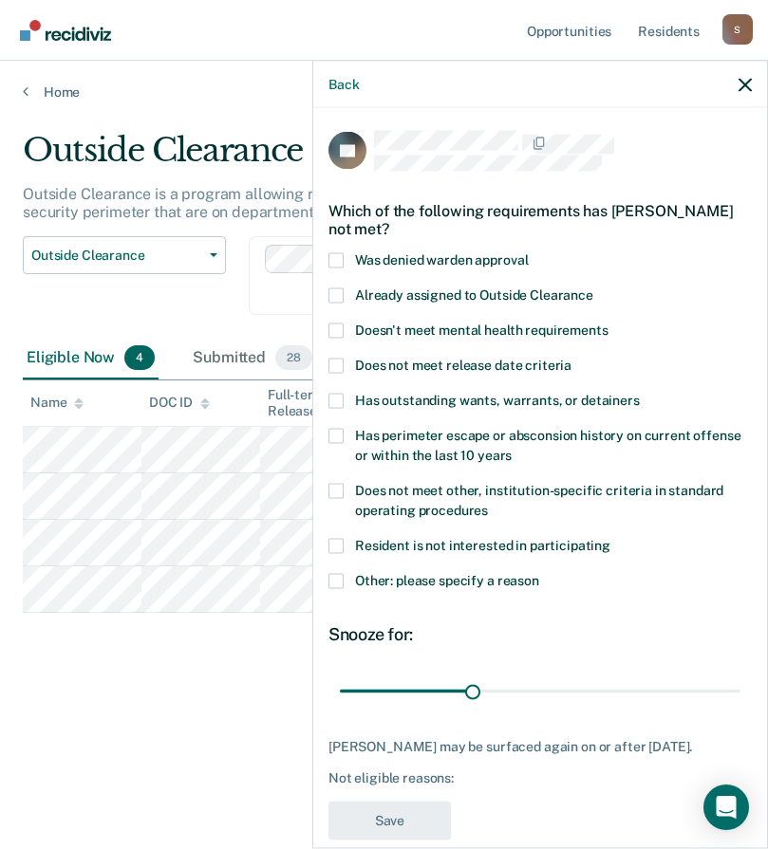
click at [338, 577] on span at bounding box center [335, 580] width 15 height 15
click at [539, 573] on input "Other: please specify a reason" at bounding box center [539, 573] width 0 height 0
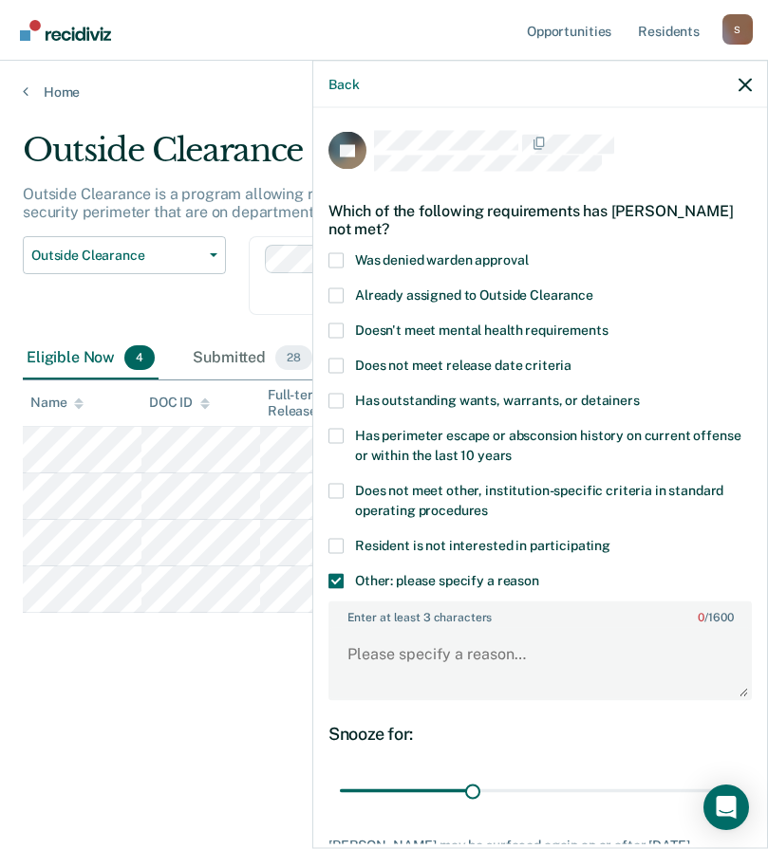
click at [341, 490] on span at bounding box center [335, 490] width 15 height 15
click at [488, 503] on input "Does not meet other, institution-specific criteria in standard operating proced…" at bounding box center [488, 503] width 0 height 0
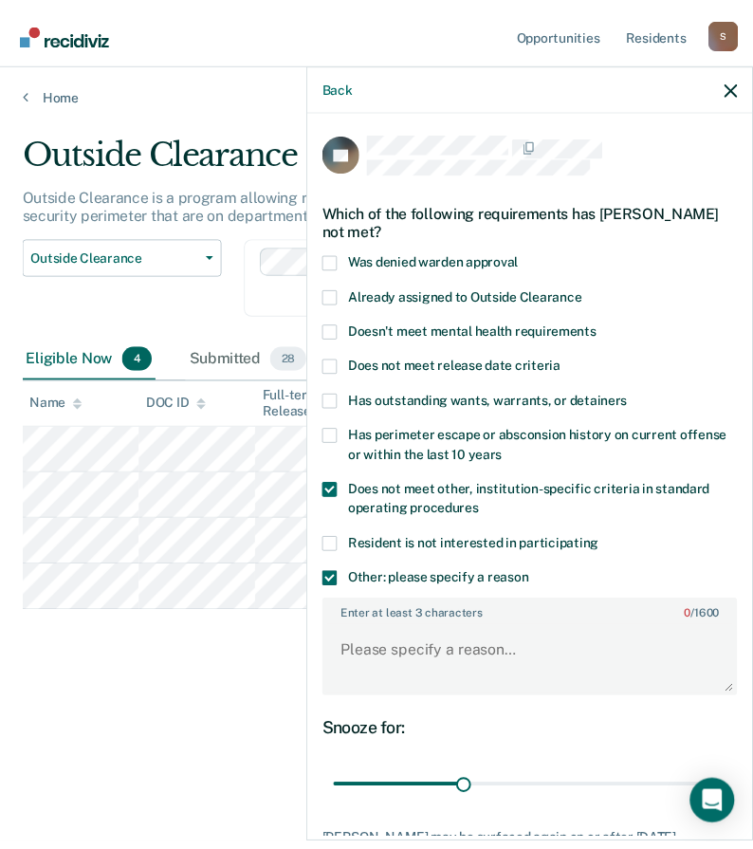
scroll to position [143, 0]
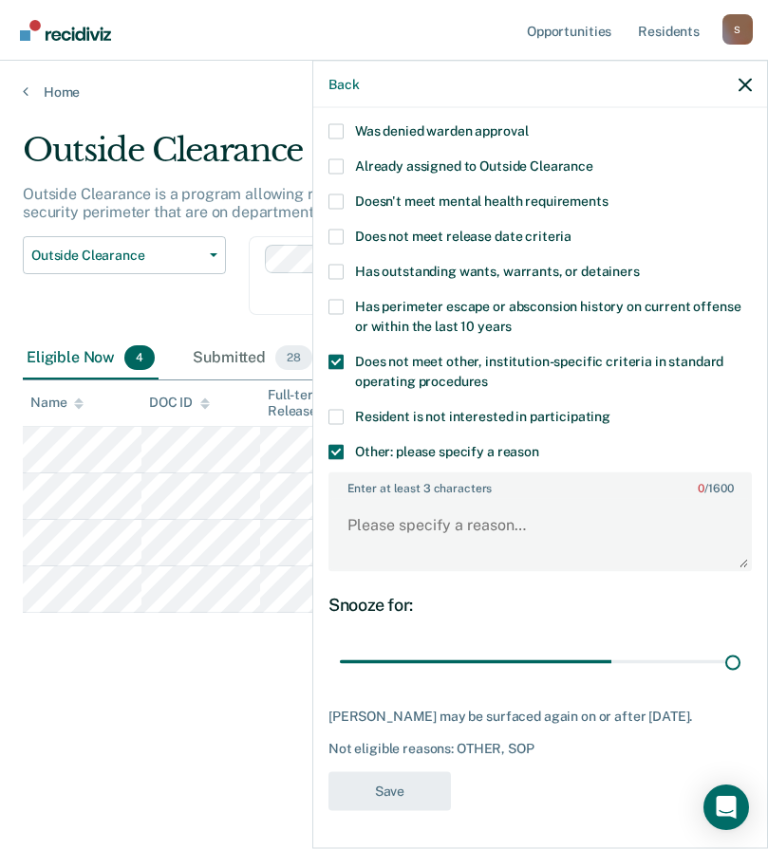
drag, startPoint x: 472, startPoint y: 646, endPoint x: 765, endPoint y: 638, distance: 292.3
type input "90"
click at [740, 645] on input "range" at bounding box center [540, 661] width 400 height 33
click at [433, 517] on textarea "Enter at least 3 characters 0 / 1600" at bounding box center [539, 534] width 419 height 70
paste textarea "ABUSE OR NEGLECT OF CHILD"
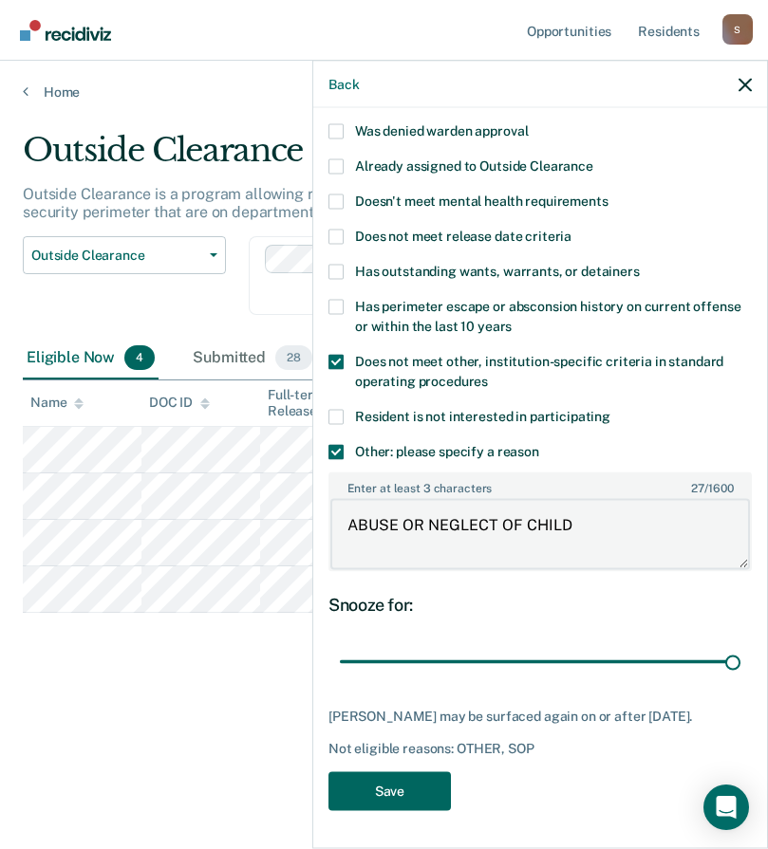
type textarea "ABUSE OR NEGLECT OF CHILD"
click at [398, 797] on button "Save" at bounding box center [389, 790] width 122 height 39
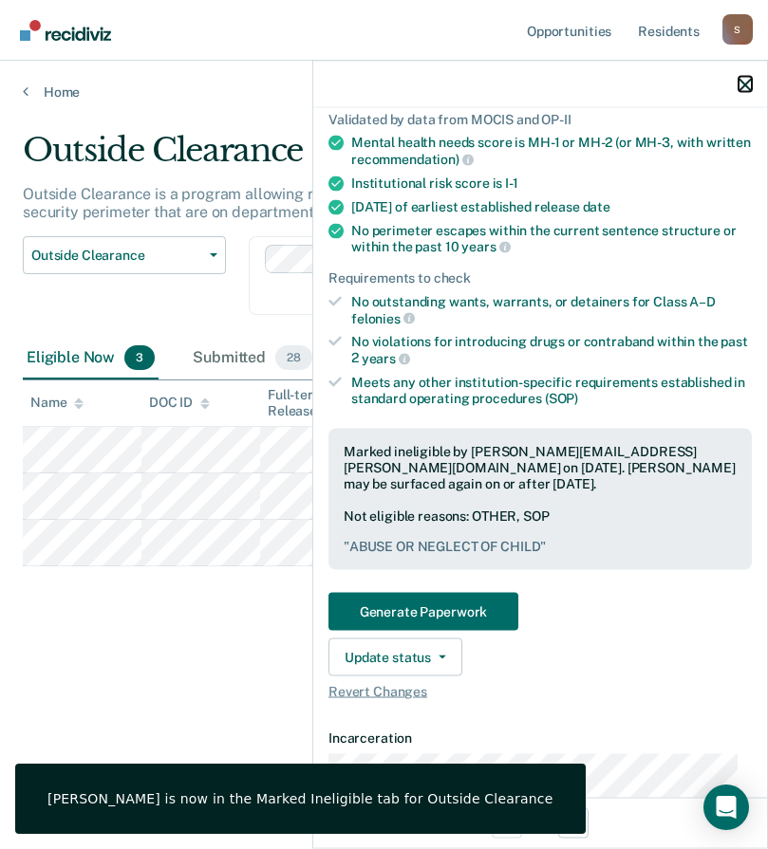
click at [744, 81] on icon "button" at bounding box center [744, 84] width 13 height 13
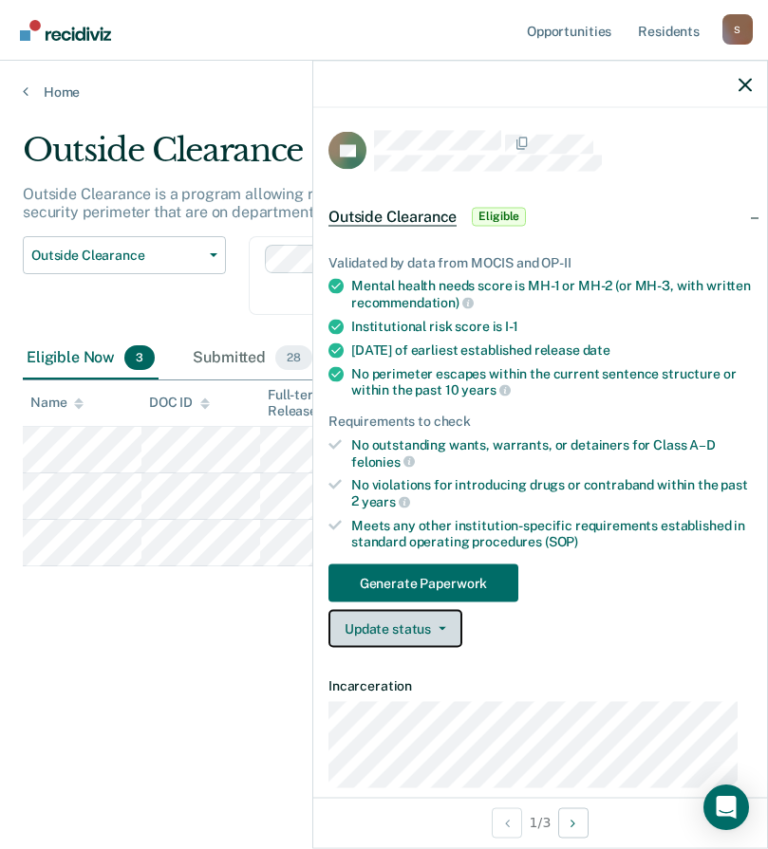
click at [427, 628] on button "Update status" at bounding box center [395, 629] width 134 height 38
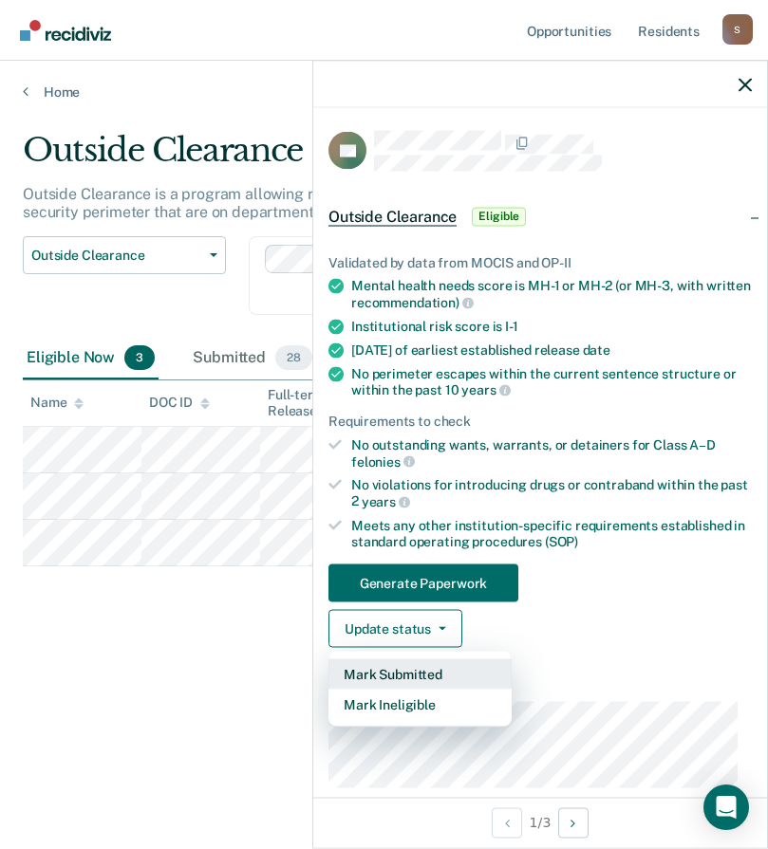
click at [388, 667] on button "Mark Submitted" at bounding box center [419, 674] width 183 height 30
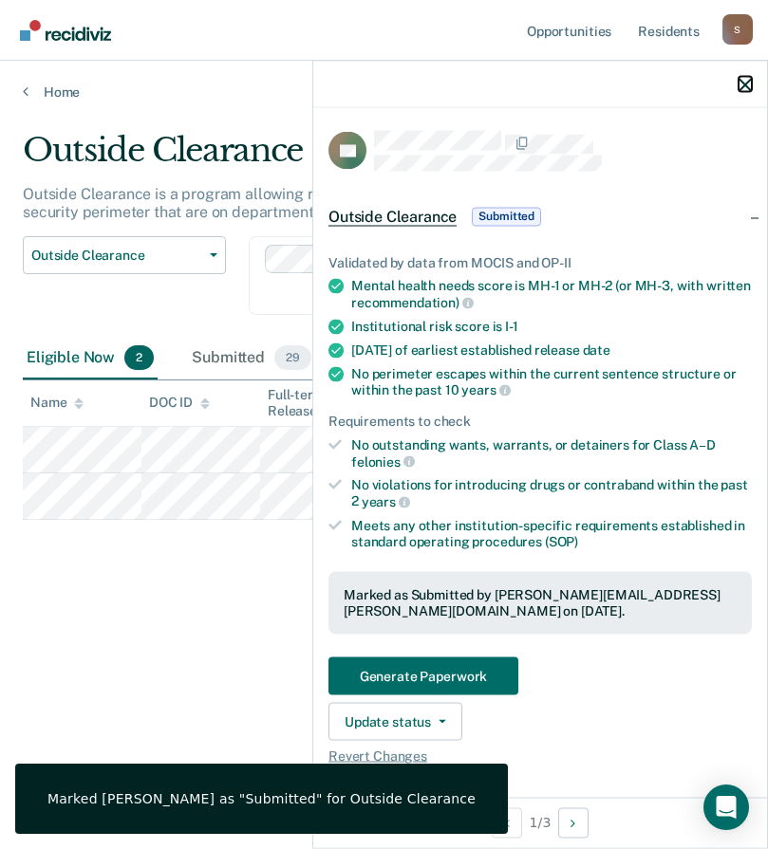
click at [748, 83] on icon "button" at bounding box center [744, 84] width 13 height 13
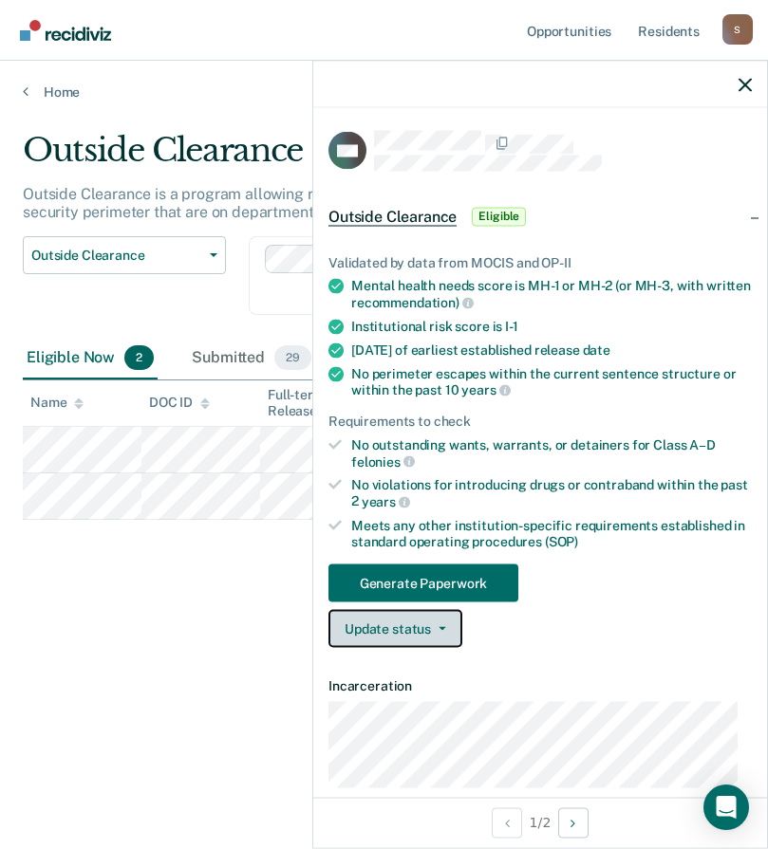
click at [415, 629] on button "Update status" at bounding box center [395, 629] width 134 height 38
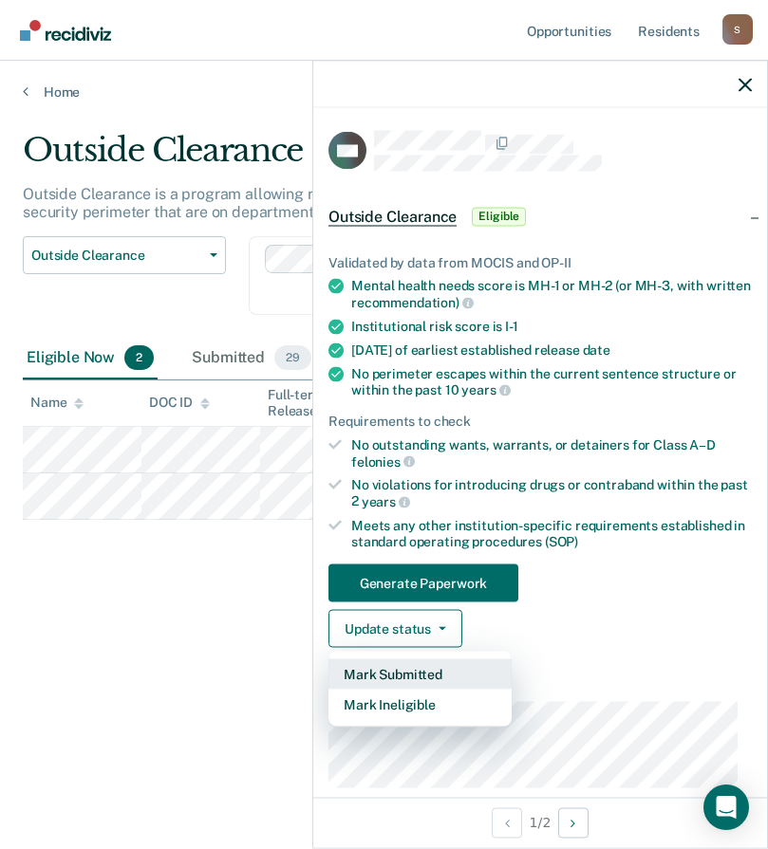
click at [404, 675] on button "Mark Submitted" at bounding box center [419, 674] width 183 height 30
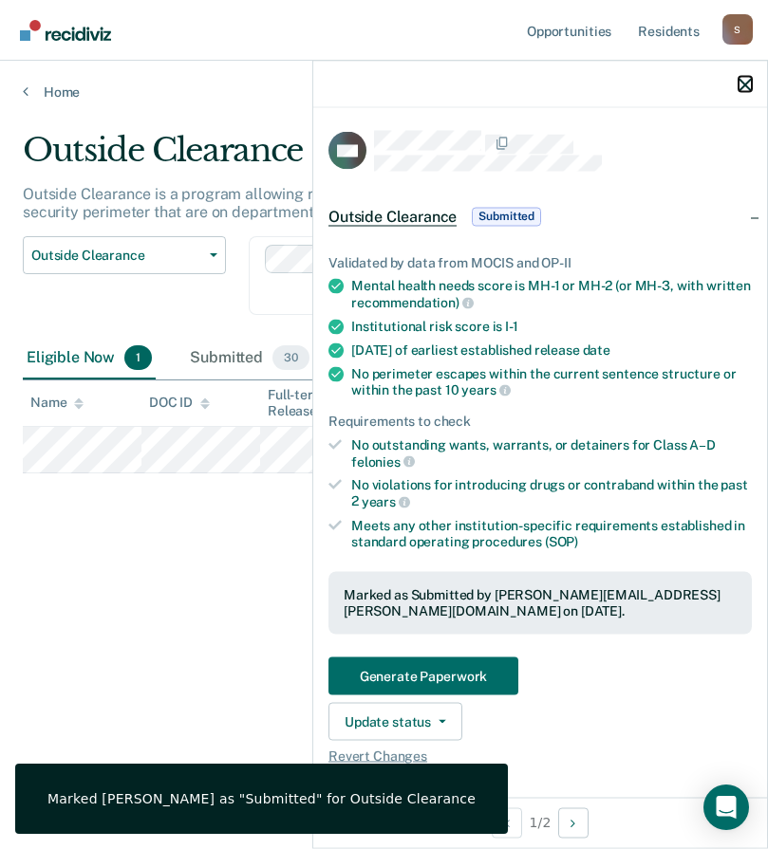
click at [741, 83] on icon "button" at bounding box center [744, 84] width 13 height 13
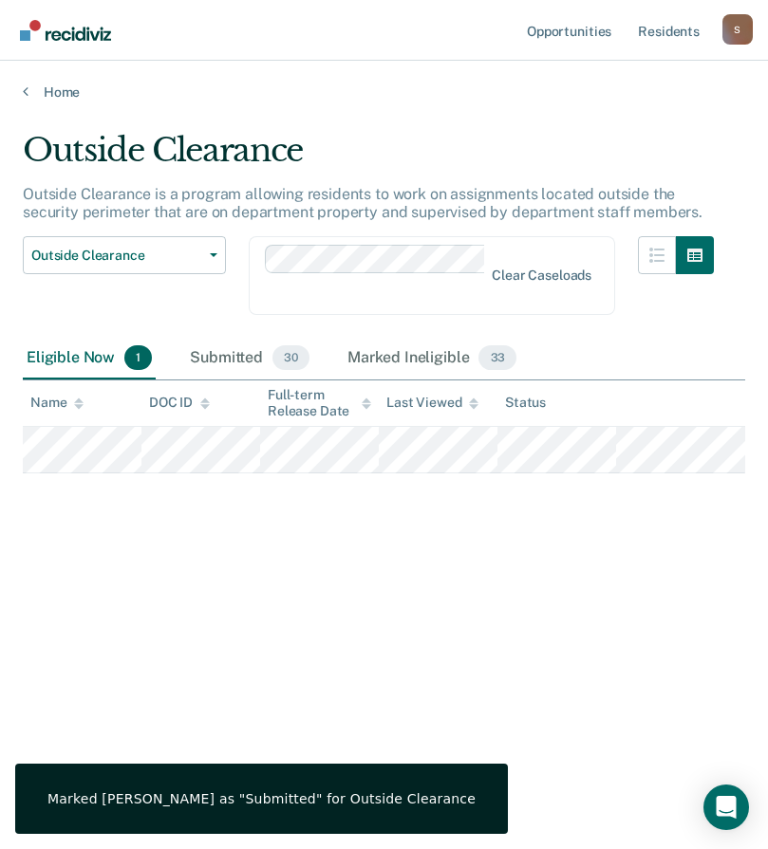
drag, startPoint x: 230, startPoint y: 526, endPoint x: 760, endPoint y: 487, distance: 531.8
click at [236, 527] on div "Outside Clearance Outside Clearance is a program allowing residents to work on …" at bounding box center [384, 419] width 722 height 576
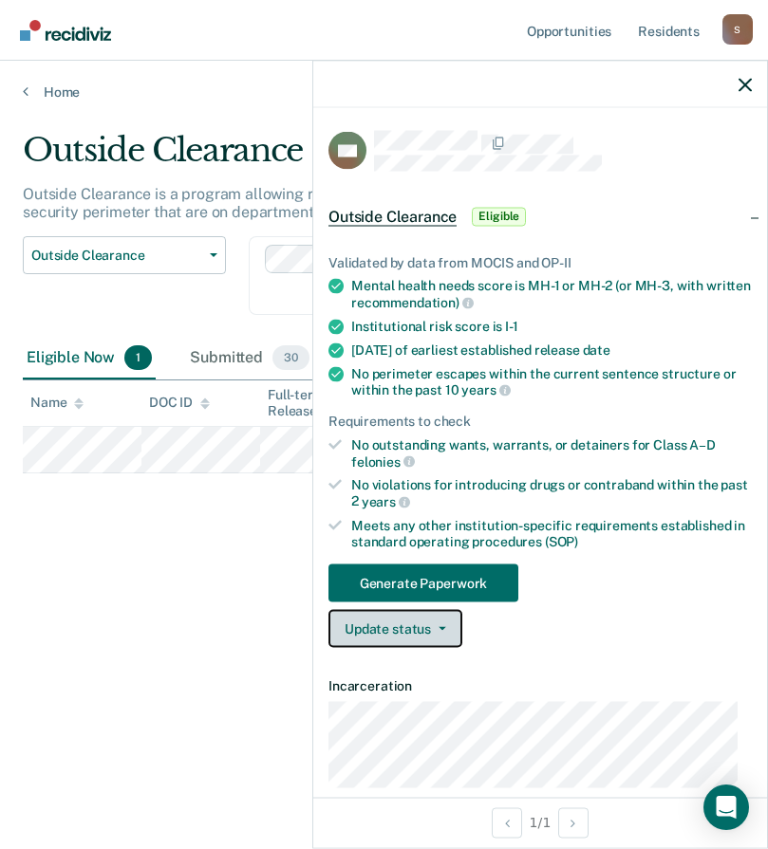
click at [412, 621] on button "Update status" at bounding box center [395, 629] width 134 height 38
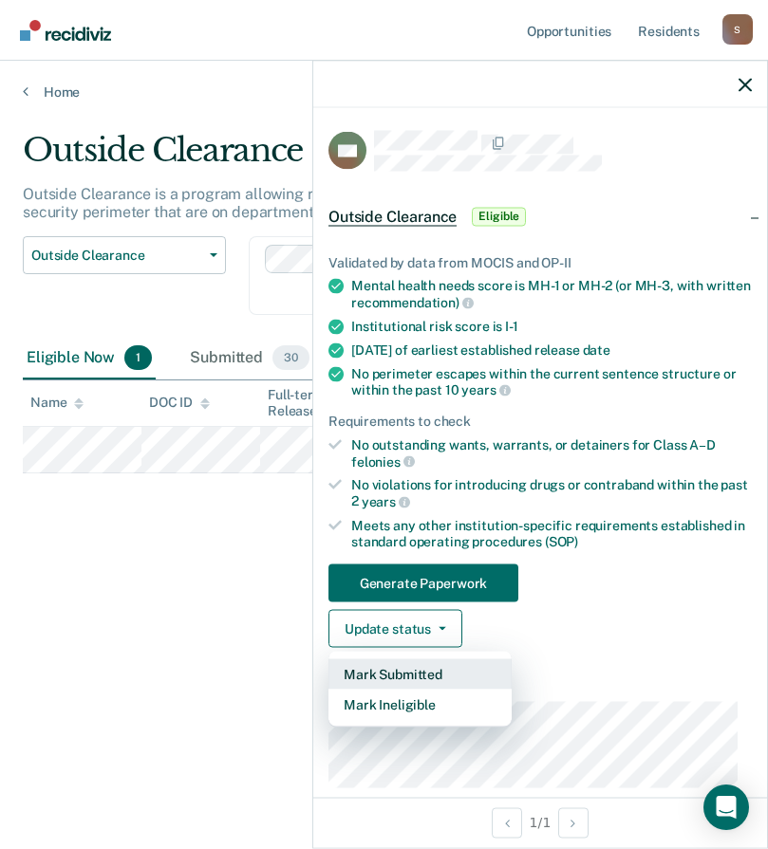
click at [403, 671] on button "Mark Submitted" at bounding box center [419, 674] width 183 height 30
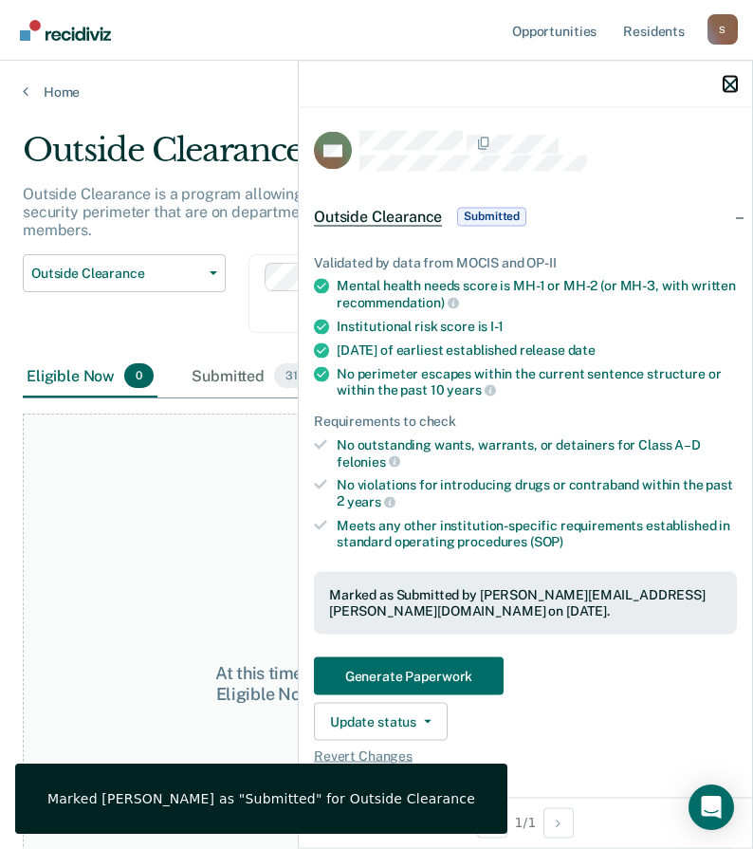
click at [724, 83] on icon "button" at bounding box center [730, 84] width 13 height 13
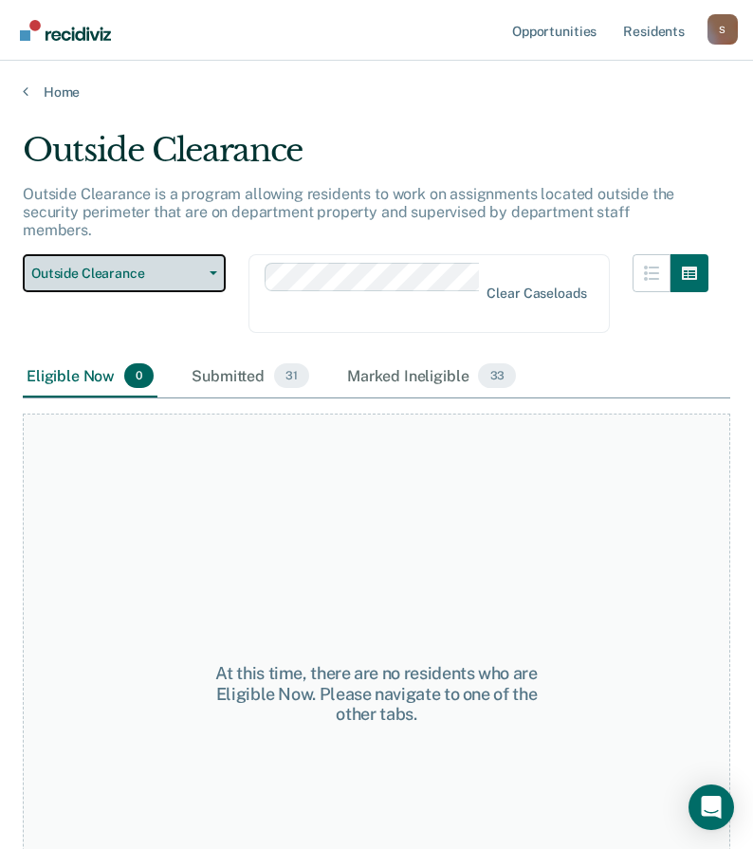
click at [173, 266] on span "Outside Clearance" at bounding box center [116, 274] width 171 height 16
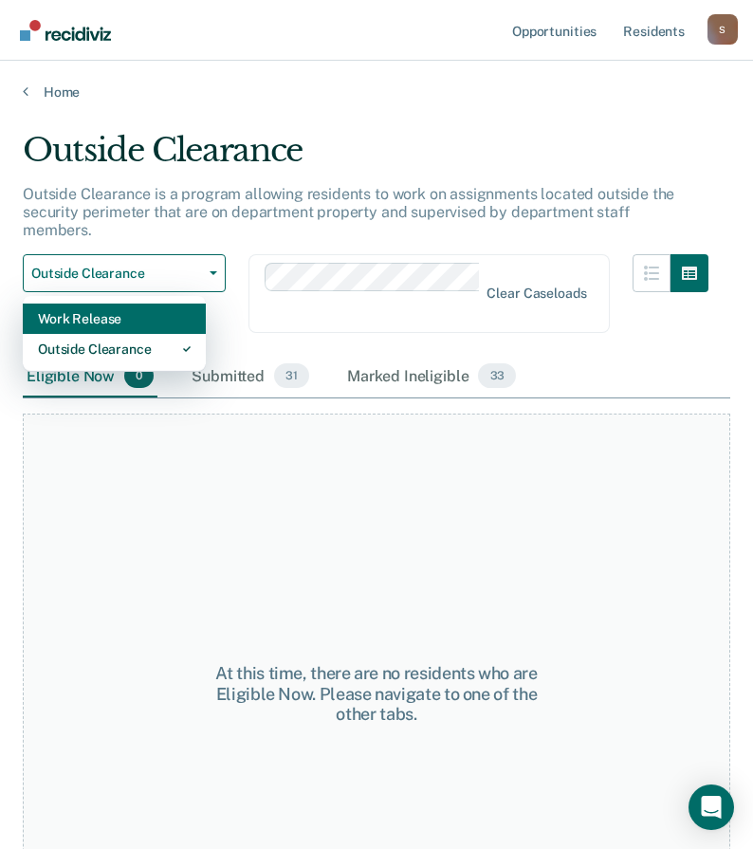
click at [129, 307] on div "Work Release" at bounding box center [114, 319] width 153 height 30
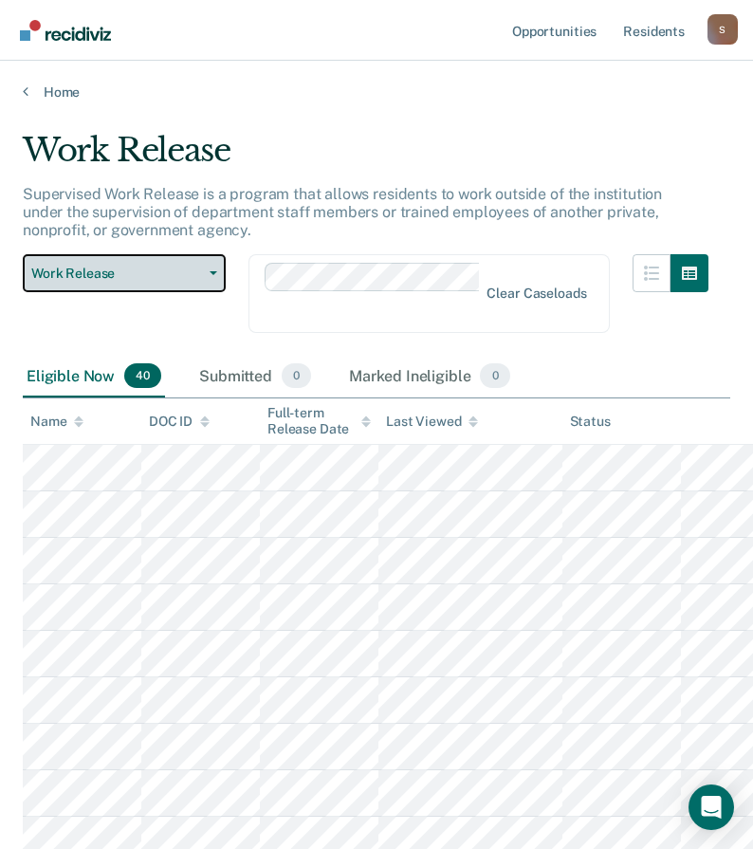
scroll to position [95, 0]
